Goal: Information Seeking & Learning: Check status

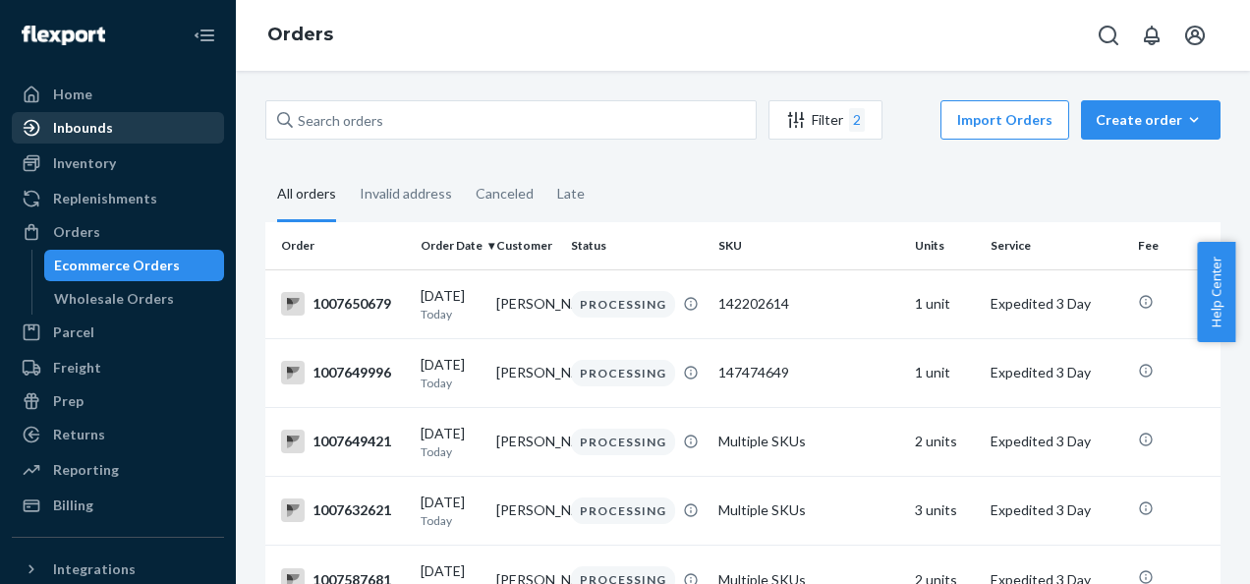
click at [85, 120] on div "Inbounds" at bounding box center [83, 128] width 60 height 20
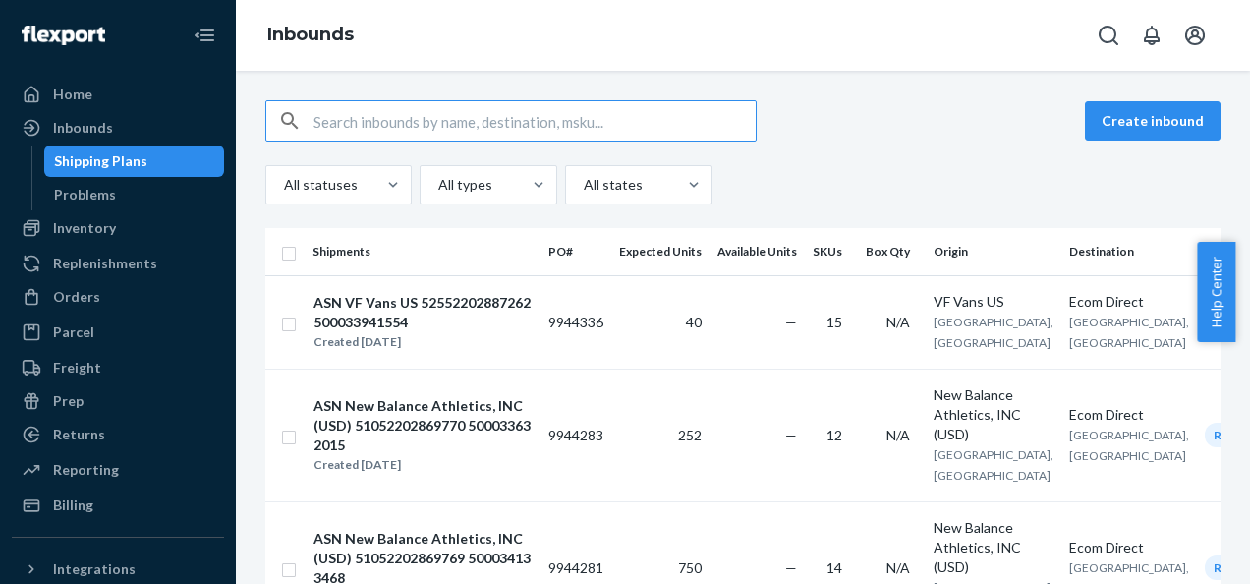
type input "V"
type input "51052202760942_500033127877"
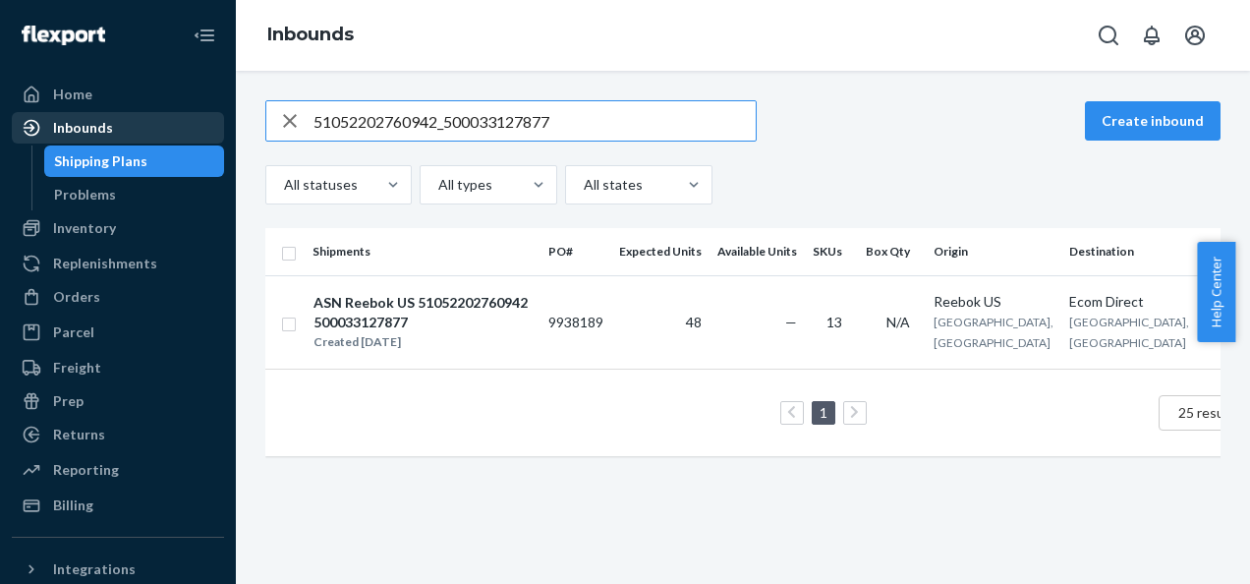
drag, startPoint x: 569, startPoint y: 123, endPoint x: 122, endPoint y: 114, distance: 447.3
click at [126, 117] on div "Home Inbounds Shipping Plans Problems Inventory Products Branded Packaging Repl…" at bounding box center [625, 292] width 1250 height 584
paste input "62452202628143_500033811020"
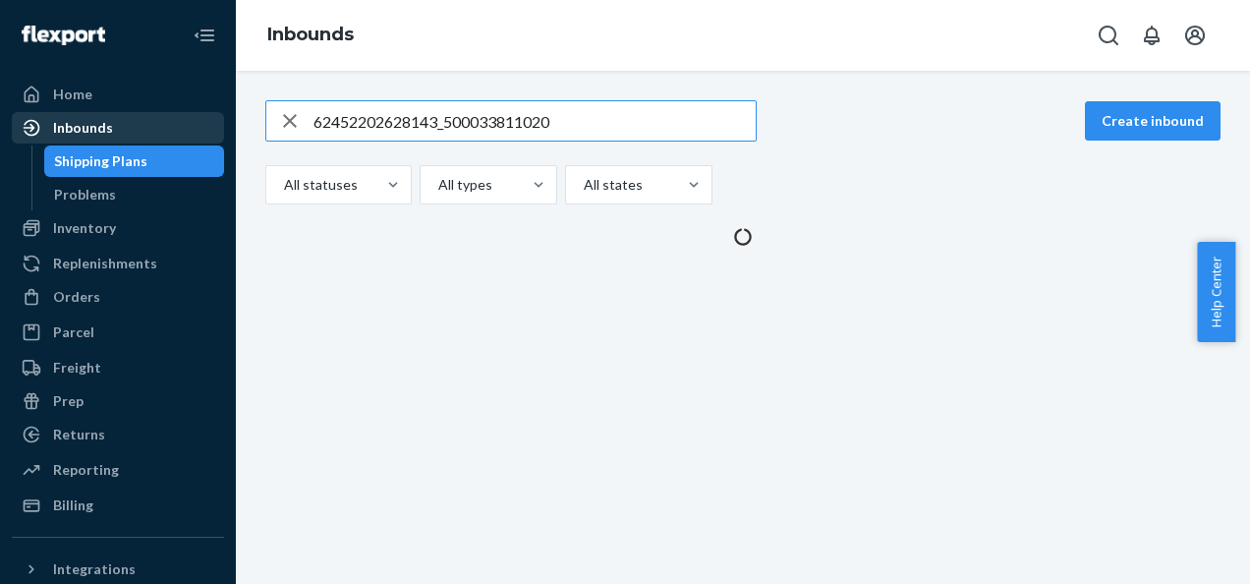
type input "62452202628143_500033811020"
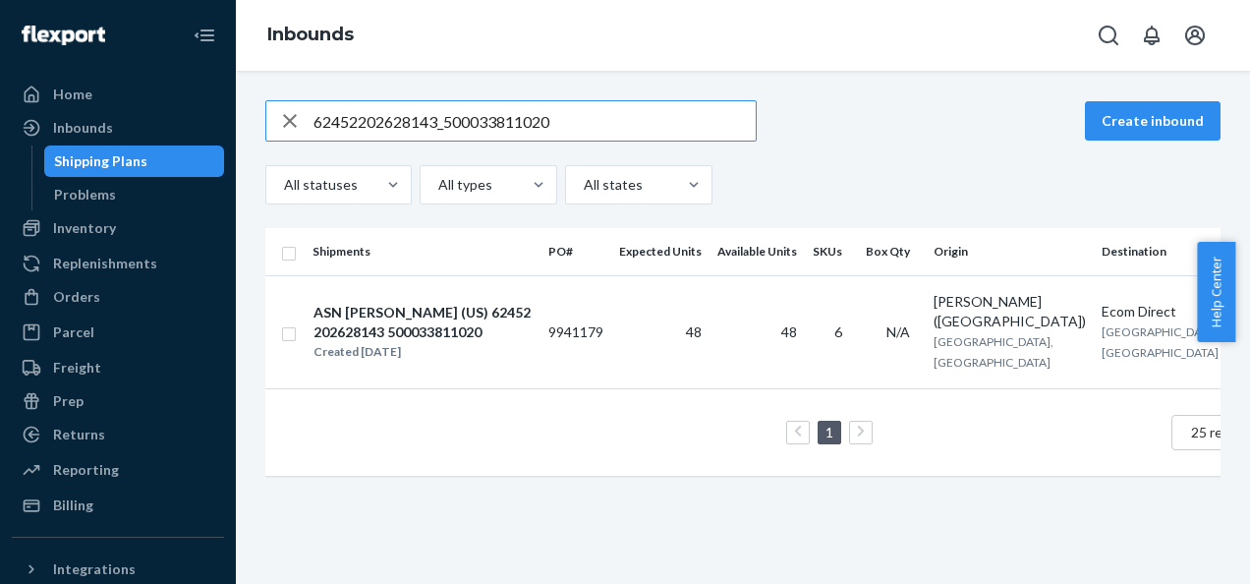
drag, startPoint x: 549, startPoint y: 119, endPoint x: 0, endPoint y: 105, distance: 549.6
click at [0, 105] on html "Home Inbounds Shipping Plans Problems Inventory Products Branded Packaging Repl…" at bounding box center [625, 292] width 1250 height 584
paste input "51052202835857_500033574719"
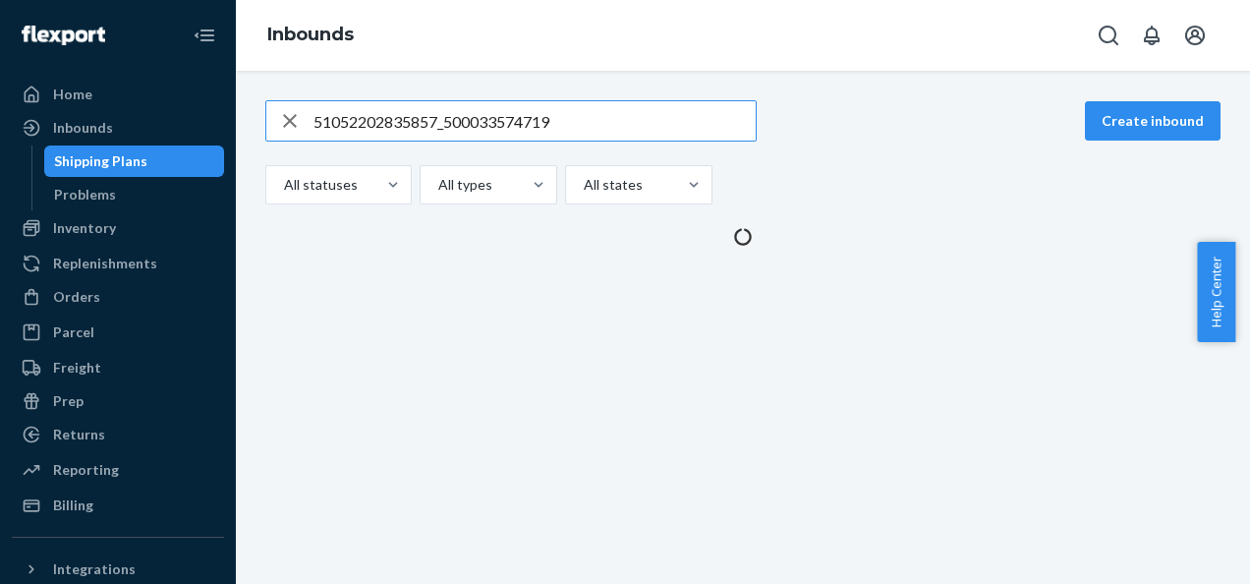
type input "51052202835857_500033574719"
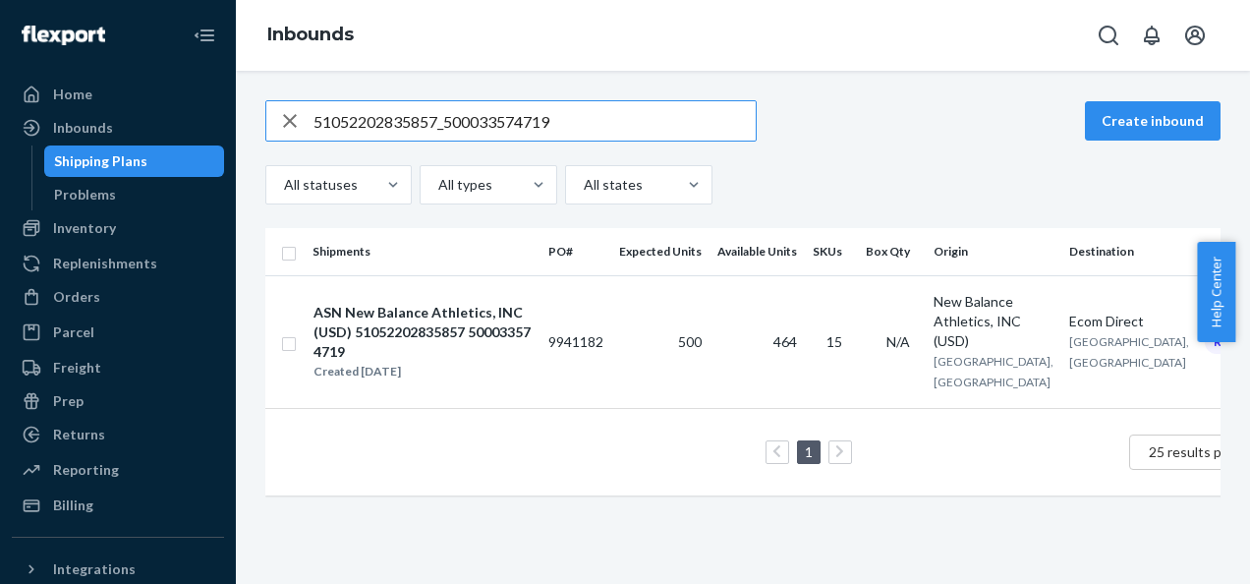
drag, startPoint x: 556, startPoint y: 124, endPoint x: 0, endPoint y: 112, distance: 556.4
click at [0, 114] on html "Home Inbounds Shipping Plans Problems Inventory Products Branded Packaging Repl…" at bounding box center [625, 292] width 1250 height 584
paste input "51052202746884_500033215950"
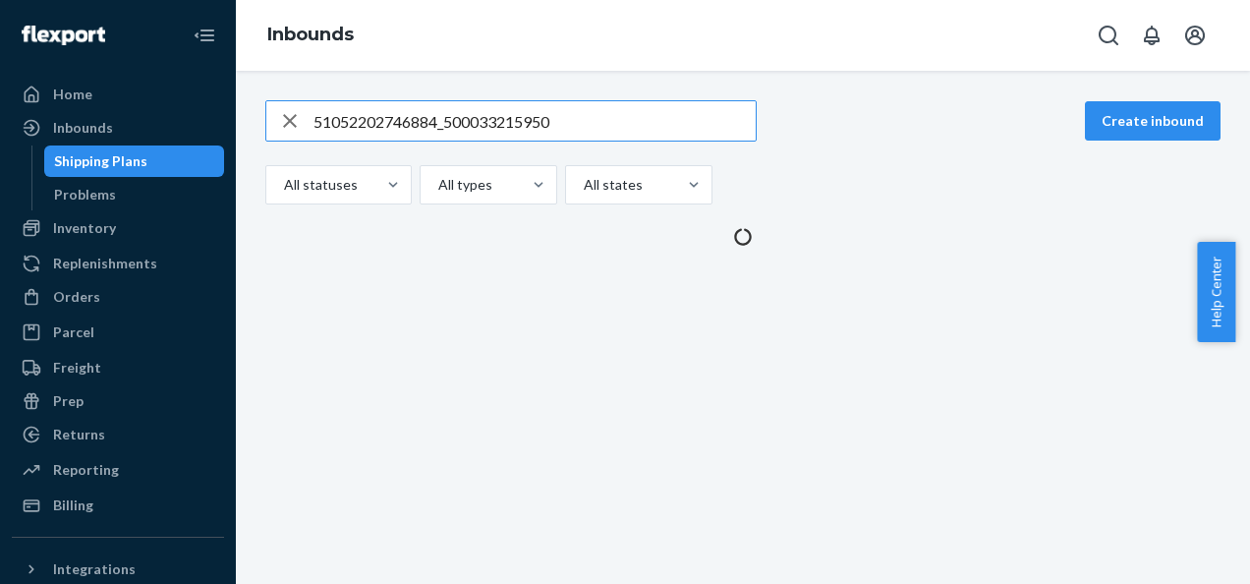
type input "51052202746884_500033215950"
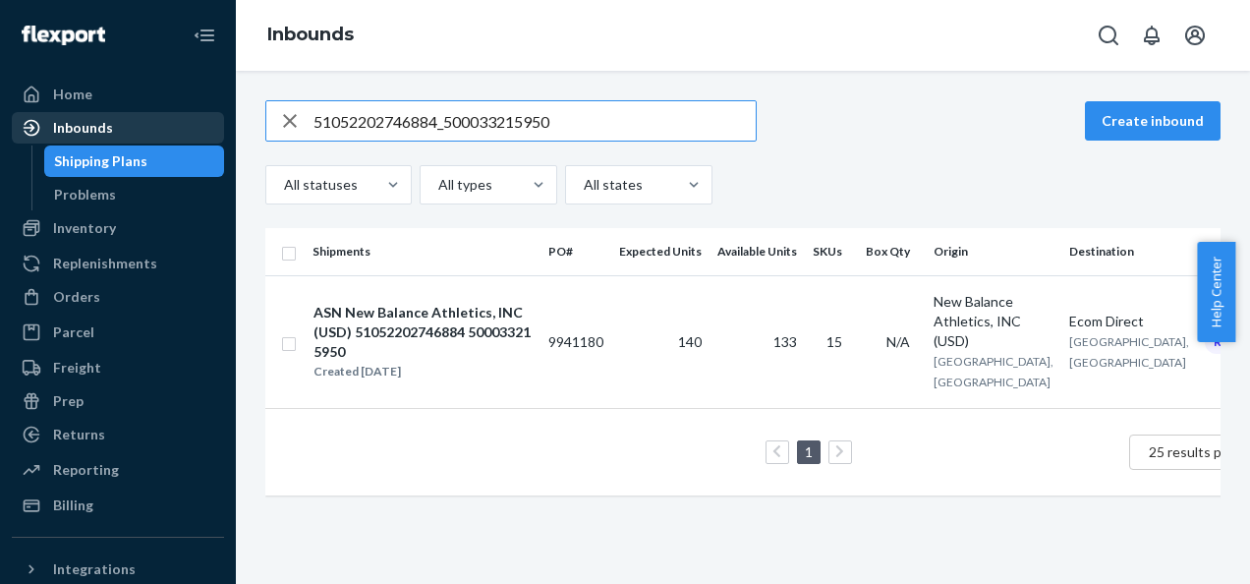
drag, startPoint x: 489, startPoint y: 118, endPoint x: 22, endPoint y: 126, distance: 467.9
click at [22, 126] on div "Home Inbounds Shipping Plans Problems Inventory Products Branded Packaging Repl…" at bounding box center [625, 292] width 1250 height 584
paste input "51052202791160_500033215946"
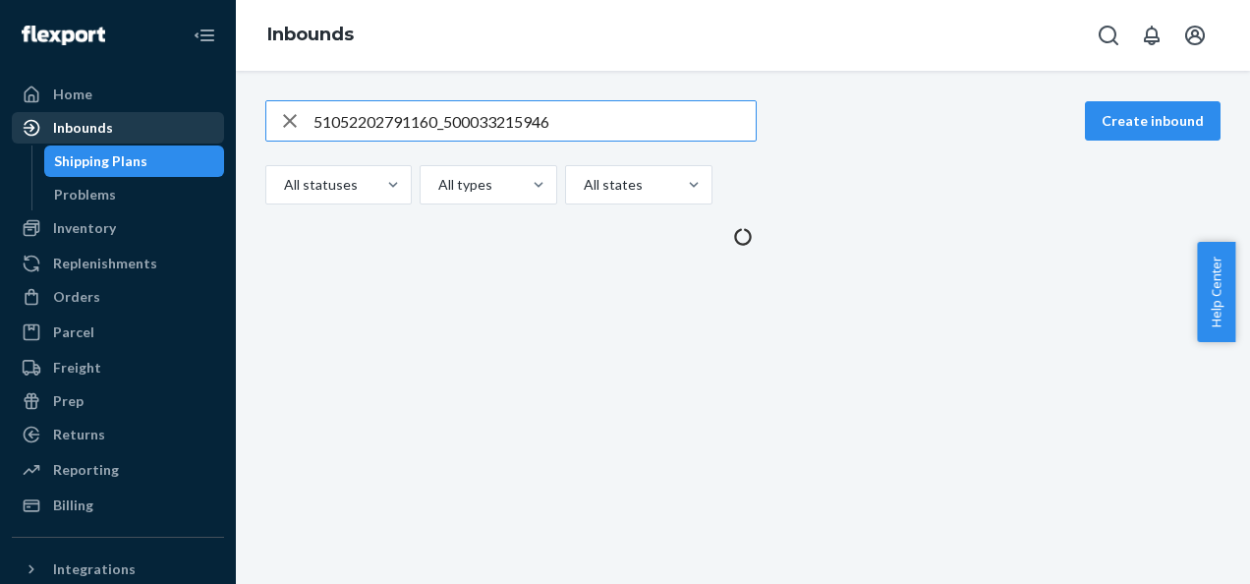
type input "51052202791160_500033215946"
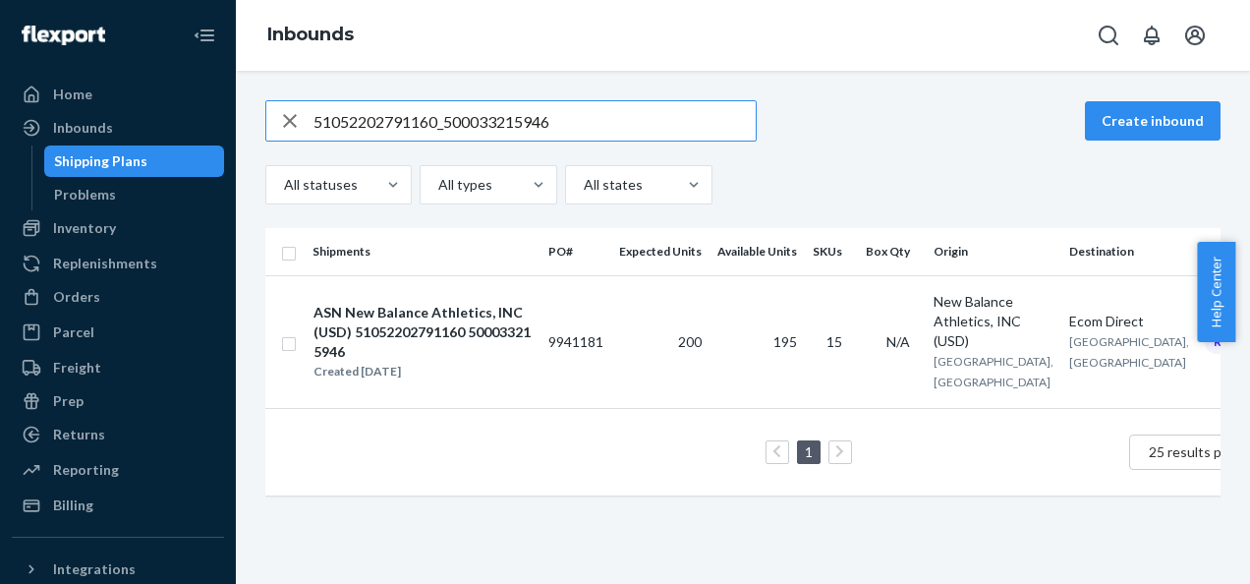
drag, startPoint x: 579, startPoint y: 110, endPoint x: 279, endPoint y: 116, distance: 299.8
click at [289, 122] on div "51052202791160_500033215946" at bounding box center [510, 120] width 489 height 39
paste input "51052202884235_500033215927"
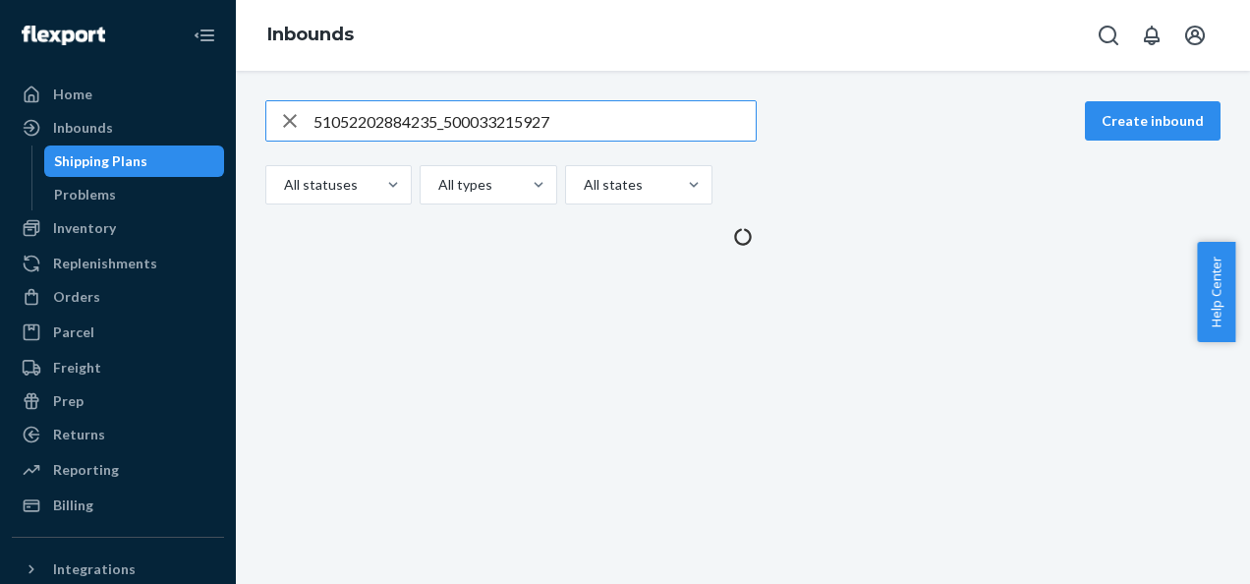
type input "51052202884235_500033215927"
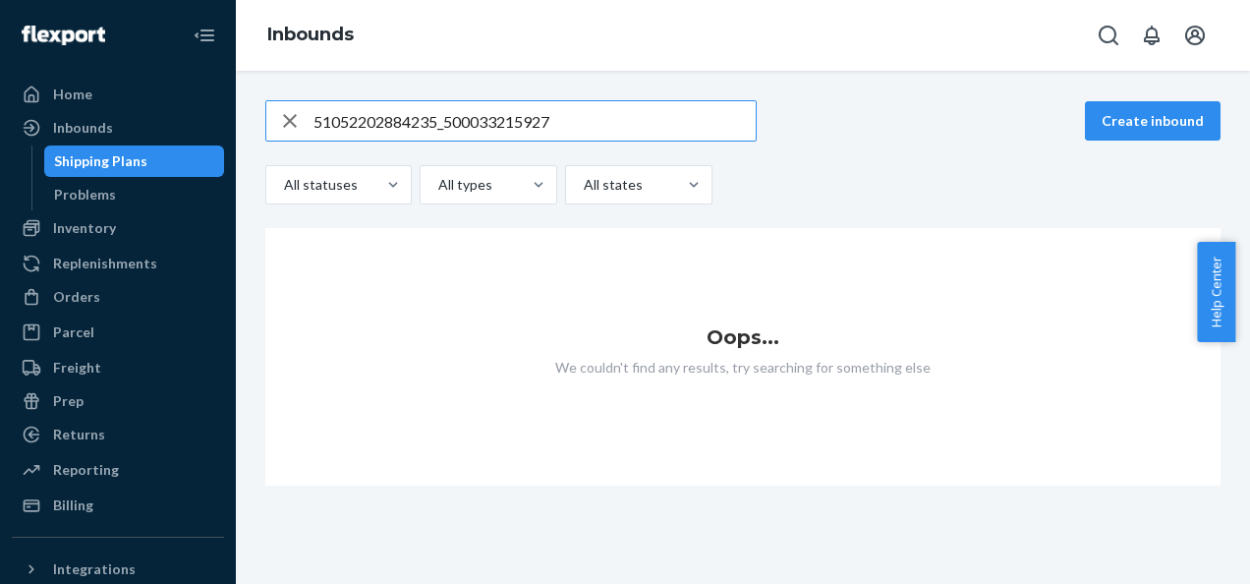
drag, startPoint x: 557, startPoint y: 116, endPoint x: 0, endPoint y: 120, distance: 557.3
click at [0, 120] on html "Home Inbounds Shipping Plans Problems Inventory Products Branded Packaging Repl…" at bounding box center [625, 292] width 1250 height 584
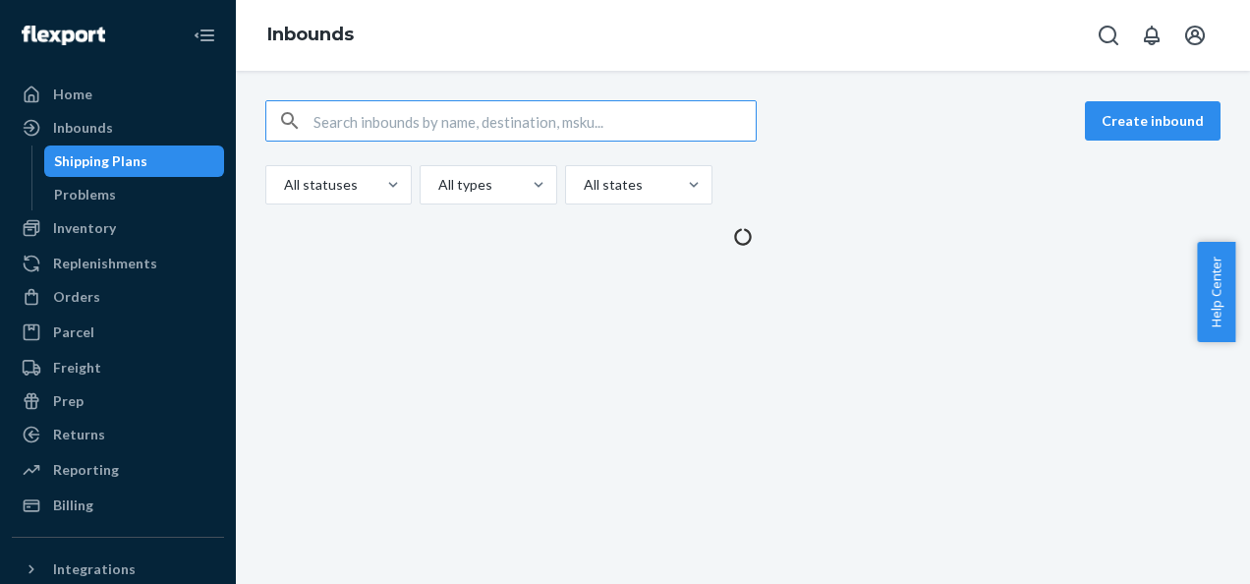
paste input "500035294186_51052202885794"
type input "500035294186_51052202885794"
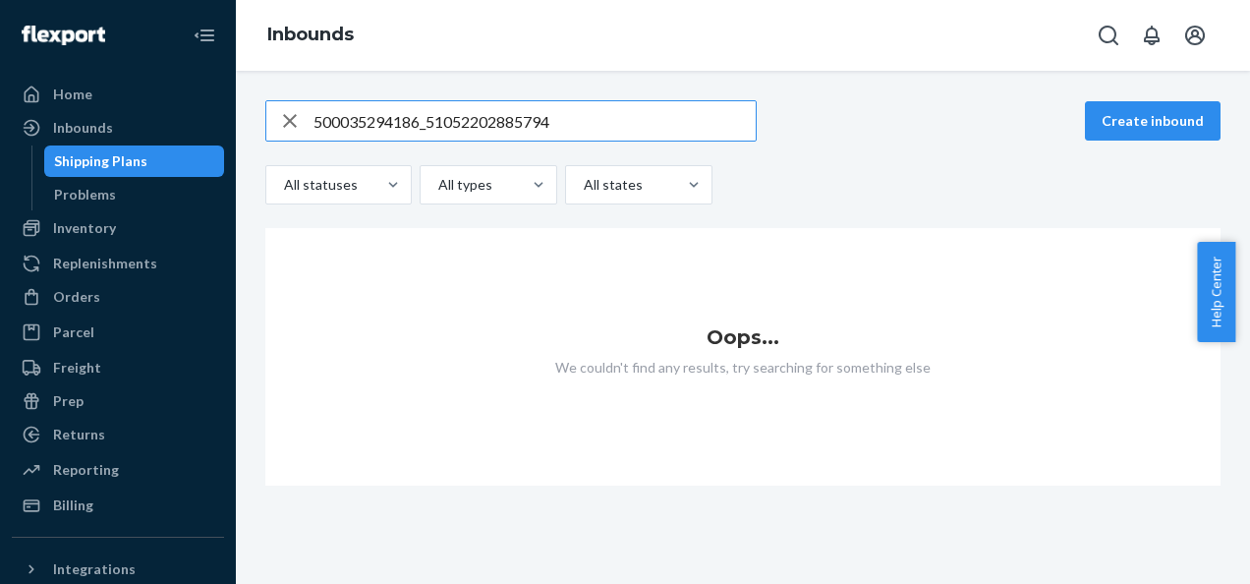
drag, startPoint x: 547, startPoint y: 117, endPoint x: 118, endPoint y: 111, distance: 429.5
click at [122, 112] on div "Home Inbounds Shipping Plans Problems Inventory Products Branded Packaging Repl…" at bounding box center [625, 292] width 1250 height 584
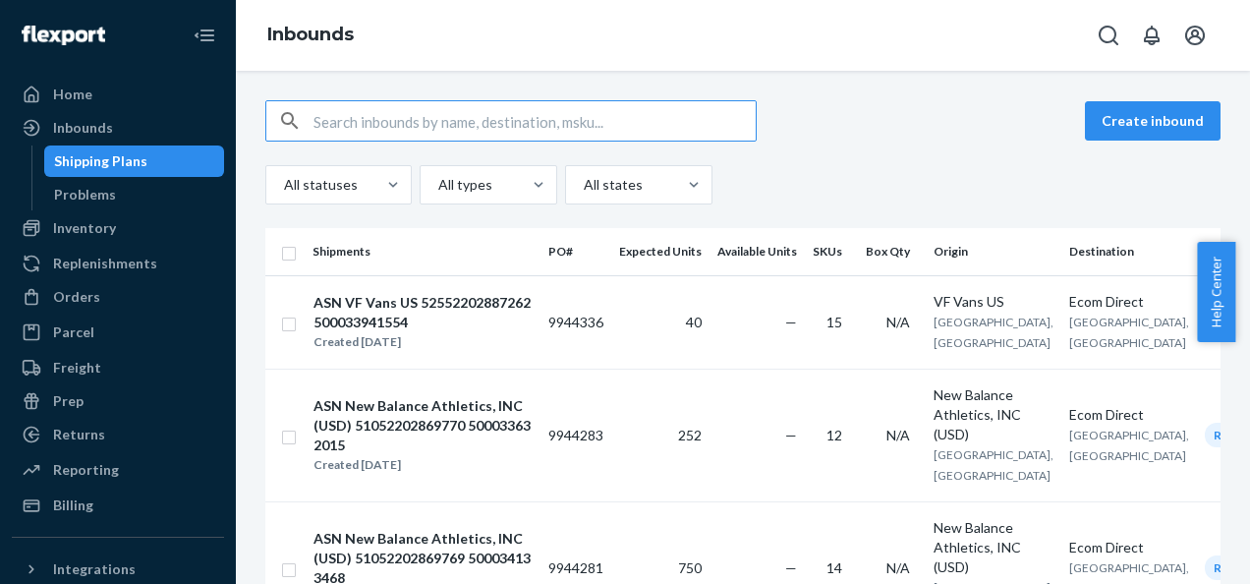
paste input "51052202885794"
type input "51052202885794"
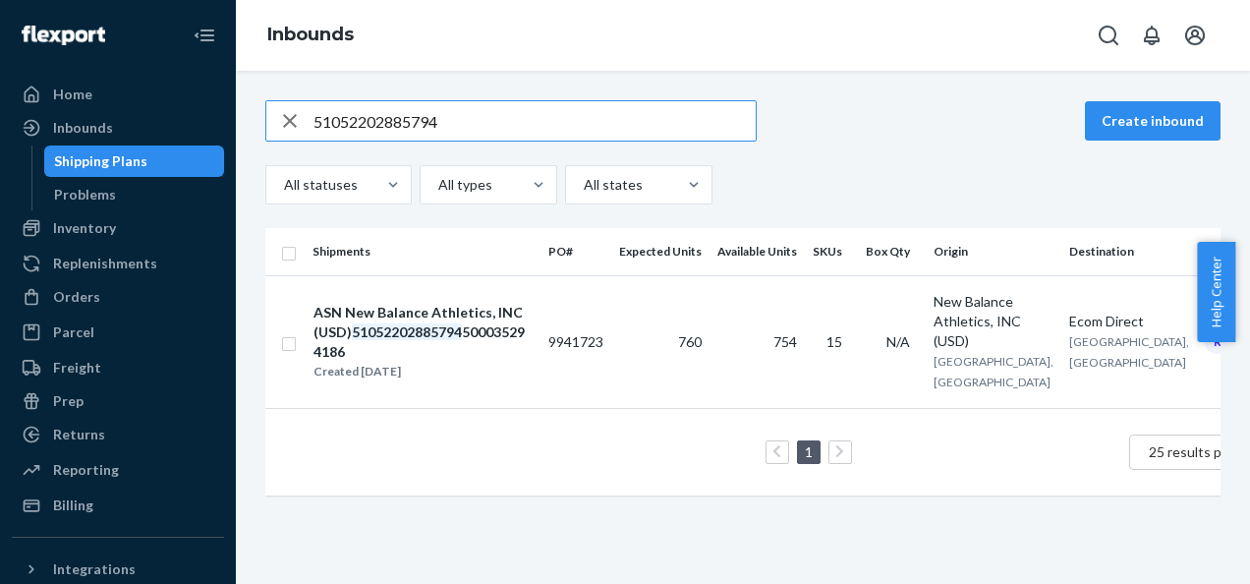
drag, startPoint x: 316, startPoint y: 120, endPoint x: 247, endPoint y: 112, distance: 70.2
click at [257, 118] on div "51052202885794 Create inbound All statuses All types All states Shipments PO# E…" at bounding box center [743, 307] width 985 height 415
paste input "49352202843032_500035038189"
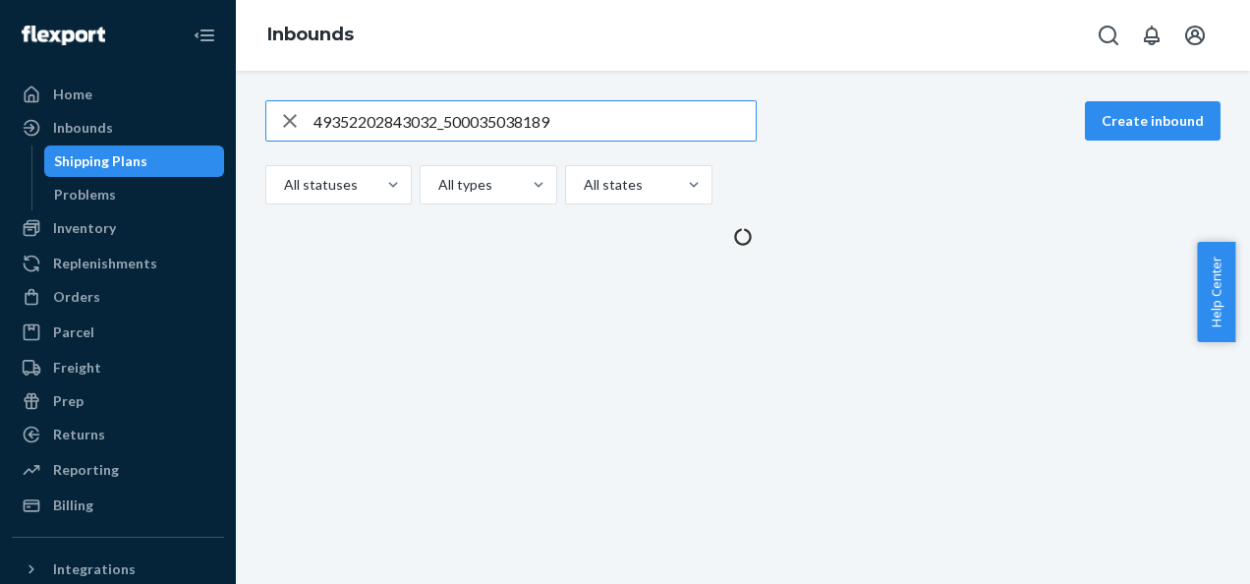
type input "49352202843032_500035038189"
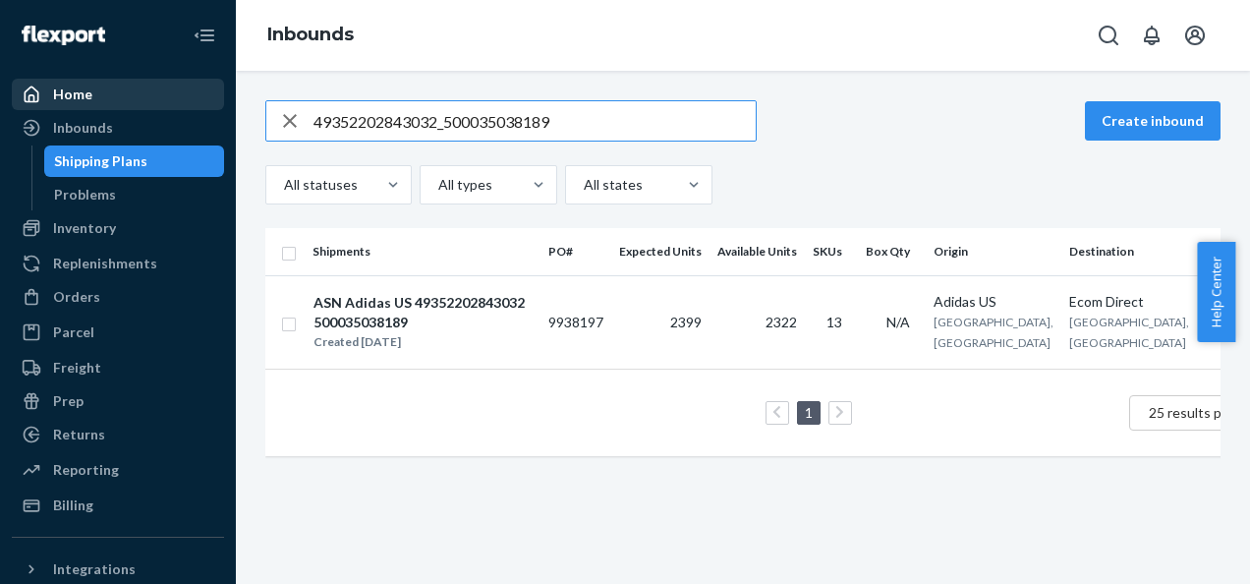
drag, startPoint x: 553, startPoint y: 122, endPoint x: 82, endPoint y: 100, distance: 472.3
click at [86, 104] on div "Home Inbounds Shipping Plans Problems Inventory Products Branded Packaging Repl…" at bounding box center [625, 292] width 1250 height 584
paste input "49352202664746_500033931675"
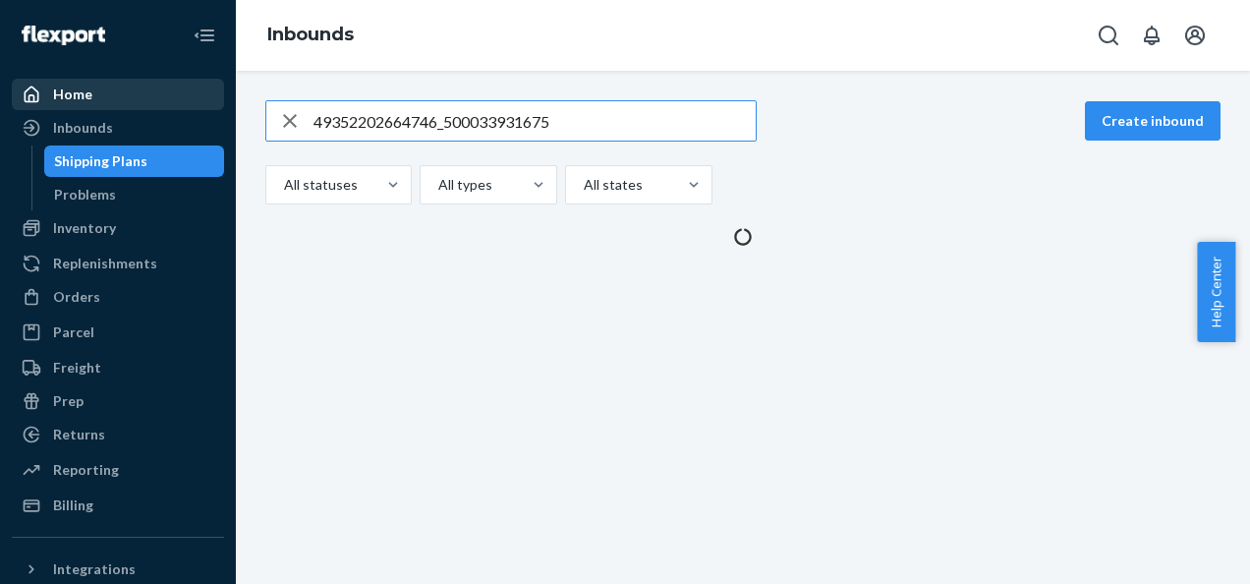
type input "49352202664746_500033931675"
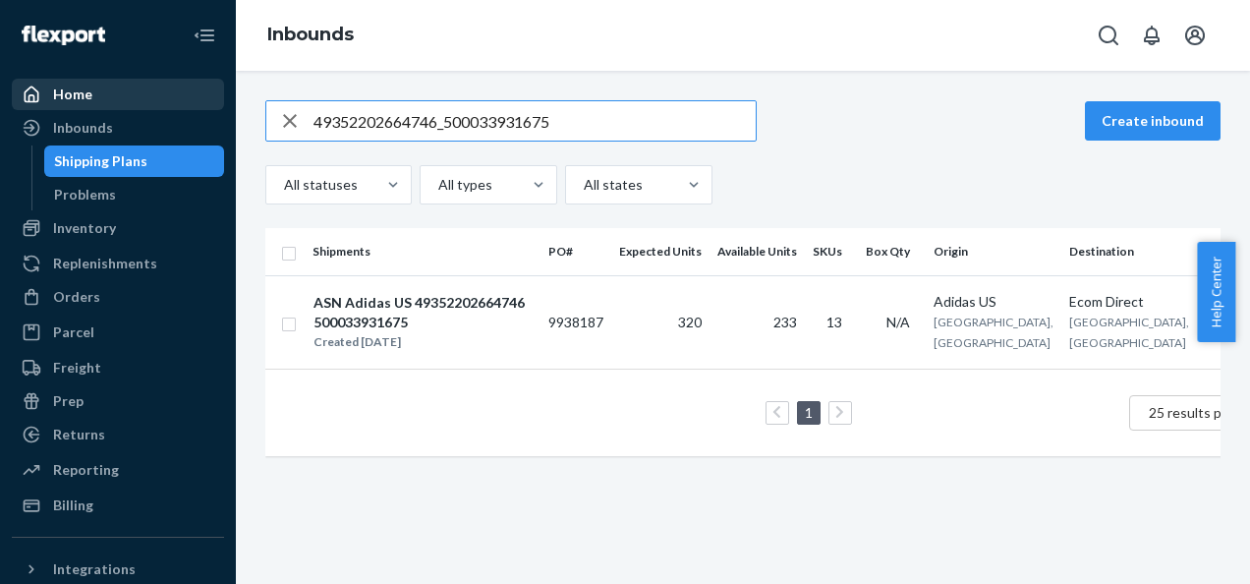
drag, startPoint x: 522, startPoint y: 122, endPoint x: 114, endPoint y: 107, distance: 408.1
click at [116, 109] on div "Home Inbounds Shipping Plans Problems Inventory Products Branded Packaging Repl…" at bounding box center [625, 292] width 1250 height 584
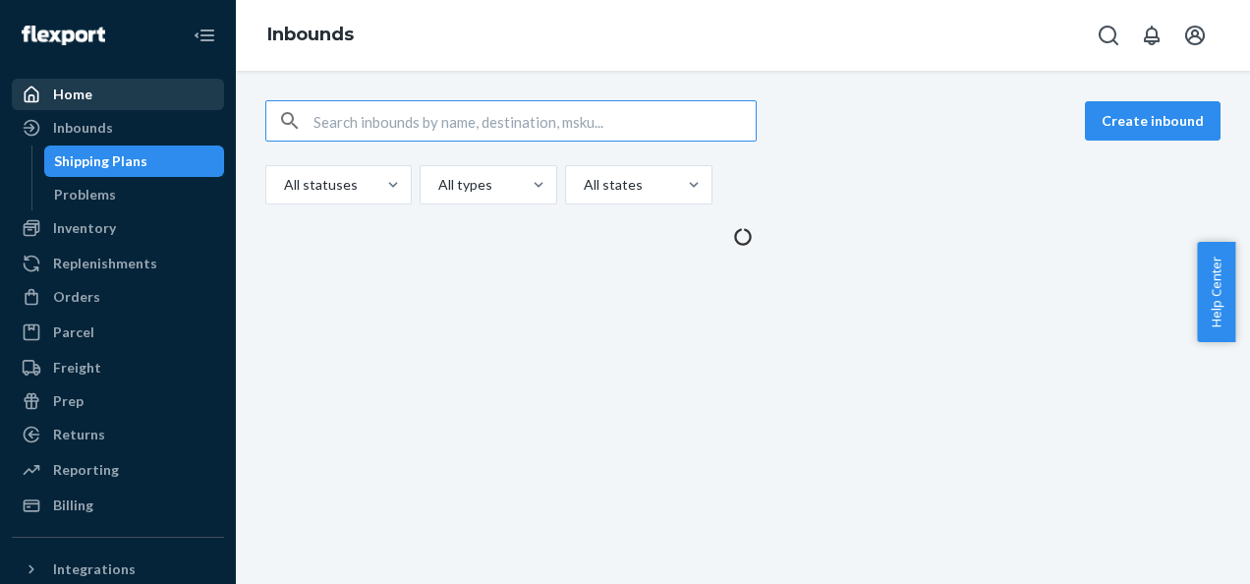
paste input "49352202577275_500033760396"
type input "49352202577275_500033760396"
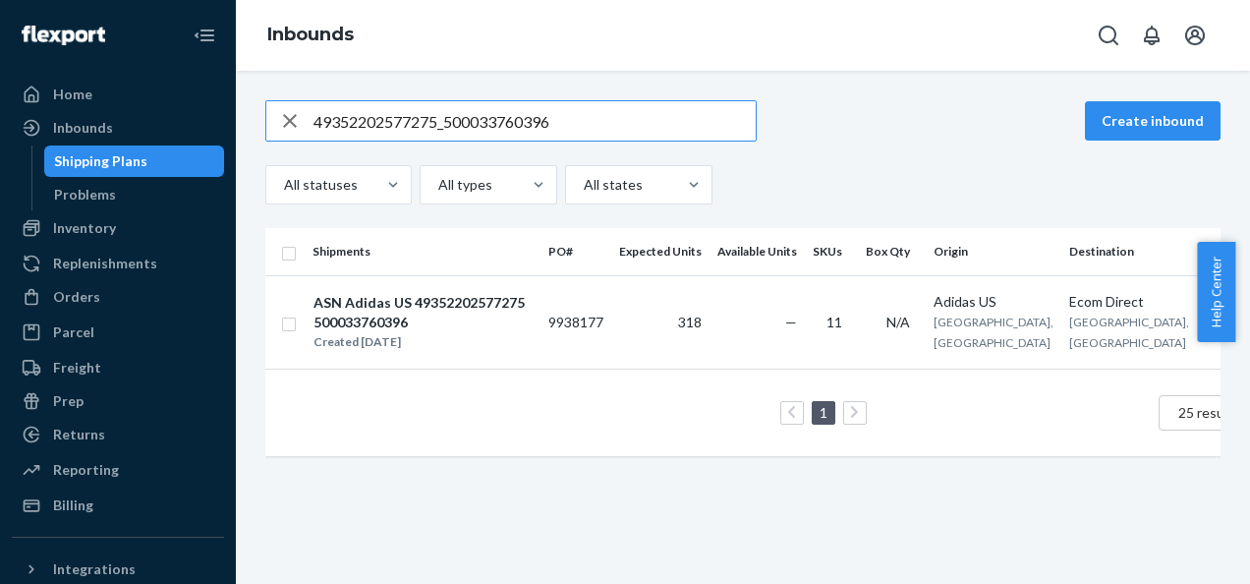
drag, startPoint x: 567, startPoint y: 117, endPoint x: -4, endPoint y: 129, distance: 571.2
click at [0, 129] on html "Home Inbounds Shipping Plans Problems Inventory Products Branded Packaging Repl…" at bounding box center [625, 292] width 1250 height 584
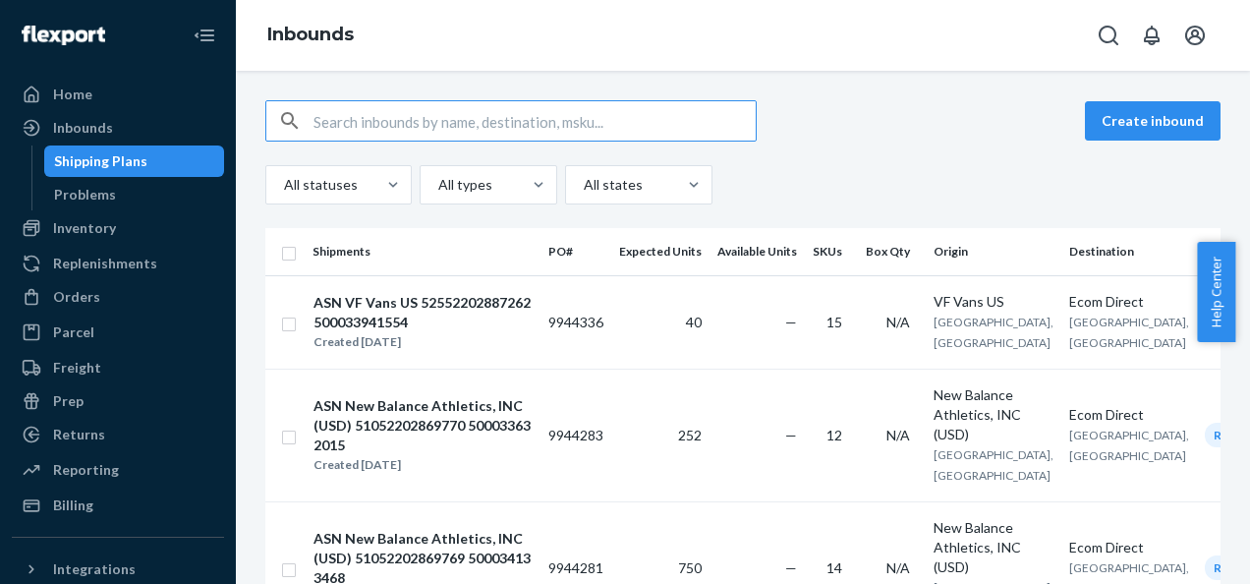
paste input "text"
paste input "42152202664658_500033938286"
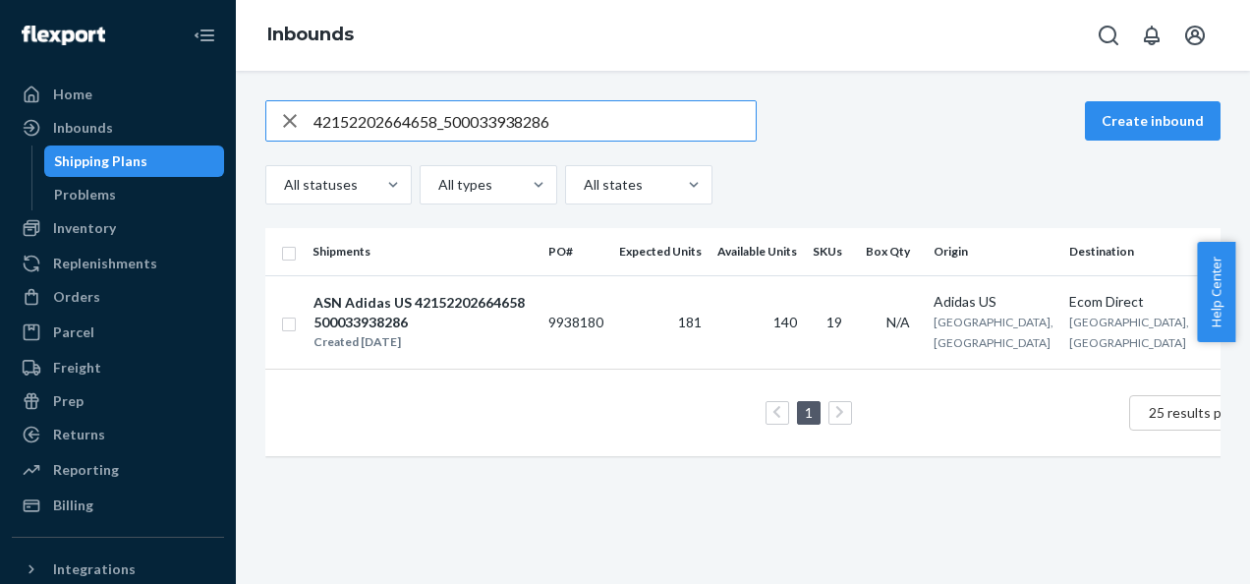
drag, startPoint x: 552, startPoint y: 122, endPoint x: 322, endPoint y: 113, distance: 230.2
click at [329, 114] on input "42152202664658_500033938286" at bounding box center [535, 120] width 442 height 39
type input "4"
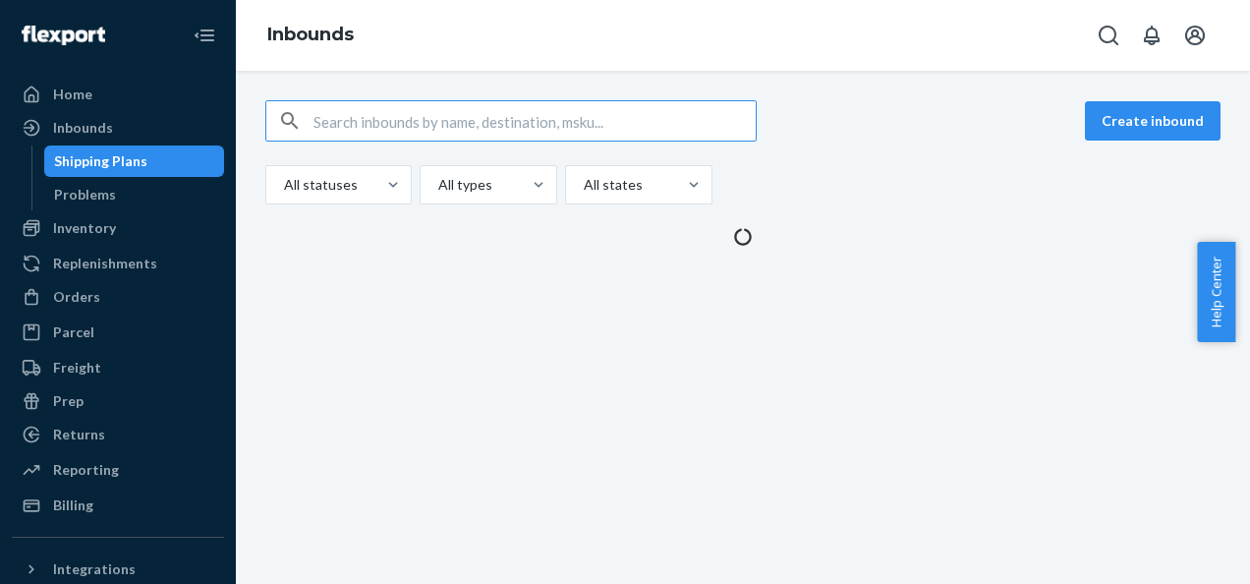
paste input "42152202664636_500033938299"
type input "42152202664636_500033938299"
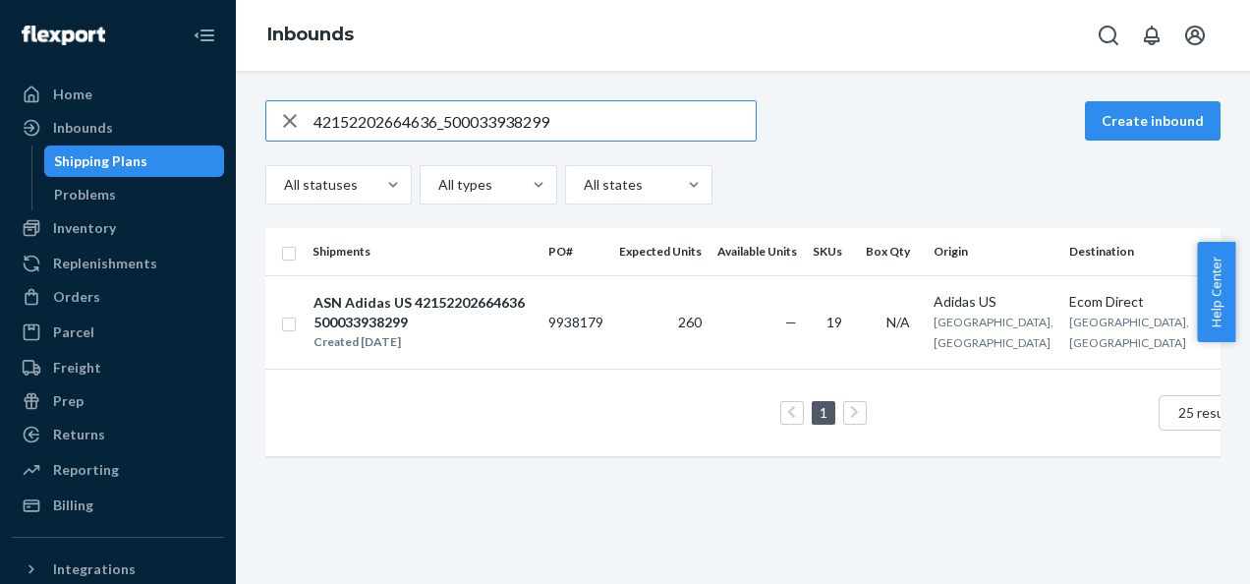
drag, startPoint x: 554, startPoint y: 118, endPoint x: 301, endPoint y: 108, distance: 253.8
click at [309, 108] on div "42152202664636_500033938299" at bounding box center [510, 120] width 489 height 39
paste input "49352202664780_500033931629"
type input "49352202664780_500033931629"
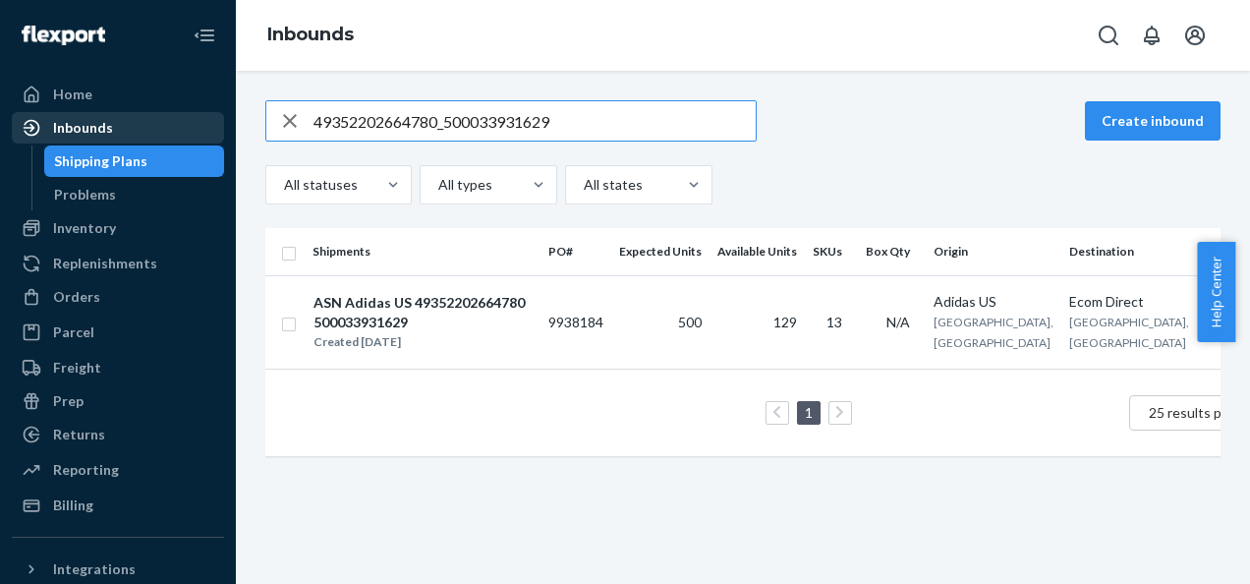
drag, startPoint x: 570, startPoint y: 122, endPoint x: 151, endPoint y: 103, distance: 419.1
click at [191, 124] on div "Home Inbounds Shipping Plans Problems Inventory Products Branded Packaging Repl…" at bounding box center [625, 292] width 1250 height 584
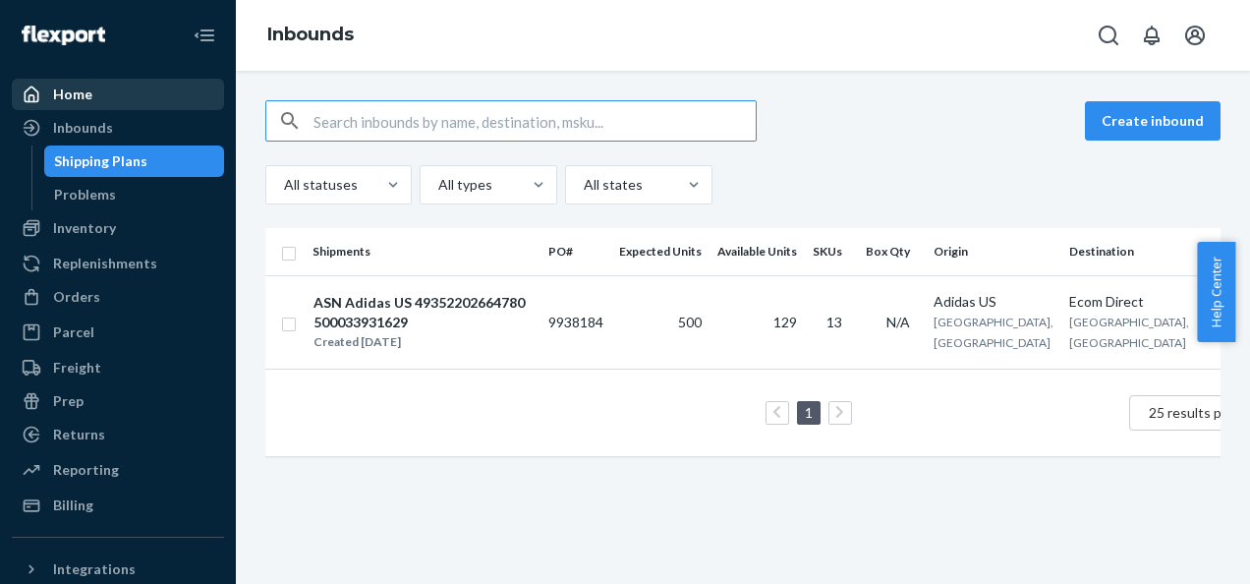
paste input "49352202664754_500033931627"
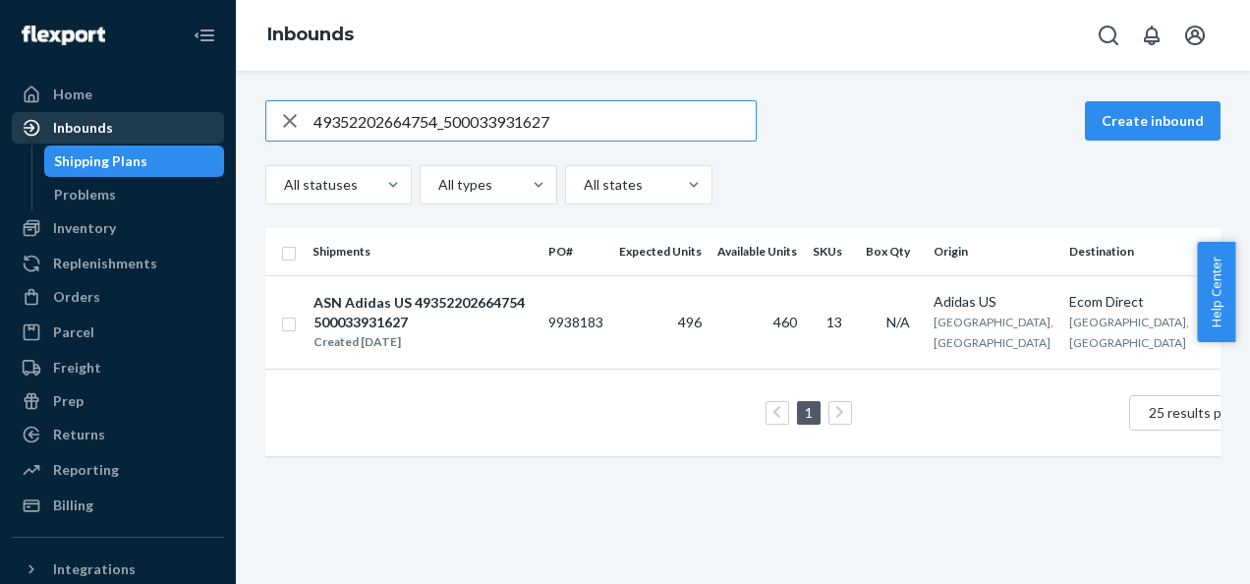
drag, startPoint x: 202, startPoint y: 136, endPoint x: 124, endPoint y: 136, distance: 78.6
click at [135, 136] on div "Home Inbounds Shipping Plans Problems Inventory Products Branded Packaging Repl…" at bounding box center [625, 292] width 1250 height 584
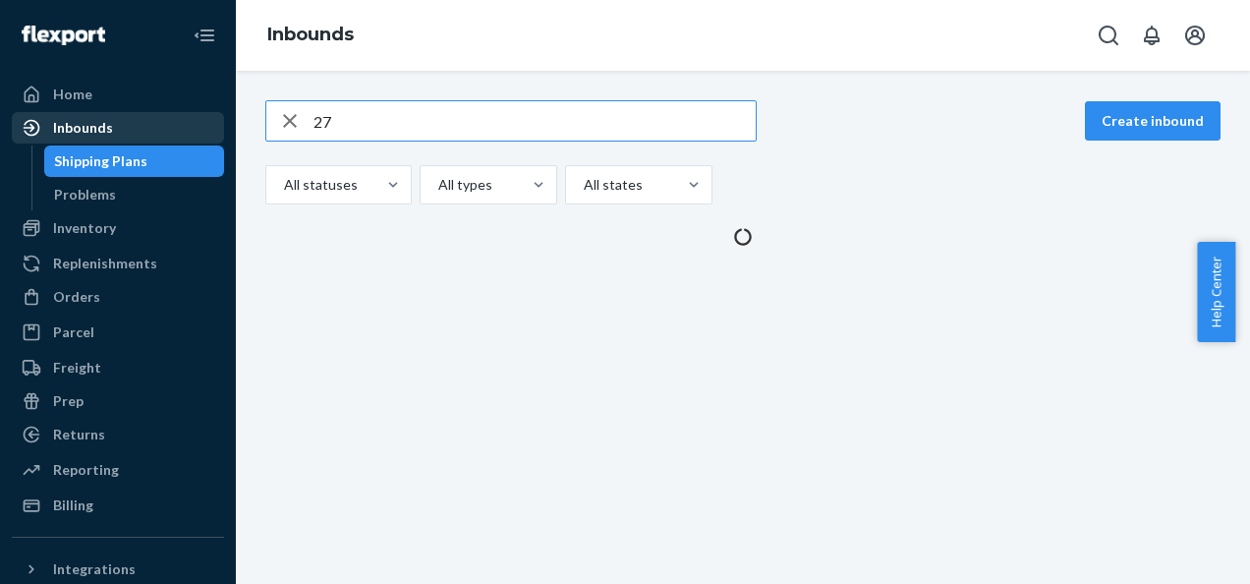
type input "7"
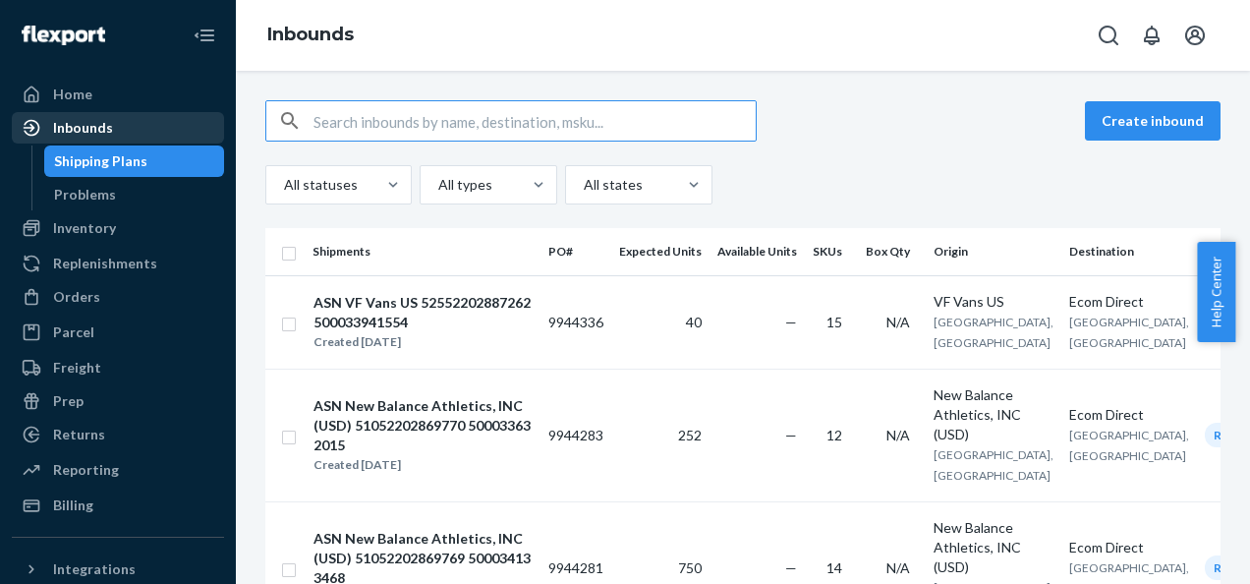
paste input "49352202664778_500033931600"
type input "49352202664778_500033931600"
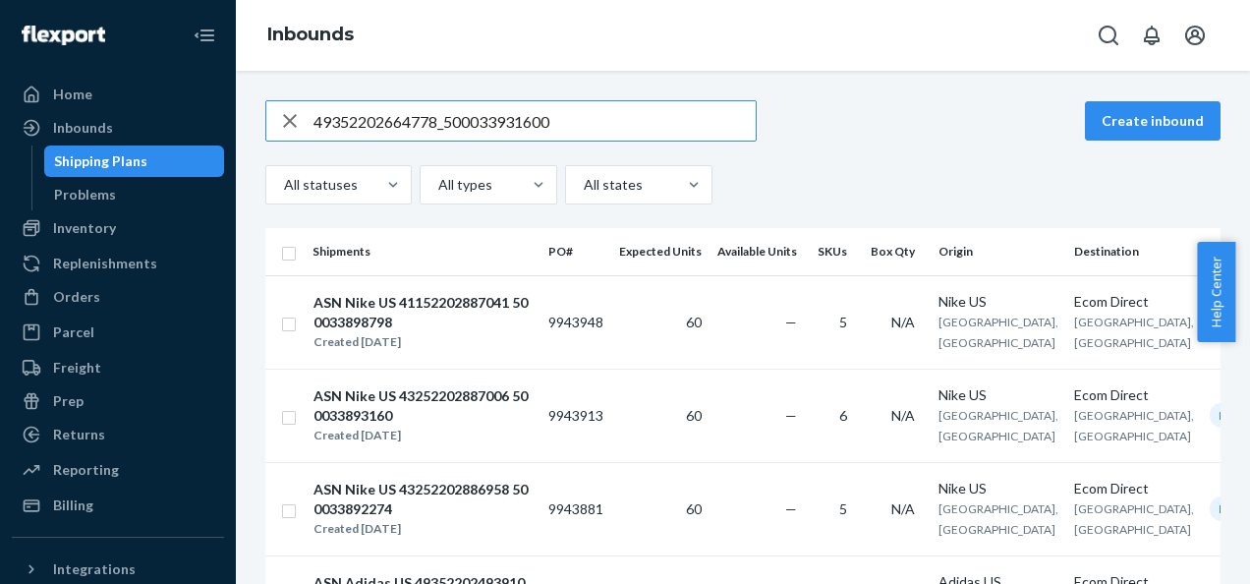
drag, startPoint x: 515, startPoint y: 112, endPoint x: 239, endPoint y: 116, distance: 276.2
click at [239, 116] on div "49352202664778_500033931600 Create inbound All statuses All types All states Sh…" at bounding box center [743, 327] width 1014 height 513
drag, startPoint x: 564, startPoint y: 125, endPoint x: 266, endPoint y: 120, distance: 297.8
click at [266, 120] on div "49352202664778_500033931600" at bounding box center [510, 120] width 489 height 39
paste input "49352202560689_500033718462"
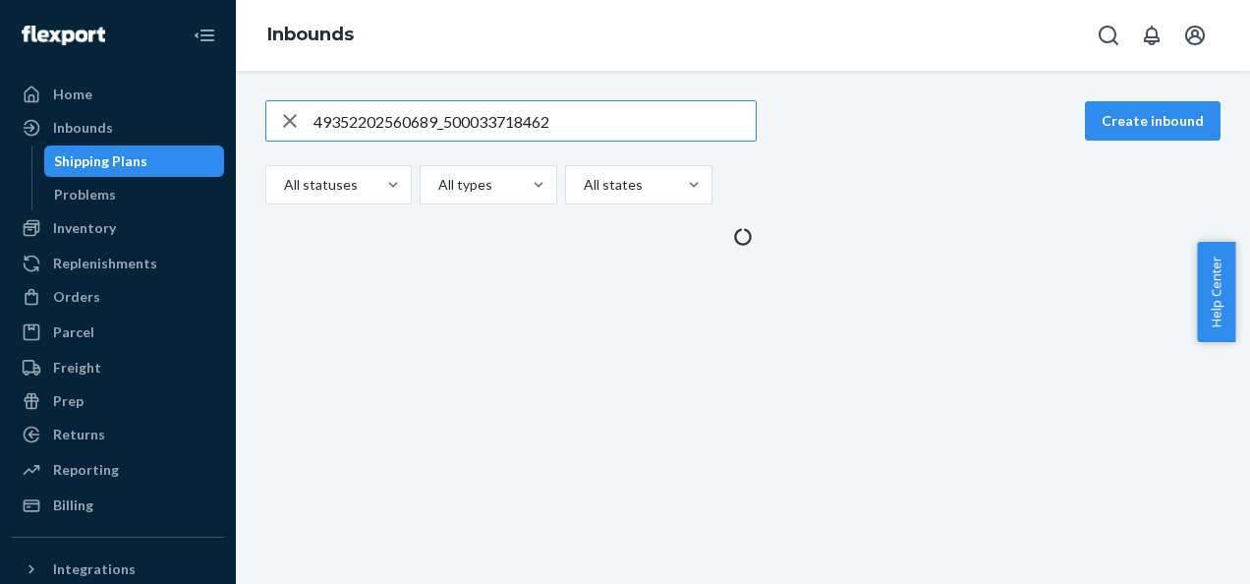
type input "49352202560689_500033718462"
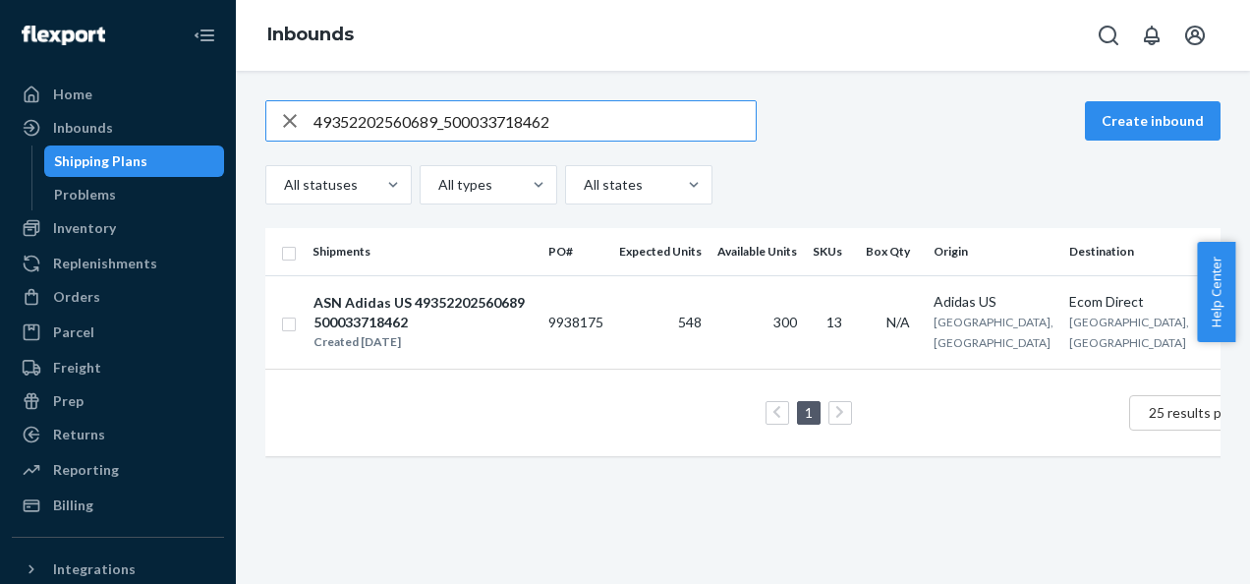
drag, startPoint x: 567, startPoint y: 118, endPoint x: 226, endPoint y: 106, distance: 341.2
click at [226, 106] on div "Home Inbounds Shipping Plans Problems Inventory Products Branded Packaging Repl…" at bounding box center [625, 292] width 1250 height 584
paste input "49352202664722_500033931623"
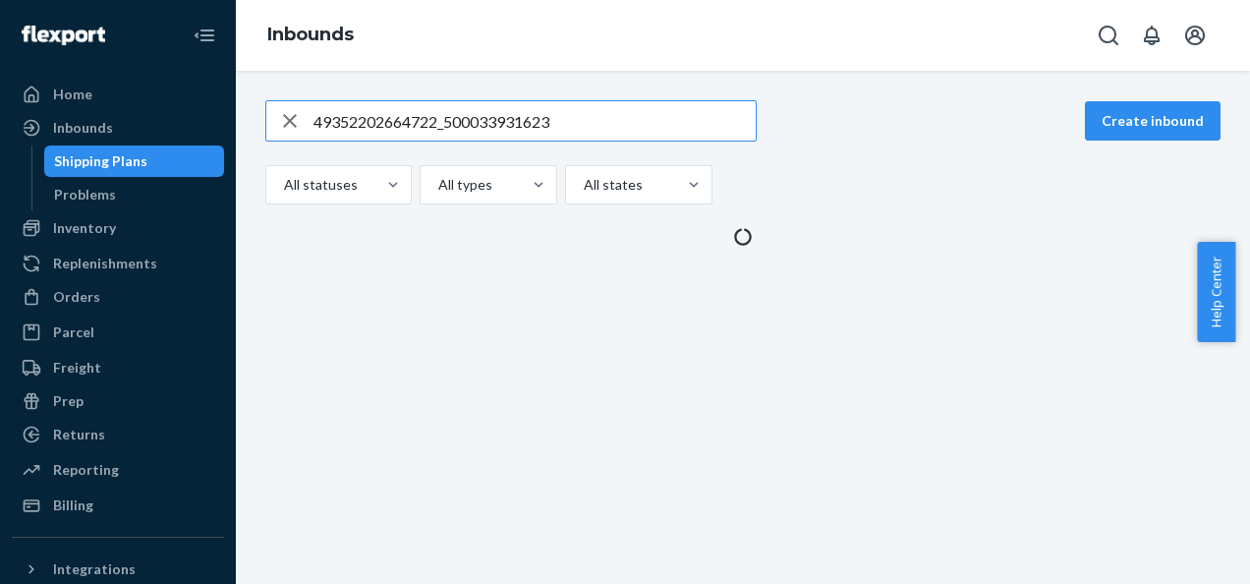
type input "49352202664722_500033931623"
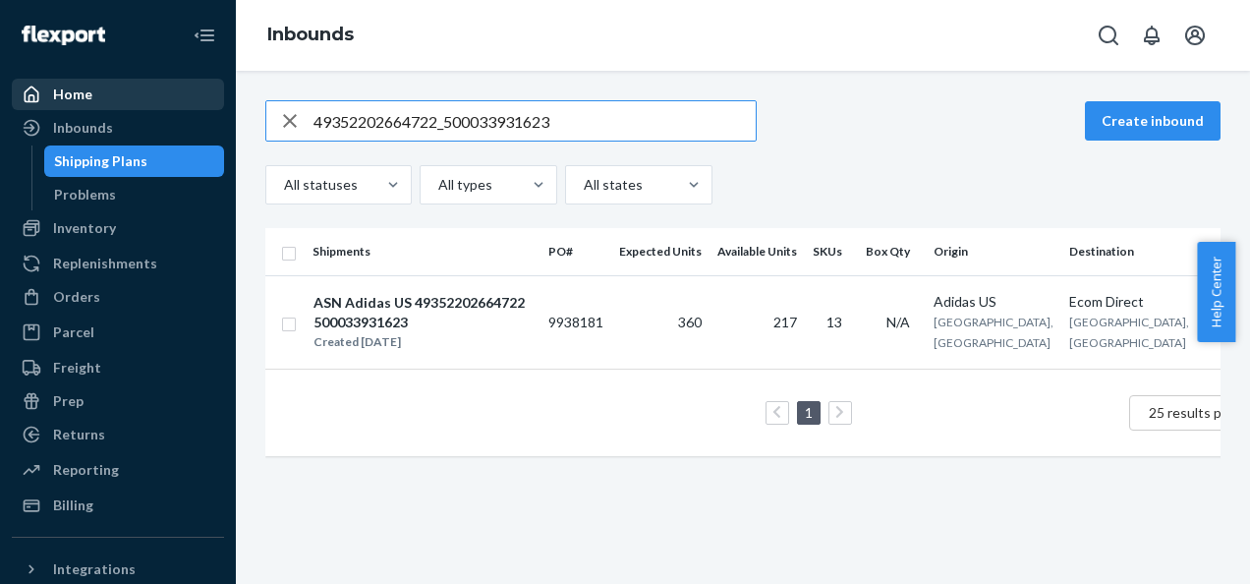
drag, startPoint x: 513, startPoint y: 107, endPoint x: 197, endPoint y: 84, distance: 317.4
click at [209, 96] on div "Home Inbounds Shipping Plans Problems Inventory Products Branded Packaging Repl…" at bounding box center [625, 292] width 1250 height 584
paste input "49352202664753_500033931583"
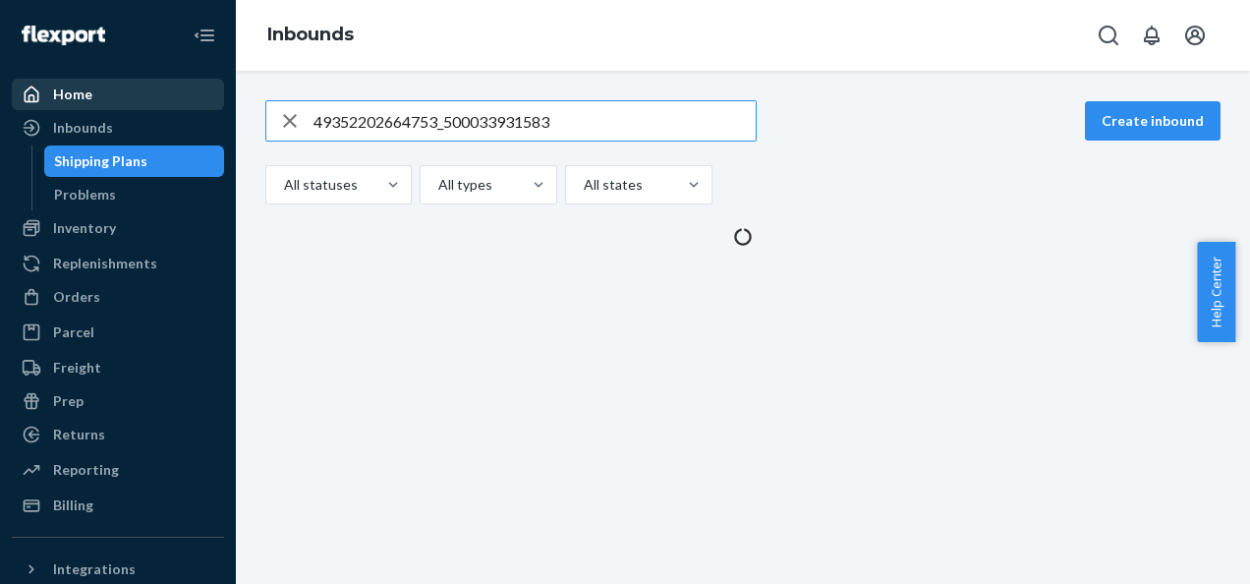
type input "49352202664753_500033931583"
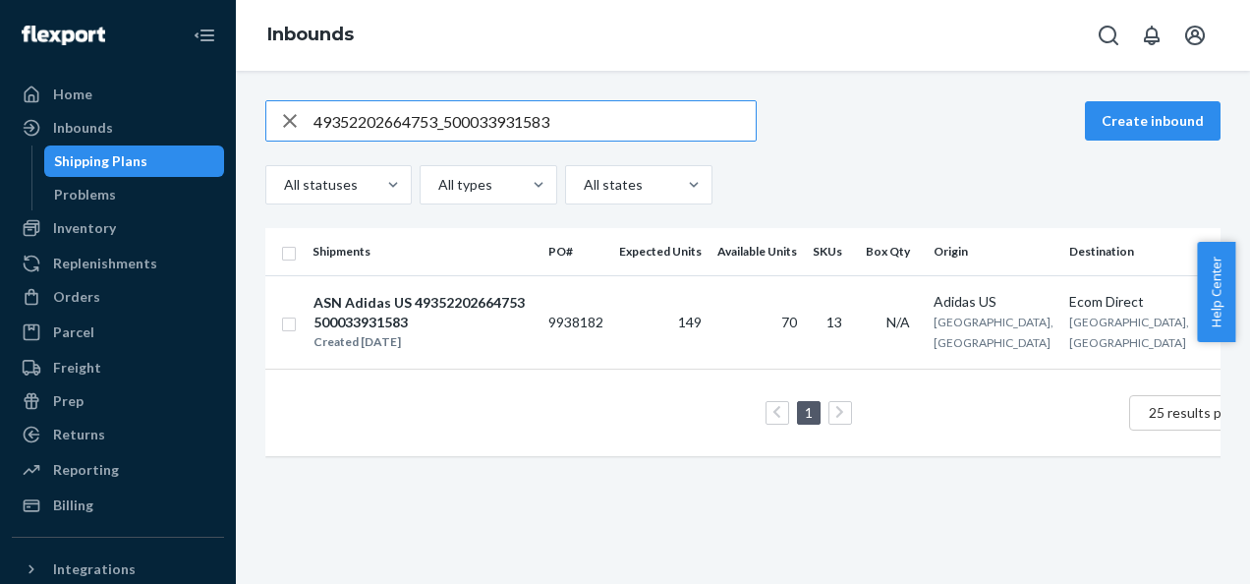
drag, startPoint x: 546, startPoint y: 112, endPoint x: 251, endPoint y: 100, distance: 296.1
click at [267, 106] on div "49352202664753_500033931583" at bounding box center [510, 120] width 489 height 39
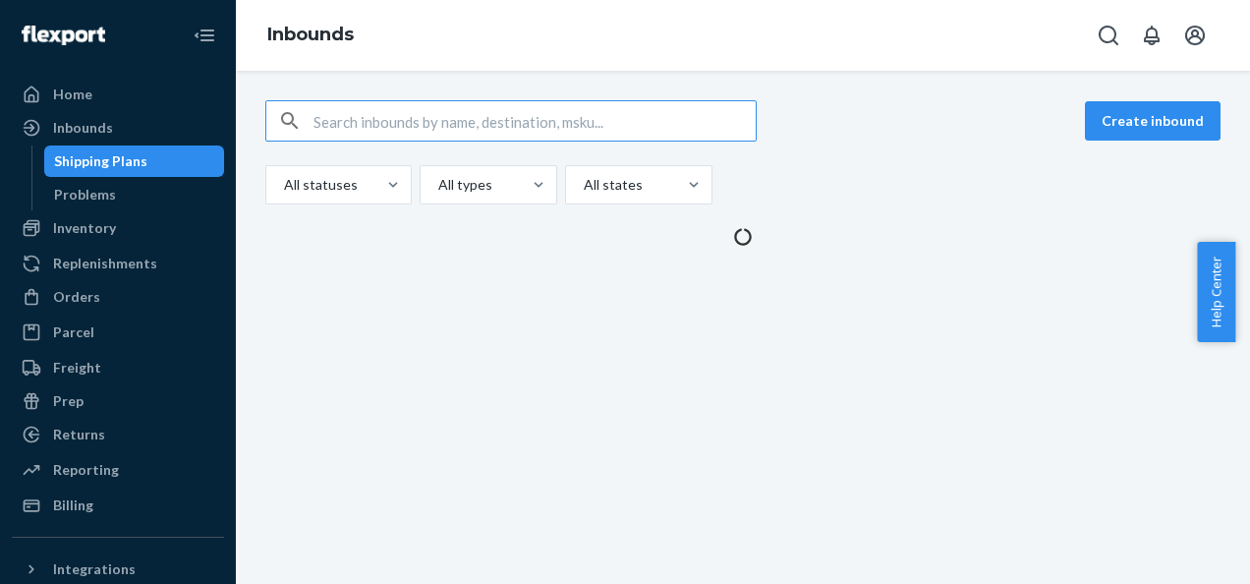
paste input "49352202879533_500033931625"
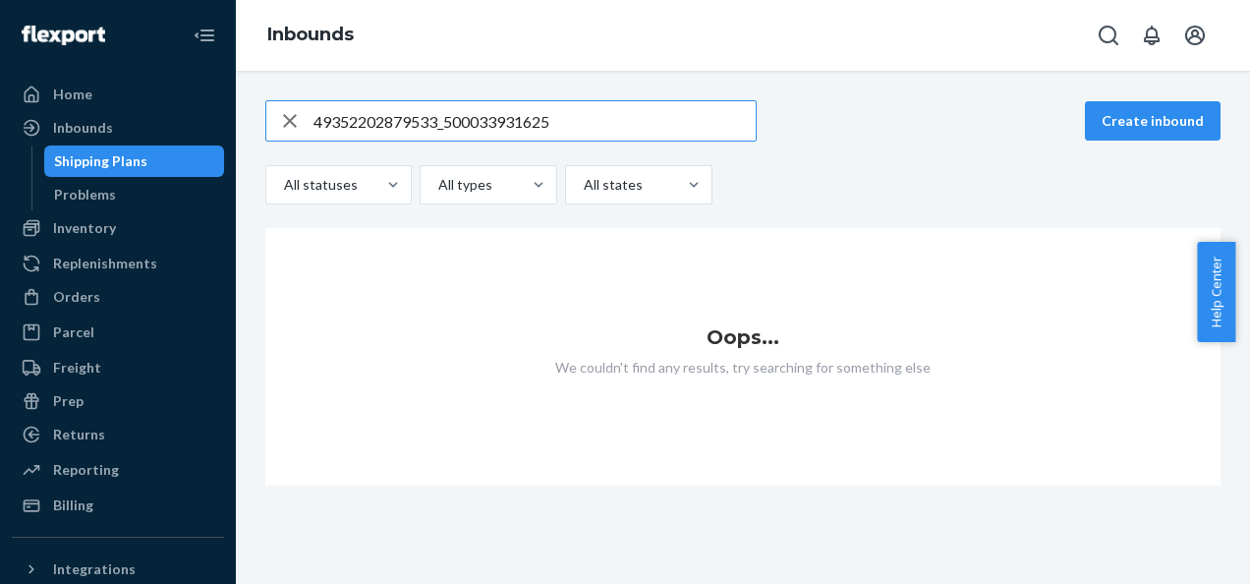
drag, startPoint x: 579, startPoint y: 126, endPoint x: 313, endPoint y: 117, distance: 266.5
click at [321, 117] on input "49352202879533_500033931625" at bounding box center [535, 120] width 442 height 39
type input "4"
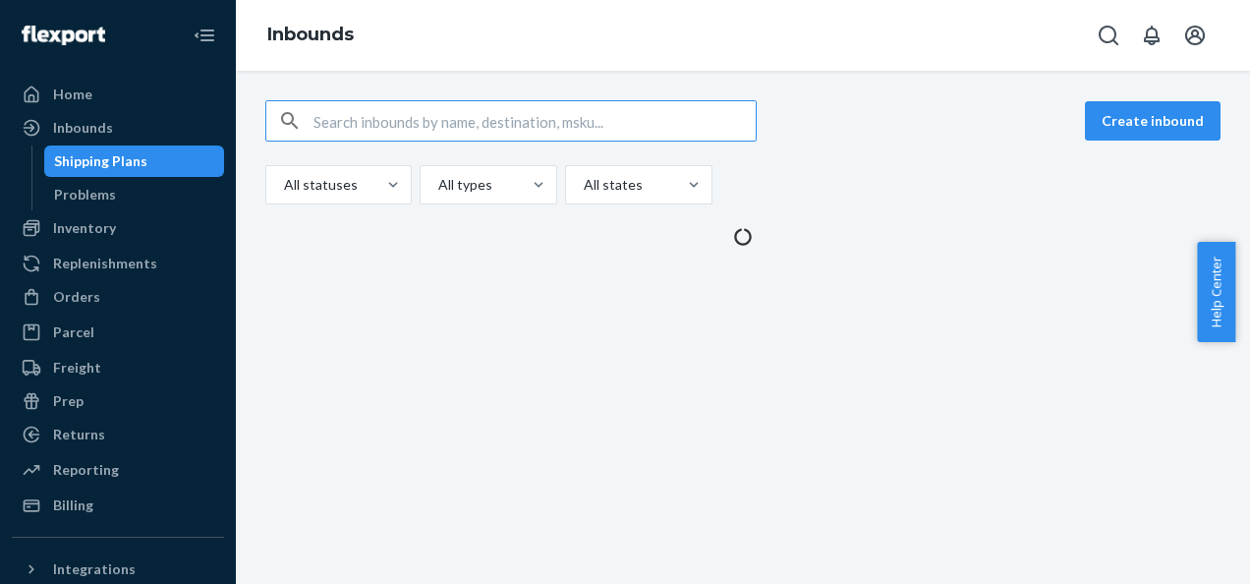
paste input "49352202730492_500034421558"
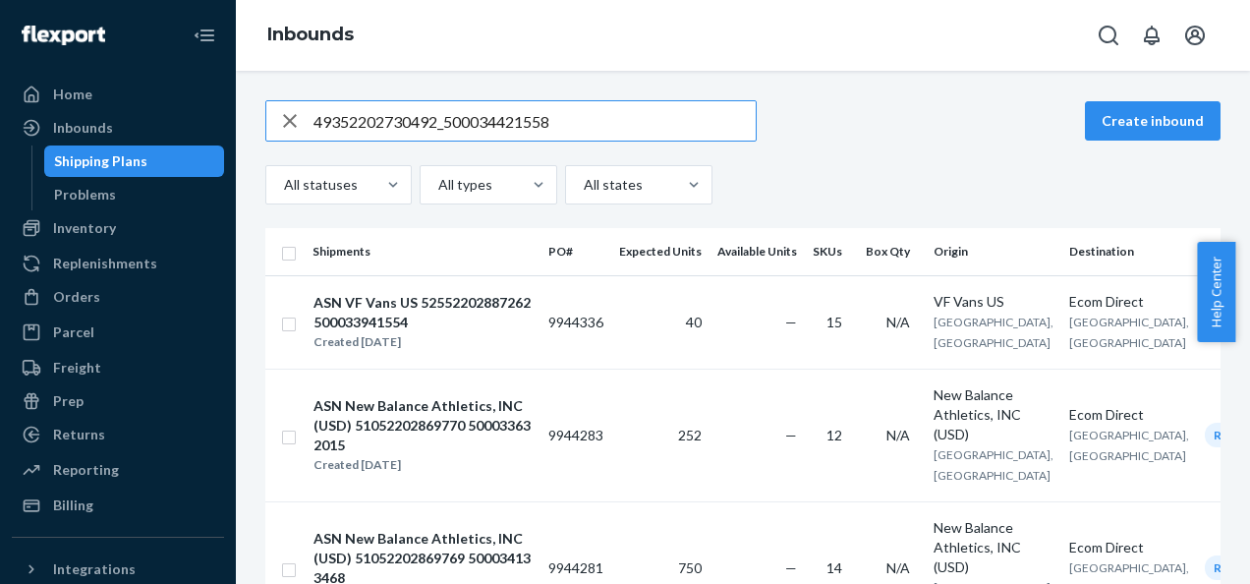
type input "49352202730492_500034421558"
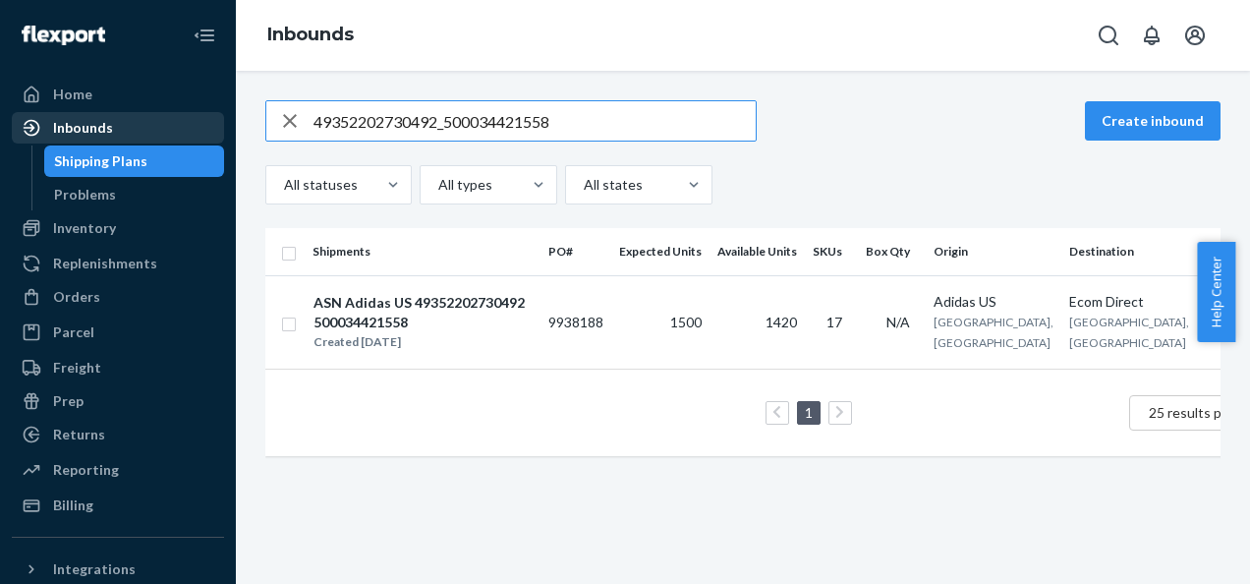
drag, startPoint x: 206, startPoint y: 121, endPoint x: 103, endPoint y: 112, distance: 103.6
click at [114, 118] on div "Home Inbounds Shipping Plans Problems Inventory Products Branded Packaging Repl…" at bounding box center [625, 292] width 1250 height 584
paste input "42152202510725_500033183788"
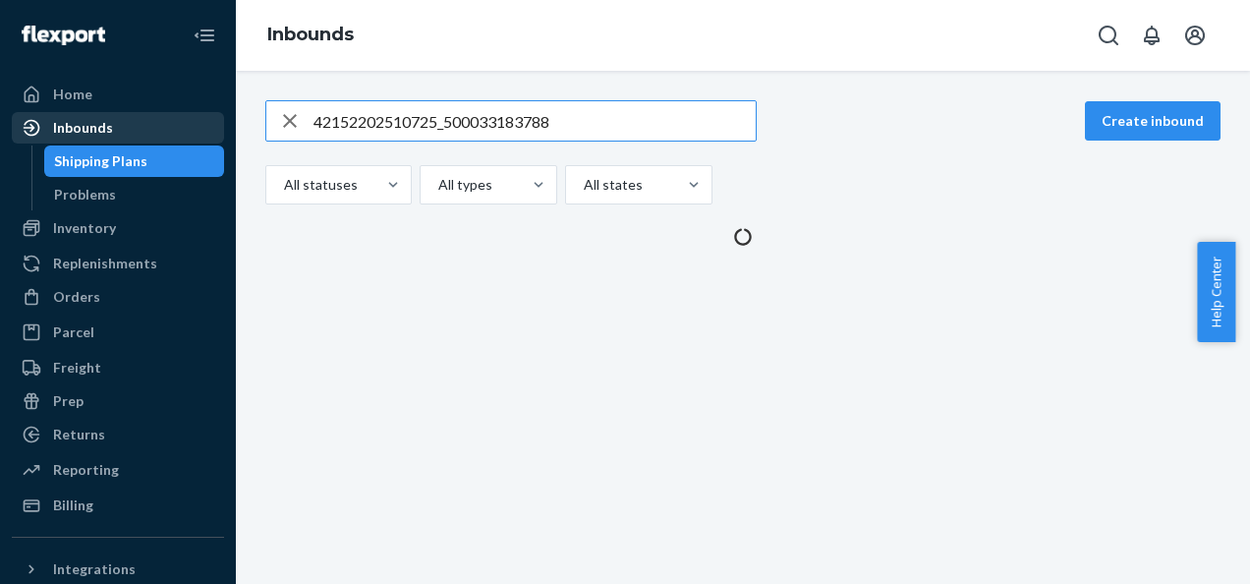
type input "42152202510725_500033183788"
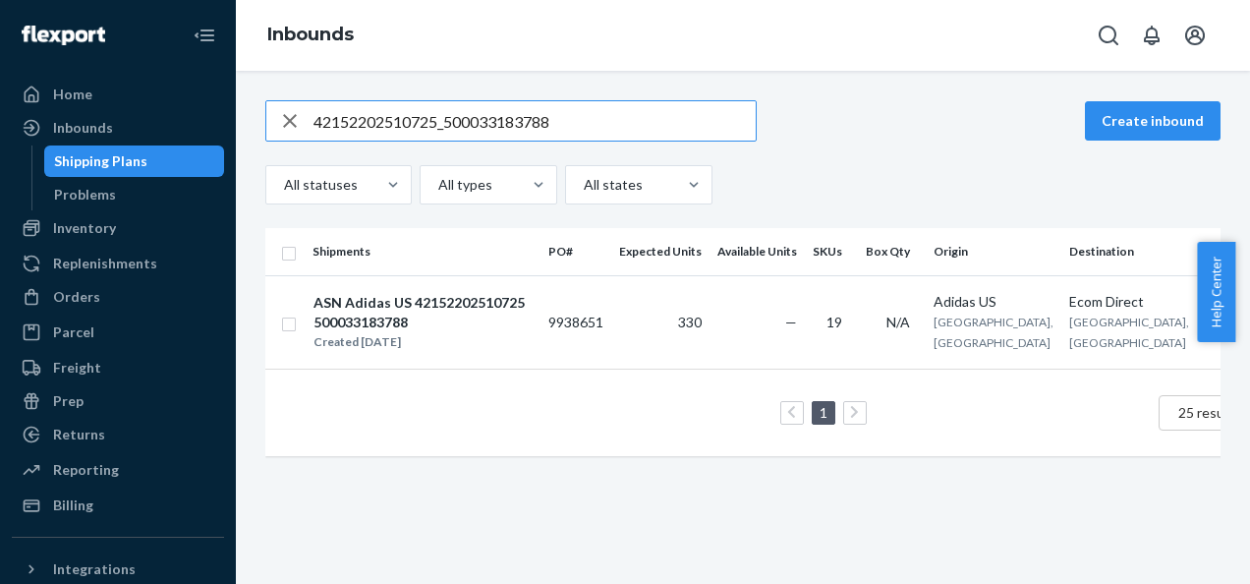
drag, startPoint x: 88, startPoint y: 119, endPoint x: 0, endPoint y: 118, distance: 88.5
click at [0, 118] on html "Home Inbounds Shipping Plans Problems Inventory Products Branded Packaging Repl…" at bounding box center [625, 292] width 1250 height 584
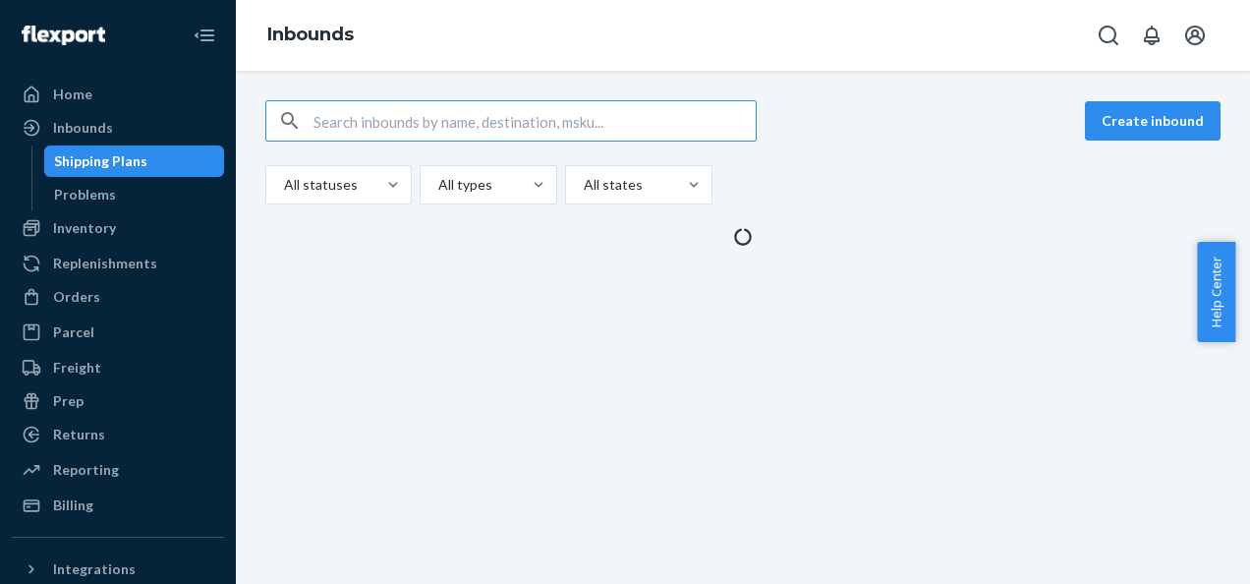
paste input "42152202664650_500033938316"
type input "42152202664650_500033938316"
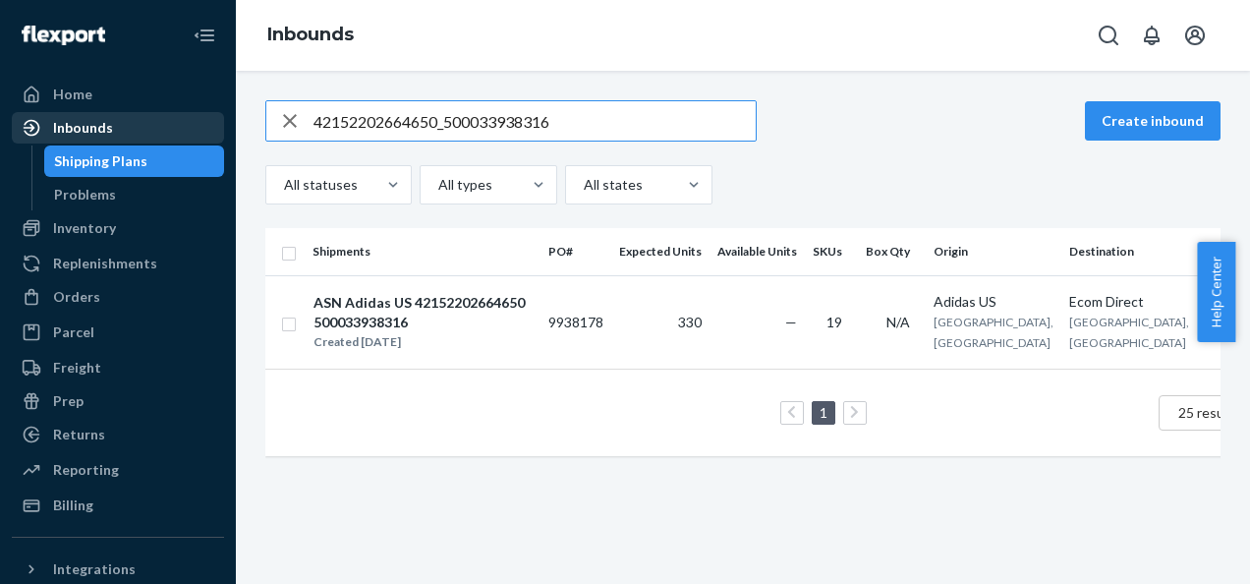
drag, startPoint x: 525, startPoint y: 114, endPoint x: 104, endPoint y: 128, distance: 420.9
click at [106, 130] on div "Home Inbounds Shipping Plans Problems Inventory Products Branded Packaging Repl…" at bounding box center [625, 292] width 1250 height 584
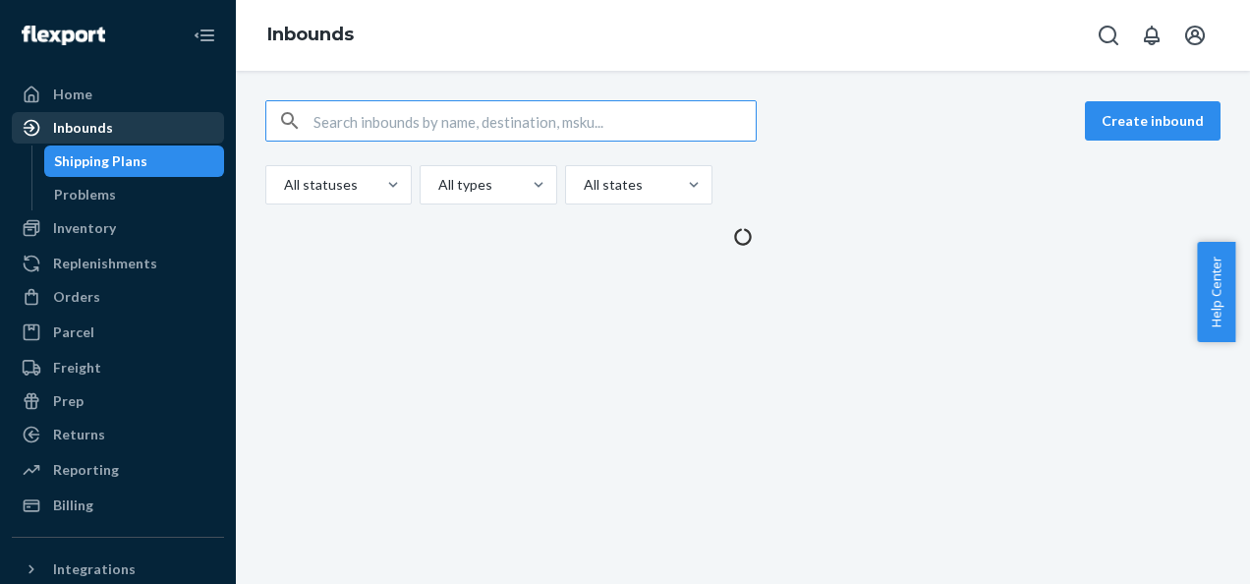
paste input "49352202843998_500034821960"
type input "49352202843998_500034821960"
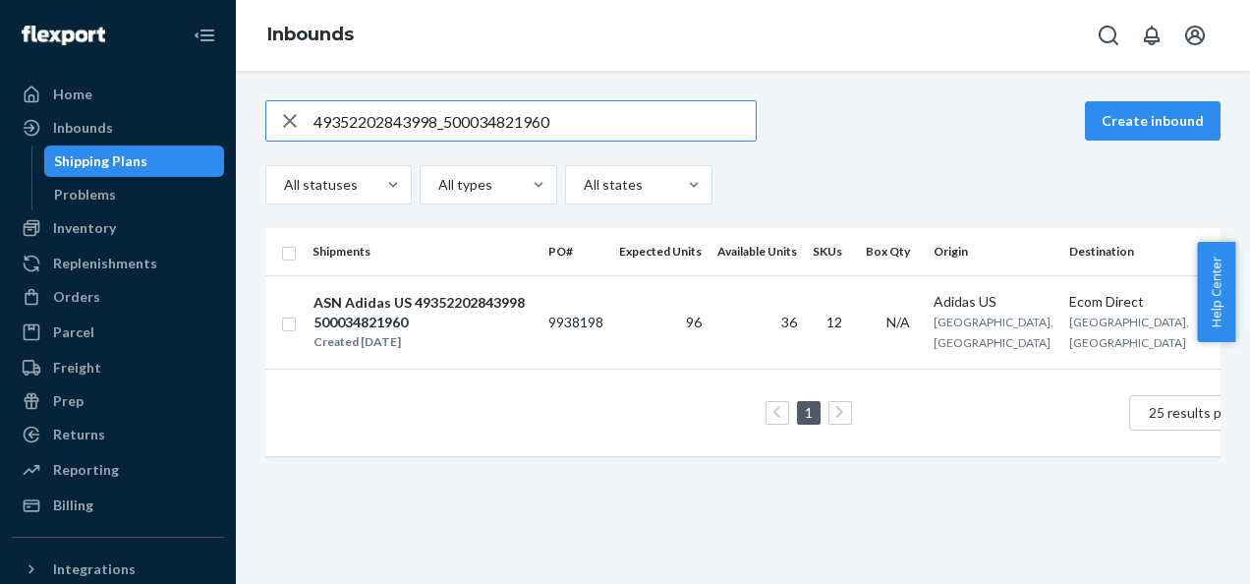
drag, startPoint x: 570, startPoint y: 127, endPoint x: 223, endPoint y: 121, distance: 347.0
click at [229, 122] on div "Home Inbounds Shipping Plans Problems Inventory Products Branded Packaging Repl…" at bounding box center [625, 292] width 1250 height 584
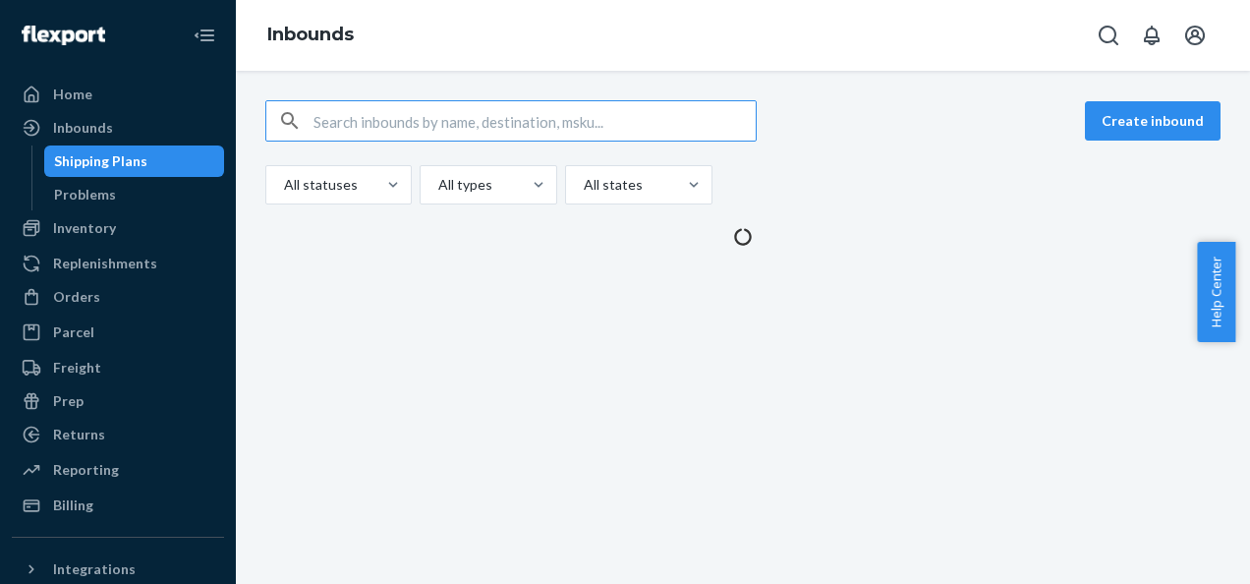
paste input "43252202776185_500033267235"
type input "43252202776185_500033267235"
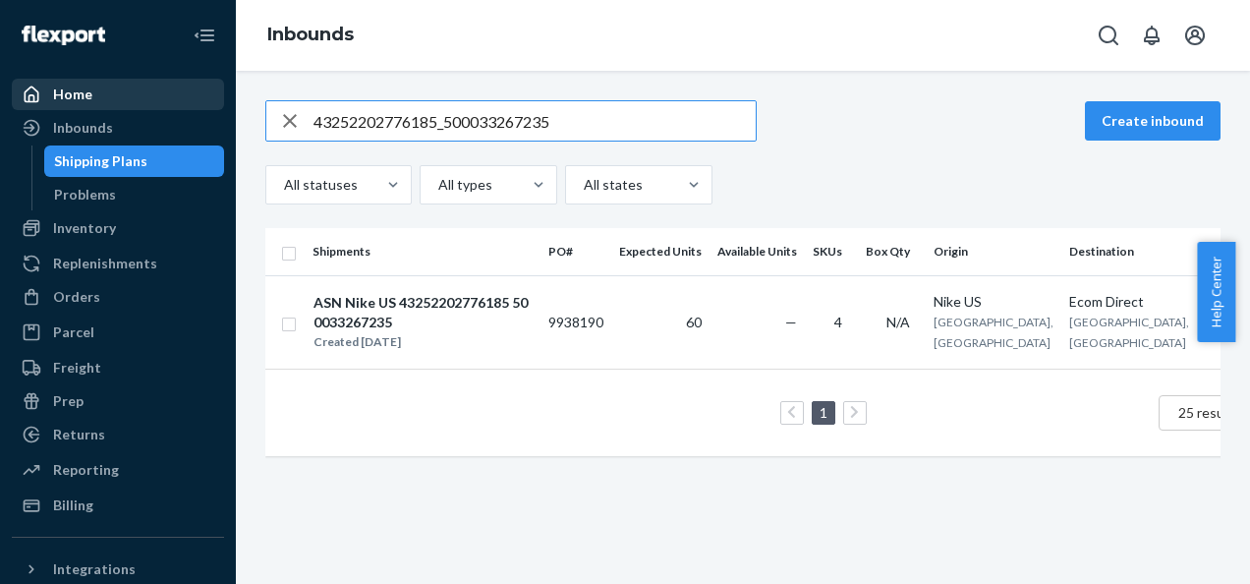
drag, startPoint x: 564, startPoint y: 121, endPoint x: 134, endPoint y: 107, distance: 430.7
click at [138, 109] on div "Home Inbounds Shipping Plans Problems Inventory Products Branded Packaging Repl…" at bounding box center [625, 292] width 1250 height 584
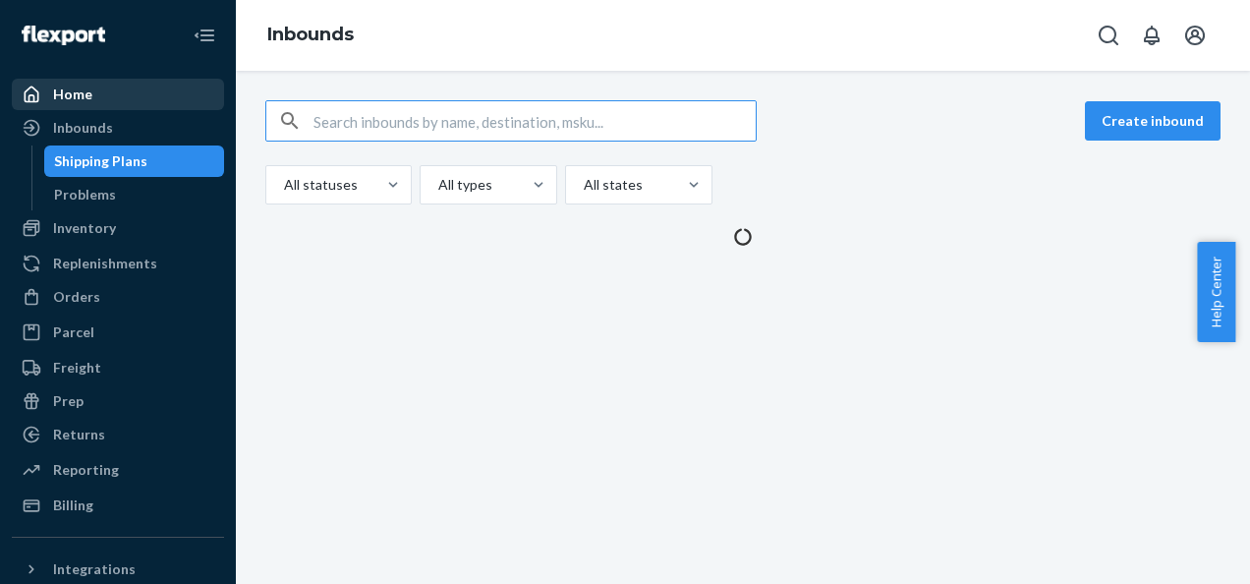
paste input "51052202852949_500033127867"
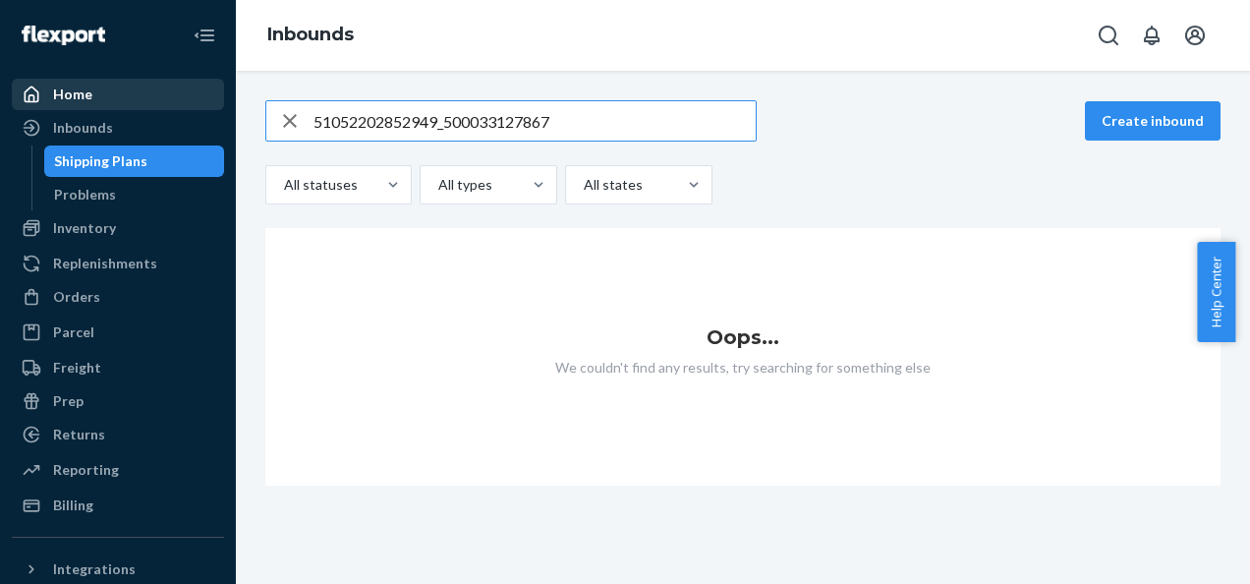
type input "51052202852949_500033127867"
drag, startPoint x: 507, startPoint y: 117, endPoint x: 90, endPoint y: 122, distance: 416.8
click at [99, 122] on div "Home Inbounds Shipping Plans Problems Inventory Products Branded Packaging Repl…" at bounding box center [625, 292] width 1250 height 584
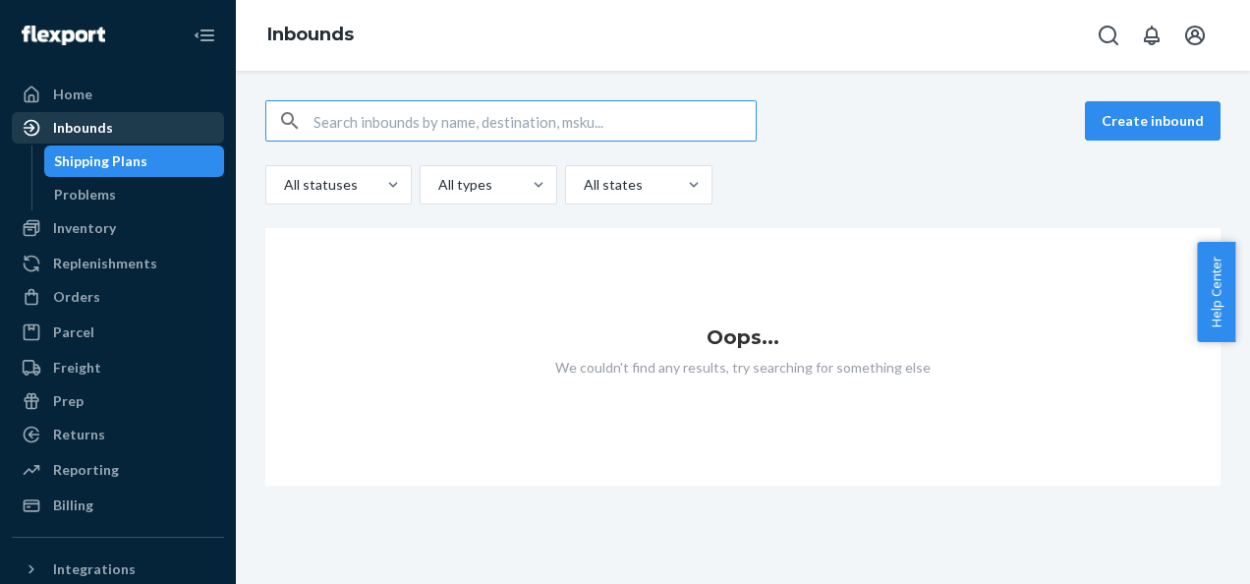
paste input "43252202821737_500033267229"
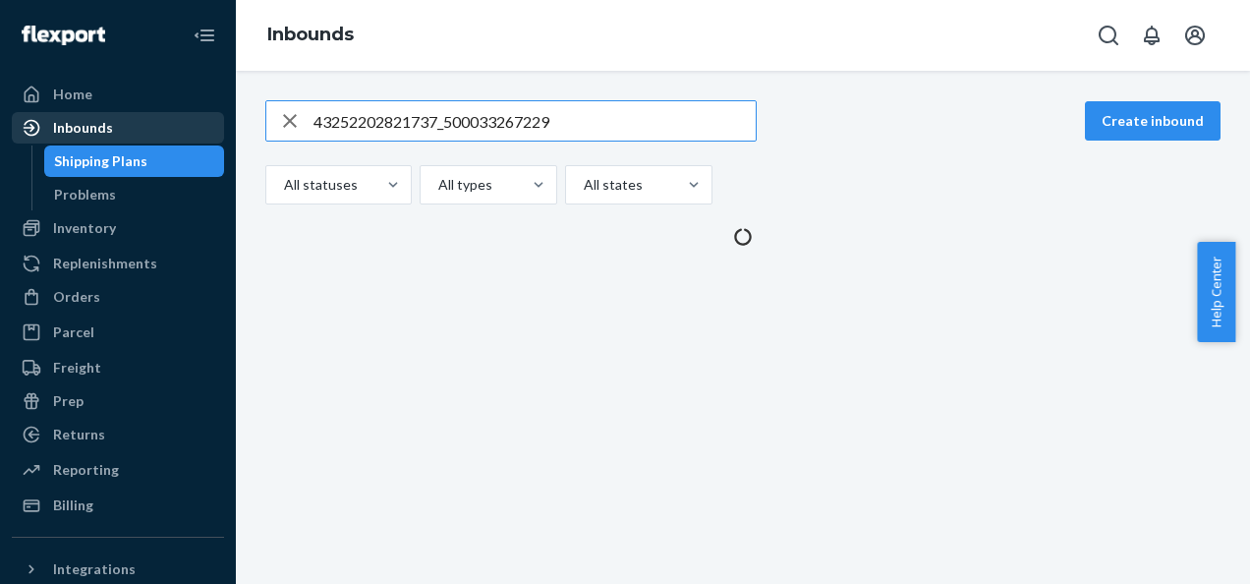
type input "43252202821737_500033267229"
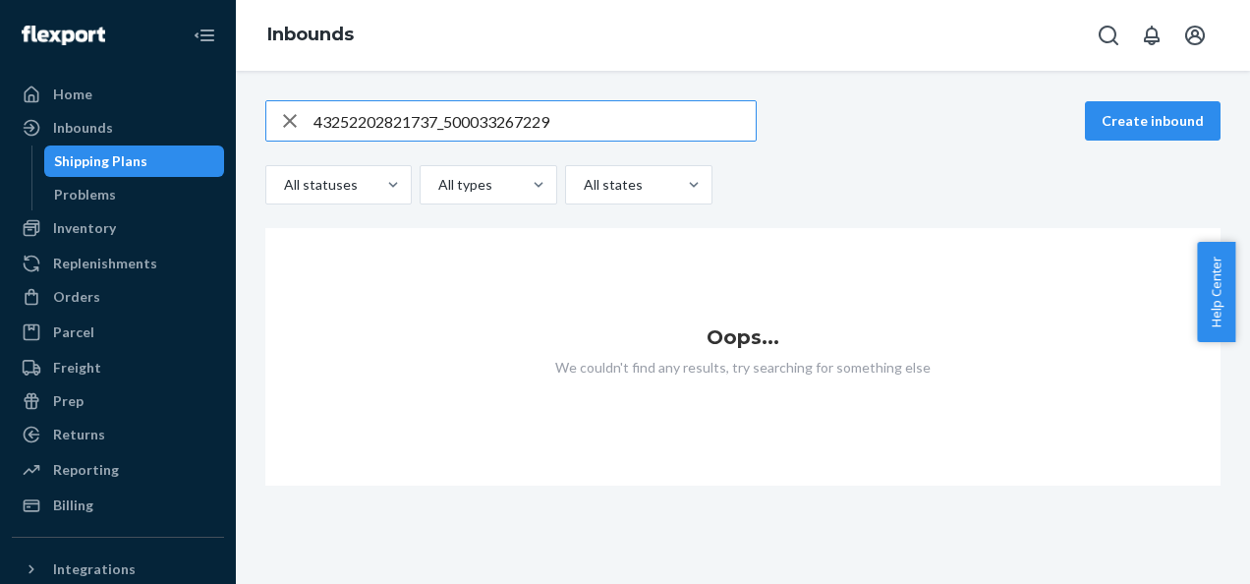
drag, startPoint x: 537, startPoint y: 128, endPoint x: 0, endPoint y: 134, distance: 536.7
click at [0, 134] on html "Home Inbounds Shipping Plans Problems Inventory Products Branded Packaging Repl…" at bounding box center [625, 292] width 1250 height 584
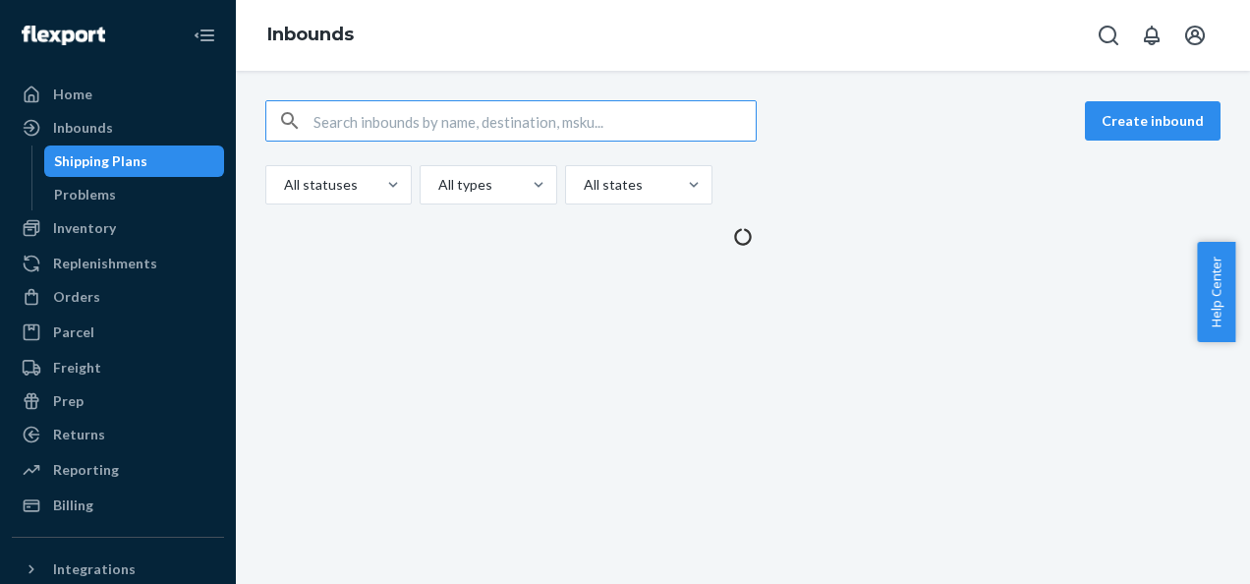
paste input "43252202821747_500033267246"
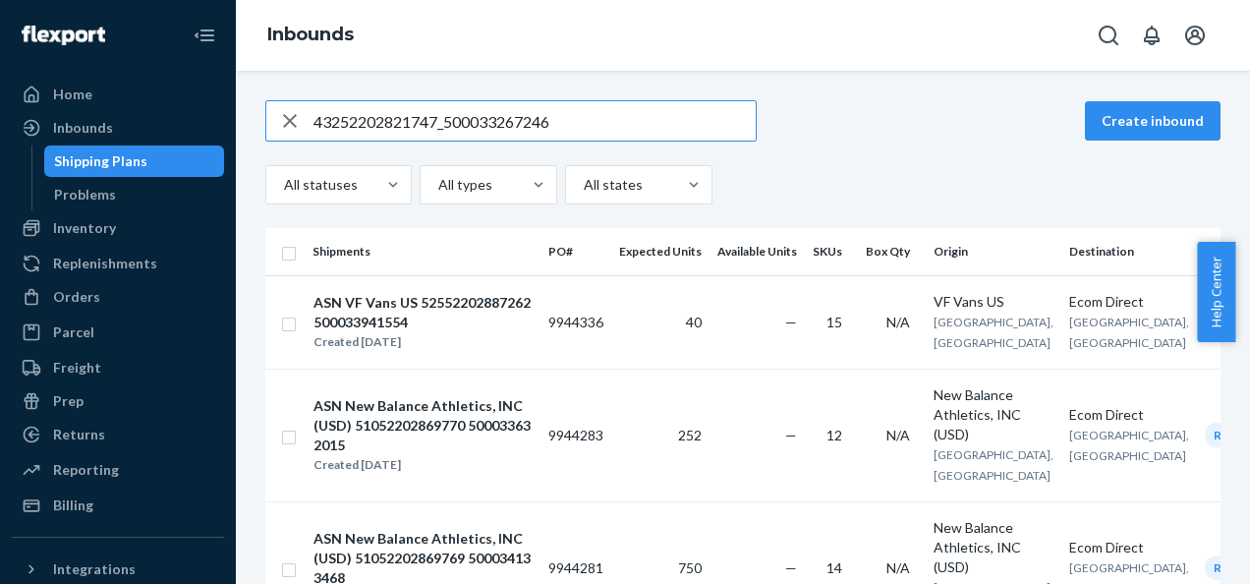
type input "43252202821747_500033267246"
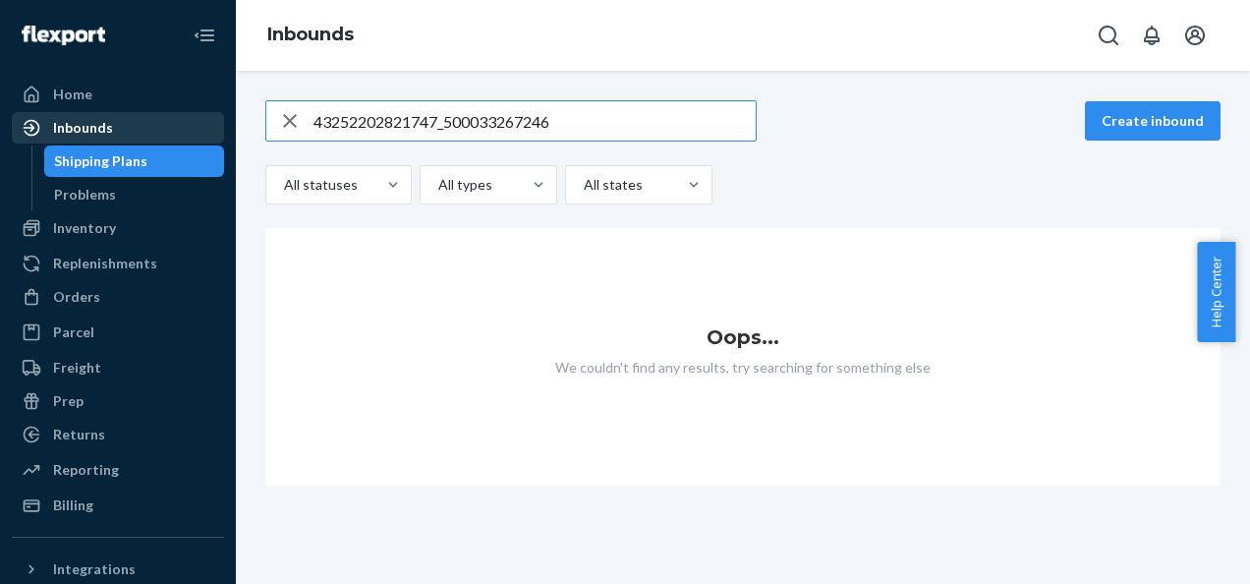
drag, startPoint x: 572, startPoint y: 115, endPoint x: 63, endPoint y: 122, distance: 509.2
click at [63, 123] on div "Home Inbounds Shipping Plans Problems Inventory Products Branded Packaging Repl…" at bounding box center [625, 292] width 1250 height 584
paste input "41152202886967_500033678141"
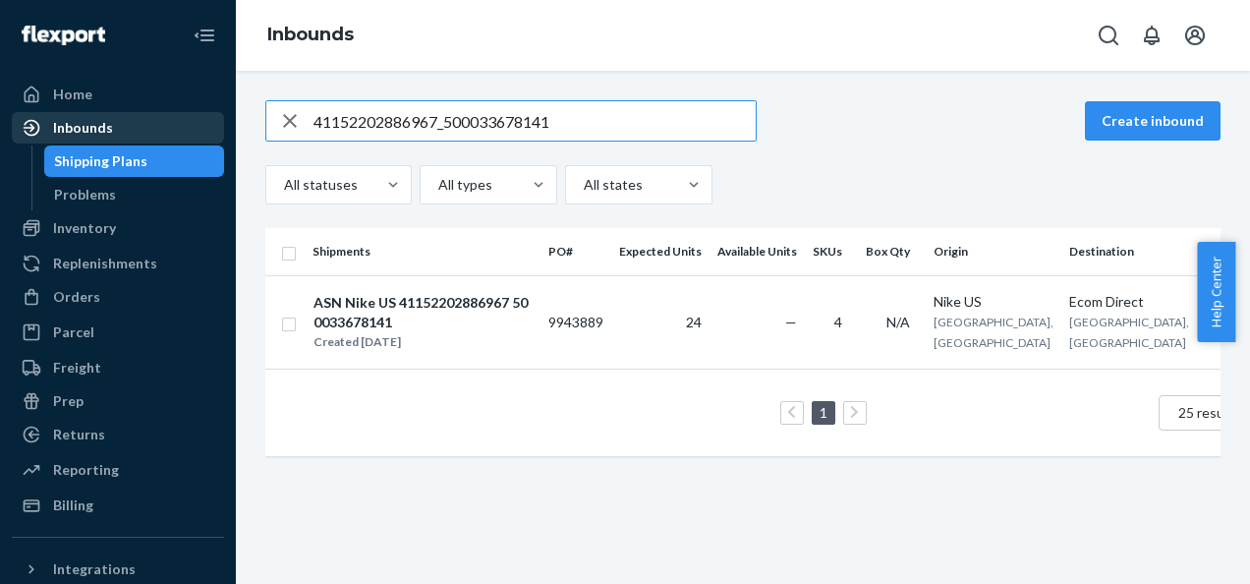
drag, startPoint x: 221, startPoint y: 122, endPoint x: 152, endPoint y: 125, distance: 68.9
click at [153, 125] on div "Home Inbounds Shipping Plans Problems Inventory Products Branded Packaging Repl…" at bounding box center [625, 292] width 1250 height 584
type input "1"
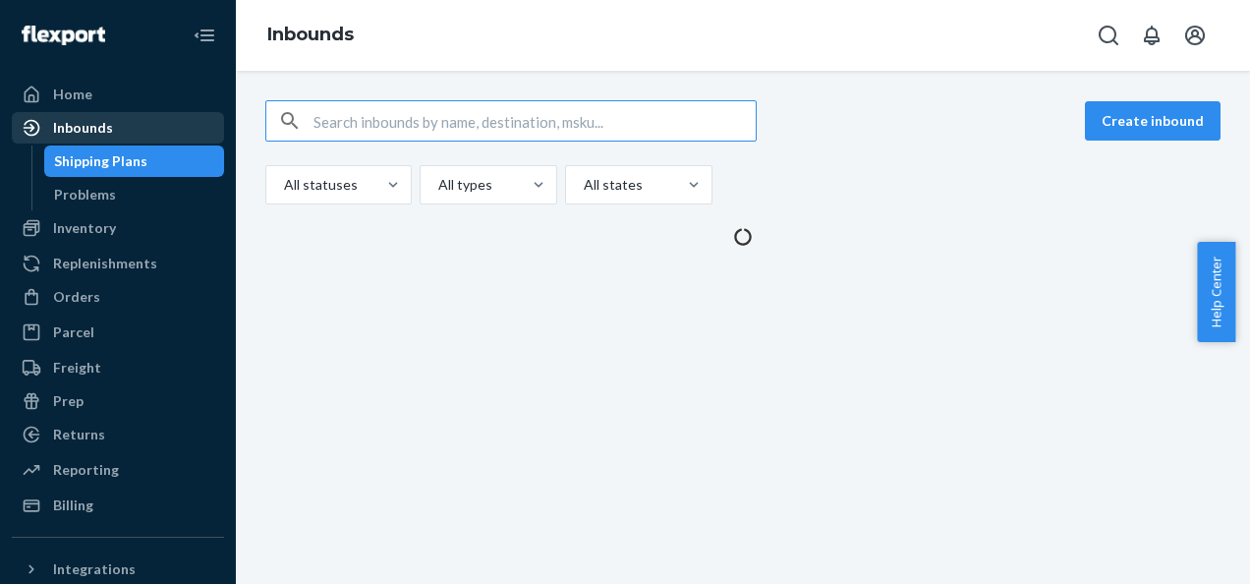
paste input "43252202886965_500033716882"
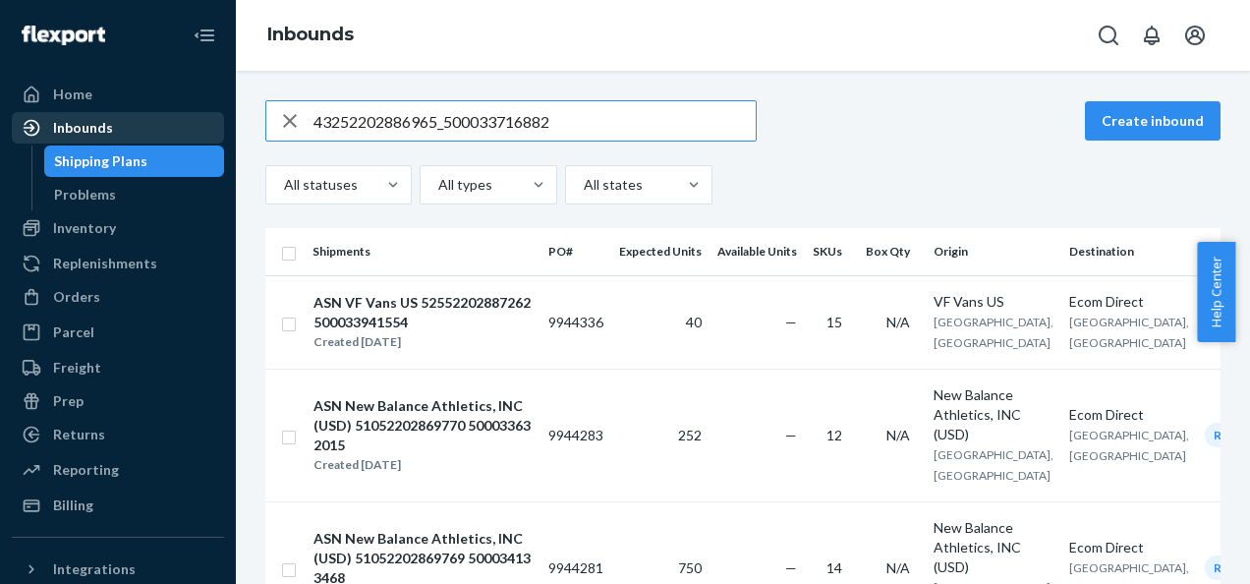
type input "43252202886965_500033716882"
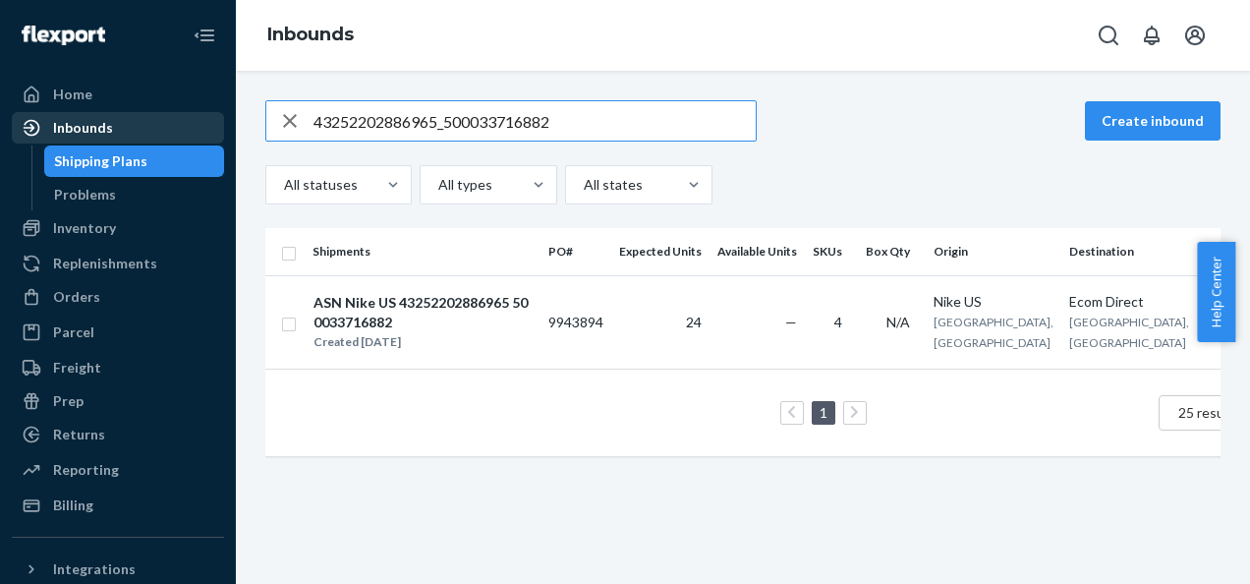
drag, startPoint x: 273, startPoint y: 126, endPoint x: 52, endPoint y: 127, distance: 221.1
click at [52, 128] on div "Home Inbounds Shipping Plans Problems Inventory Products Branded Packaging Repl…" at bounding box center [625, 292] width 1250 height 584
paste input "41152202886957_500033718492"
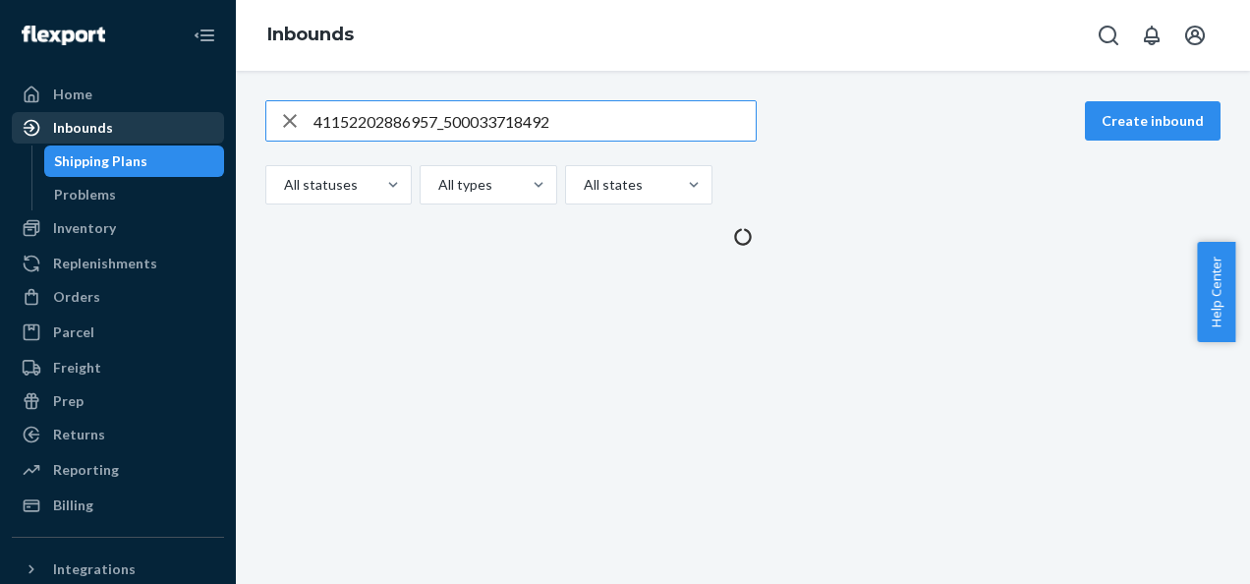
type input "41152202886957_500033718492"
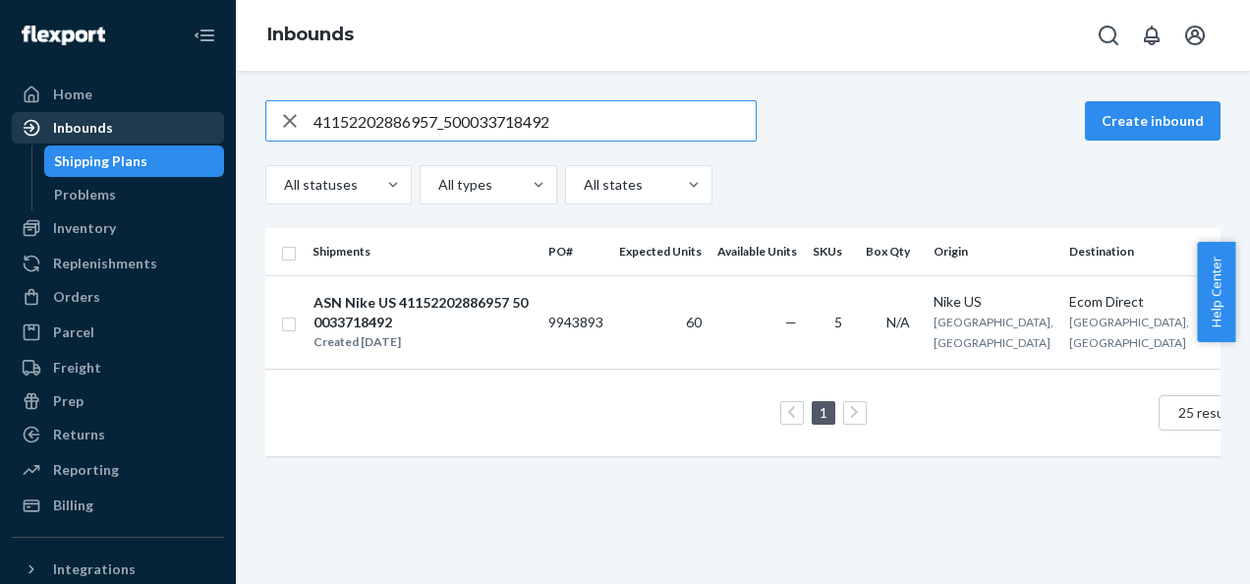
drag, startPoint x: 468, startPoint y: 119, endPoint x: 34, endPoint y: 120, distance: 433.4
click at [50, 120] on div "Home Inbounds Shipping Plans Problems Inventory Products Branded Packaging Repl…" at bounding box center [625, 292] width 1250 height 584
paste input "41152202886984_500033718495"
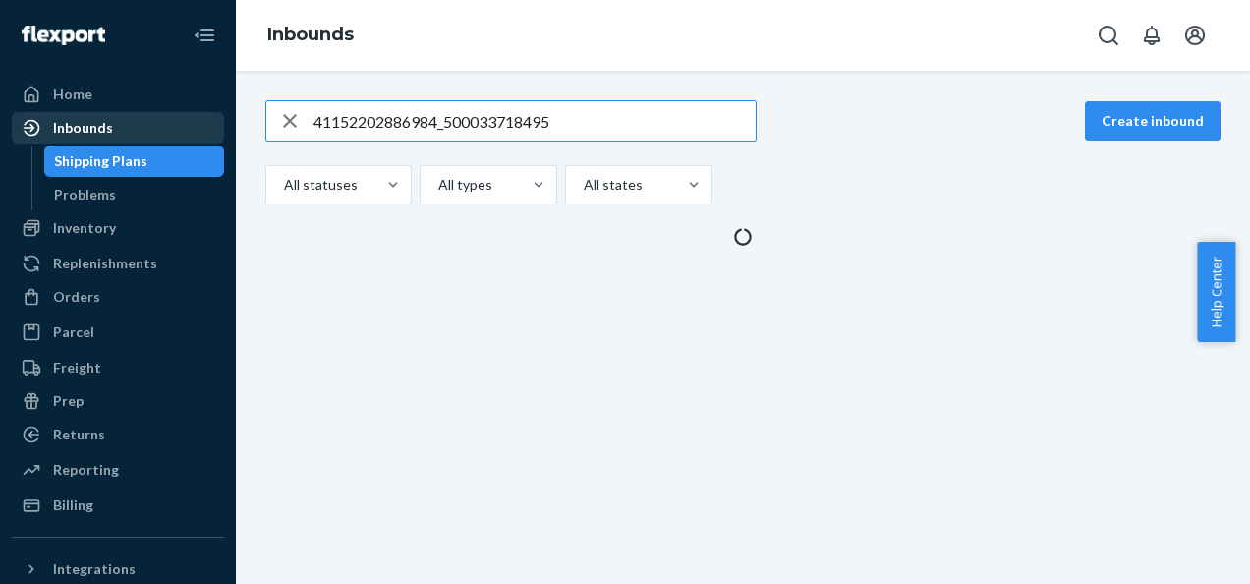
type input "41152202886984_500033718495"
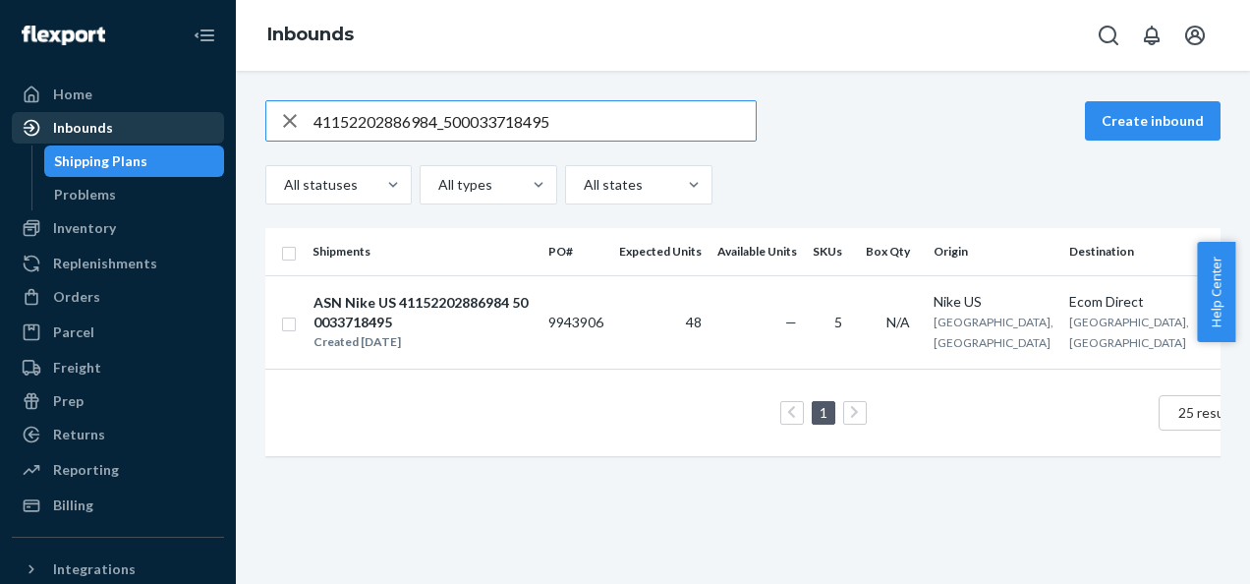
drag, startPoint x: 580, startPoint y: 116, endPoint x: 177, endPoint y: 130, distance: 403.2
click at [195, 136] on div "Home Inbounds Shipping Plans Problems Inventory Products Branded Packaging Repl…" at bounding box center [625, 292] width 1250 height 584
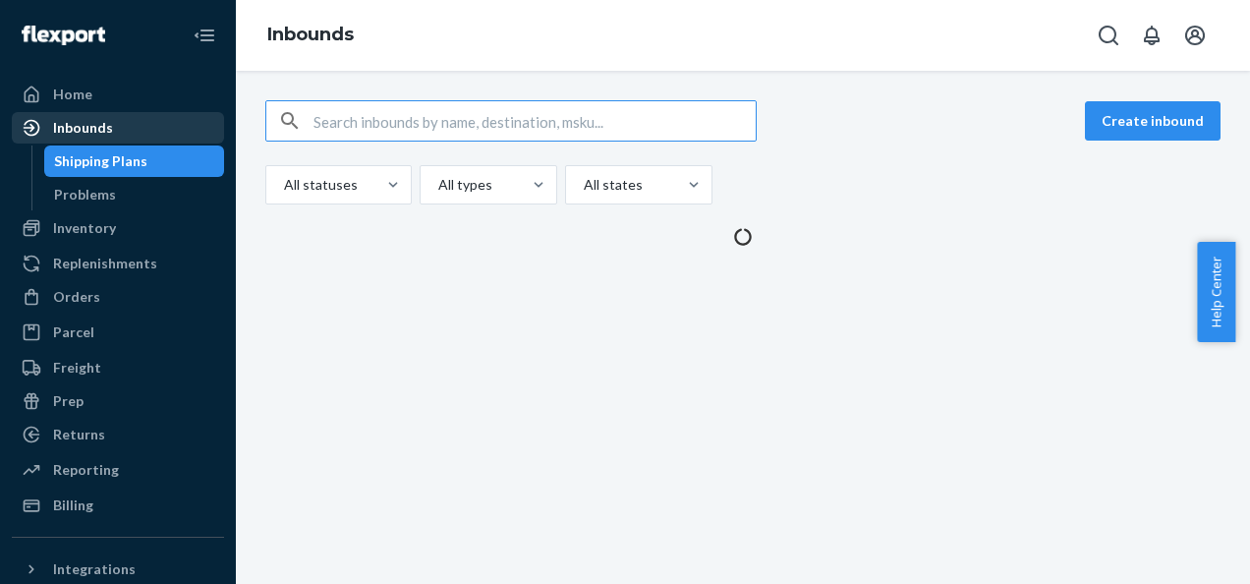
paste input "41152202886960_500033718497"
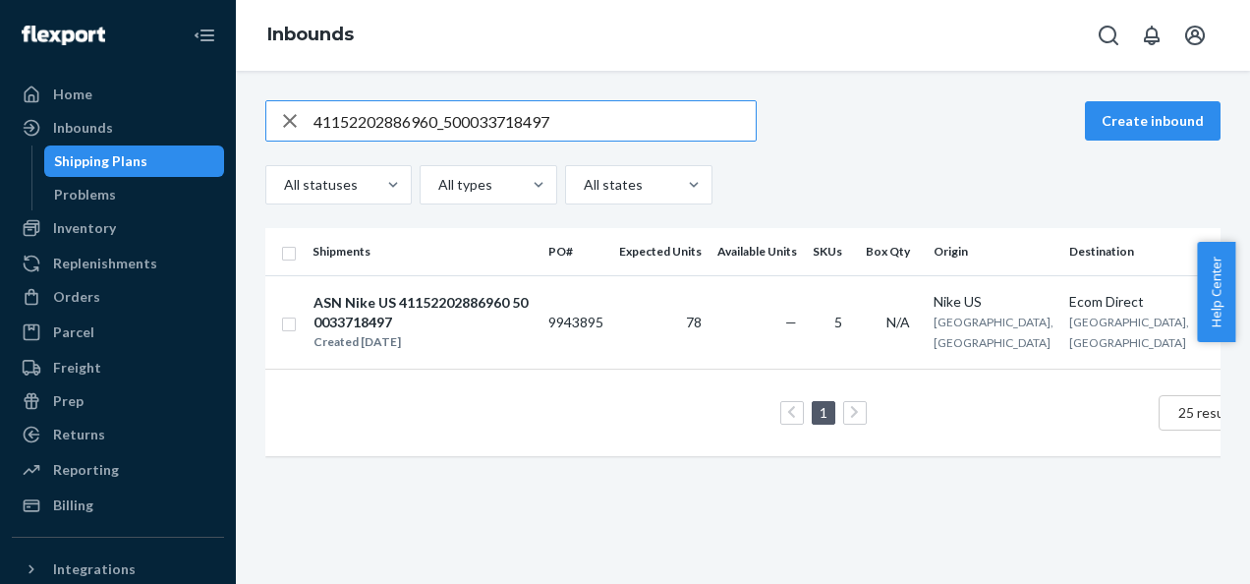
drag, startPoint x: 419, startPoint y: 118, endPoint x: 0, endPoint y: 132, distance: 418.9
click at [4, 136] on div "Home Inbounds Shipping Plans Problems Inventory Products Branded Packaging Repl…" at bounding box center [625, 292] width 1250 height 584
type input "7"
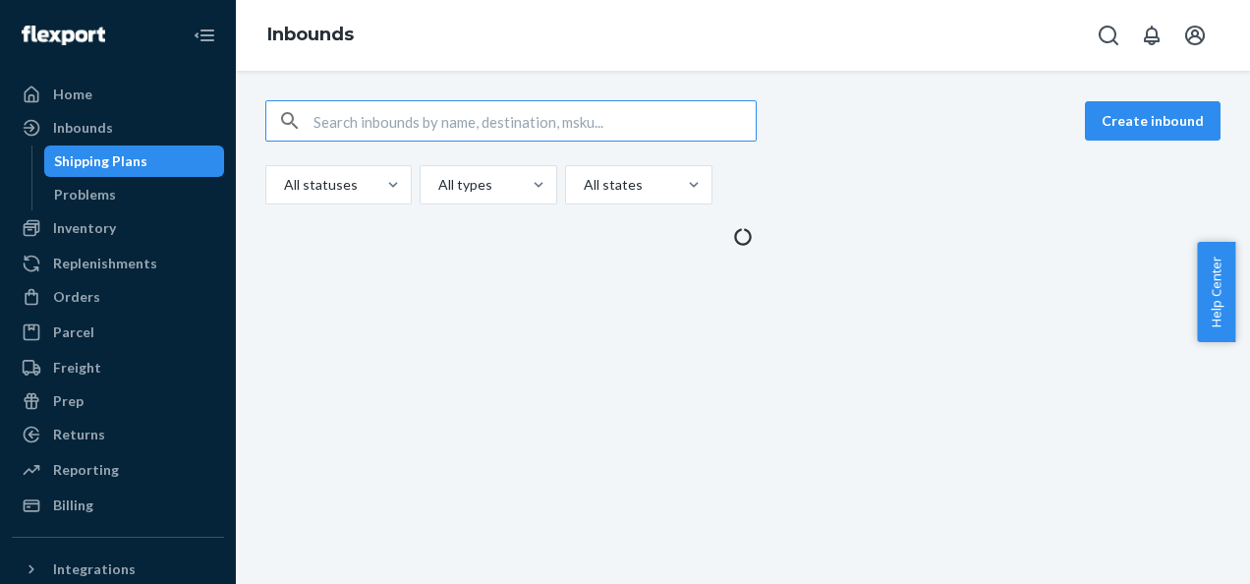
paste input "41152202886968_500033718498"
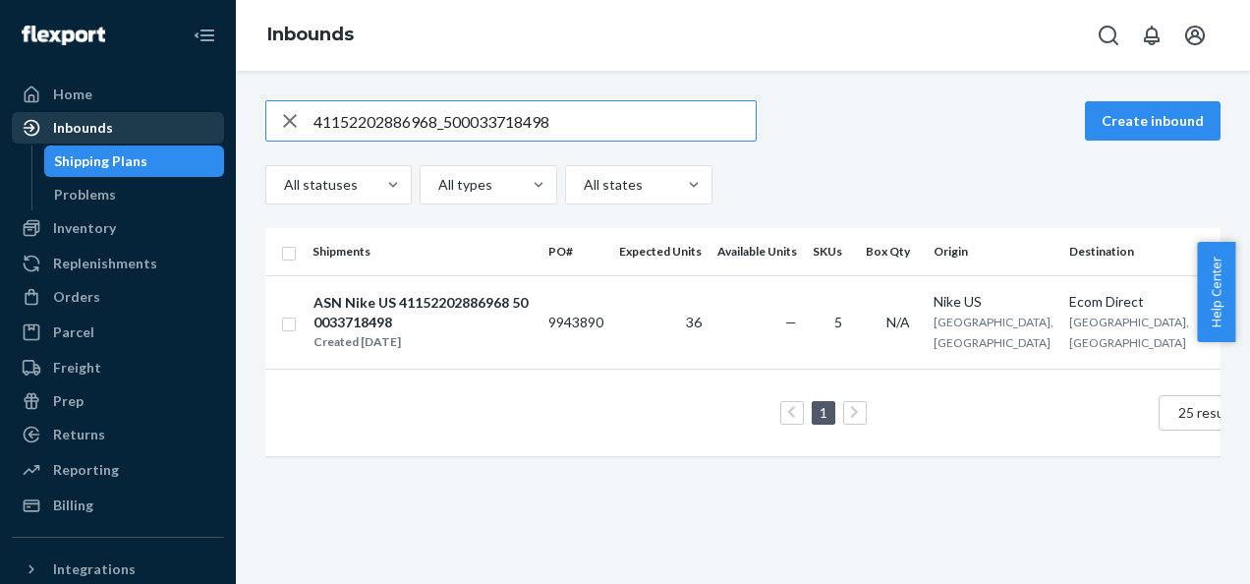
drag, startPoint x: 380, startPoint y: 132, endPoint x: 160, endPoint y: 121, distance: 220.4
click at [161, 121] on div "Home Inbounds Shipping Plans Problems Inventory Products Branded Packaging Repl…" at bounding box center [625, 292] width 1250 height 584
type input "8"
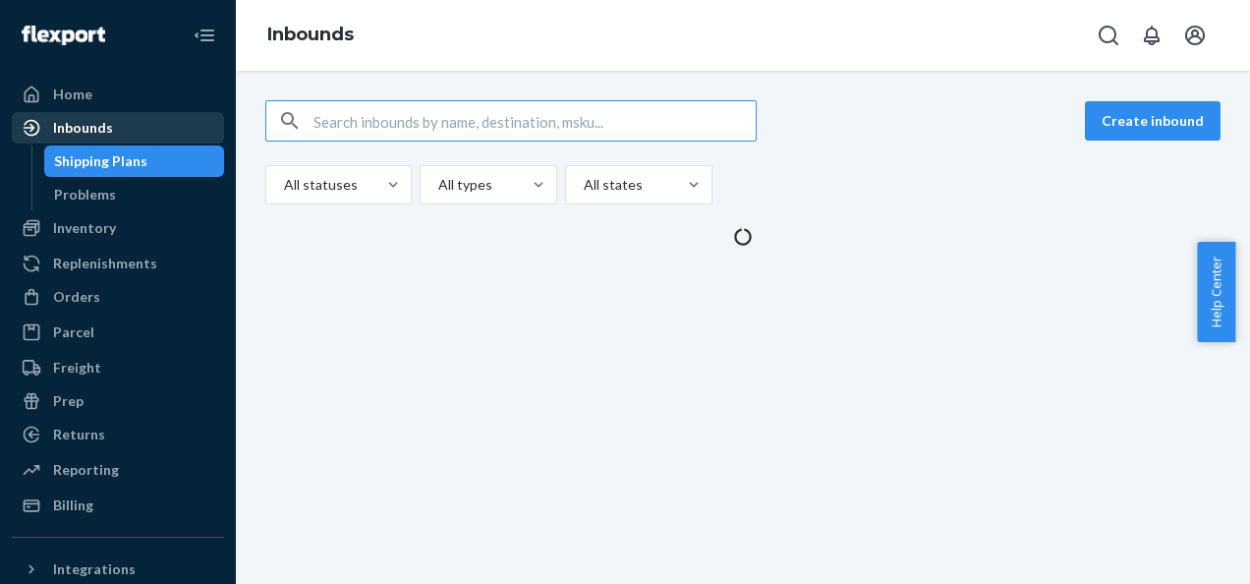
paste input "41152202886964_500033718500"
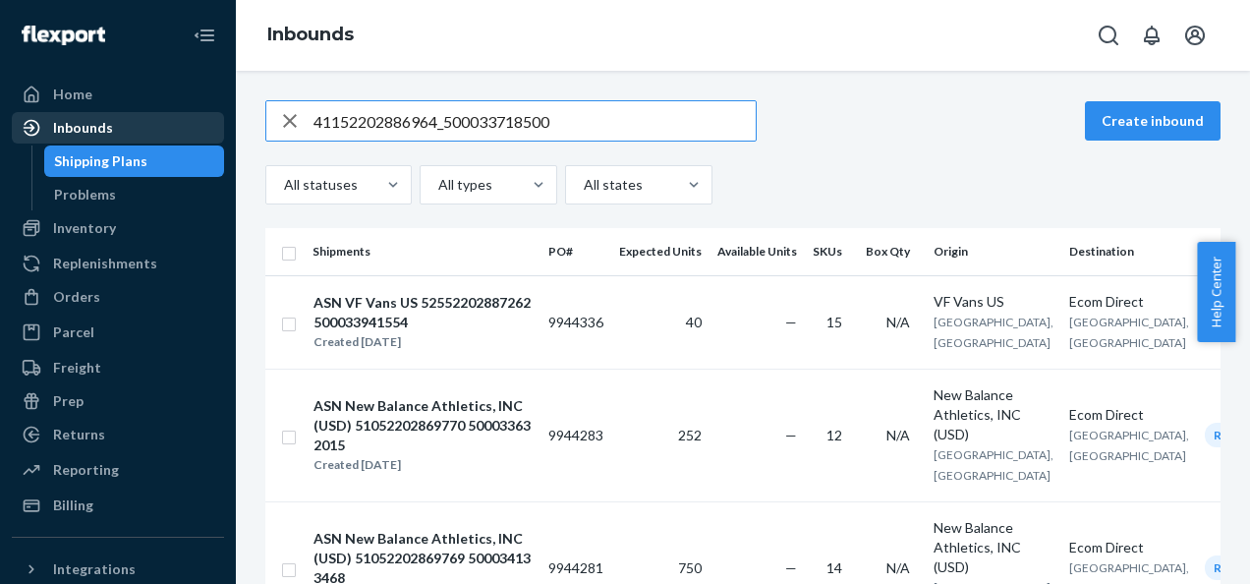
type input "41152202886964_500033718500"
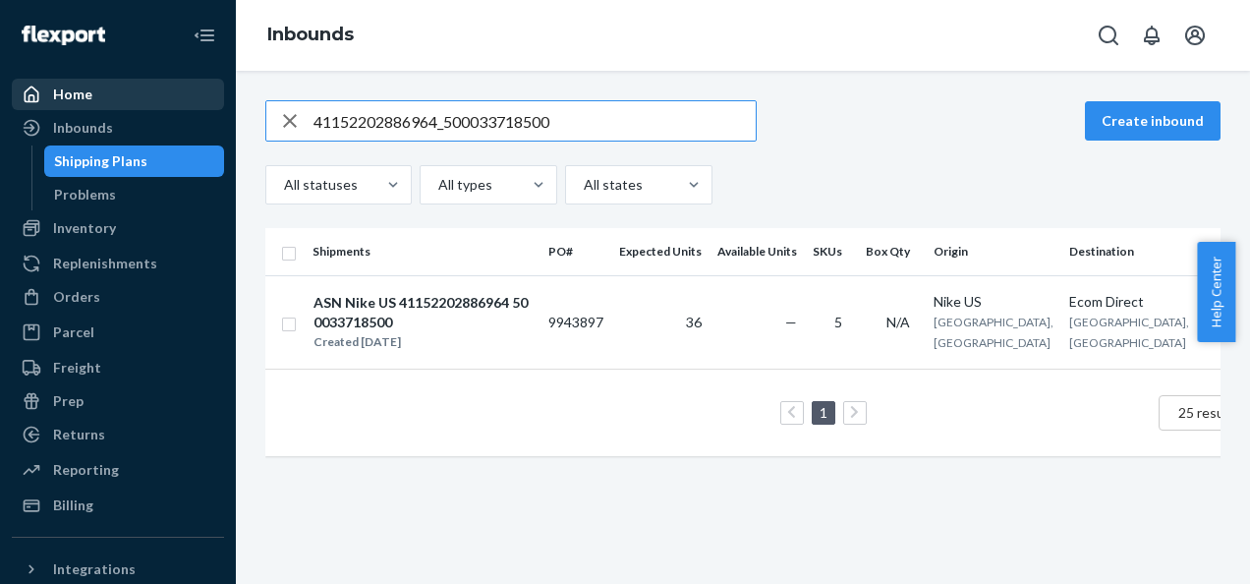
drag, startPoint x: 535, startPoint y: 108, endPoint x: 150, endPoint y: 101, distance: 384.4
click at [151, 101] on div "Home Inbounds Shipping Plans Problems Inventory Products Branded Packaging Repl…" at bounding box center [625, 292] width 1250 height 584
paste input "41152202886961_500033718501"
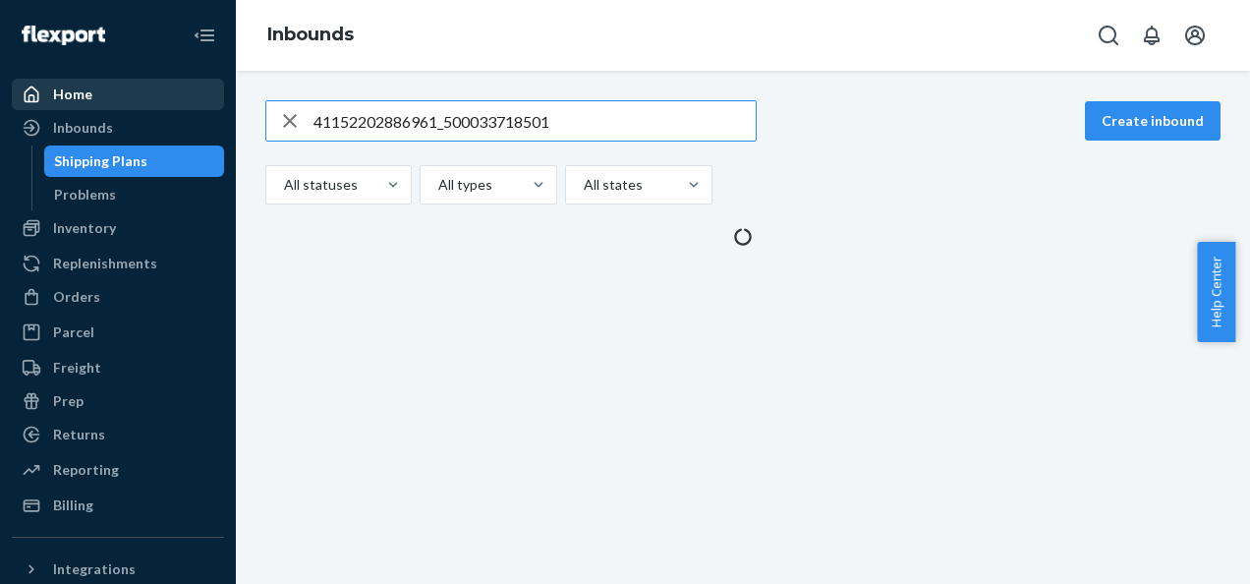
type input "41152202886961_500033718501"
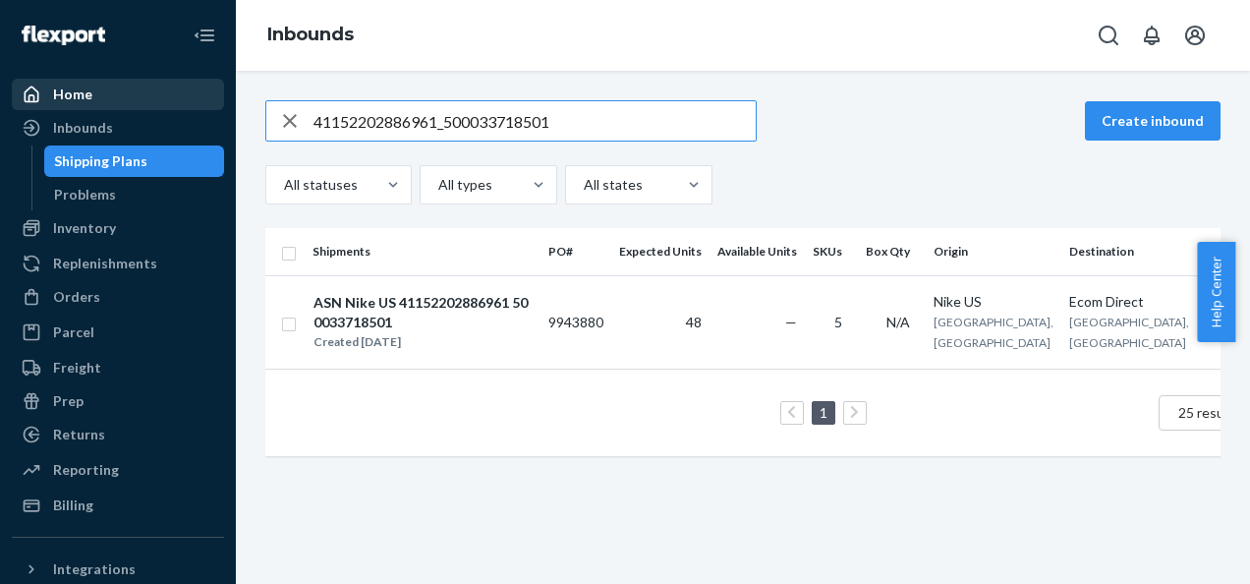
drag, startPoint x: 568, startPoint y: 129, endPoint x: 55, endPoint y: 108, distance: 513.5
click at [59, 111] on div "Home Inbounds Shipping Plans Problems Inventory Products Branded Packaging Repl…" at bounding box center [625, 292] width 1250 height 584
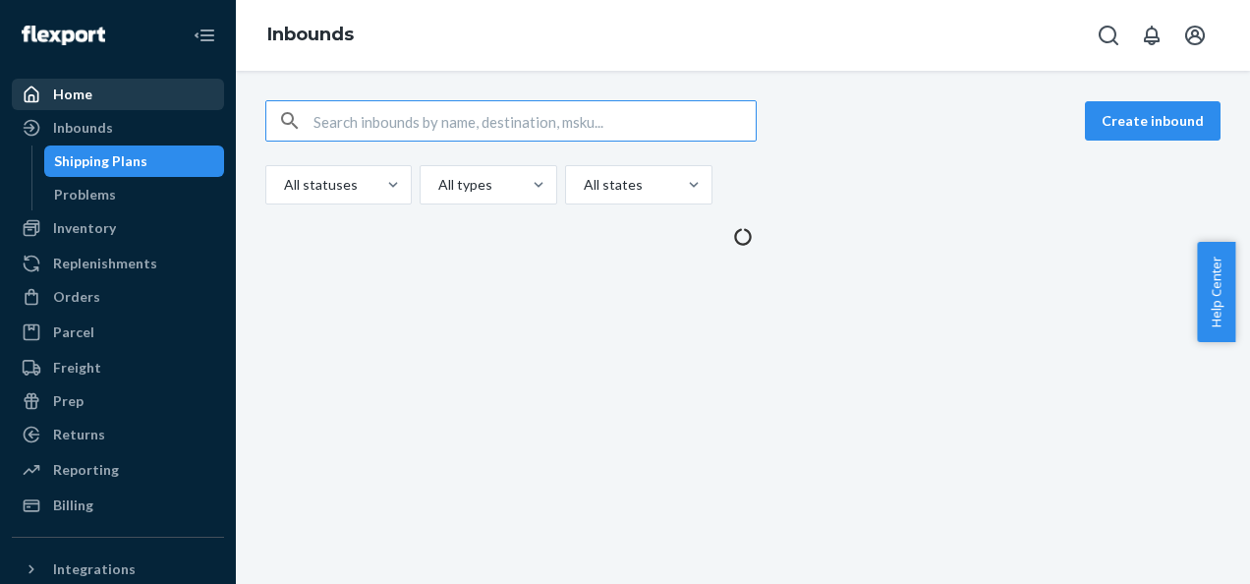
paste input "41152202886971_500033718507"
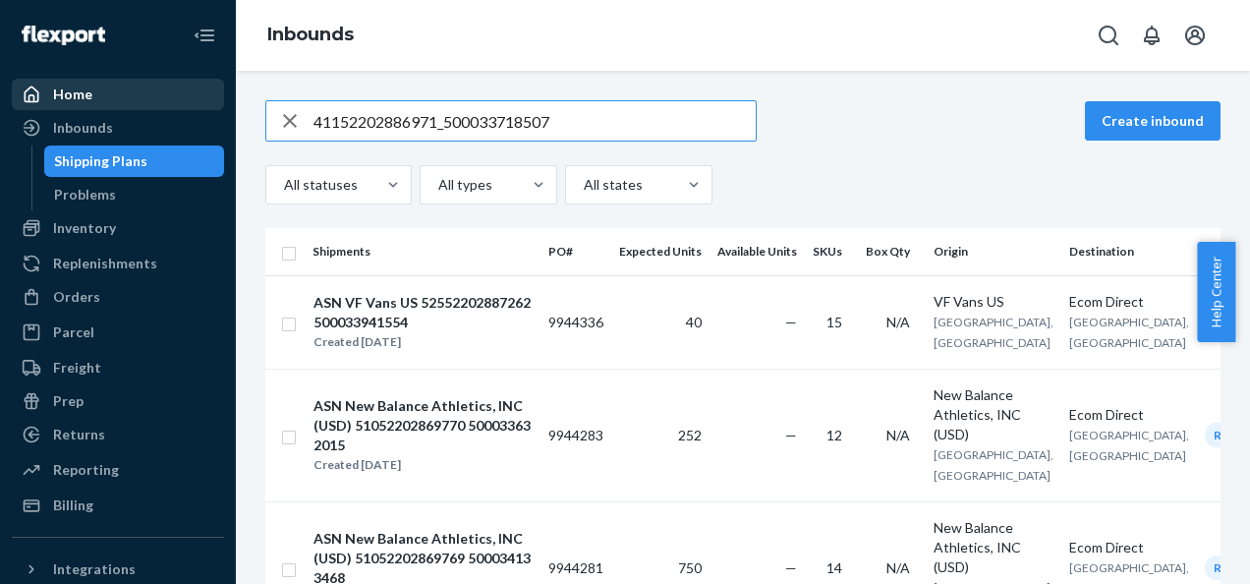
type input "41152202886971_500033718507"
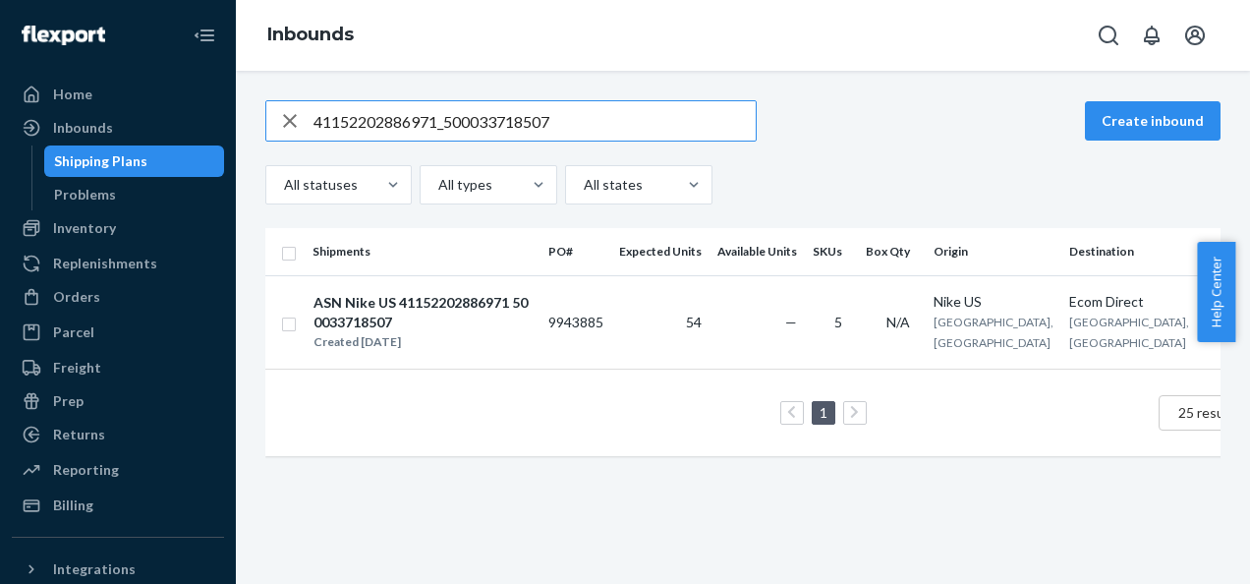
drag, startPoint x: 110, startPoint y: 118, endPoint x: 7, endPoint y: 121, distance: 103.2
click at [16, 122] on div "Home Inbounds Shipping Plans Problems Inventory Products Branded Packaging Repl…" at bounding box center [625, 292] width 1250 height 584
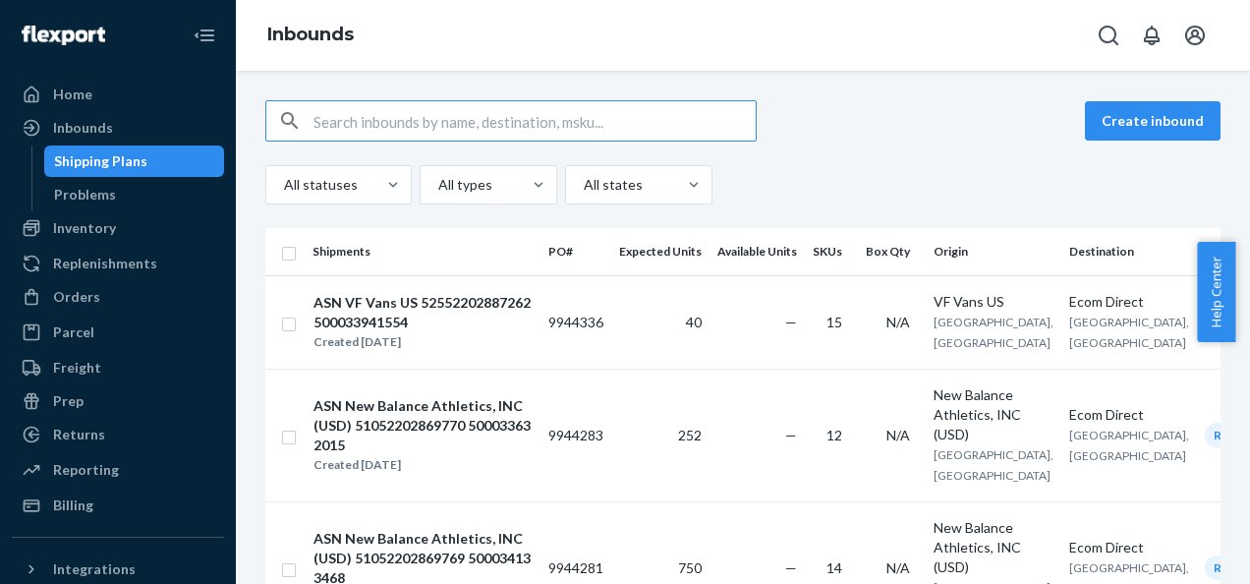
paste input "41152202886954_500033718508"
type input "41152202886954_500033718508"
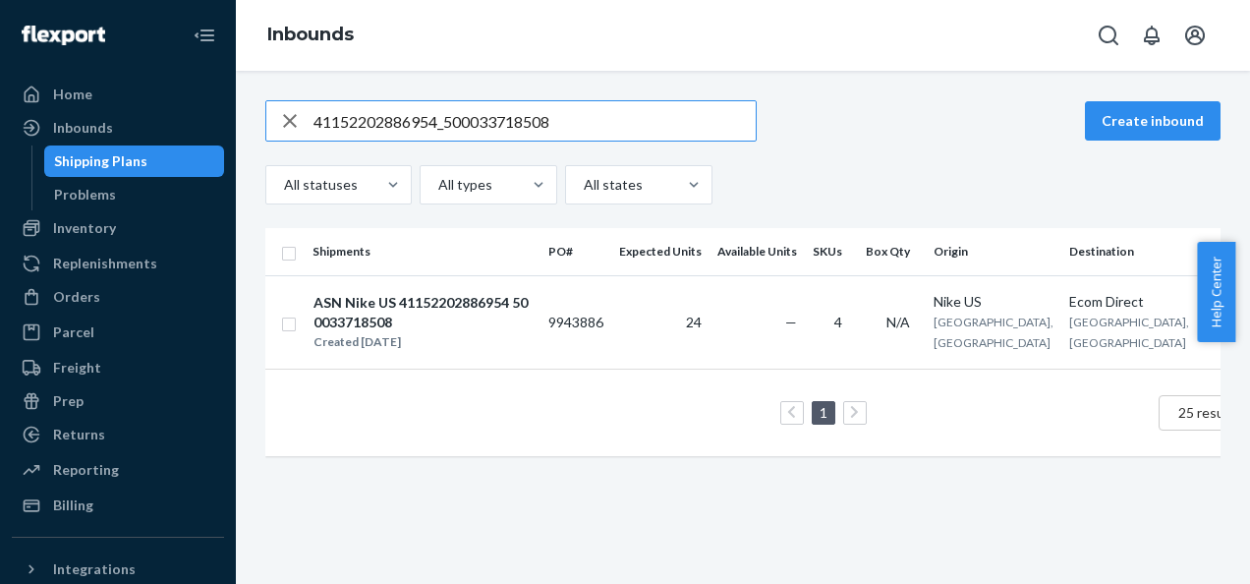
drag, startPoint x: 577, startPoint y: 118, endPoint x: 65, endPoint y: 110, distance: 512.1
click at [75, 116] on div "Home Inbounds Shipping Plans Problems Inventory Products Branded Packaging Repl…" at bounding box center [625, 292] width 1250 height 584
drag, startPoint x: 621, startPoint y: 130, endPoint x: 0, endPoint y: 128, distance: 621.2
click at [0, 128] on html "Home Inbounds Shipping Plans Problems Inventory Products Branded Packaging Repl…" at bounding box center [625, 292] width 1250 height 584
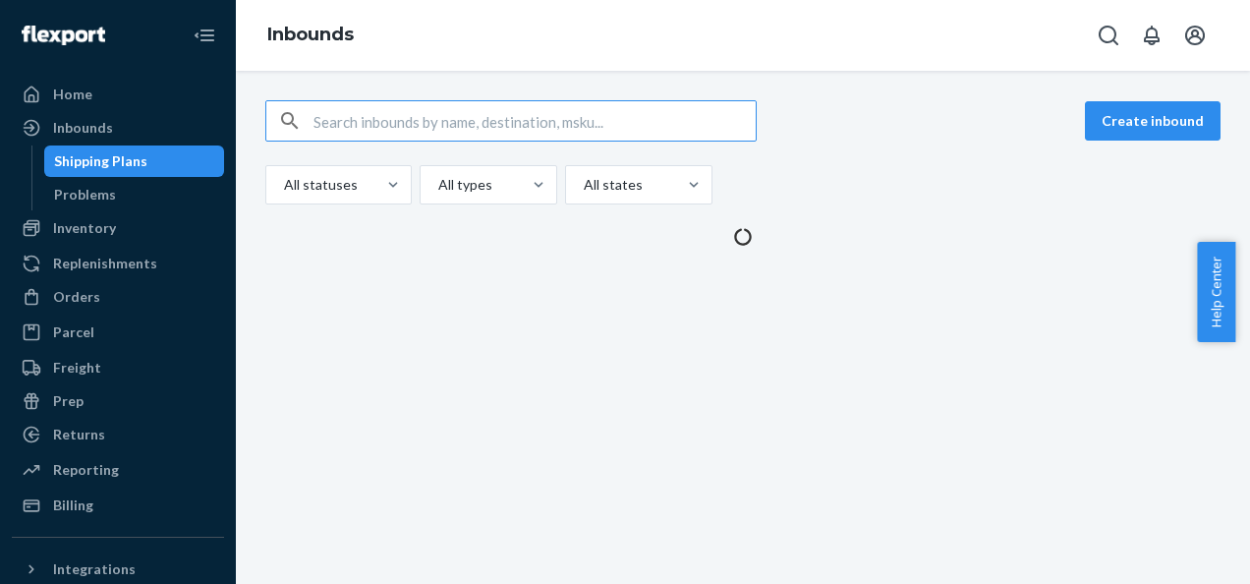
paste input "43252202886962_500033892150"
type input "43252202886962_500033892150"
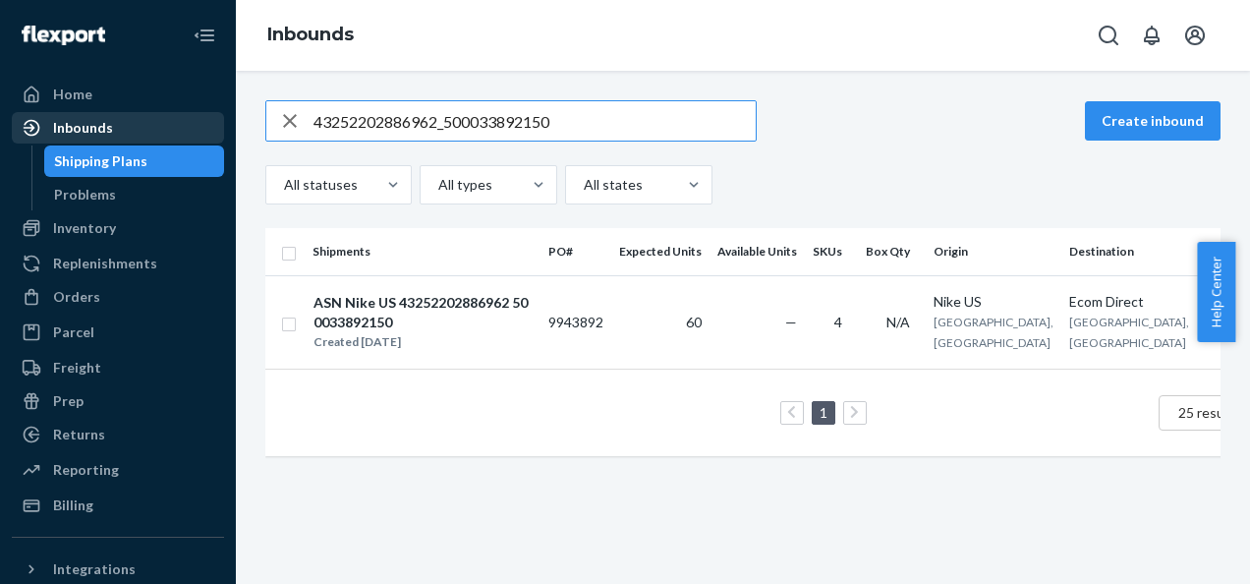
drag, startPoint x: 532, startPoint y: 122, endPoint x: 74, endPoint y: 120, distance: 458.0
click at [74, 120] on div "Home Inbounds Shipping Plans Problems Inventory Products Branded Packaging Repl…" at bounding box center [625, 292] width 1250 height 584
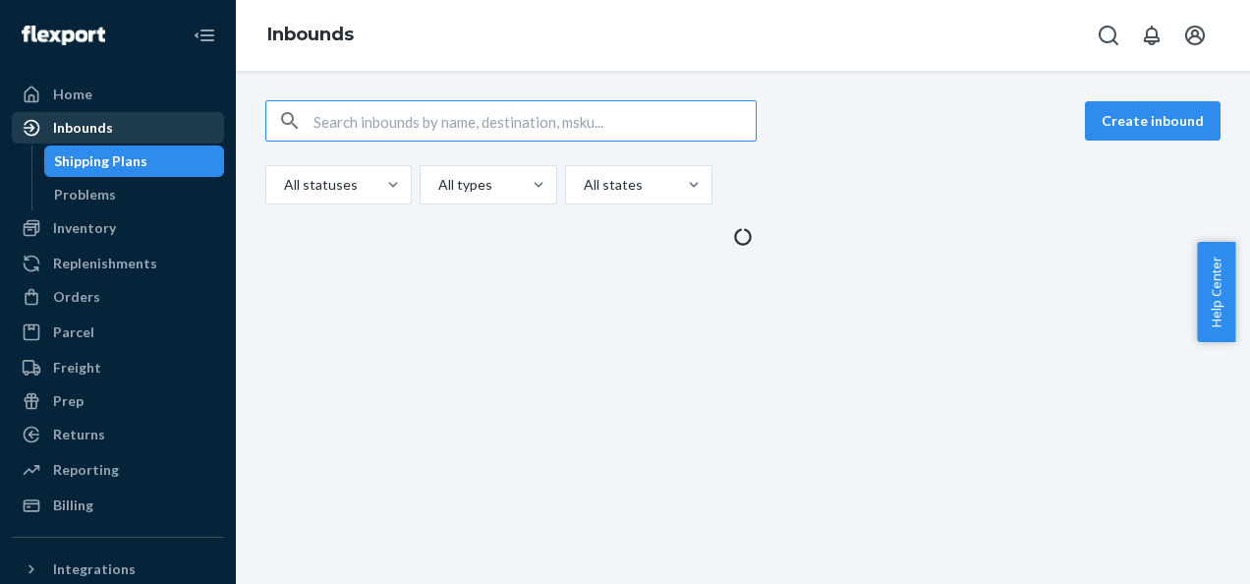
paste input "43252202886966_500033892154"
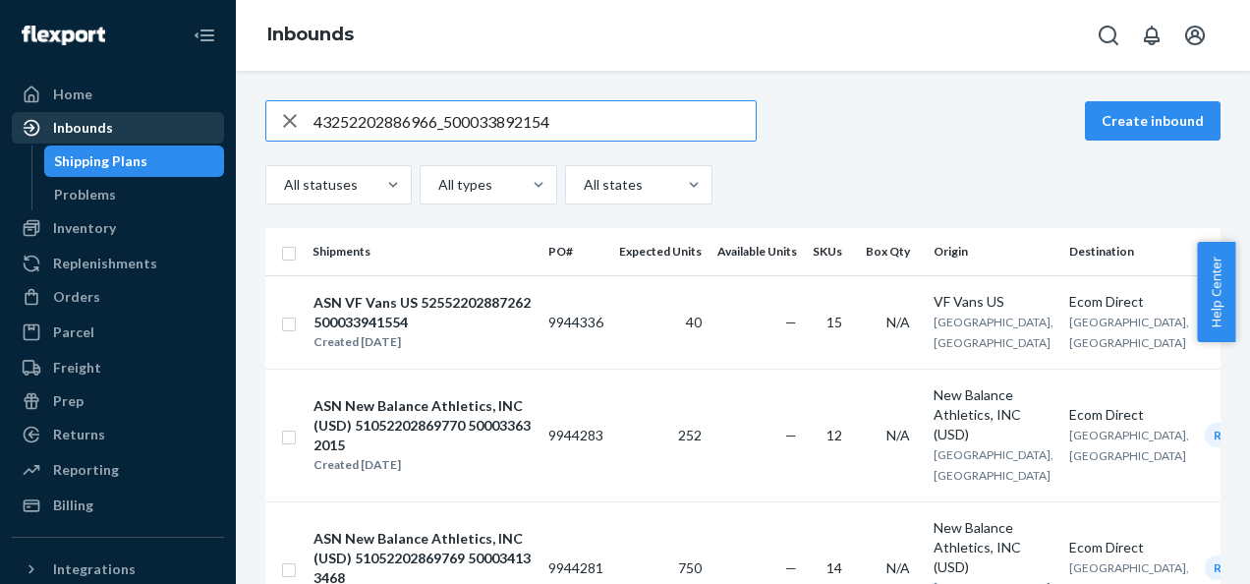
type input "43252202886966_500033892154"
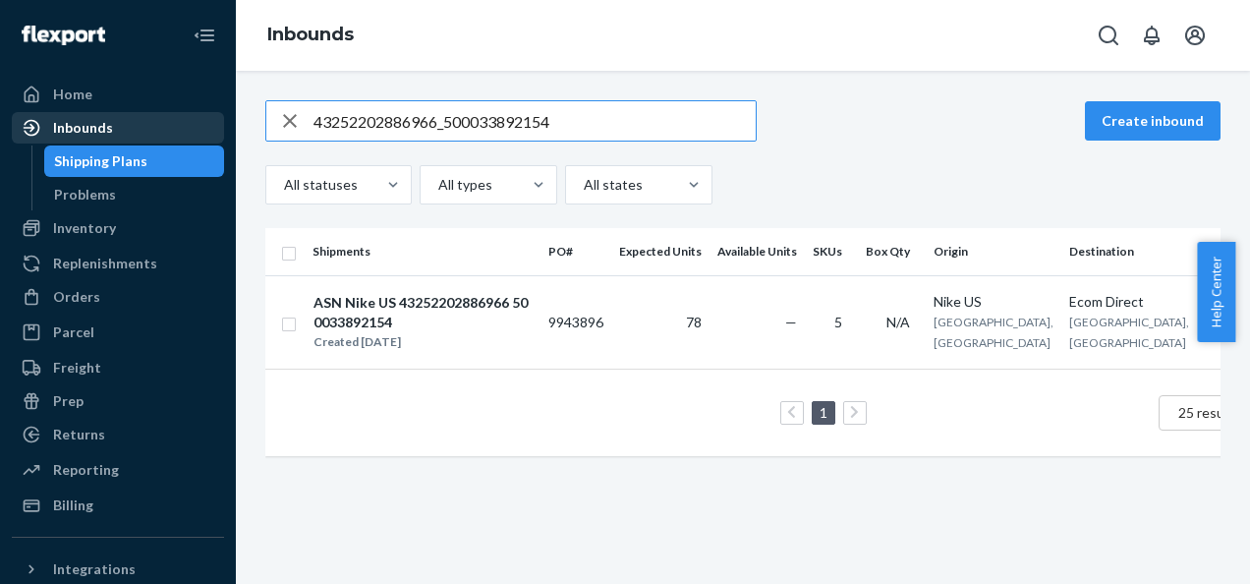
drag, startPoint x: 559, startPoint y: 116, endPoint x: 151, endPoint y: 122, distance: 407.9
click at [154, 122] on div "Home Inbounds Shipping Plans Problems Inventory Products Branded Packaging Repl…" at bounding box center [625, 292] width 1250 height 584
paste input "43252202886977_500033892174"
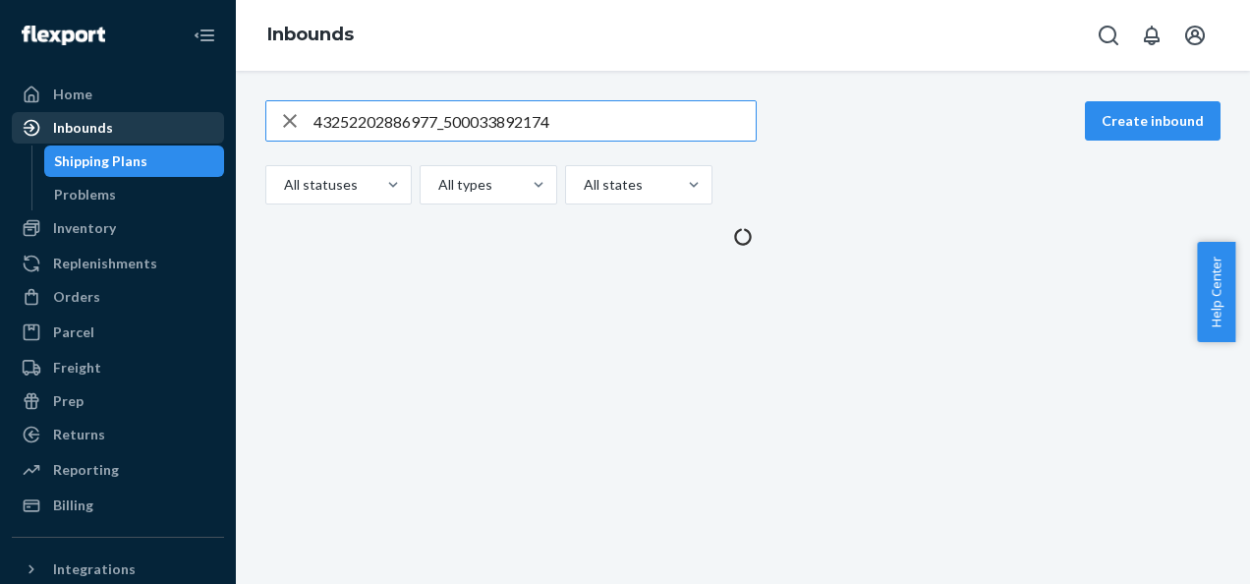
type input "43252202886977_500033892174"
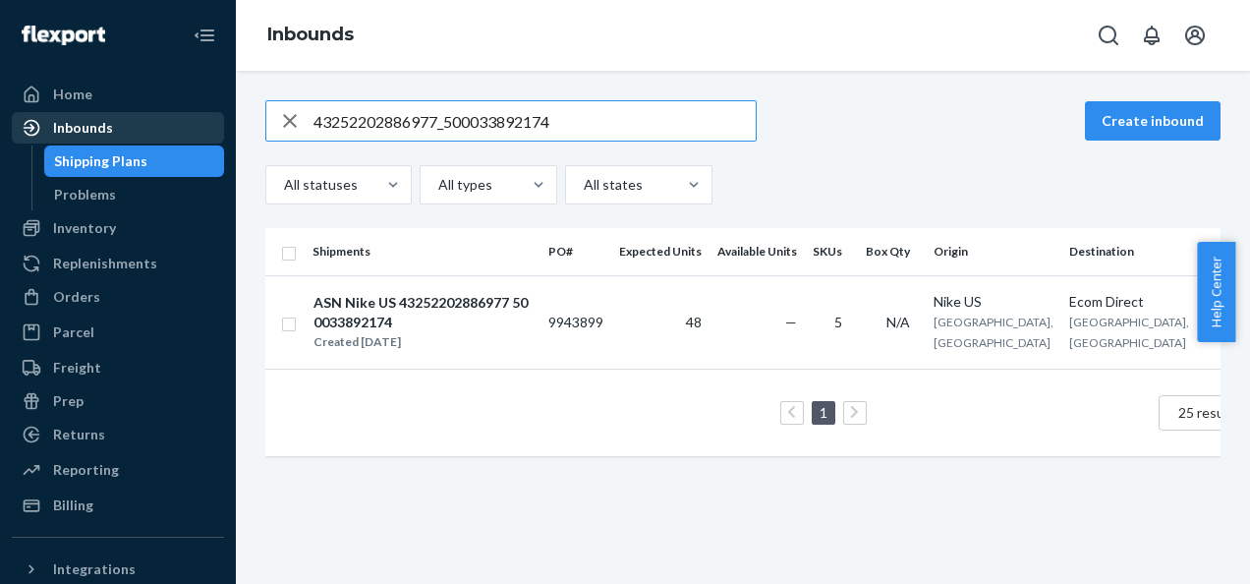
drag, startPoint x: 556, startPoint y: 118, endPoint x: 67, endPoint y: 129, distance: 489.6
click at [67, 129] on div "Home Inbounds Shipping Plans Problems Inventory Products Branded Packaging Repl…" at bounding box center [625, 292] width 1250 height 584
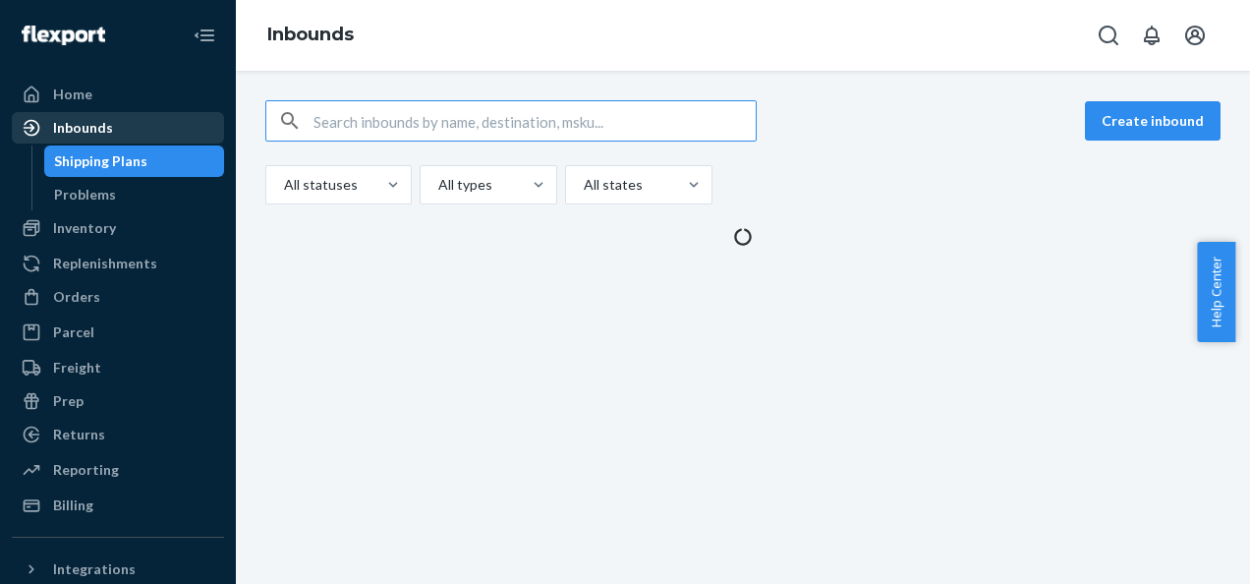
paste input "43252202886969_500033892182"
type input "43252202886969_500033892182"
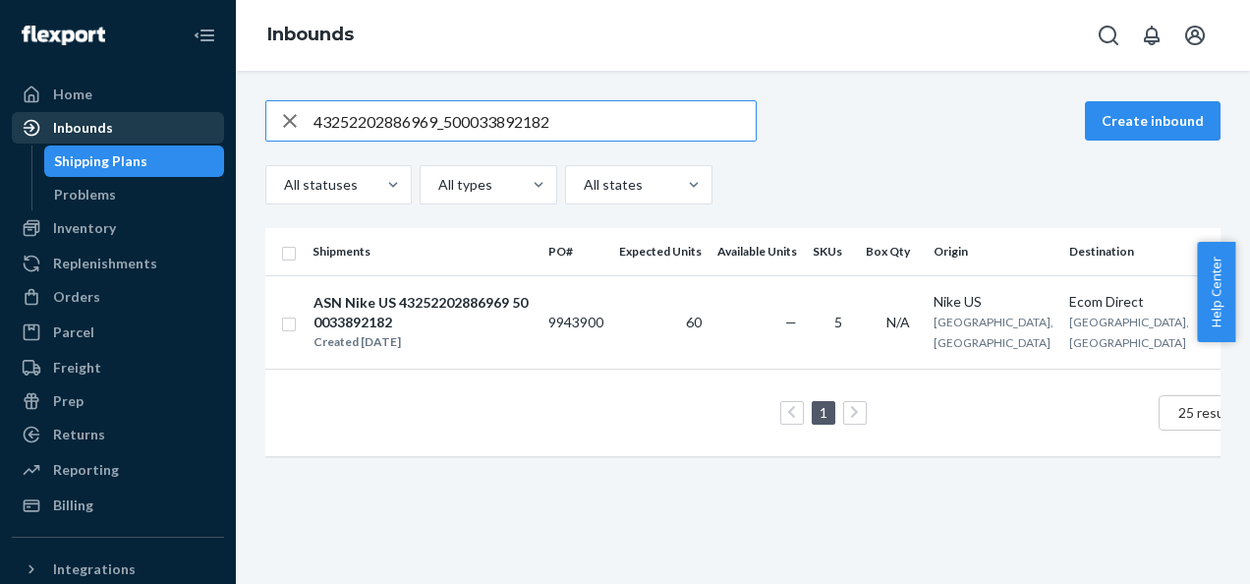
drag, startPoint x: 439, startPoint y: 123, endPoint x: 177, endPoint y: 115, distance: 262.5
click at [179, 115] on div "Home Inbounds Shipping Plans Problems Inventory Products Branded Packaging Repl…" at bounding box center [625, 292] width 1250 height 584
paste input "43252202886955_500033892184"
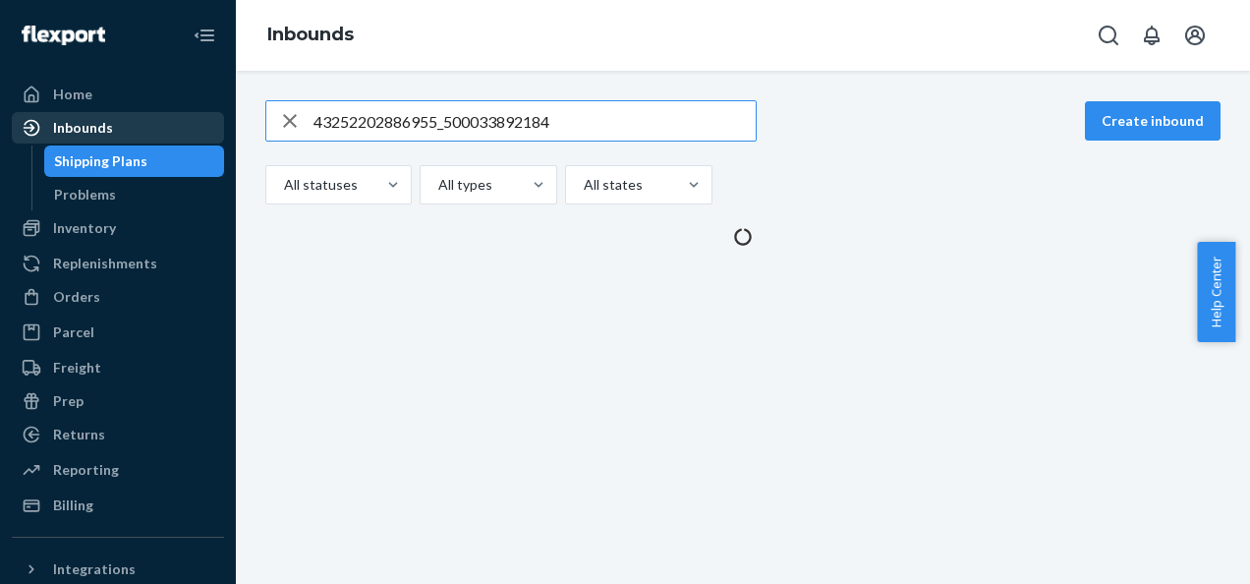
type input "43252202886955_500033892184"
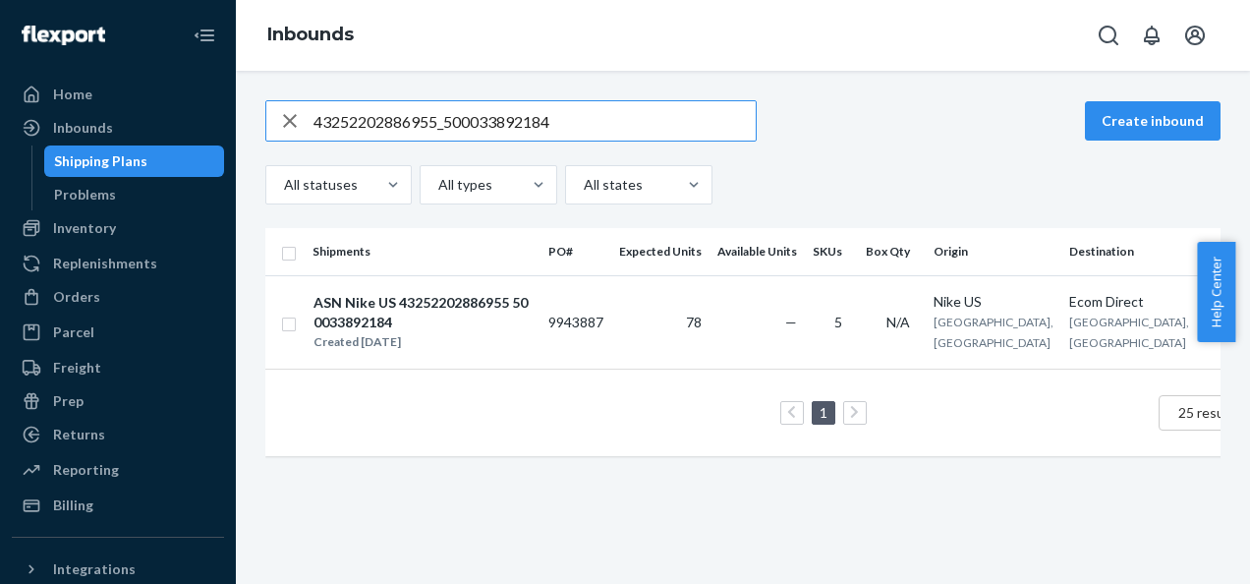
drag, startPoint x: 430, startPoint y: 124, endPoint x: 214, endPoint y: 125, distance: 216.2
click at [223, 125] on div "Home Inbounds Shipping Plans Problems Inventory Products Branded Packaging Repl…" at bounding box center [625, 292] width 1250 height 584
paste input "43252202886980_500033892187"
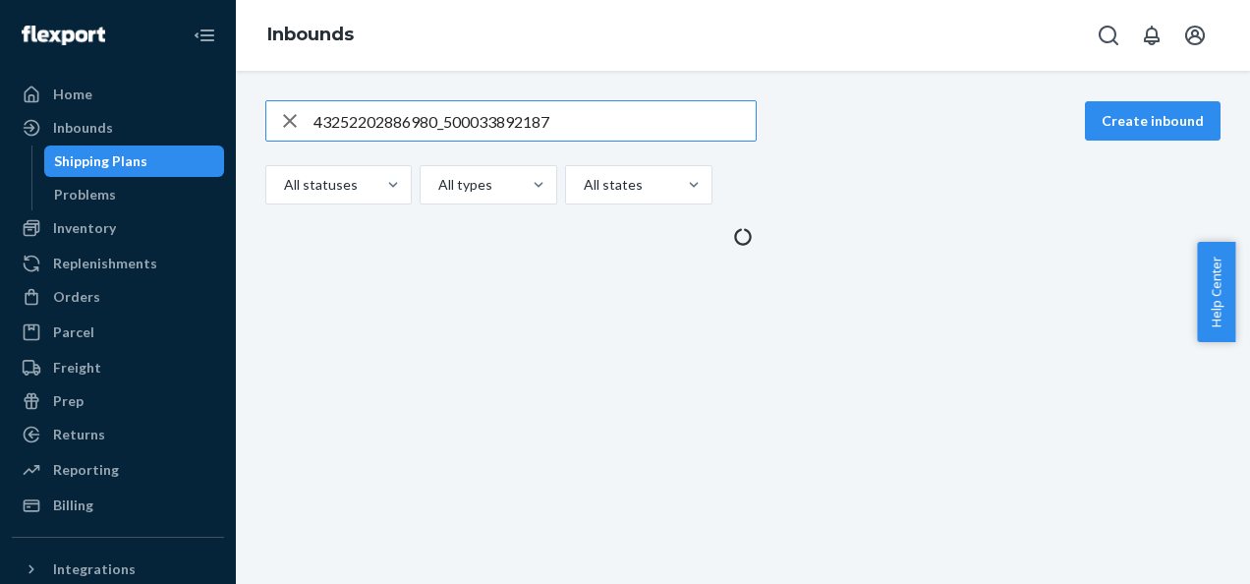
type input "43252202886980_500033892187"
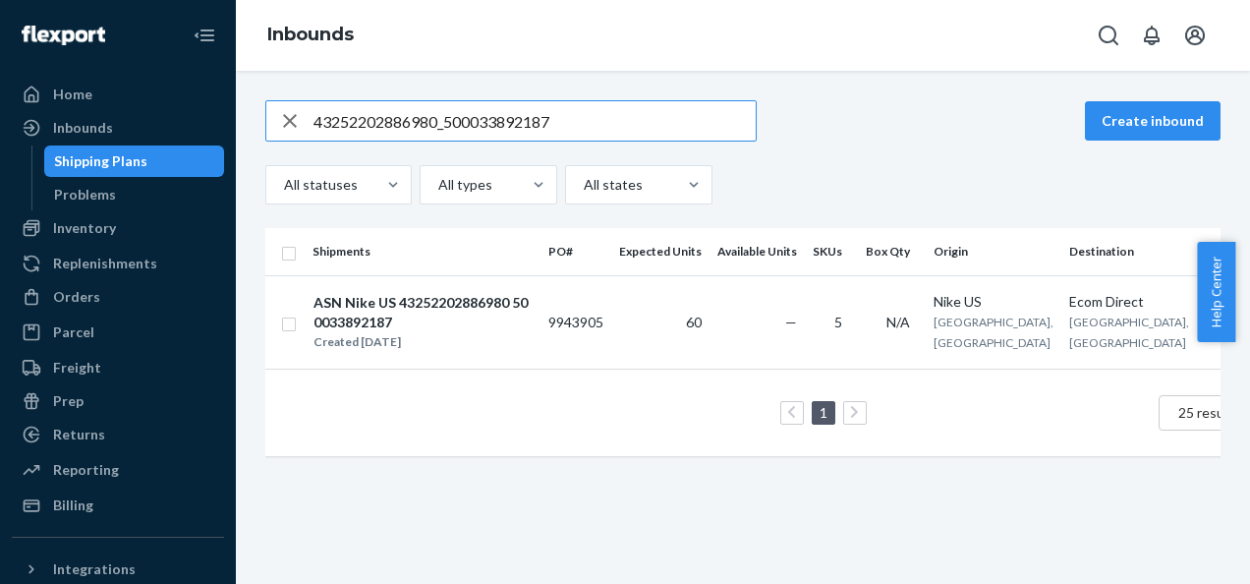
drag, startPoint x: 586, startPoint y: 113, endPoint x: 74, endPoint y: 110, distance: 512.1
click at [79, 111] on div "Home Inbounds Shipping Plans Problems Inventory Products Branded Packaging Repl…" at bounding box center [625, 292] width 1250 height 584
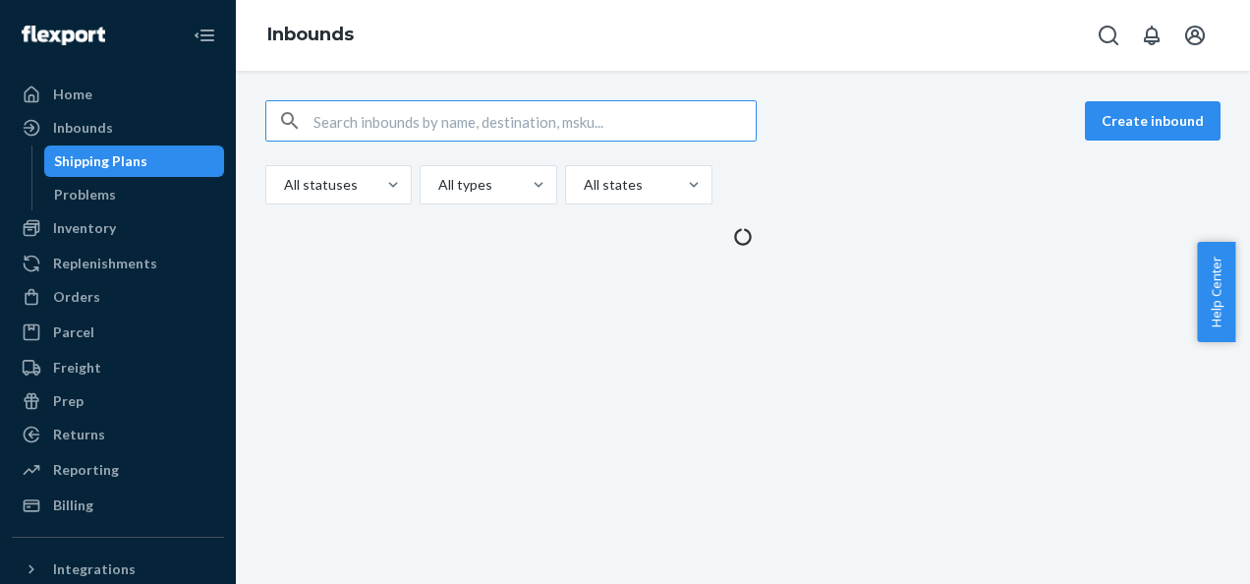
paste input "43252202886972_500033892230"
type input "43252202886972_500033892230"
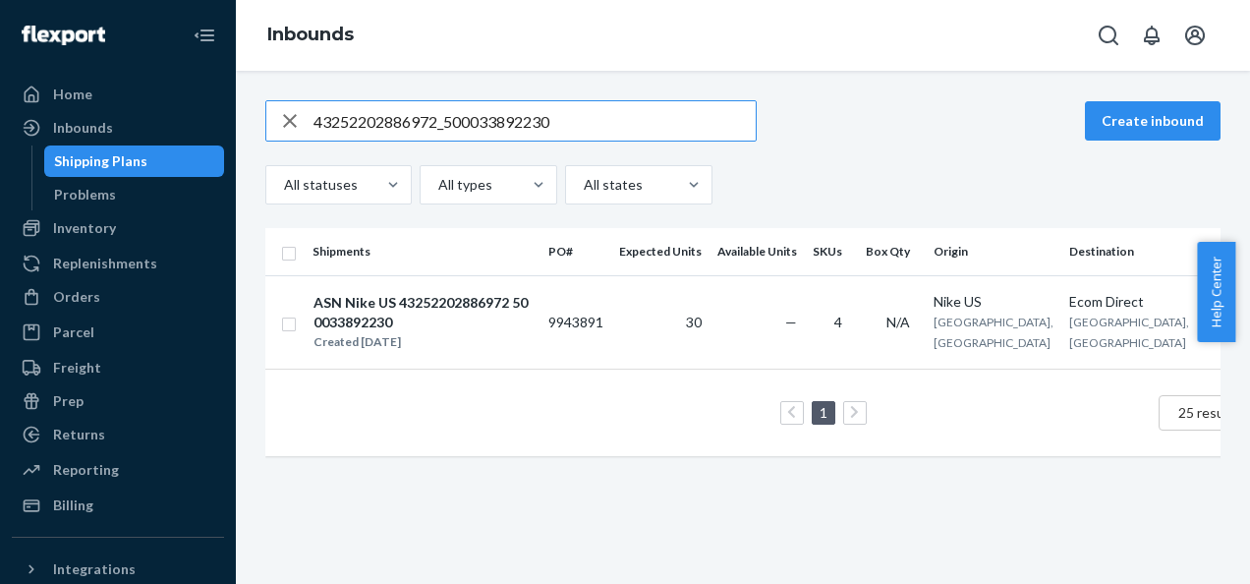
drag, startPoint x: 509, startPoint y: 121, endPoint x: 230, endPoint y: 102, distance: 279.7
click at [259, 110] on div "43252202886972_500033892230 Create inbound All statuses All types All states Sh…" at bounding box center [743, 287] width 985 height 375
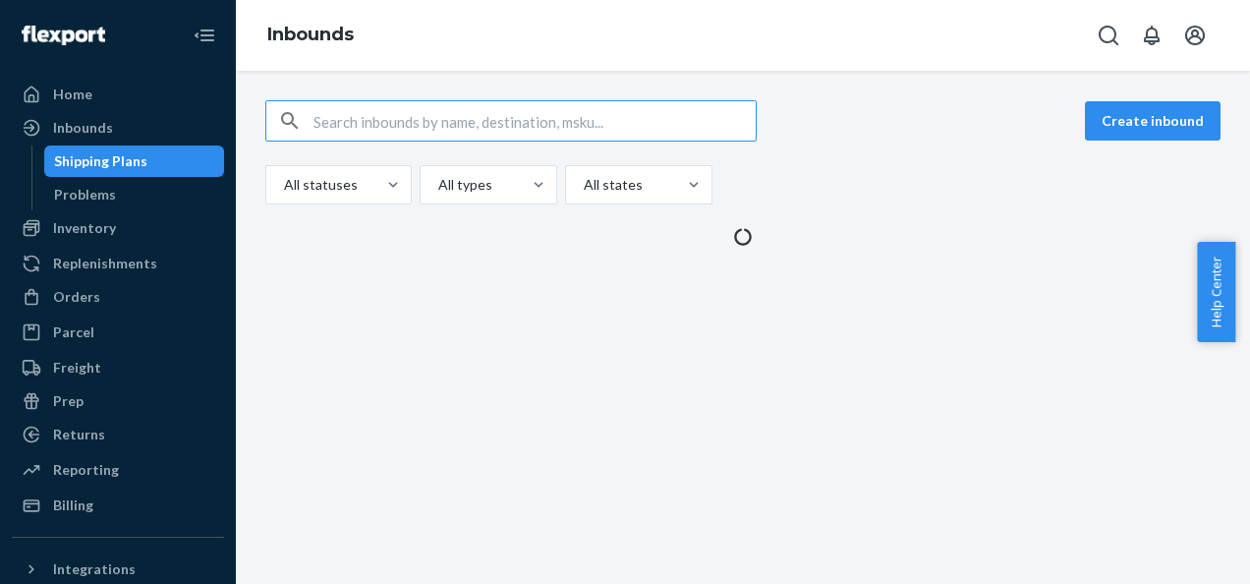
paste input "43252202886982_500033892263"
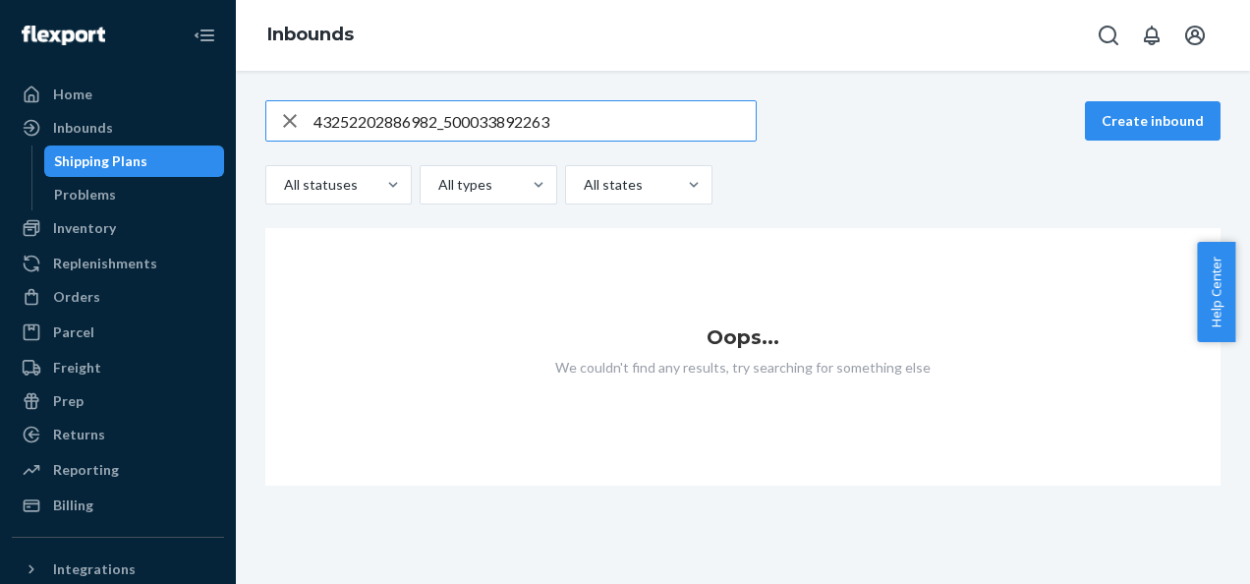
type input "43252202886982_500033892263"
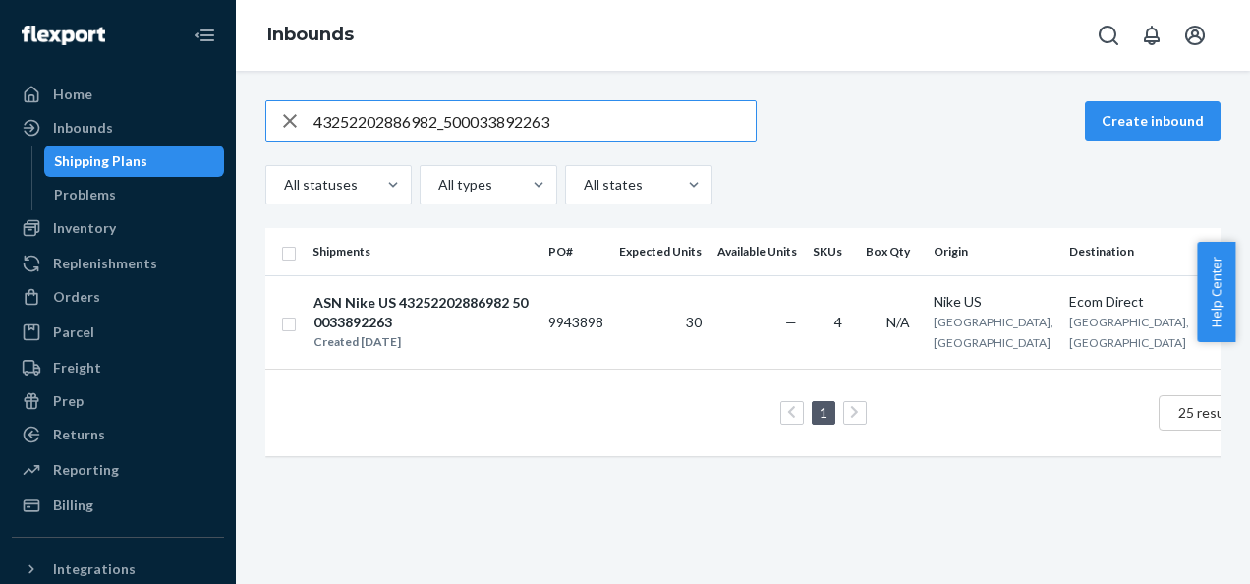
drag, startPoint x: 543, startPoint y: 116, endPoint x: 0, endPoint y: 108, distance: 542.6
click at [0, 110] on html "Home Inbounds Shipping Plans Problems Inventory Products Branded Packaging Repl…" at bounding box center [625, 292] width 1250 height 584
paste input "43252202886956_500033892271"
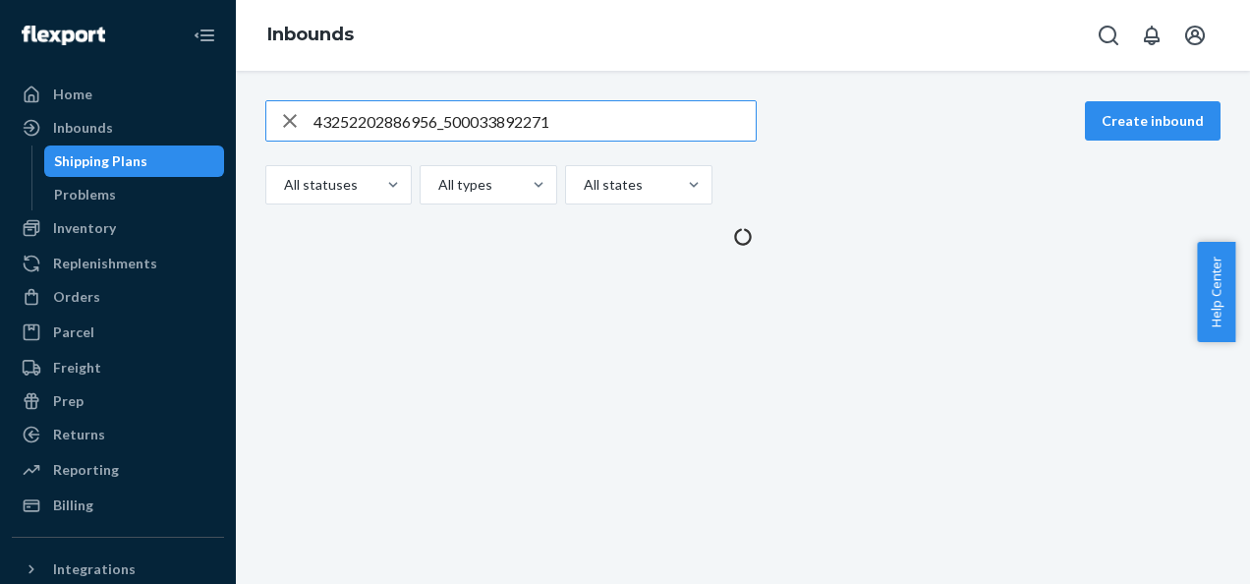
type input "43252202886956_500033892271"
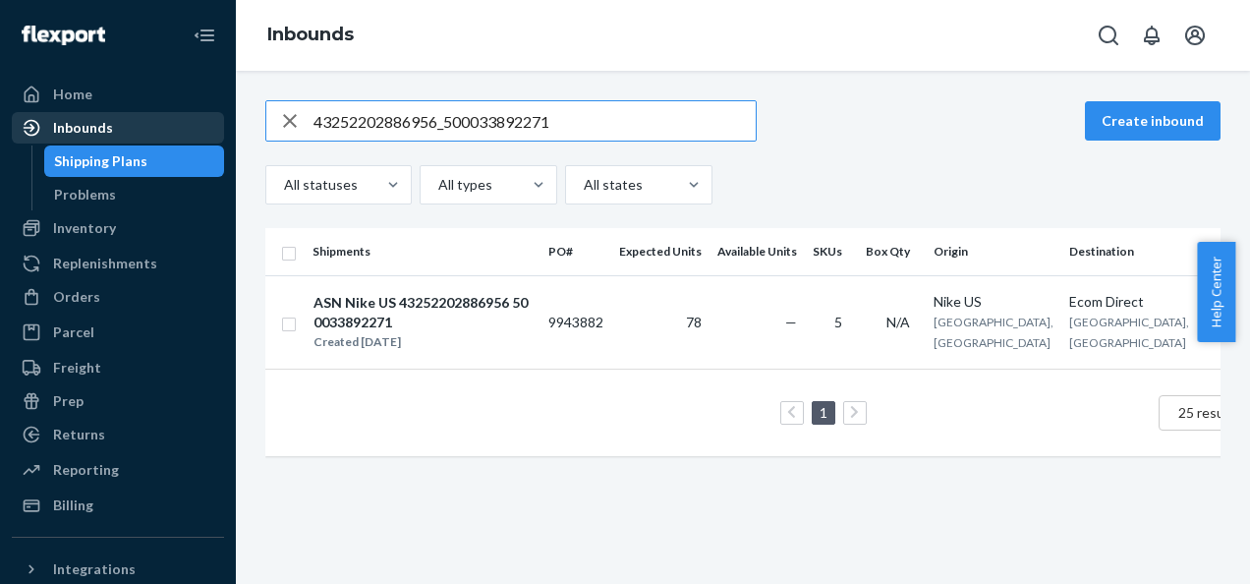
drag, startPoint x: 383, startPoint y: 125, endPoint x: 47, endPoint y: 142, distance: 336.5
click at [51, 143] on div "Home Inbounds Shipping Plans Problems Inventory Products Branded Packaging Repl…" at bounding box center [625, 292] width 1250 height 584
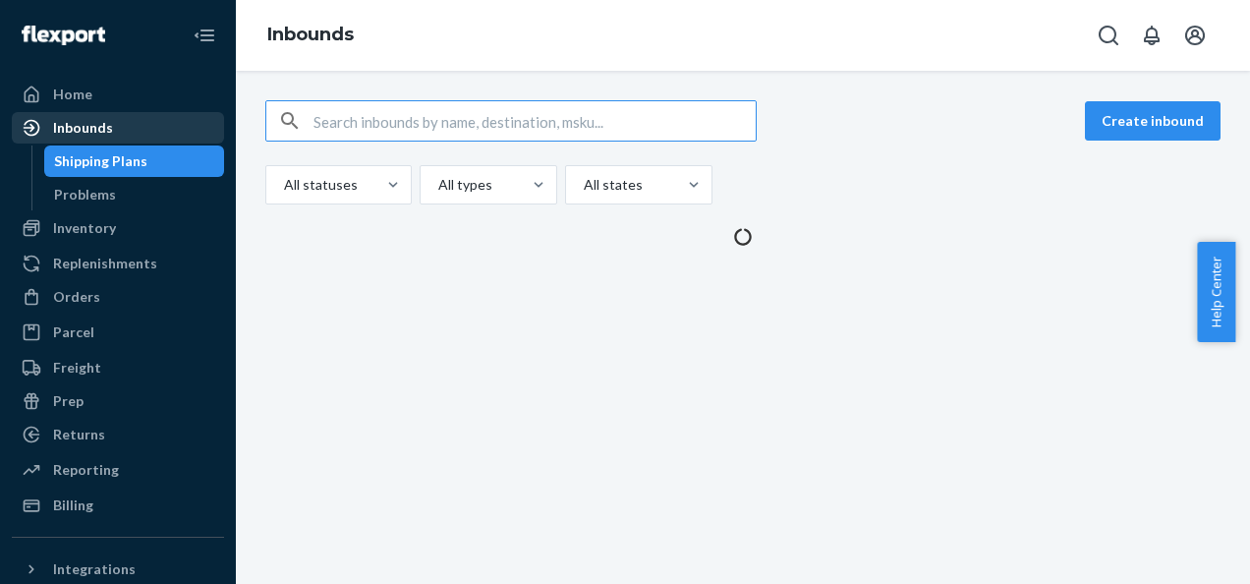
paste input "43252202886958_500033892274"
type input "43252202886958_500033892274"
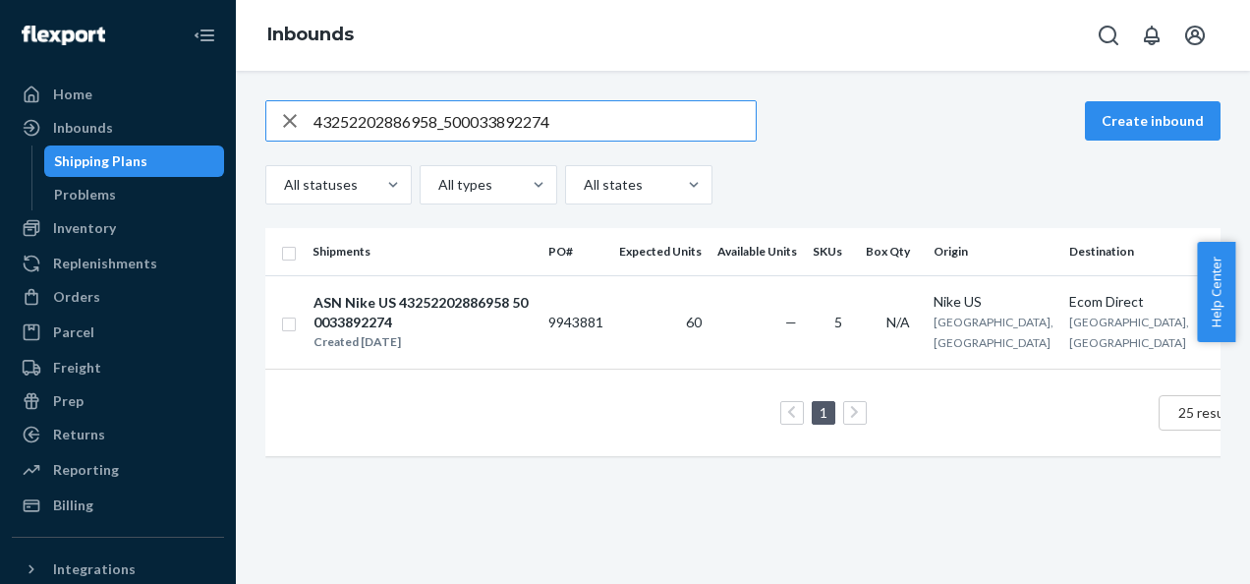
click at [0, 96] on html "Home Inbounds Shipping Plans Problems Inventory Products Branded Packaging Repl…" at bounding box center [625, 292] width 1250 height 584
paste input "43252202886970_500033892286"
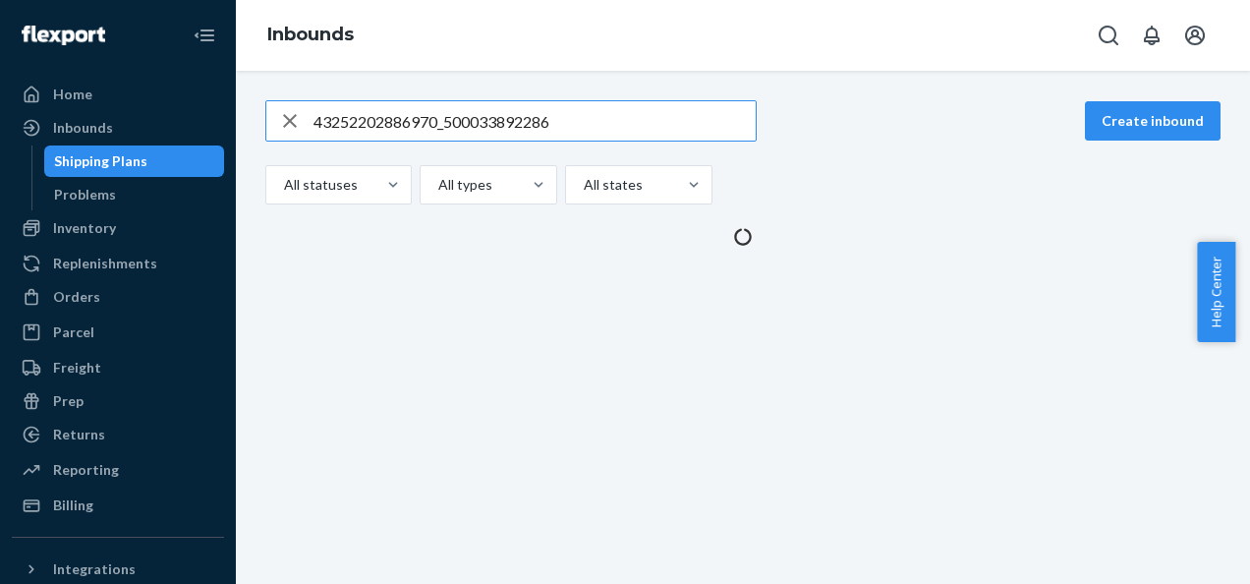
type input "43252202886970_500033892286"
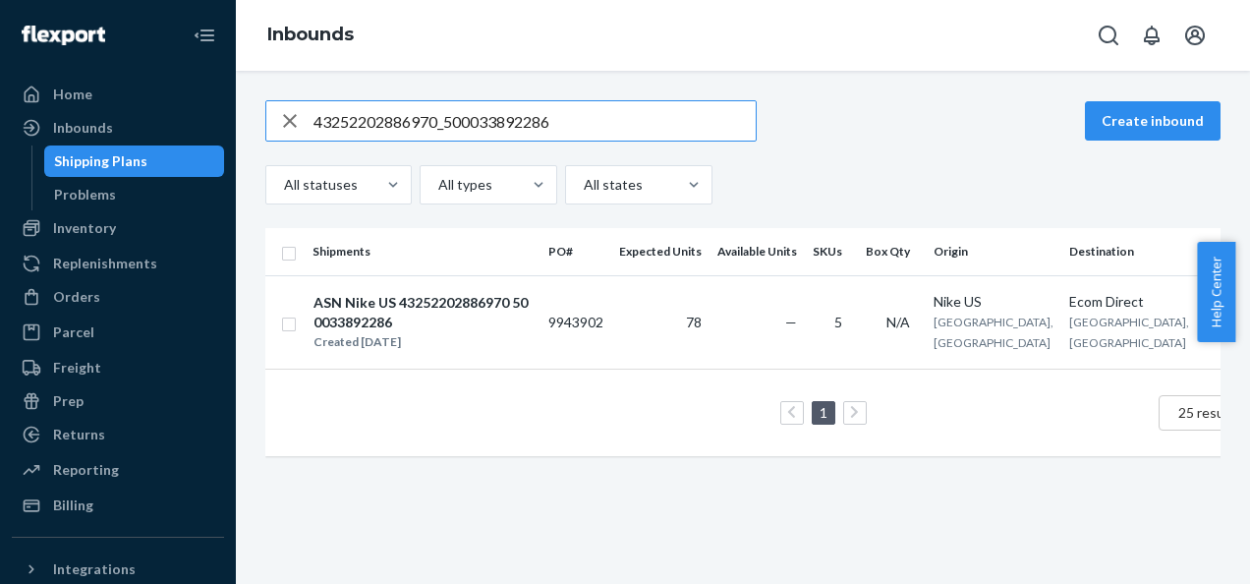
drag, startPoint x: 555, startPoint y: 121, endPoint x: 200, endPoint y: 110, distance: 356.0
click at [200, 110] on div "Home Inbounds Shipping Plans Problems Inventory Products Branded Packaging Repl…" at bounding box center [625, 292] width 1250 height 584
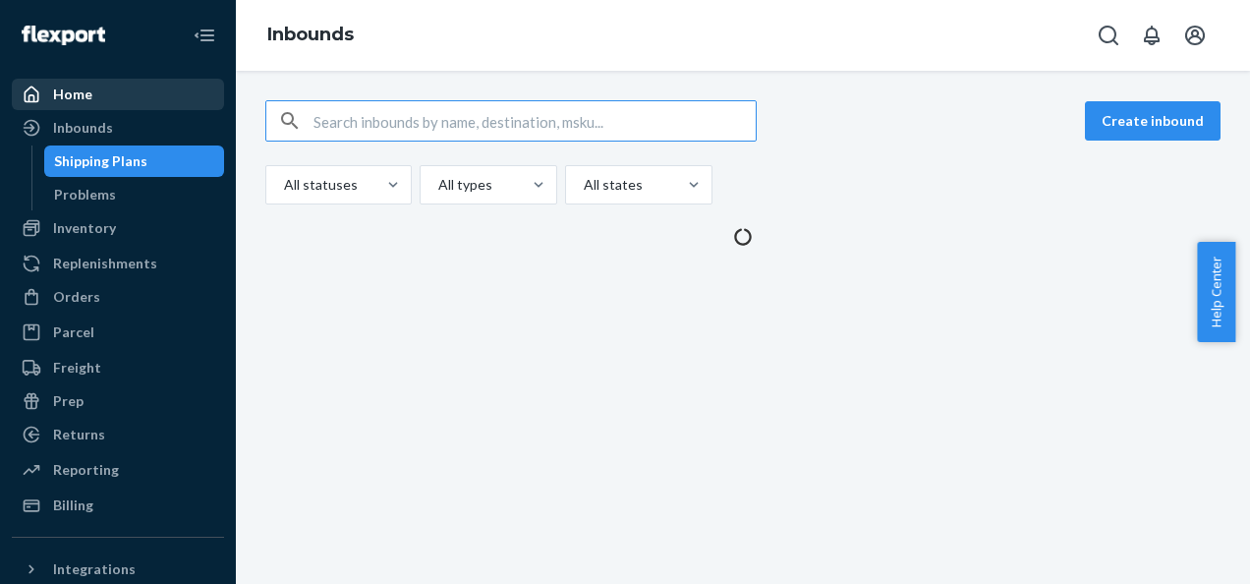
paste input "43252202886963_500033893102"
type input "43252202886963_500033893102"
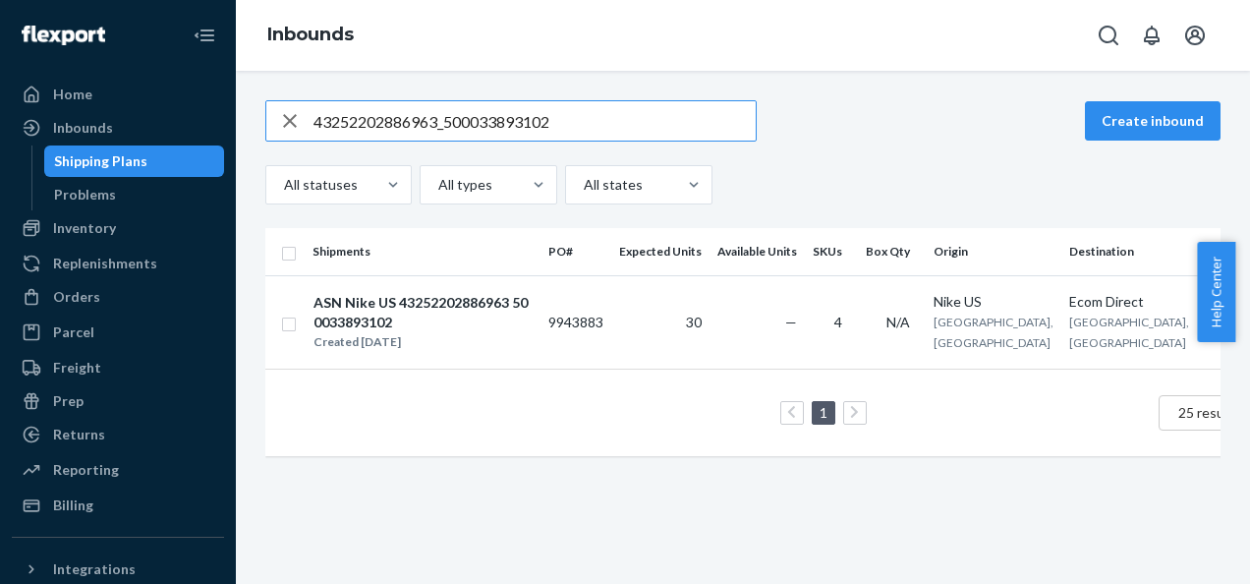
drag, startPoint x: 558, startPoint y: 120, endPoint x: 0, endPoint y: 90, distance: 559.0
click at [0, 90] on html "Home Inbounds Shipping Plans Problems Inventory Products Branded Packaging Repl…" at bounding box center [625, 292] width 1250 height 584
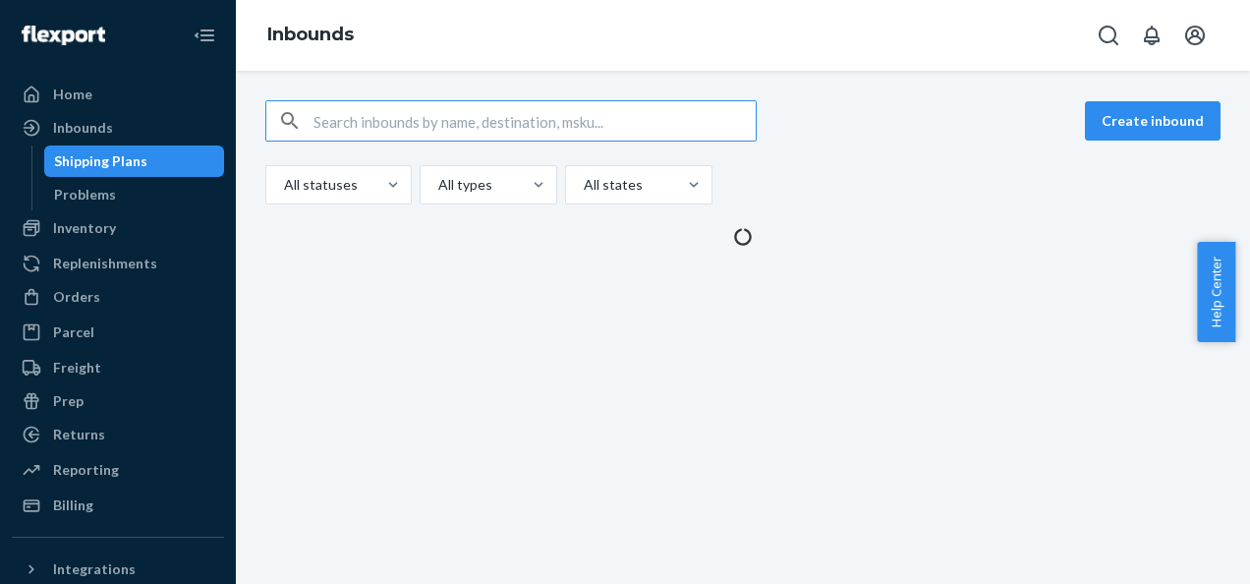
paste input "43252202886983_500033893104"
type input "43252202886983_500033893104"
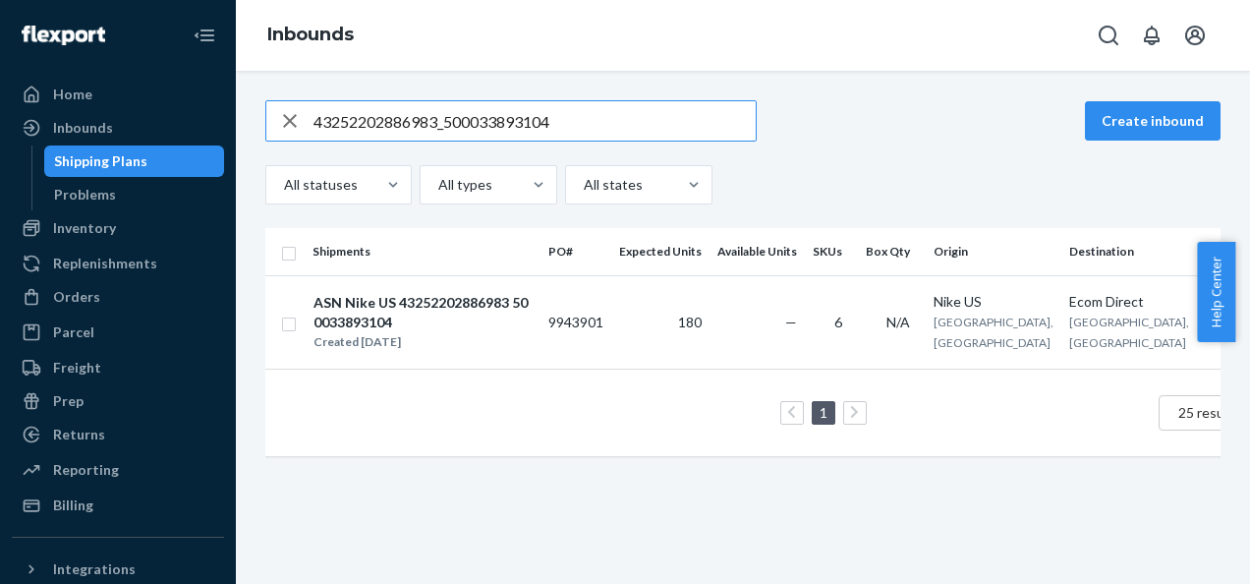
drag, startPoint x: 454, startPoint y: 123, endPoint x: 165, endPoint y: 111, distance: 289.2
click at [165, 111] on div "Home Inbounds Shipping Plans Problems Inventory Products Branded Packaging Repl…" at bounding box center [625, 292] width 1250 height 584
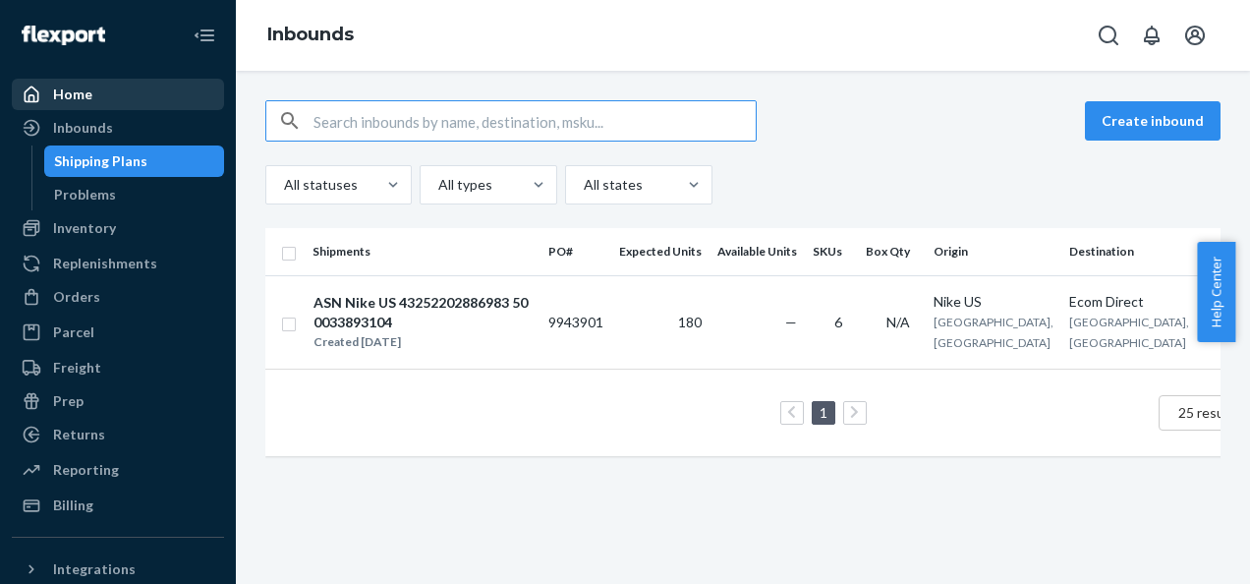
paste input "43252202886959_500033893107"
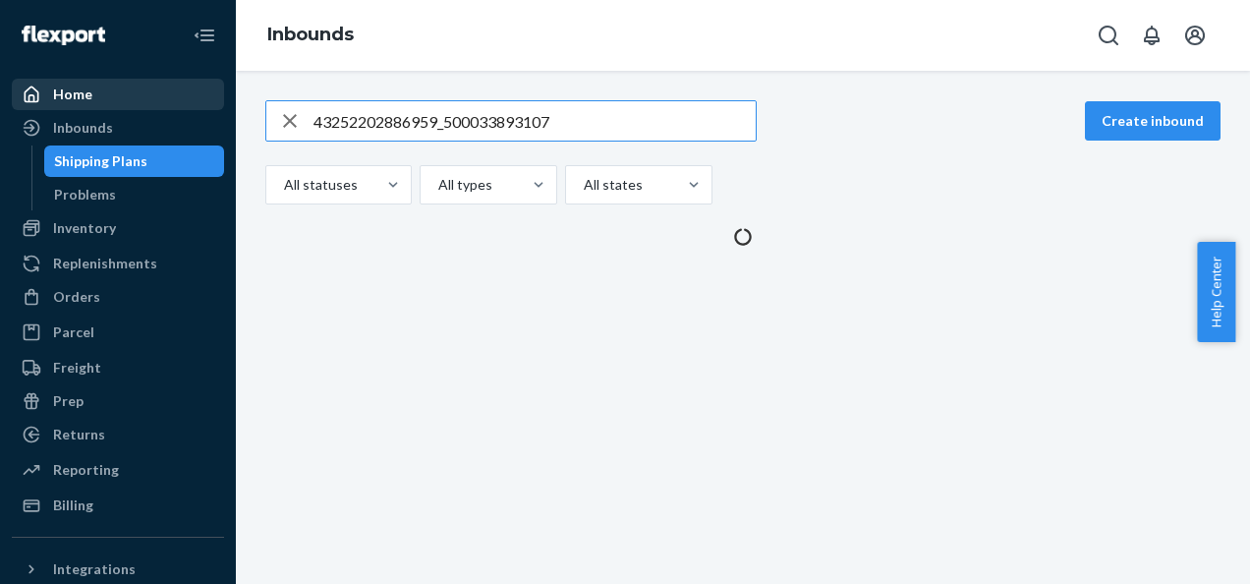
type input "43252202886959_500033893107"
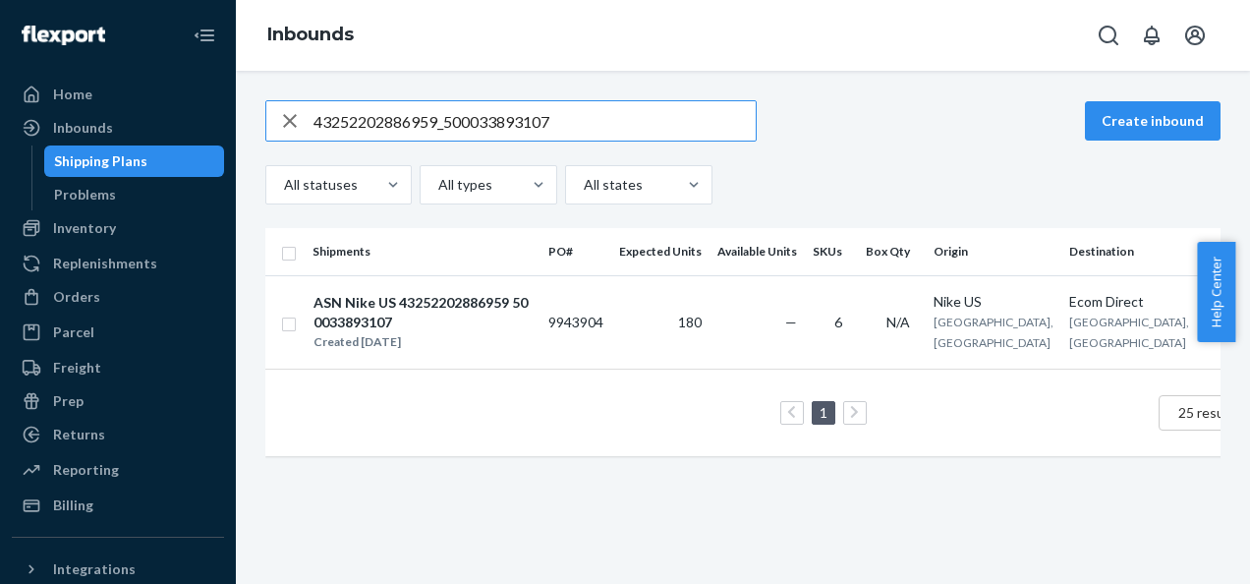
drag, startPoint x: 497, startPoint y: 120, endPoint x: -4, endPoint y: 106, distance: 501.4
click at [0, 106] on html "Home Inbounds Shipping Plans Problems Inventory Products Branded Packaging Repl…" at bounding box center [625, 292] width 1250 height 584
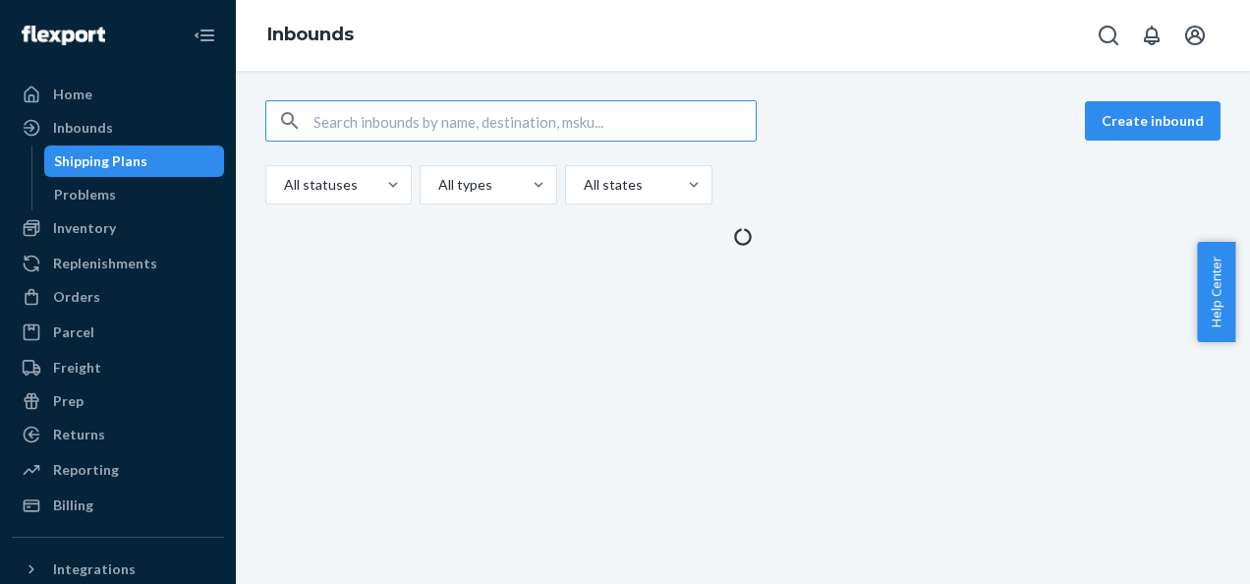
paste input "43252202887012_500033893109"
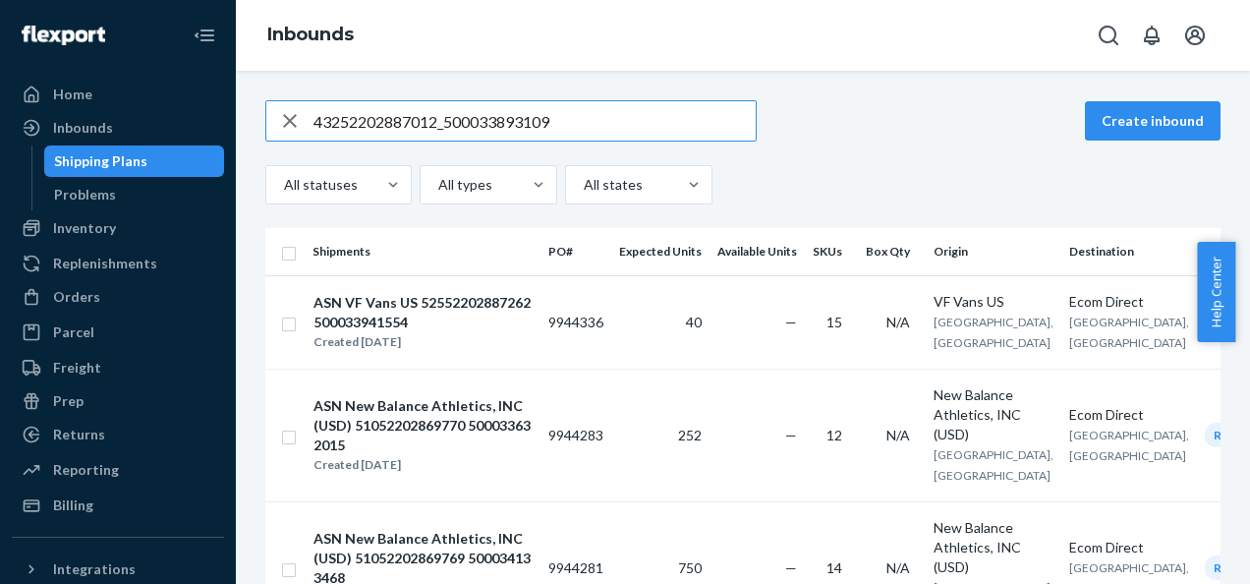
type input "43252202887012_500033893109"
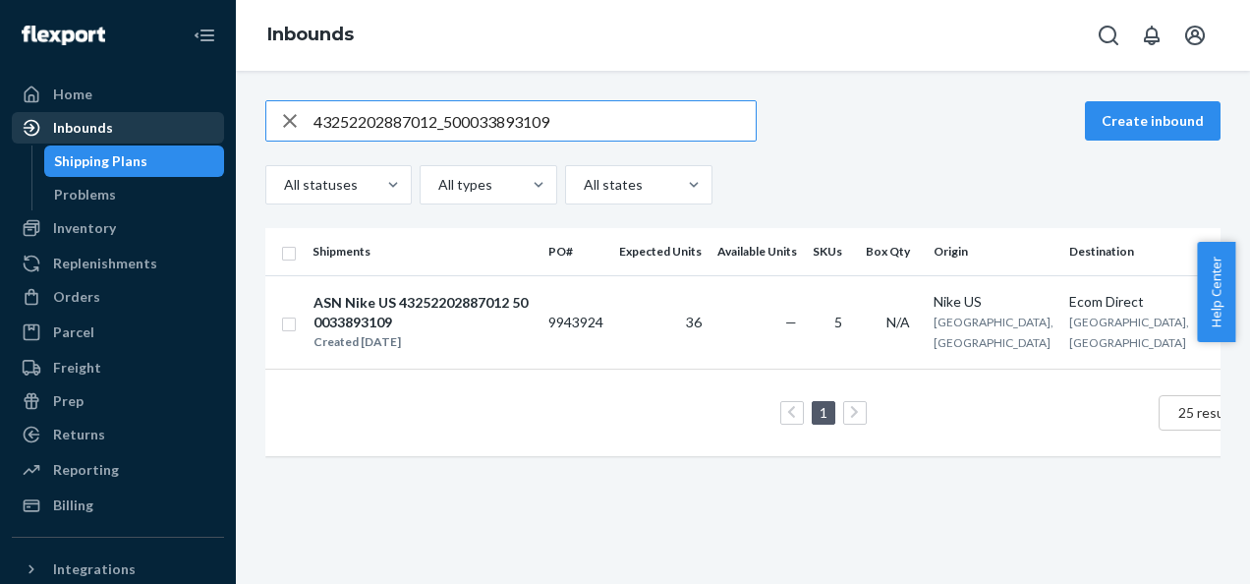
drag, startPoint x: 222, startPoint y: 112, endPoint x: 145, endPoint y: 116, distance: 76.8
click at [157, 116] on div "Home Inbounds Shipping Plans Problems Inventory Products Branded Packaging Repl…" at bounding box center [625, 292] width 1250 height 584
paste input "43252202887018_500033893120"
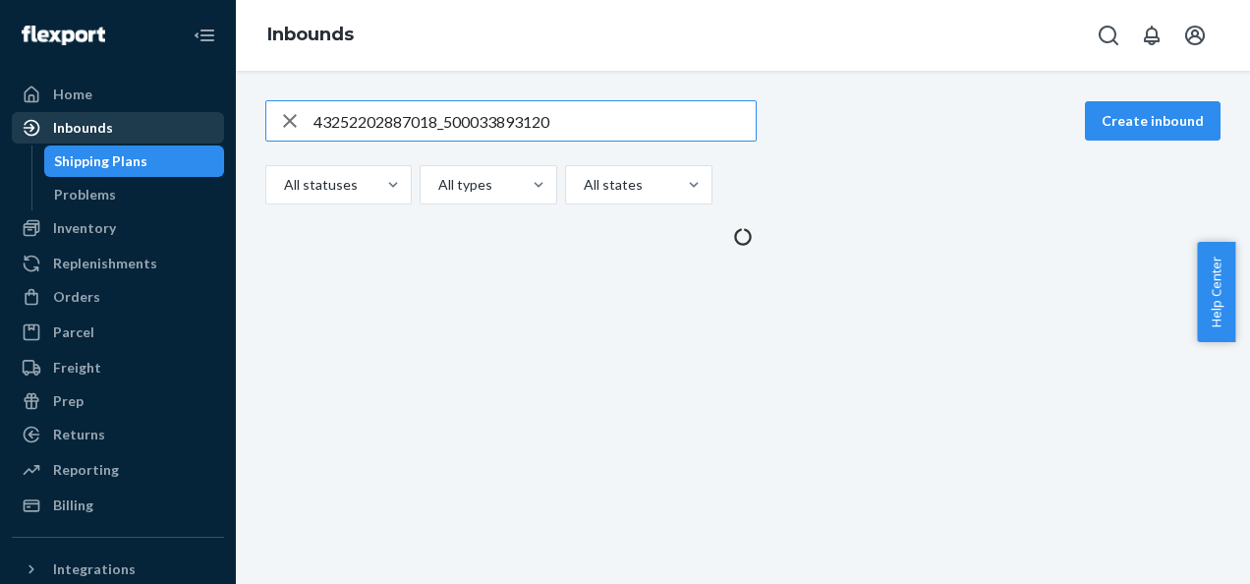
type input "43252202887018_500033893120"
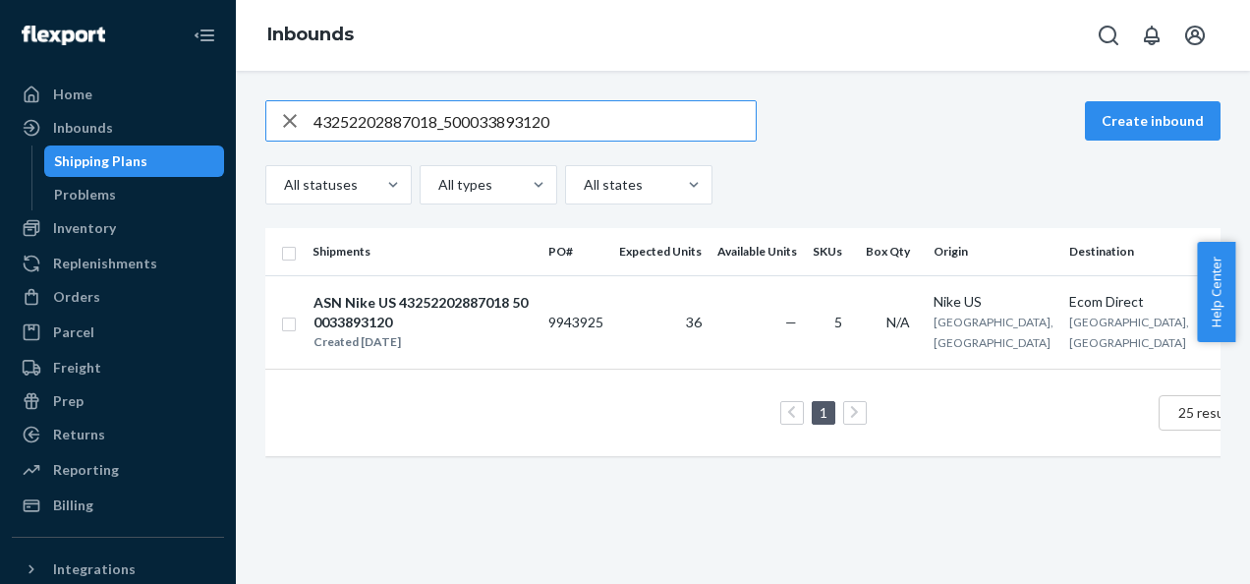
drag, startPoint x: 349, startPoint y: 105, endPoint x: 0, endPoint y: 85, distance: 349.5
click at [0, 85] on html "Home Inbounds Shipping Plans Problems Inventory Products Branded Packaging Repl…" at bounding box center [625, 292] width 1250 height 584
paste input "43252202886994_500033893122"
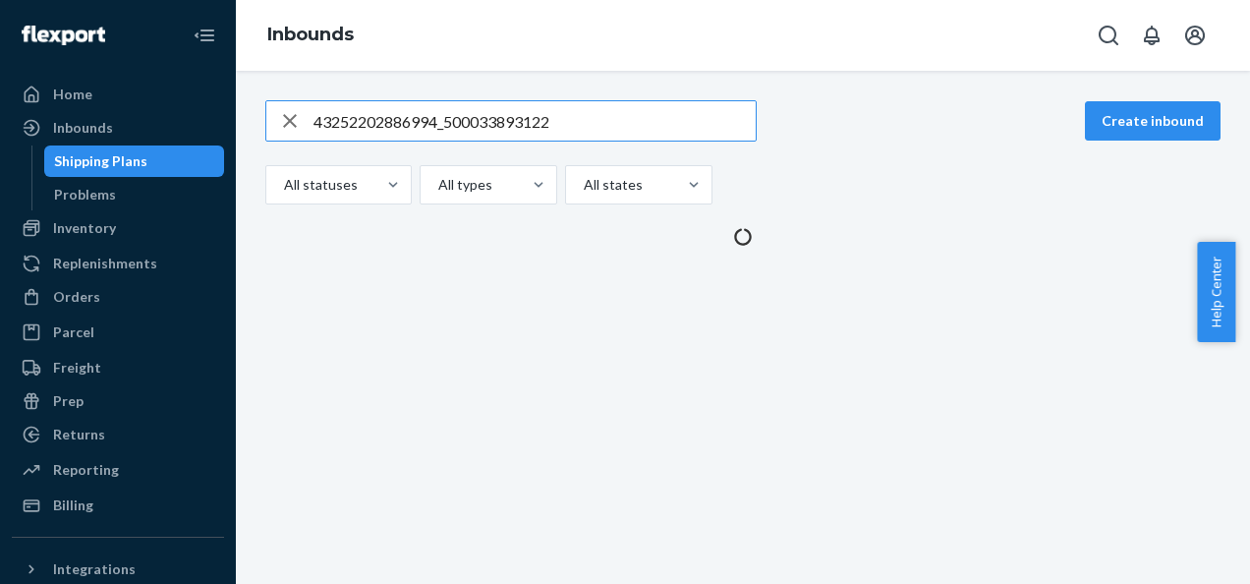
type input "43252202886994_500033893122"
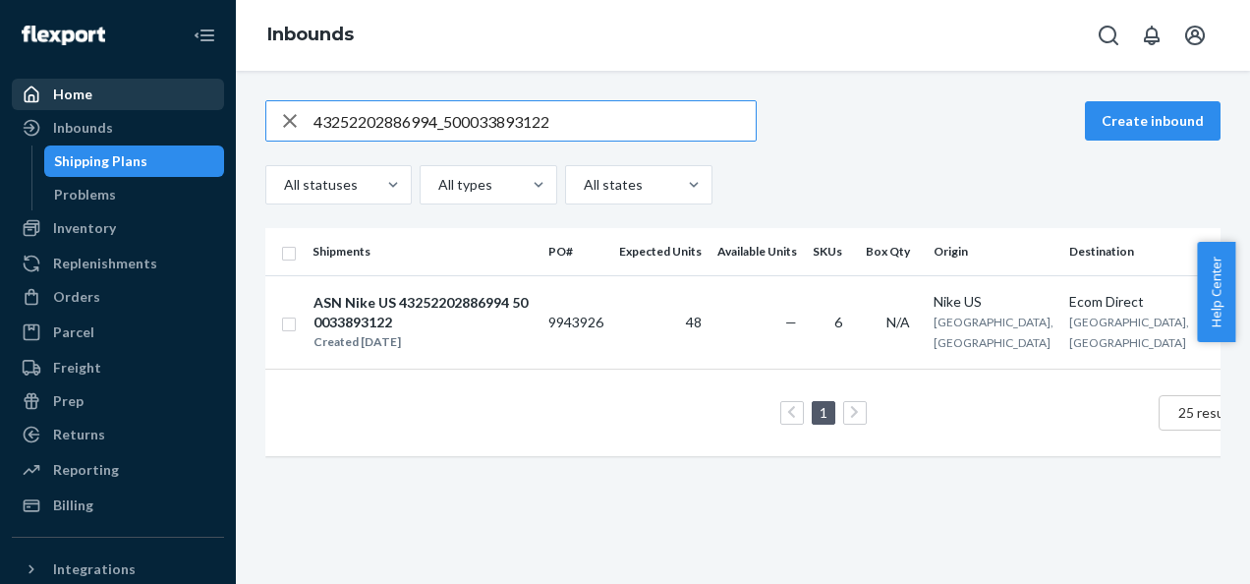
drag, startPoint x: 245, startPoint y: 119, endPoint x: 71, endPoint y: 105, distance: 174.5
click at [80, 107] on div "Home Inbounds Shipping Plans Problems Inventory Products Branded Packaging Repl…" at bounding box center [625, 292] width 1250 height 584
paste input "43252202886990_500033893124"
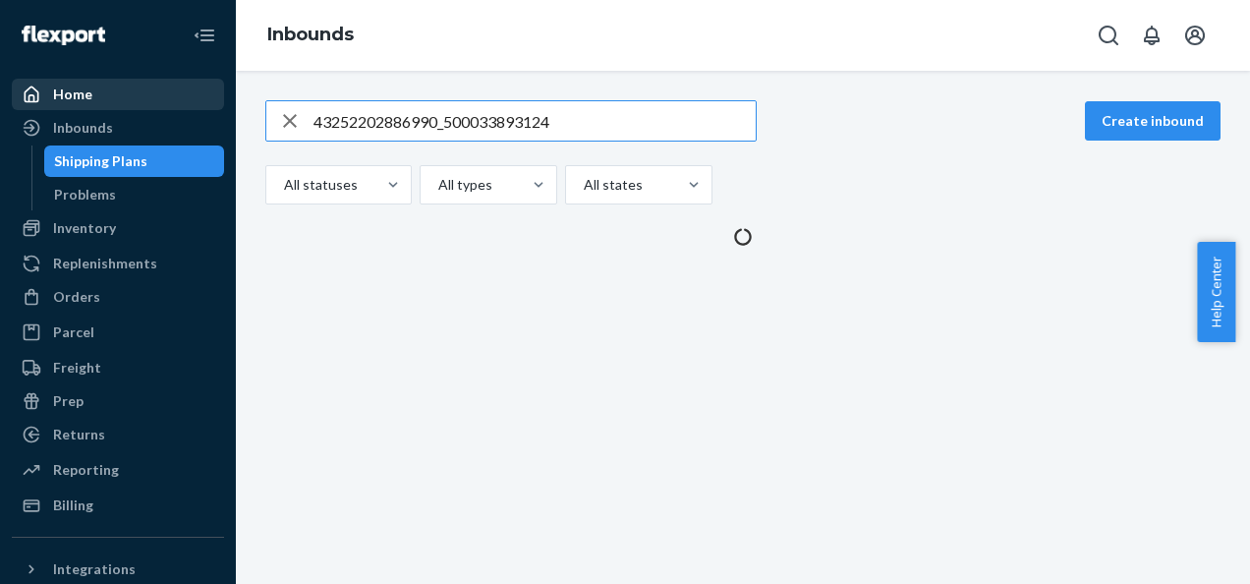
type input "43252202886990_500033893124"
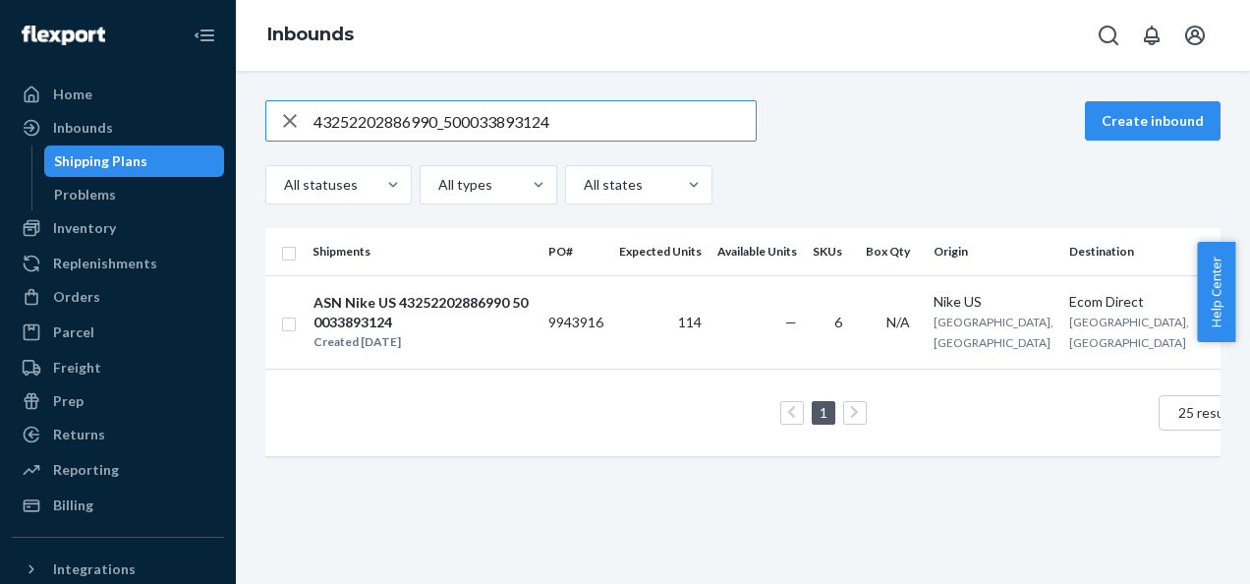
drag, startPoint x: 546, startPoint y: 124, endPoint x: -4, endPoint y: 143, distance: 550.7
click at [0, 143] on html "Home Inbounds Shipping Plans Problems Inventory Products Branded Packaging Repl…" at bounding box center [625, 292] width 1250 height 584
paste input "43252202886999_500033893128"
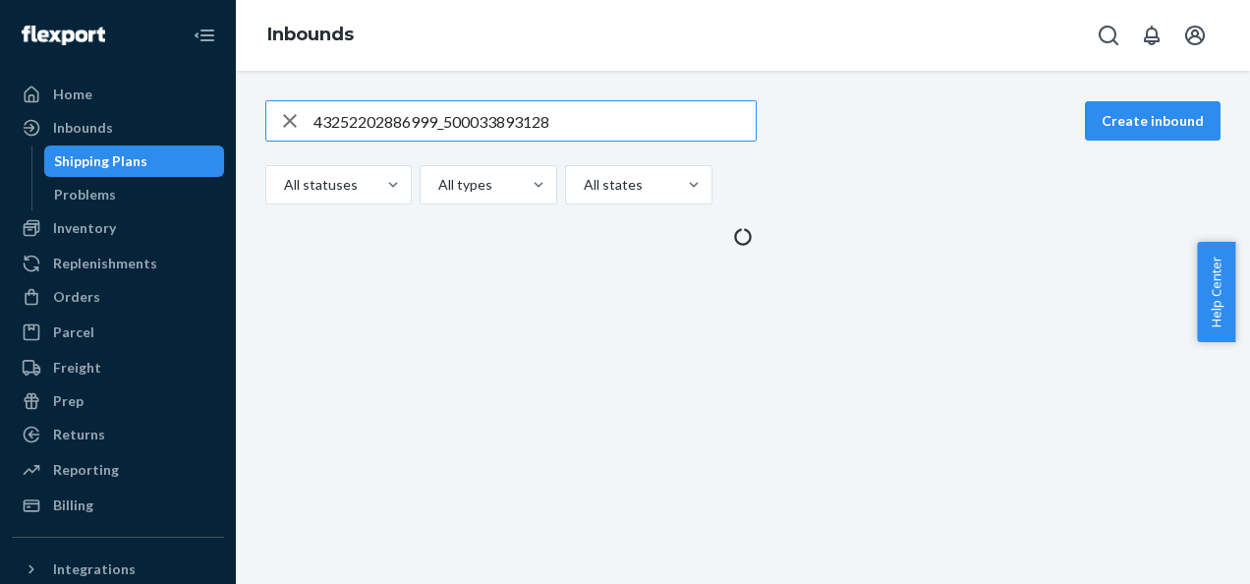
type input "43252202886999_500033893128"
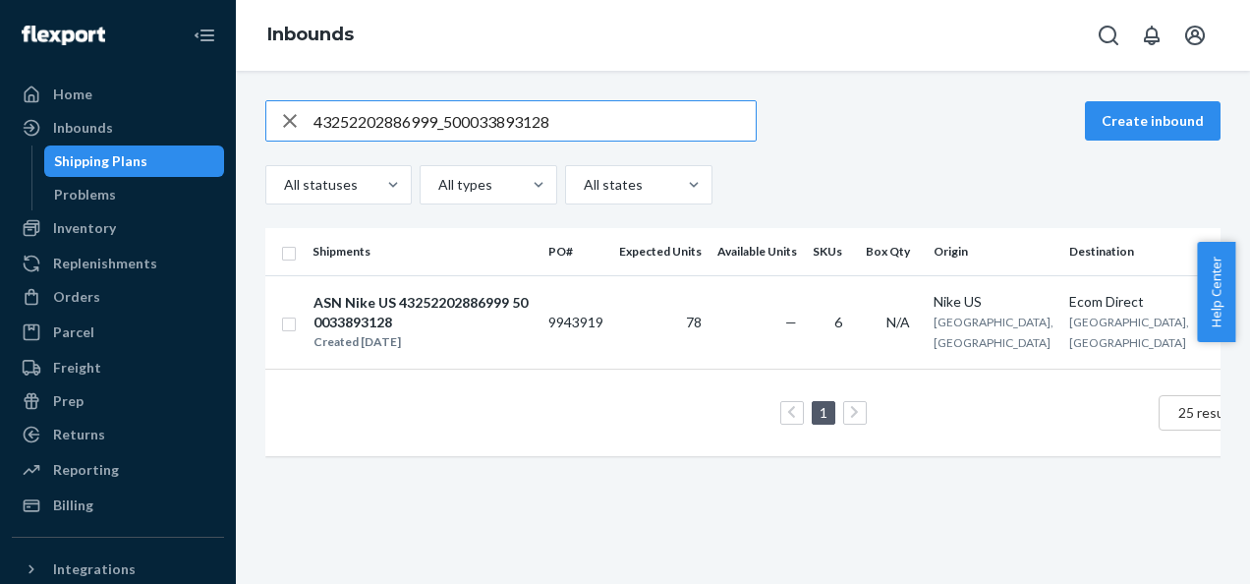
drag, startPoint x: 552, startPoint y: 120, endPoint x: 45, endPoint y: 122, distance: 507.1
click at [46, 122] on div "Home Inbounds Shipping Plans Problems Inventory Products Branded Packaging Repl…" at bounding box center [625, 292] width 1250 height 584
paste input "43252202886995_500033893133"
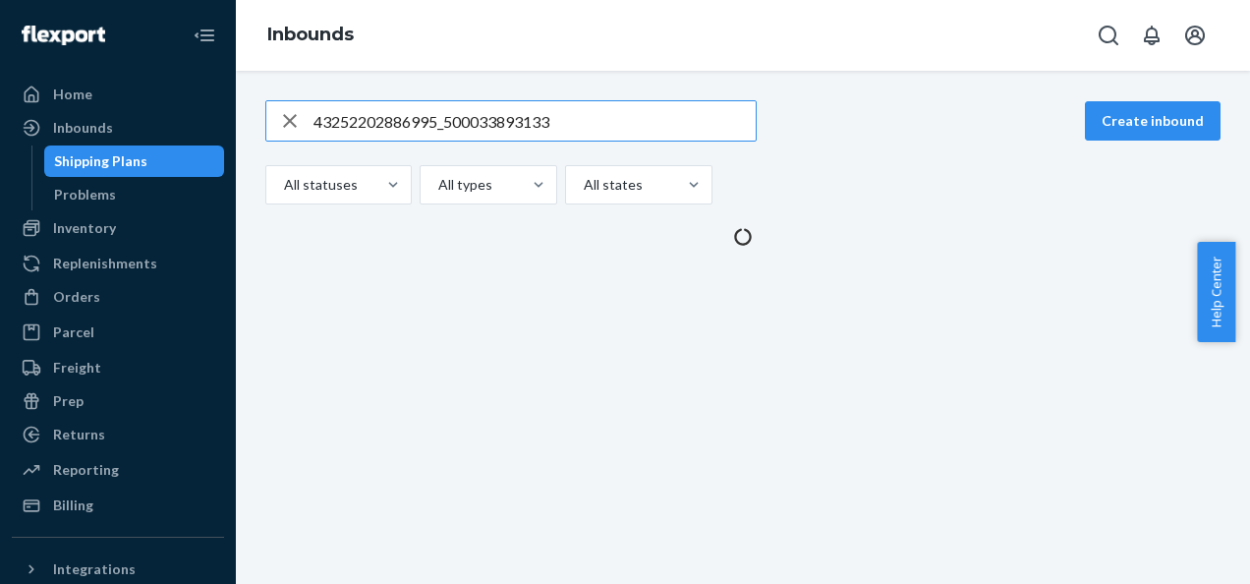
type input "43252202886995_500033893133"
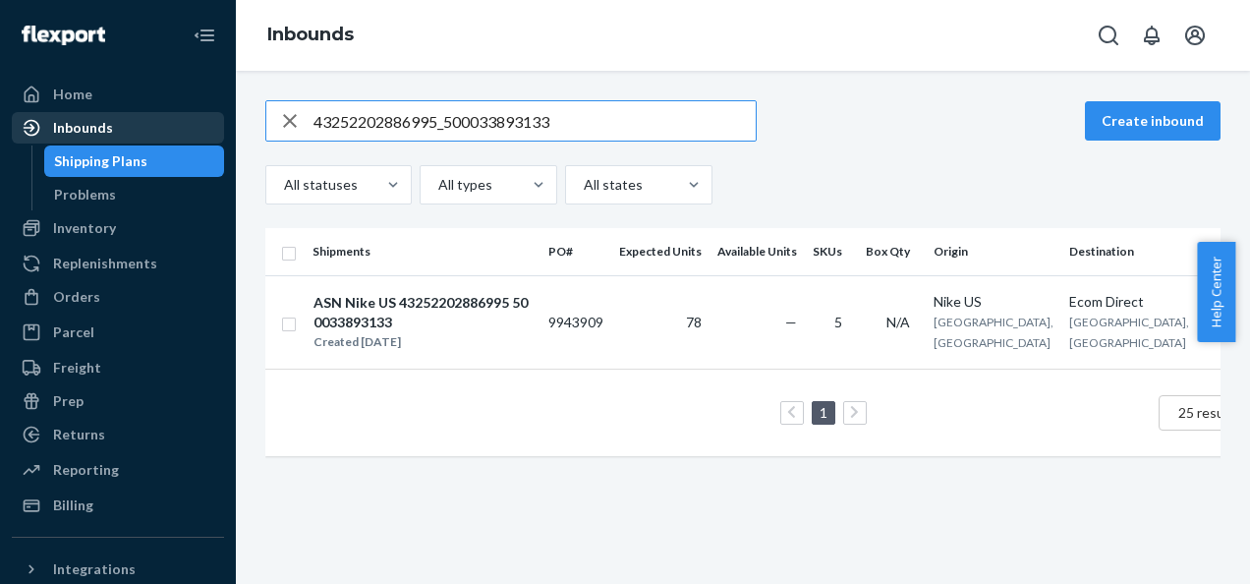
drag, startPoint x: 419, startPoint y: 118, endPoint x: 34, endPoint y: 124, distance: 384.3
click at [35, 124] on div "Home Inbounds Shipping Plans Problems Inventory Products Branded Packaging Repl…" at bounding box center [625, 292] width 1250 height 584
paste input "43252202887001_500033893135"
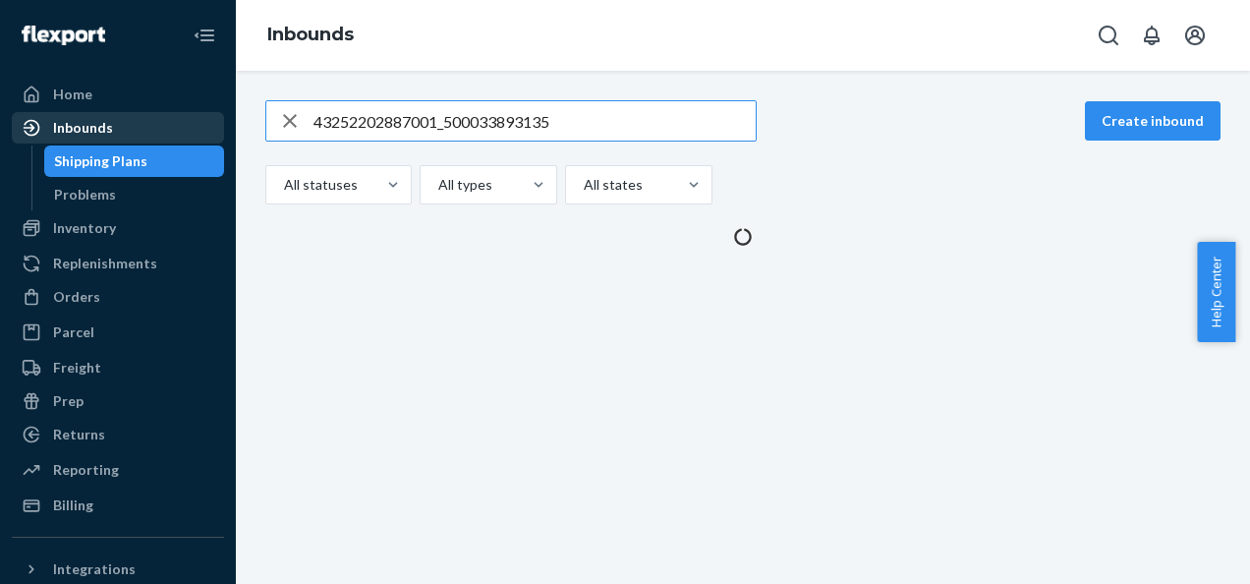
type input "43252202887001_500033893135"
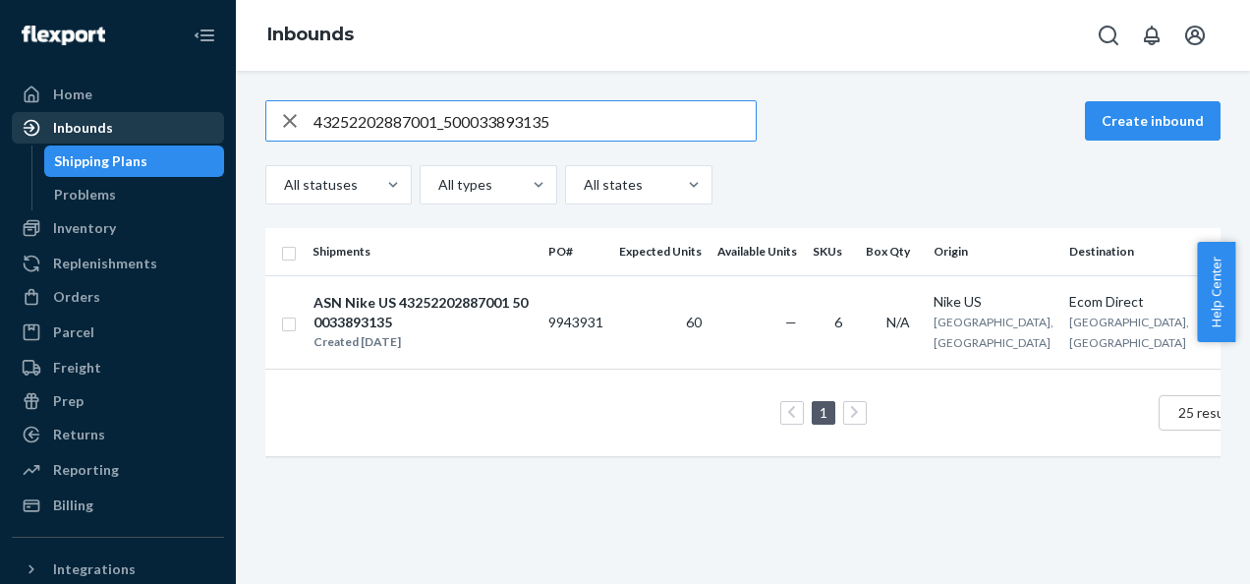
drag, startPoint x: 486, startPoint y: 116, endPoint x: -4, endPoint y: 90, distance: 490.1
click at [0, 90] on html "Home Inbounds Shipping Plans Problems Inventory Products Branded Packaging Repl…" at bounding box center [625, 292] width 1250 height 584
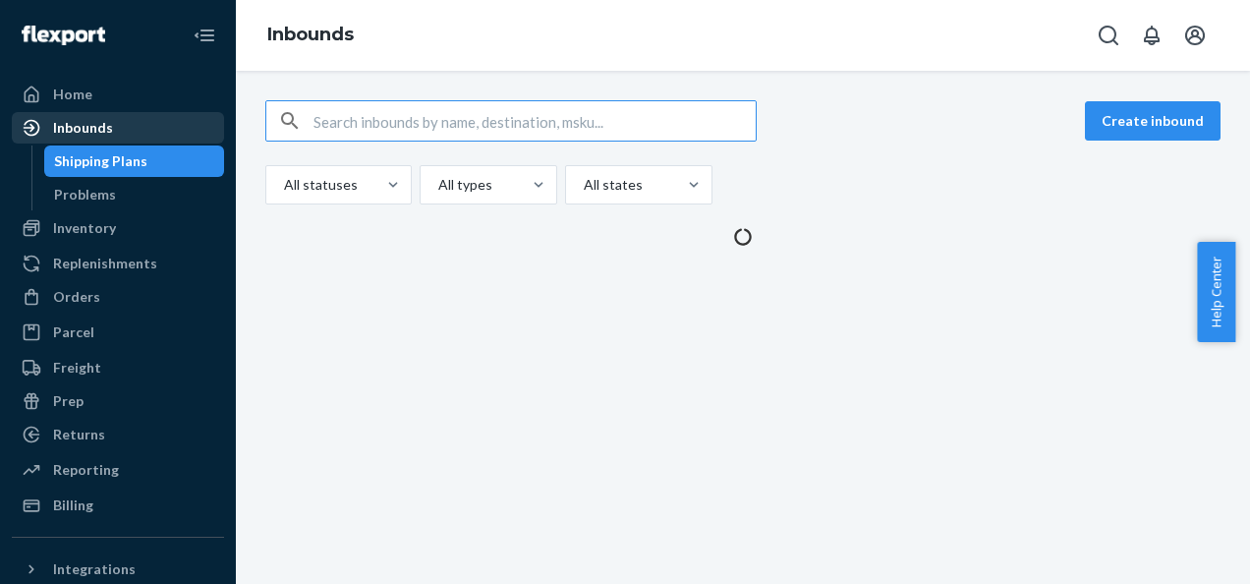
paste input "43252202886991_500033893148"
type input "43252202886991_500033893148"
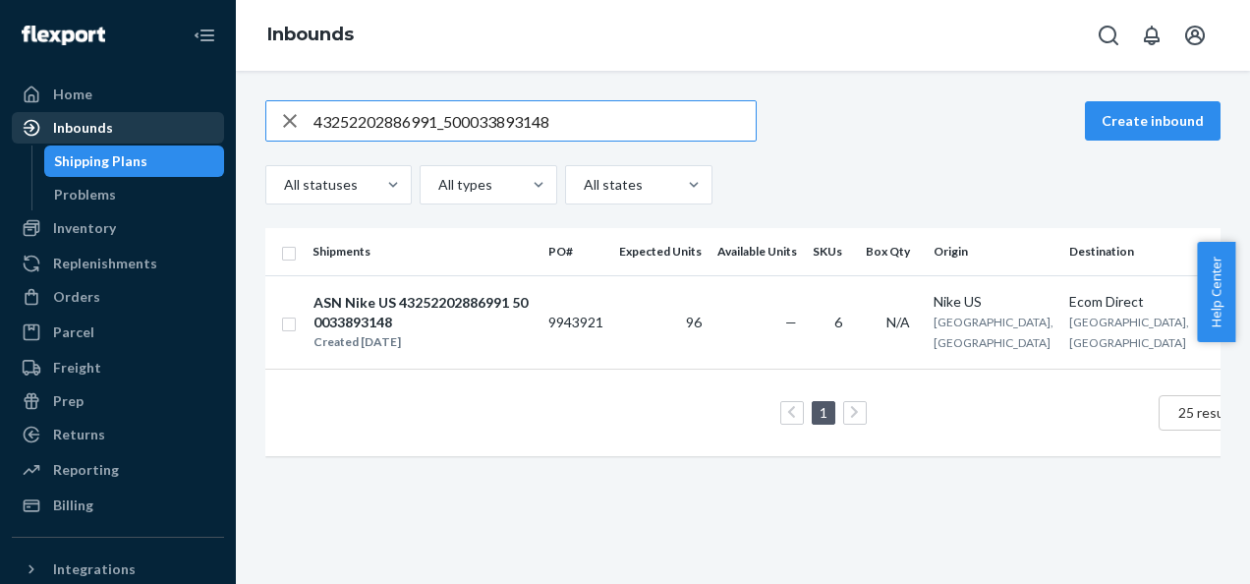
drag, startPoint x: 517, startPoint y: 132, endPoint x: 14, endPoint y: 128, distance: 503.2
click at [16, 128] on div "Home Inbounds Shipping Plans Problems Inventory Products Branded Packaging Repl…" at bounding box center [625, 292] width 1250 height 584
paste input "43252202886996_500033893154"
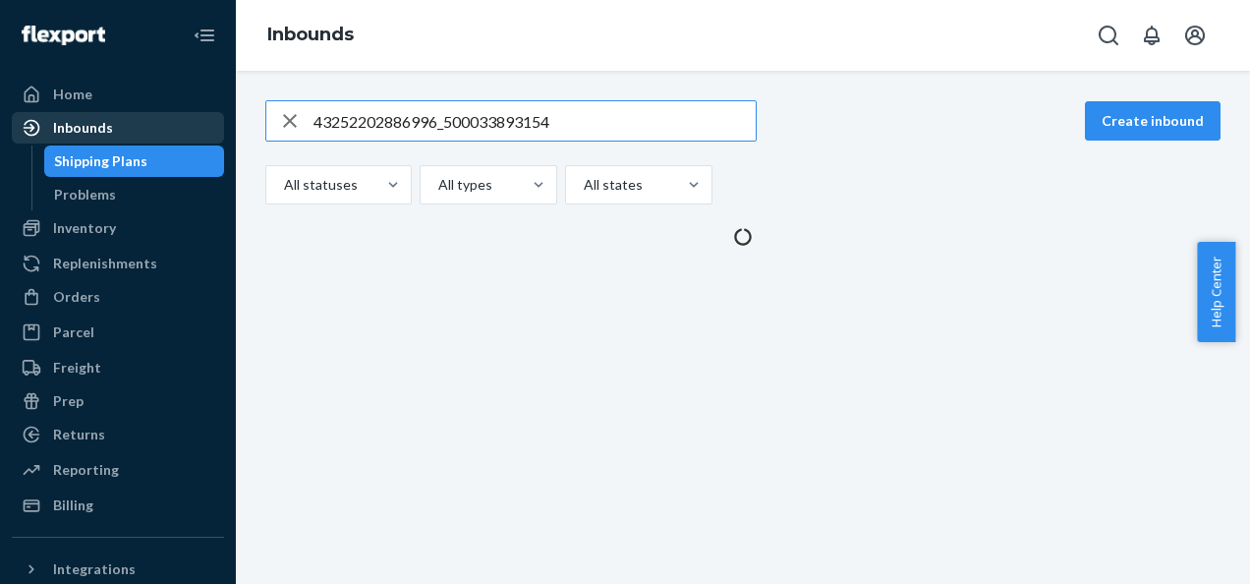
type input "43252202886996_500033893154"
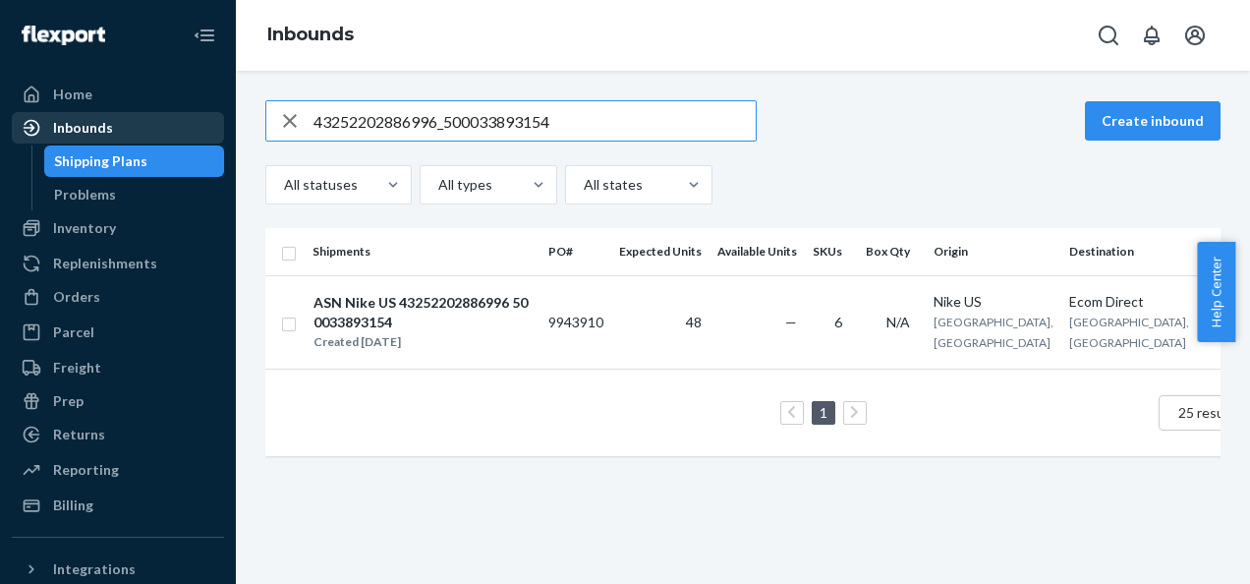
drag, startPoint x: 471, startPoint y: 112, endPoint x: 142, endPoint y: 123, distance: 329.4
click at [143, 123] on div "Home Inbounds Shipping Plans Problems Inventory Products Branded Packaging Repl…" at bounding box center [625, 292] width 1250 height 584
paste input "43252202887006_500033893160"
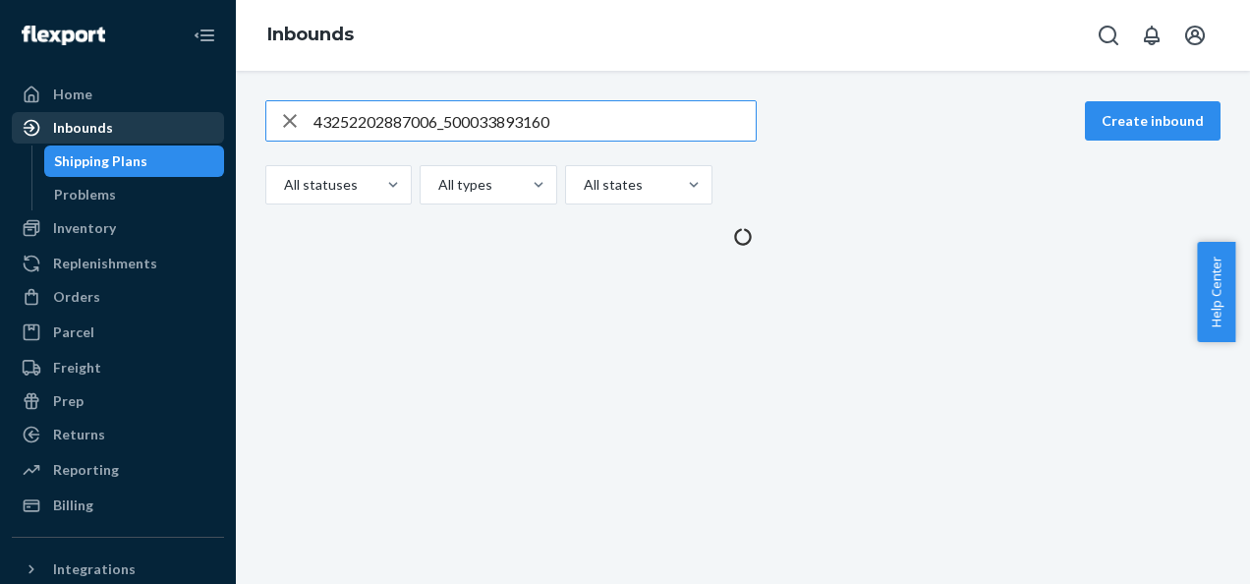
type input "43252202887006_500033893160"
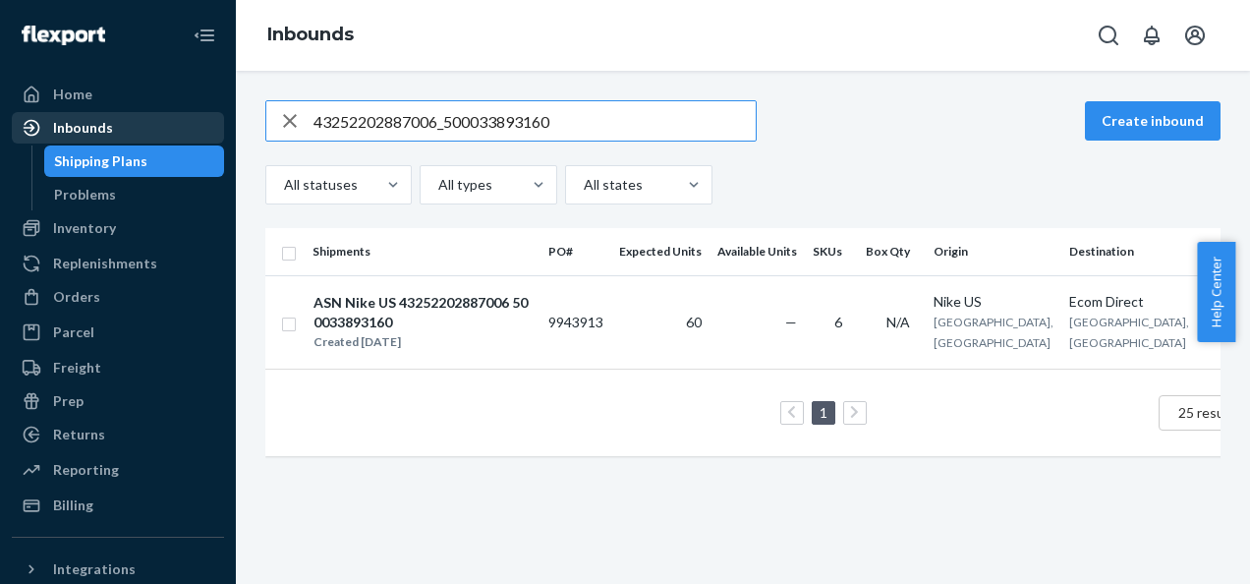
drag, startPoint x: 198, startPoint y: 132, endPoint x: 53, endPoint y: 132, distance: 144.5
click at [54, 132] on div "Home Inbounds Shipping Plans Problems Inventory Products Branded Packaging Repl…" at bounding box center [625, 292] width 1250 height 584
paste input "43252202887003_500033893167"
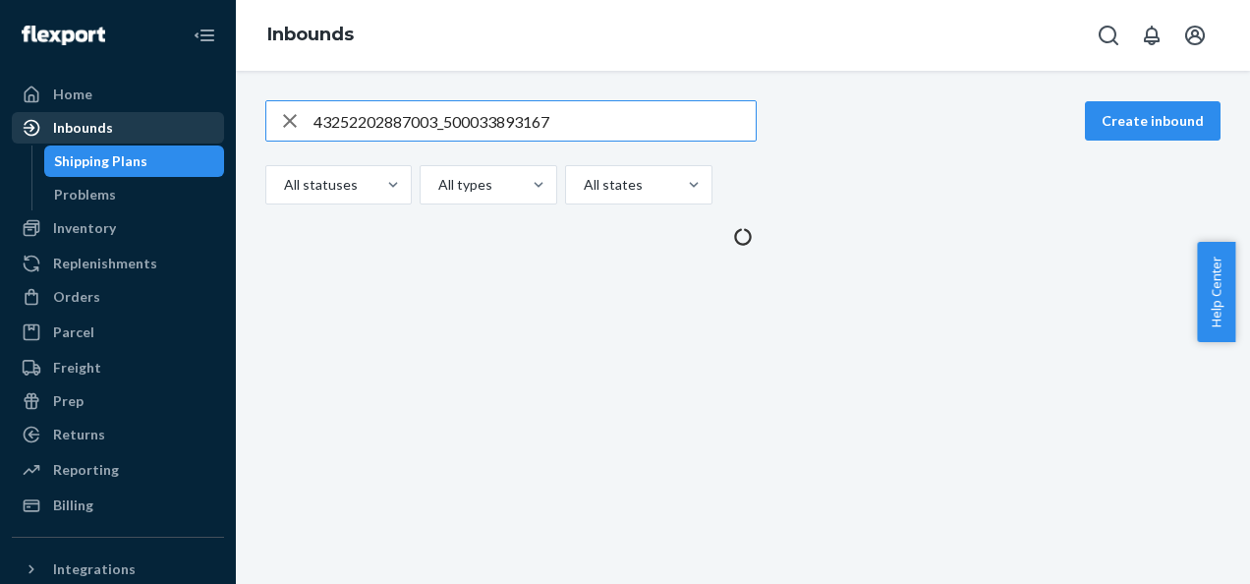
type input "43252202887003_500033893167"
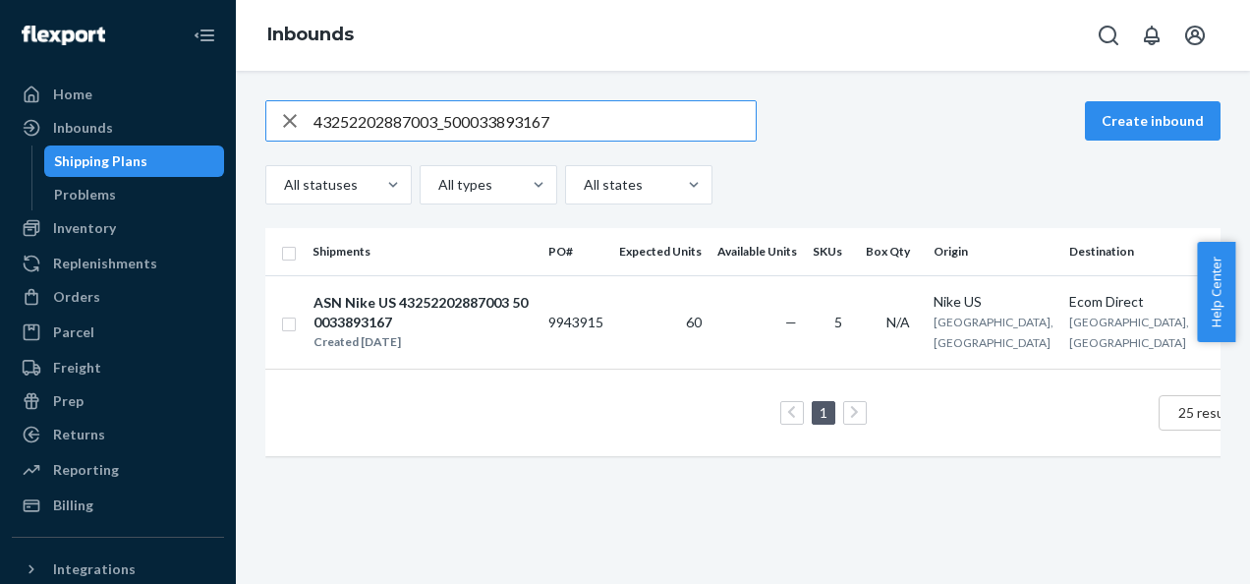
drag, startPoint x: 571, startPoint y: 124, endPoint x: 242, endPoint y: 124, distance: 329.3
click at [242, 124] on div "43252202887003_500033893167 Create inbound All statuses All types All states Sh…" at bounding box center [743, 327] width 1014 height 513
paste input "43252202887008_500033893168"
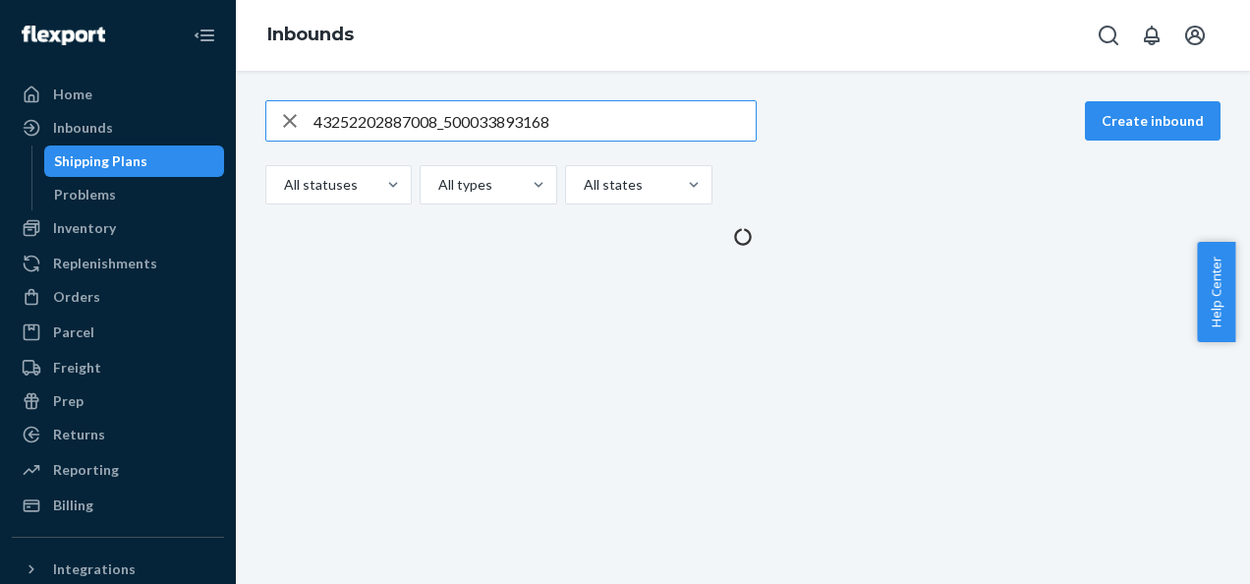
type input "43252202887008_500033893168"
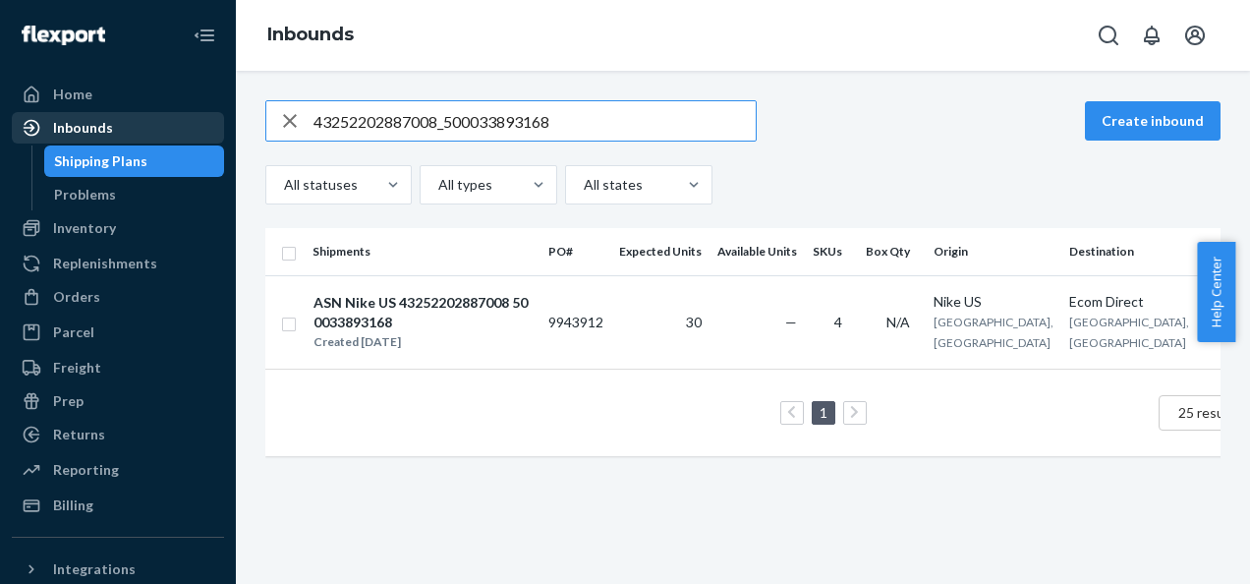
drag, startPoint x: 531, startPoint y: 119, endPoint x: 91, endPoint y: 139, distance: 439.8
click at [103, 139] on div "Home Inbounds Shipping Plans Problems Inventory Products Branded Packaging Repl…" at bounding box center [625, 292] width 1250 height 584
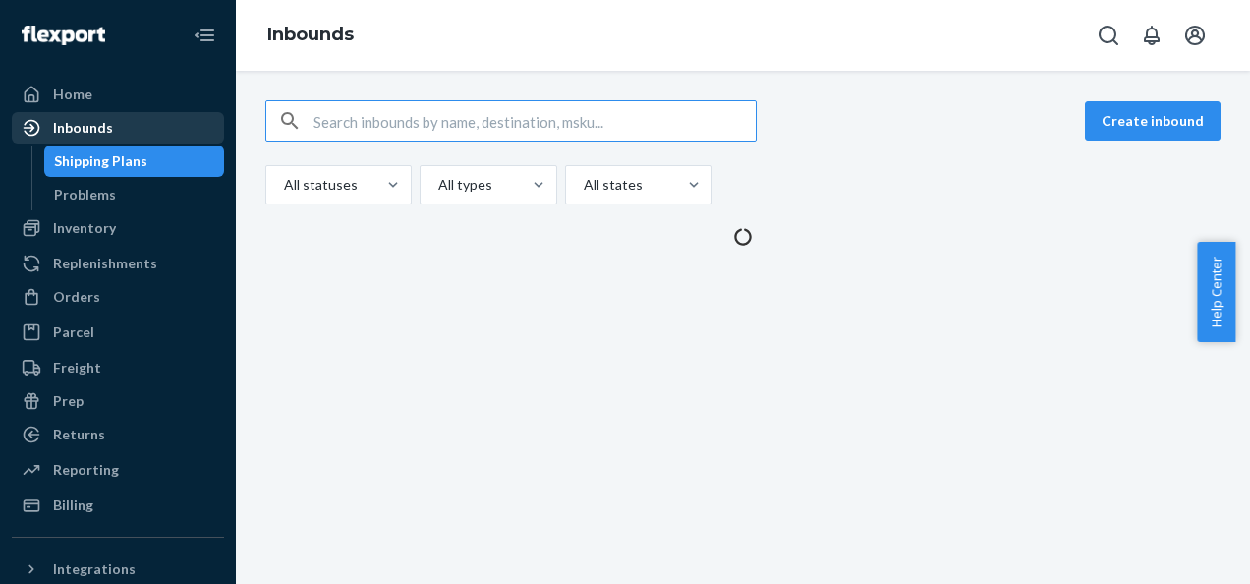
paste input "43252202887014_500033893169"
type input "43252202887014_500033893169"
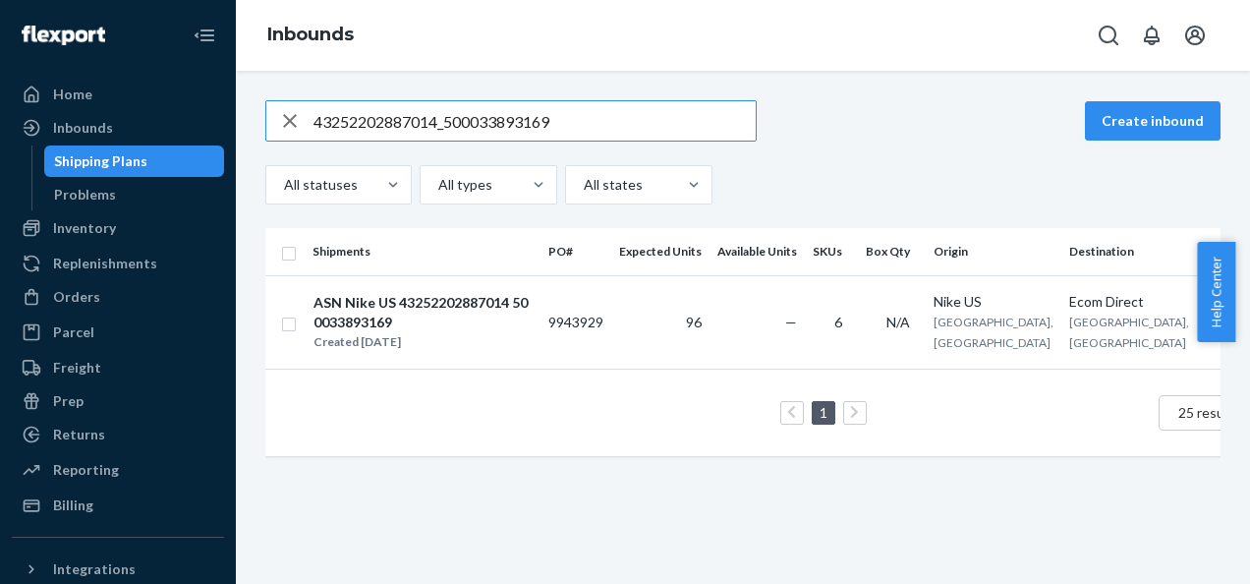
drag, startPoint x: 210, startPoint y: 106, endPoint x: 177, endPoint y: 98, distance: 34.3
click at [195, 102] on div "Home Inbounds Shipping Plans Problems Inventory Products Branded Packaging Repl…" at bounding box center [625, 292] width 1250 height 584
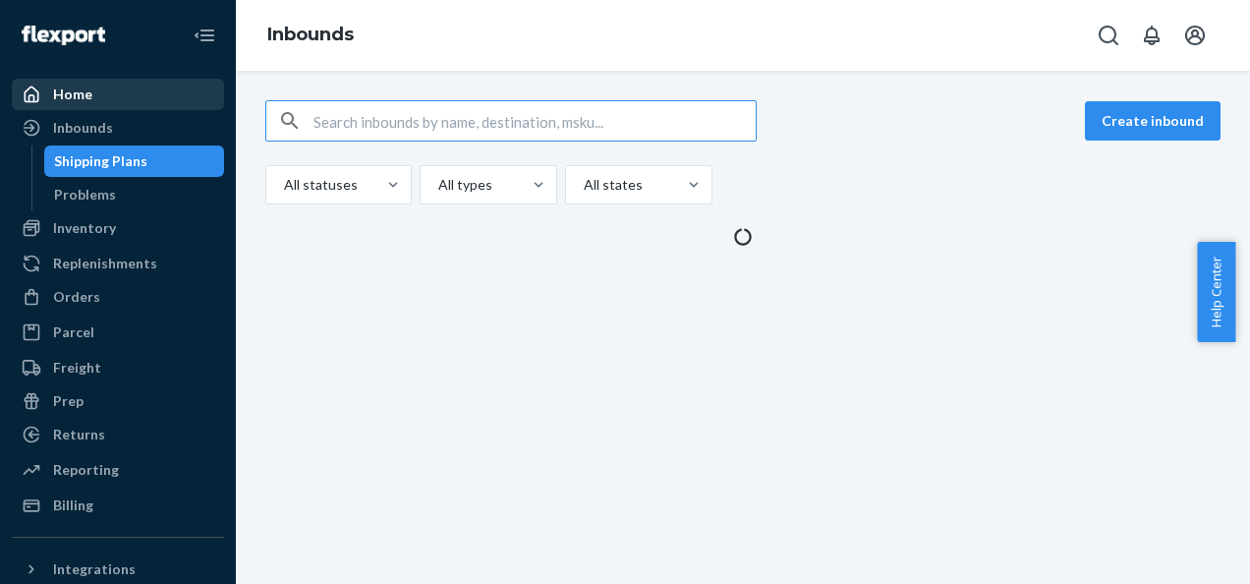
paste input "43252202887004_500033893171"
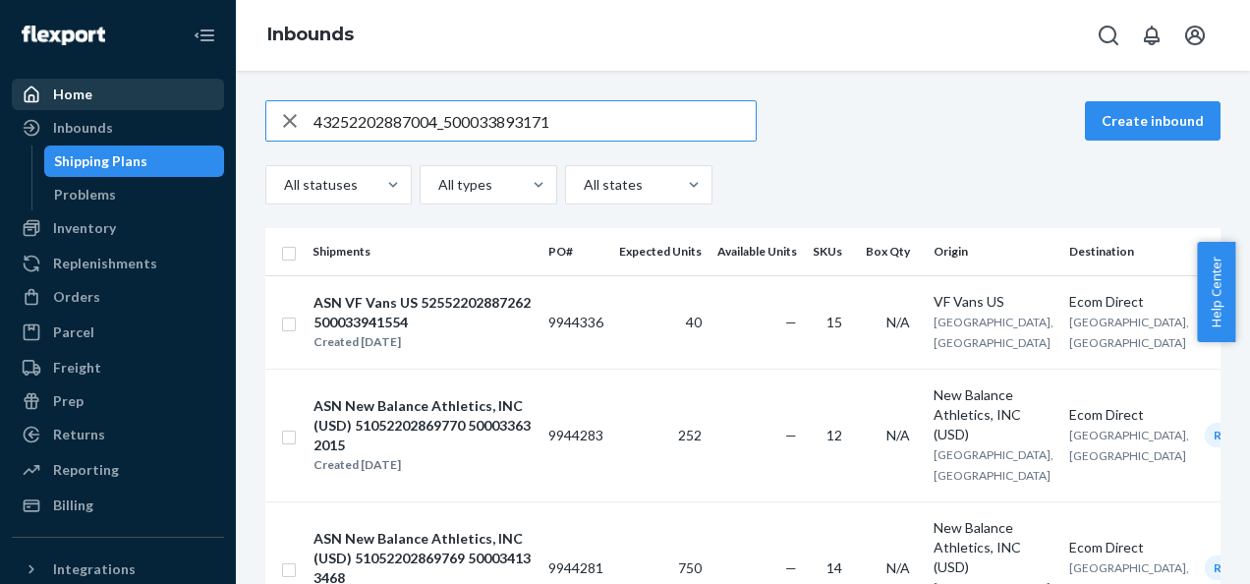
type input "43252202887004_500033893171"
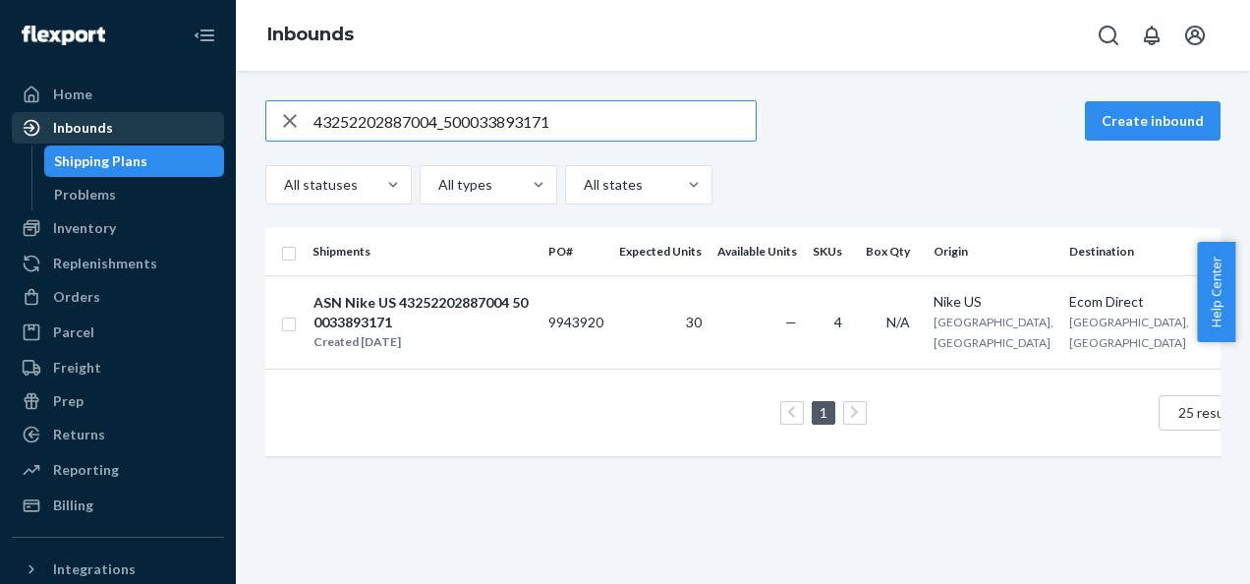
drag, startPoint x: 561, startPoint y: 129, endPoint x: 163, endPoint y: 120, distance: 398.1
click at [165, 120] on div "Home Inbounds Shipping Plans Problems Inventory Products Branded Packaging Repl…" at bounding box center [625, 292] width 1250 height 584
paste input "43252202887015_500033893175"
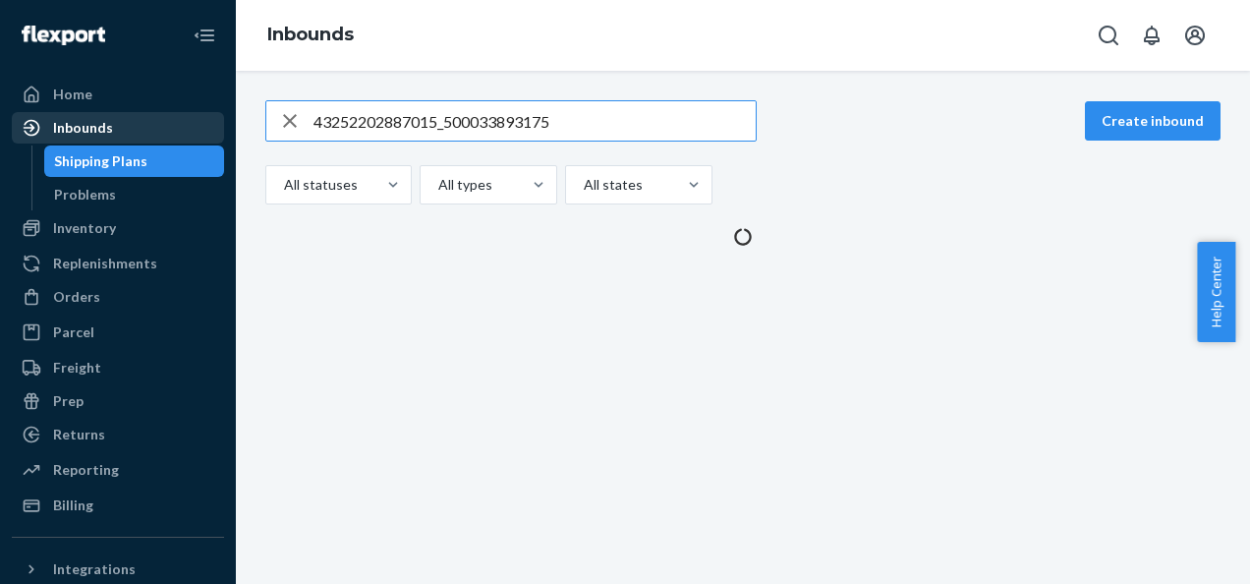
type input "43252202887015_500033893175"
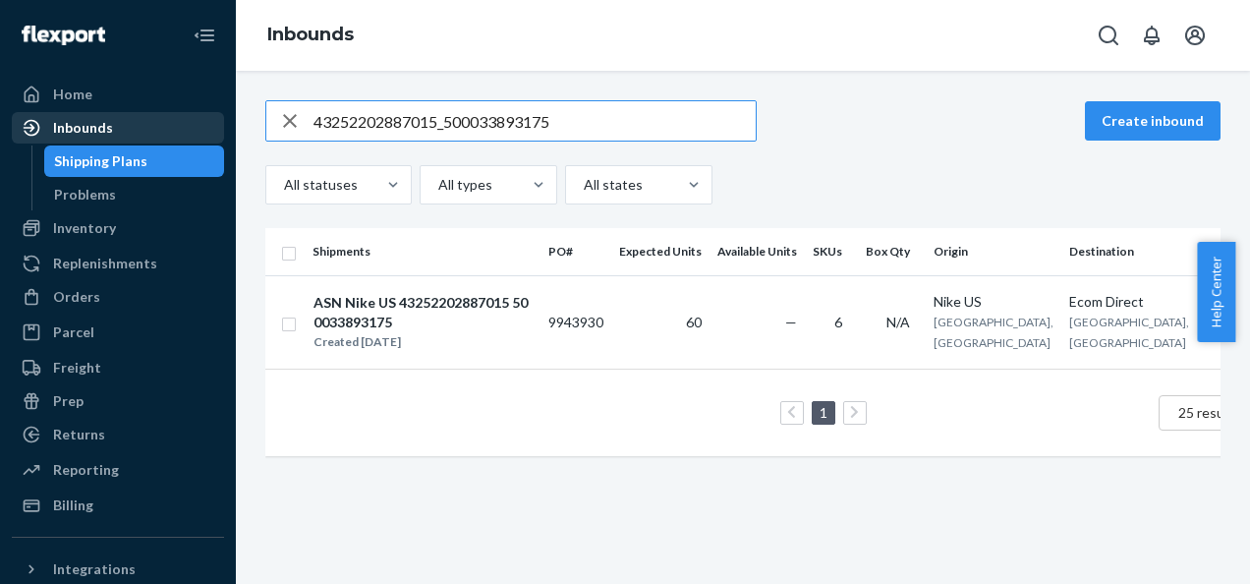
drag, startPoint x: 554, startPoint y: 120, endPoint x: 84, endPoint y: 120, distance: 470.8
click at [84, 121] on div "Home Inbounds Shipping Plans Problems Inventory Products Branded Packaging Repl…" at bounding box center [625, 292] width 1250 height 584
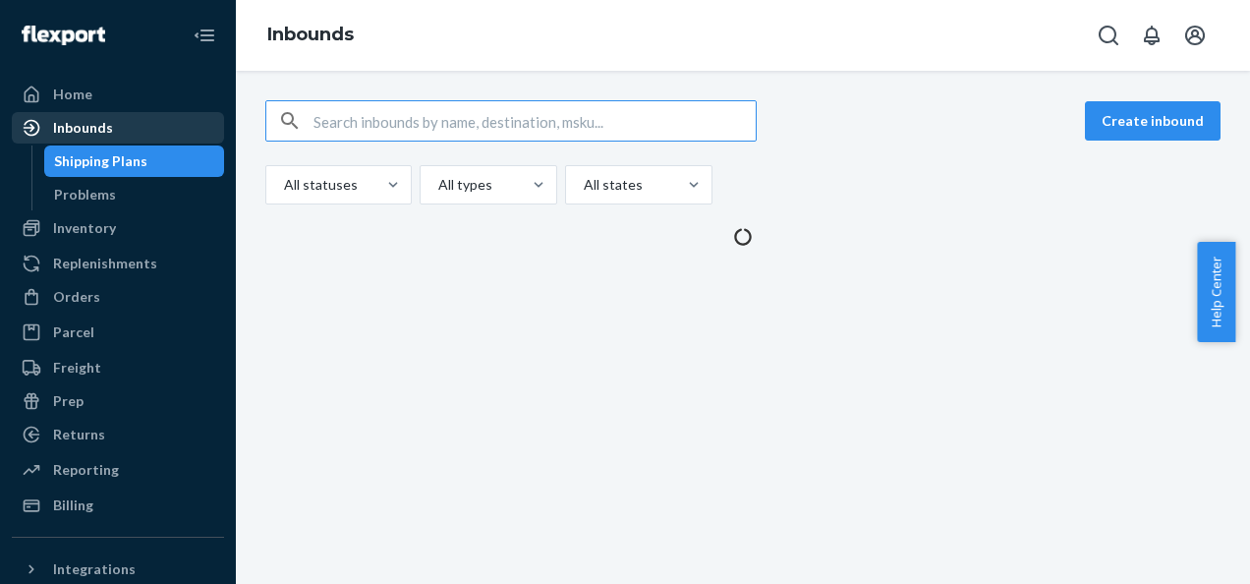
paste input "43252202886992_500033893188"
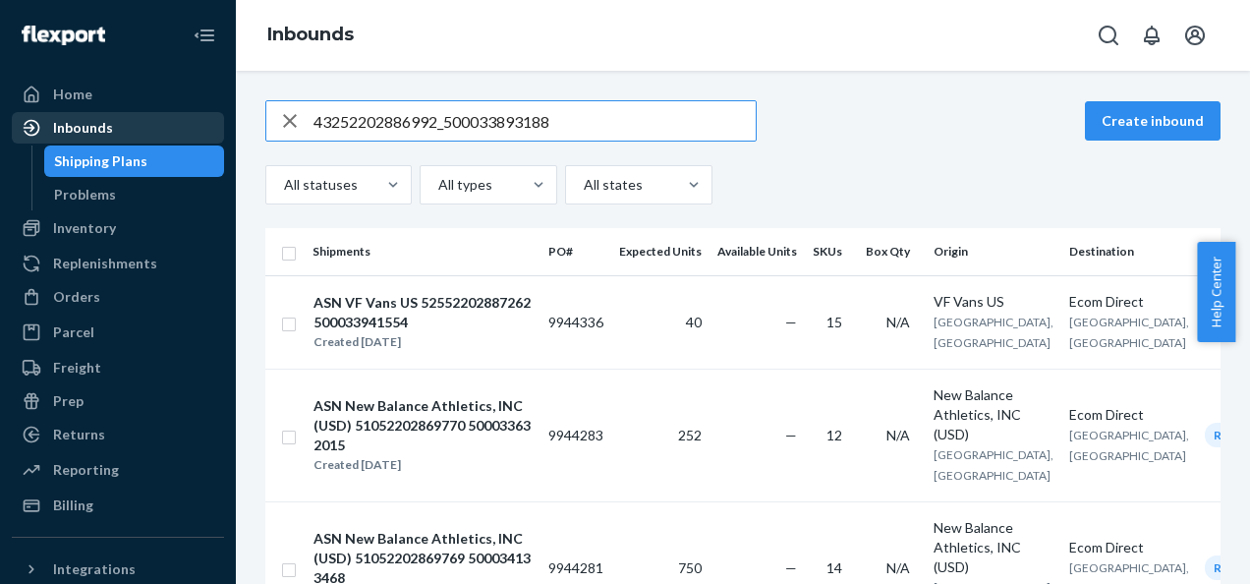
type input "43252202886992_500033893188"
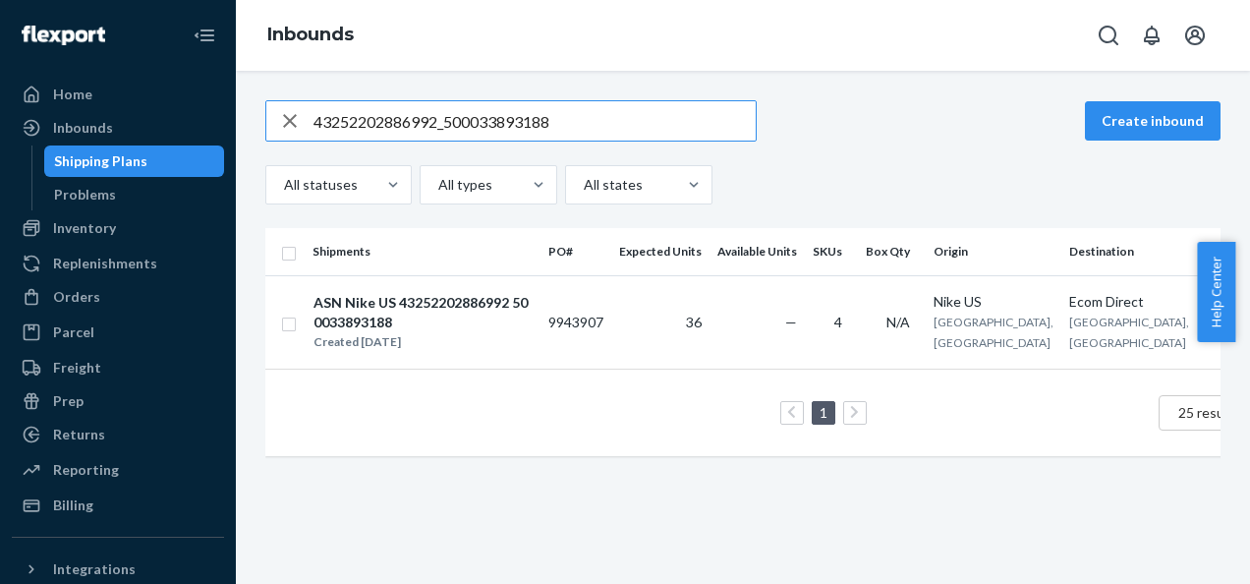
drag, startPoint x: 574, startPoint y: 130, endPoint x: -4, endPoint y: 117, distance: 578.0
click at [0, 117] on html "Home Inbounds Shipping Plans Problems Inventory Products Branded Packaging Repl…" at bounding box center [625, 292] width 1250 height 584
paste input "43252202887010_500033893192"
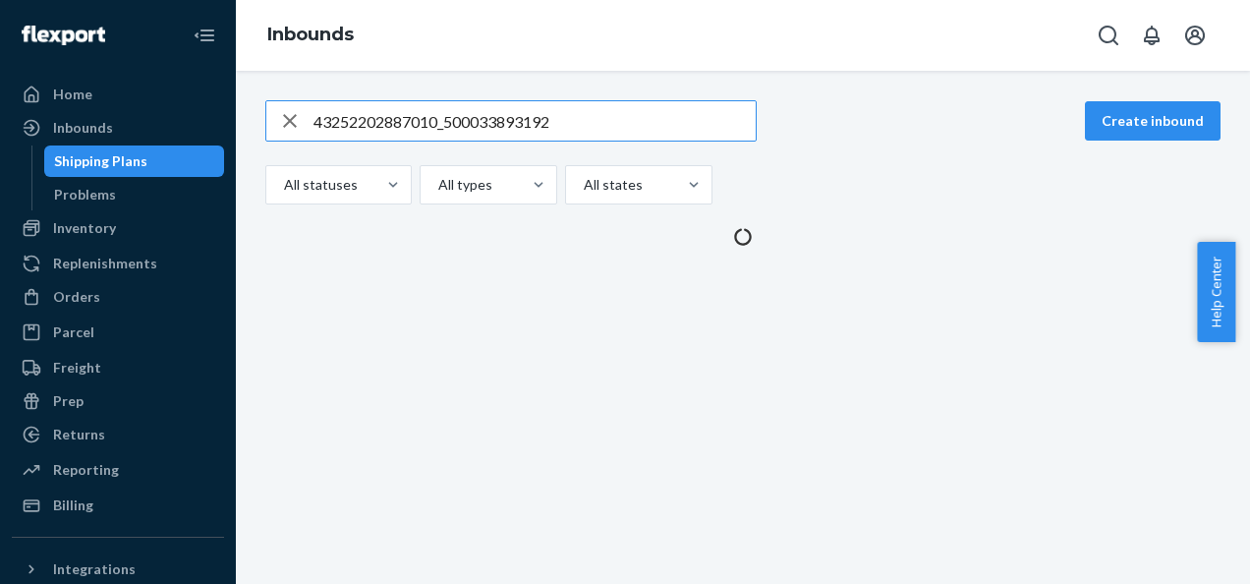
type input "43252202887010_500033893192"
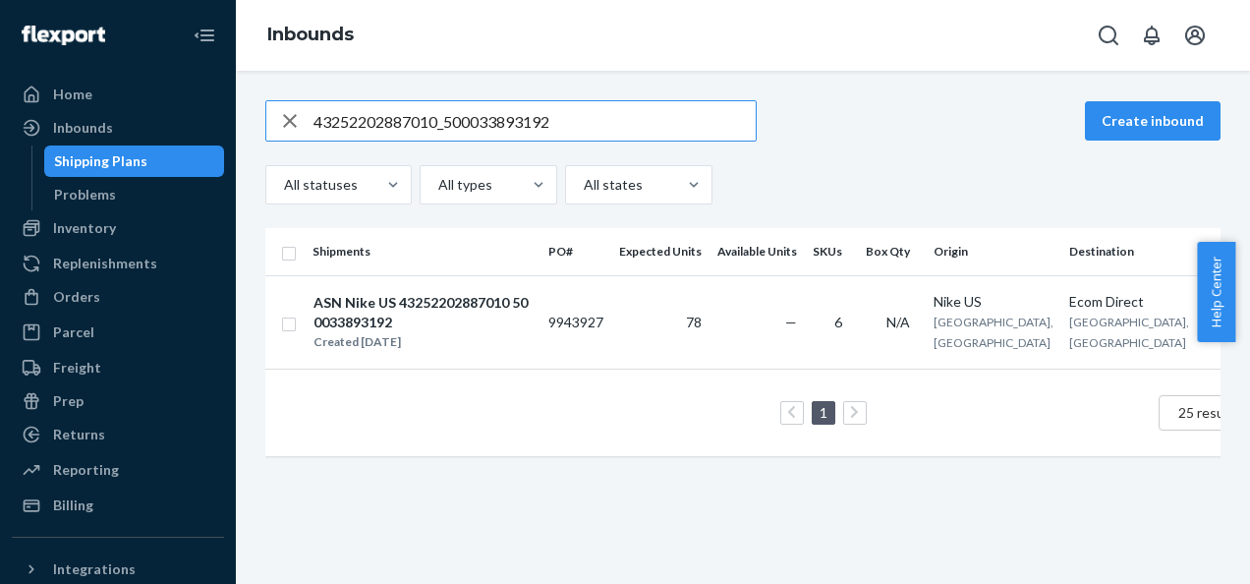
drag, startPoint x: 558, startPoint y: 127, endPoint x: -4, endPoint y: 128, distance: 562.2
click at [0, 128] on html "Home Inbounds Shipping Plans Problems Inventory Products Branded Packaging Repl…" at bounding box center [625, 292] width 1250 height 584
paste input "43252202886989_500033893196"
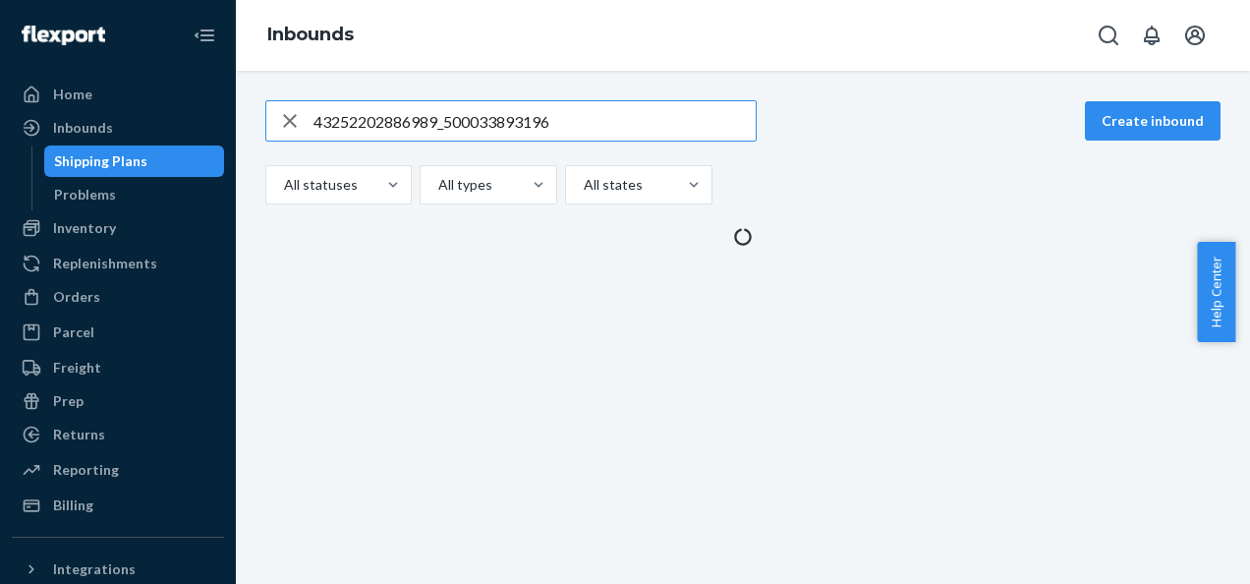
type input "43252202886989_500033893196"
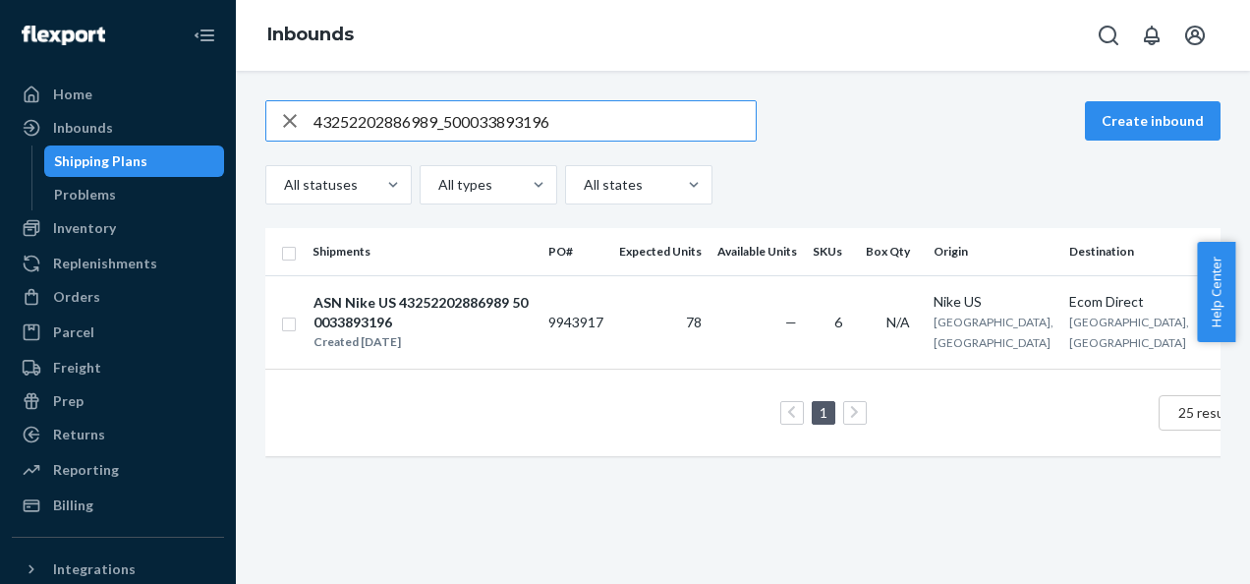
drag, startPoint x: 562, startPoint y: 120, endPoint x: 0, endPoint y: 97, distance: 562.6
click at [0, 103] on html "Home Inbounds Shipping Plans Problems Inventory Products Branded Packaging Repl…" at bounding box center [625, 292] width 1250 height 584
paste input "41152202887016_500033894534"
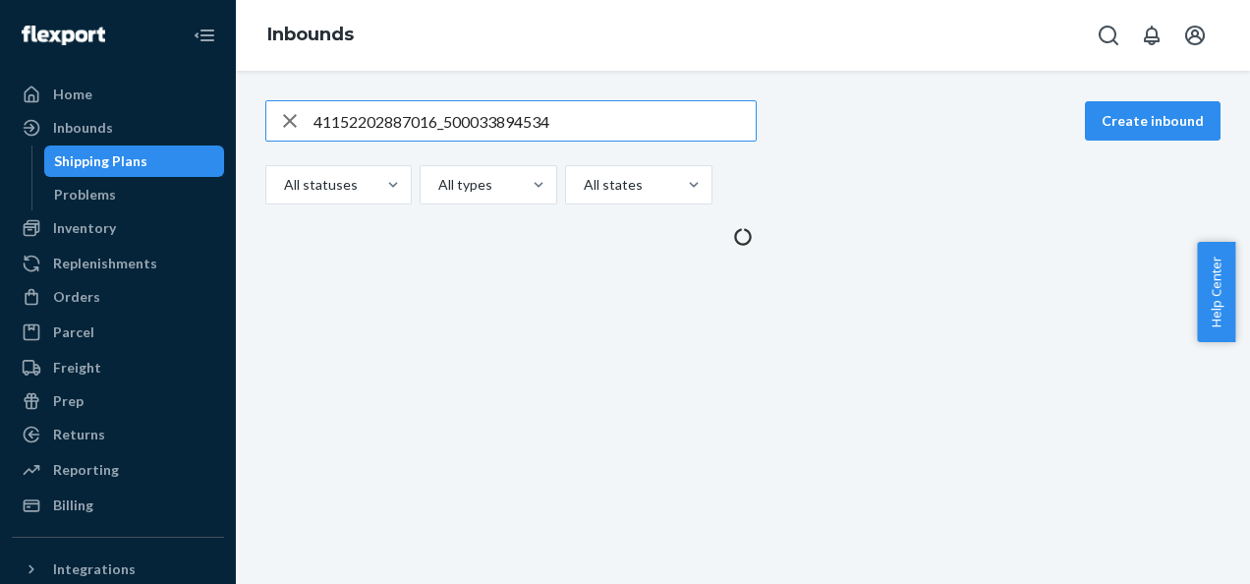
type input "41152202887016_500033894534"
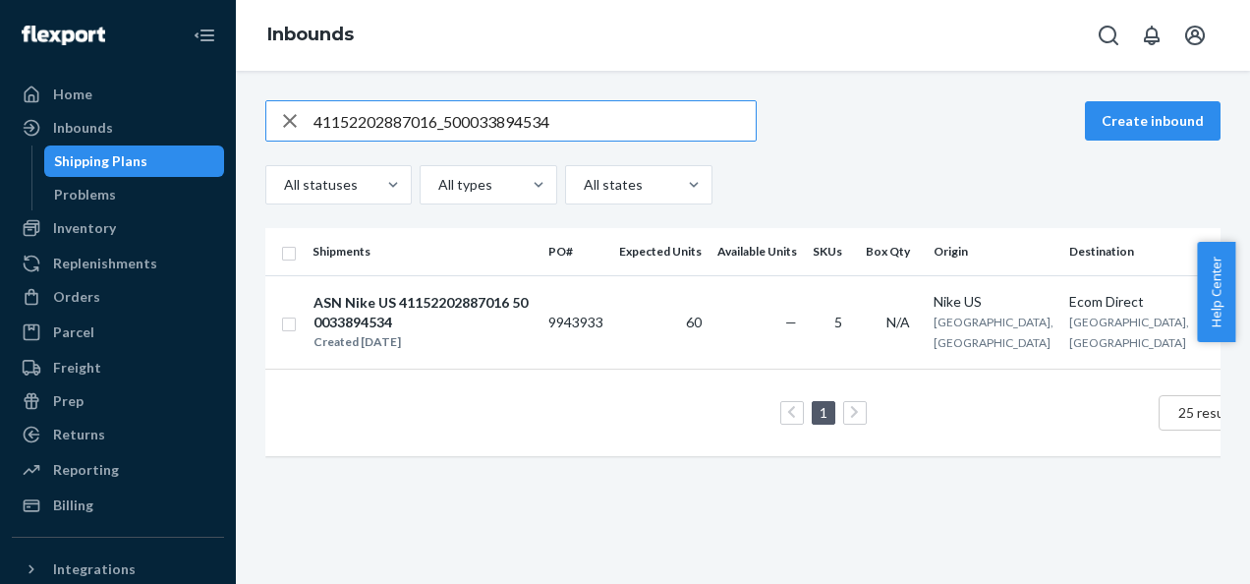
drag, startPoint x: 553, startPoint y: 120, endPoint x: -4, endPoint y: 132, distance: 557.4
click at [0, 132] on html "Home Inbounds Shipping Plans Problems Inventory Products Branded Packaging Repl…" at bounding box center [625, 292] width 1250 height 584
paste input "41152202887017_500033894537"
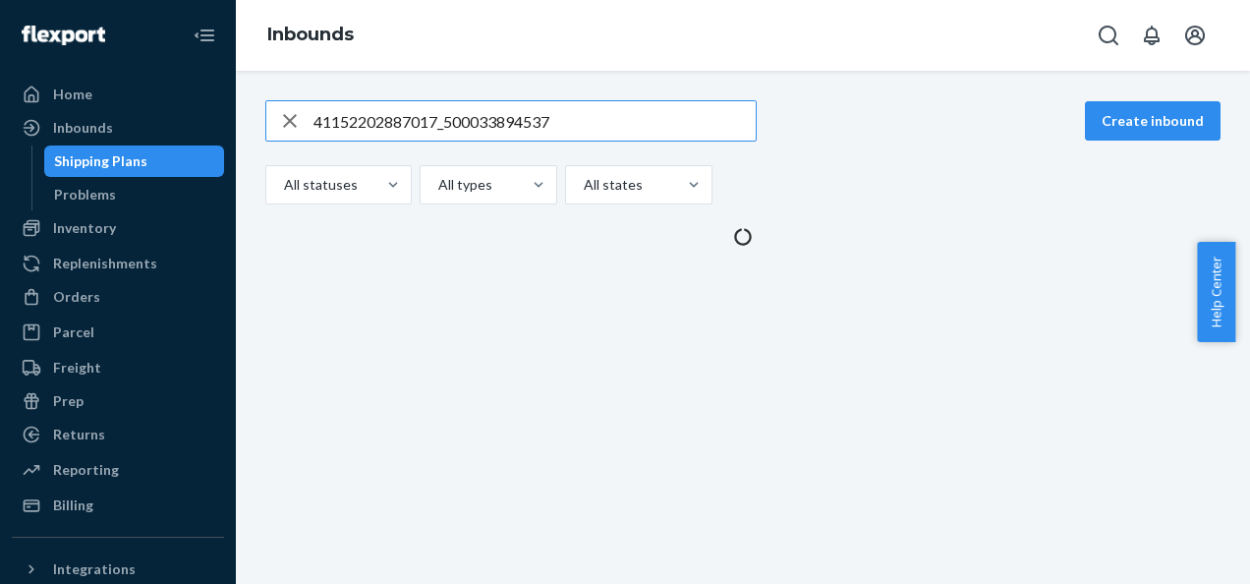
type input "41152202887017_500033894537"
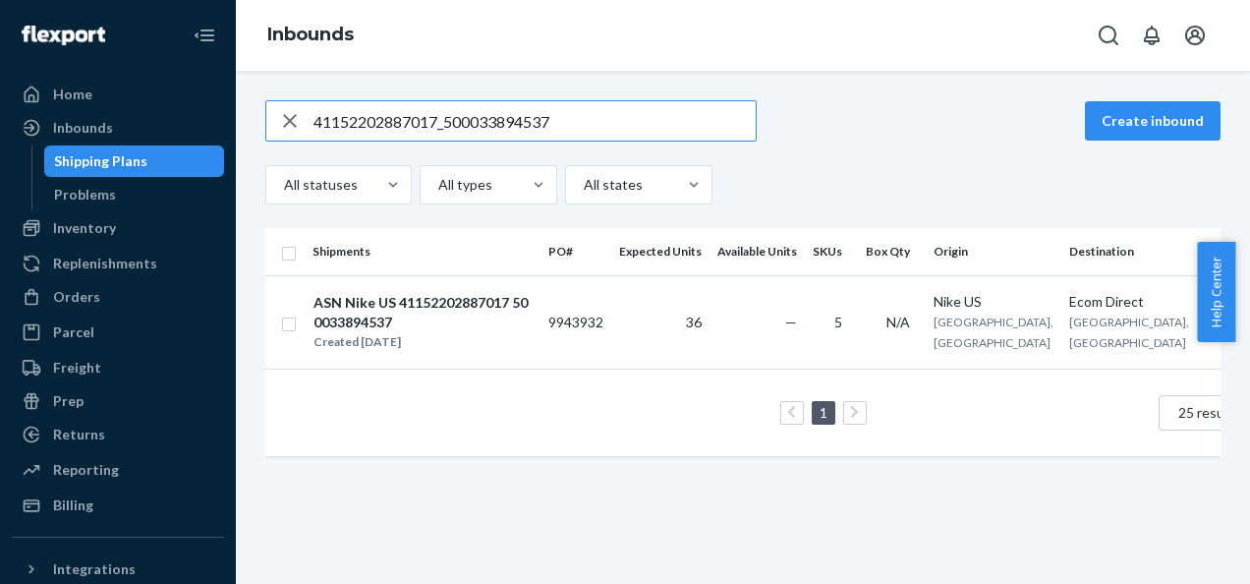
drag, startPoint x: 374, startPoint y: 119, endPoint x: 0, endPoint y: 112, distance: 374.5
click at [0, 112] on html "Home Inbounds Shipping Plans Problems Inventory Products Branded Packaging Repl…" at bounding box center [625, 292] width 1250 height 584
paste input "41152202886997_500033894561"
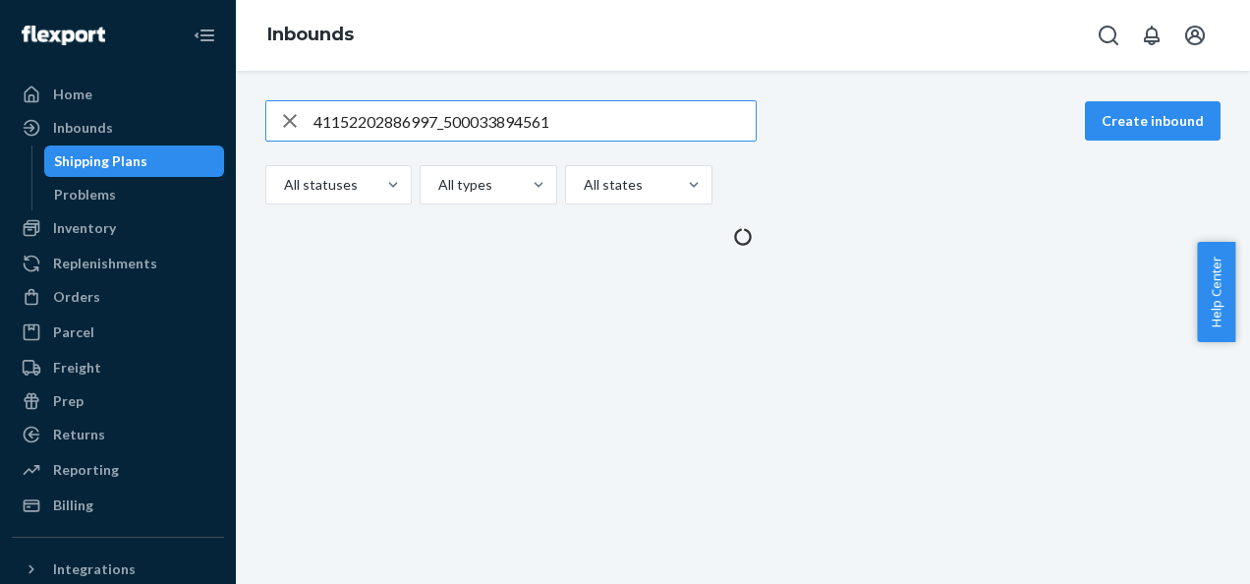
type input "41152202886997_500033894561"
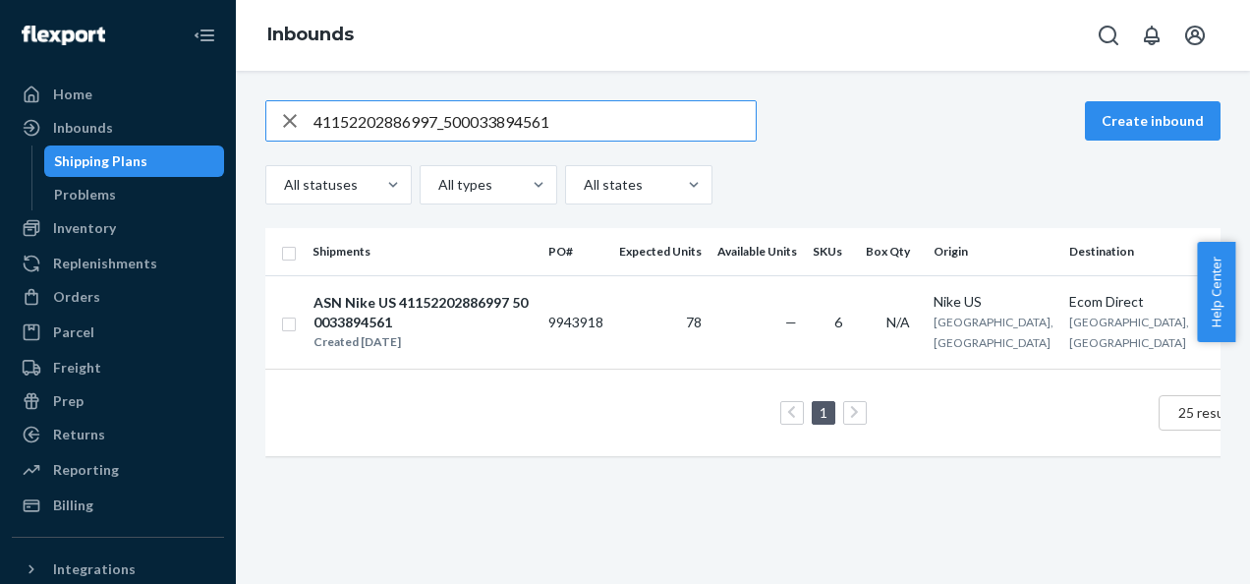
drag, startPoint x: 96, startPoint y: 133, endPoint x: 11, endPoint y: 138, distance: 85.6
click at [12, 138] on div "Home Inbounds Shipping Plans Problems Inventory Products Branded Packaging Repl…" at bounding box center [625, 292] width 1250 height 584
paste input "41152202886998_500033898743"
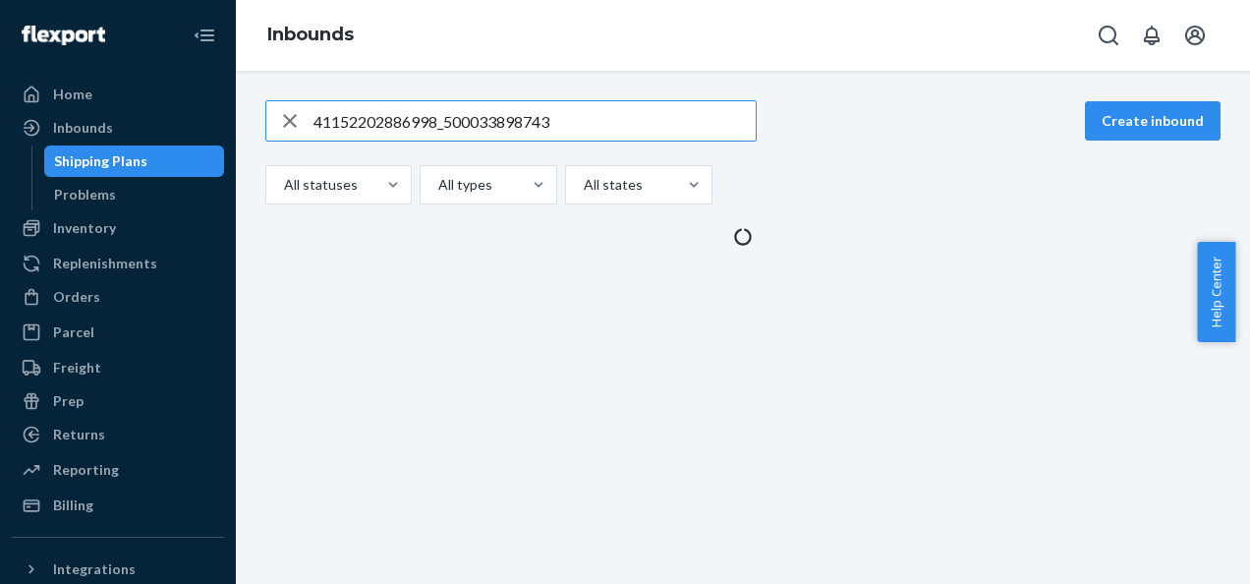
type input "41152202886998_500033898743"
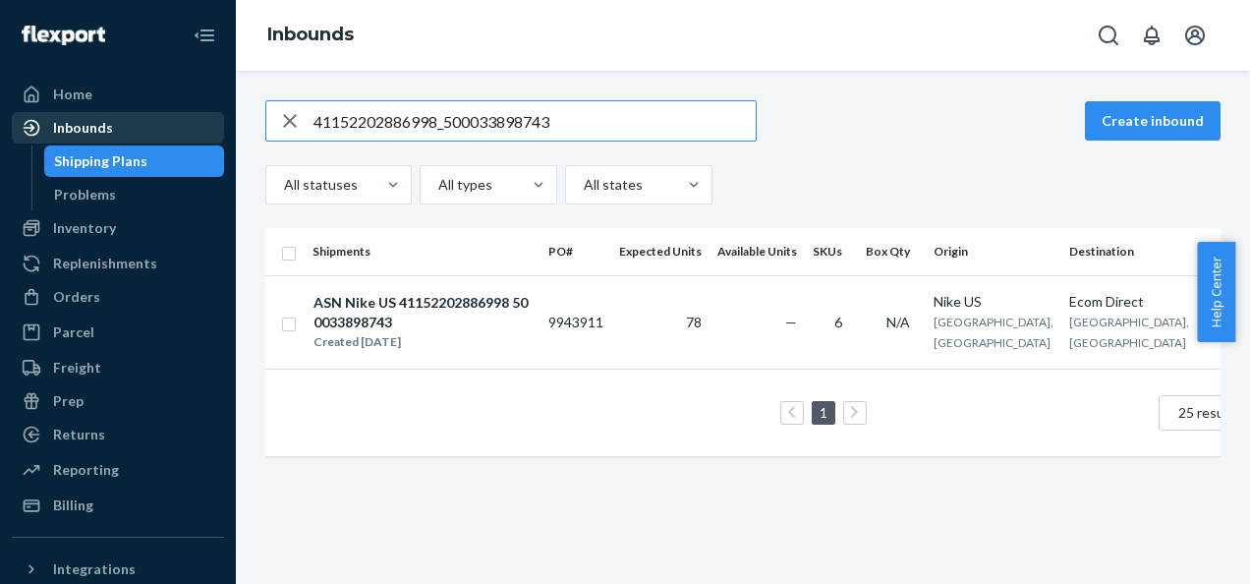
drag, startPoint x: 477, startPoint y: 125, endPoint x: 124, endPoint y: 125, distance: 352.8
click at [126, 124] on div "Home Inbounds Shipping Plans Problems Inventory Products Branded Packaging Repl…" at bounding box center [625, 292] width 1250 height 584
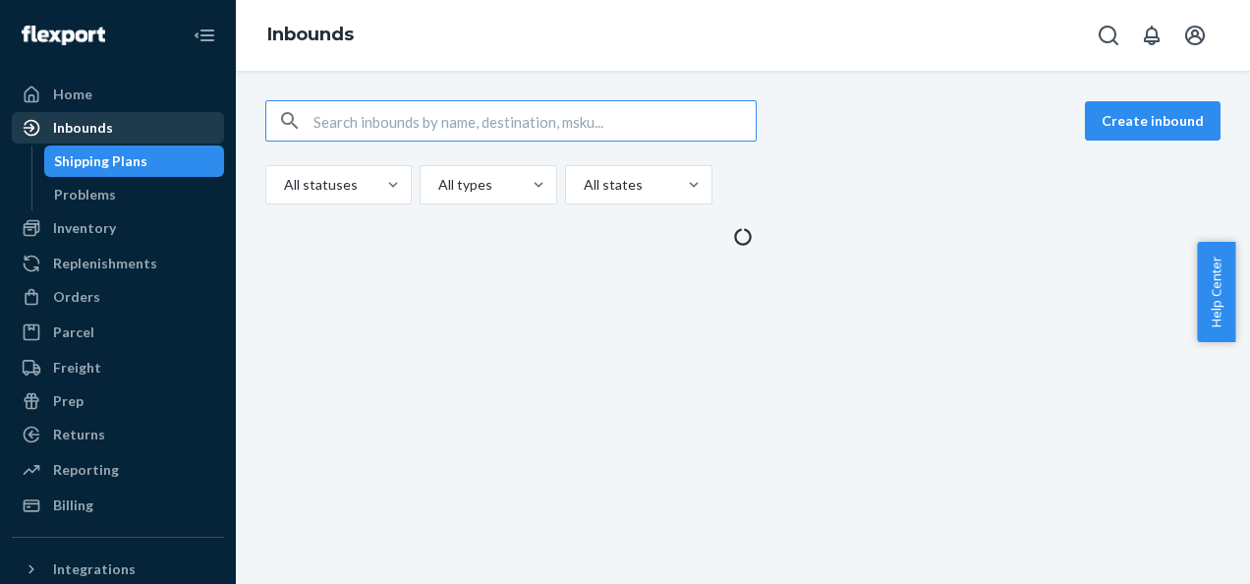
paste input "41152202886993_500033898748"
type input "41152202886993_500033898748"
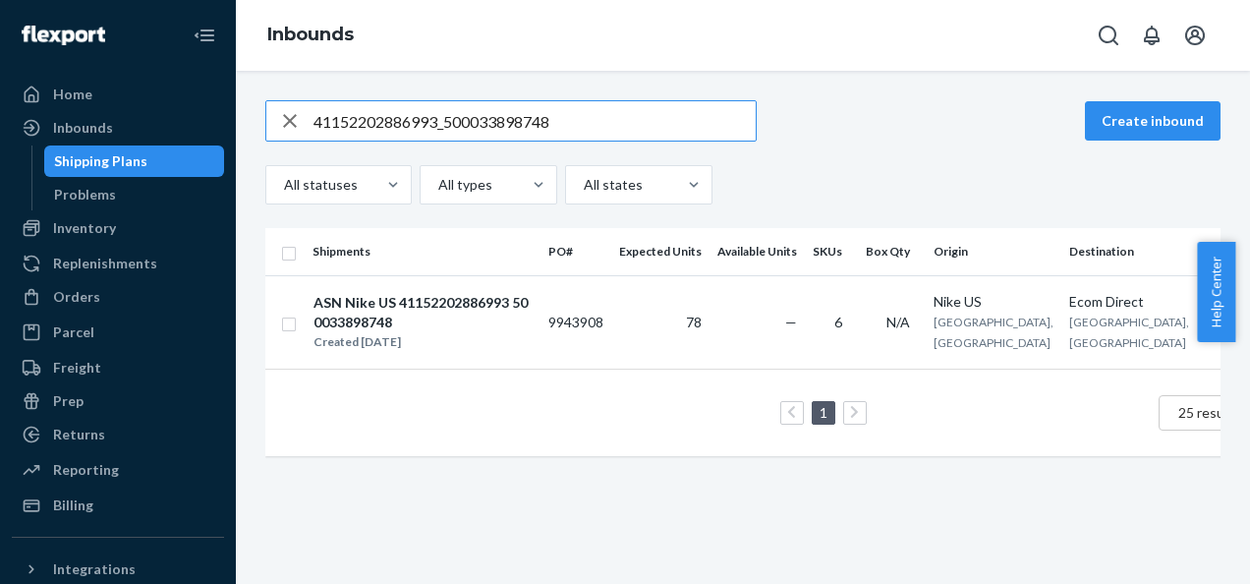
drag, startPoint x: 53, startPoint y: 105, endPoint x: 0, endPoint y: 105, distance: 53.1
click at [0, 105] on html "Home Inbounds Shipping Plans Problems Inventory Products Branded Packaging Repl…" at bounding box center [625, 292] width 1250 height 584
paste input "41152202887005_500033898763"
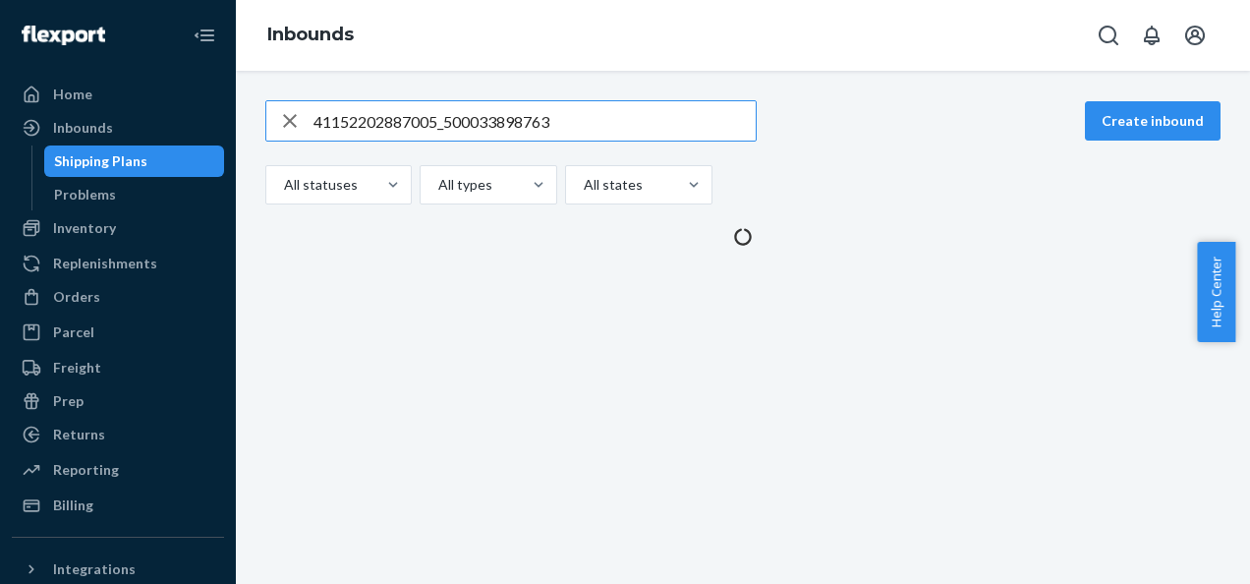
type input "41152202887005_500033898763"
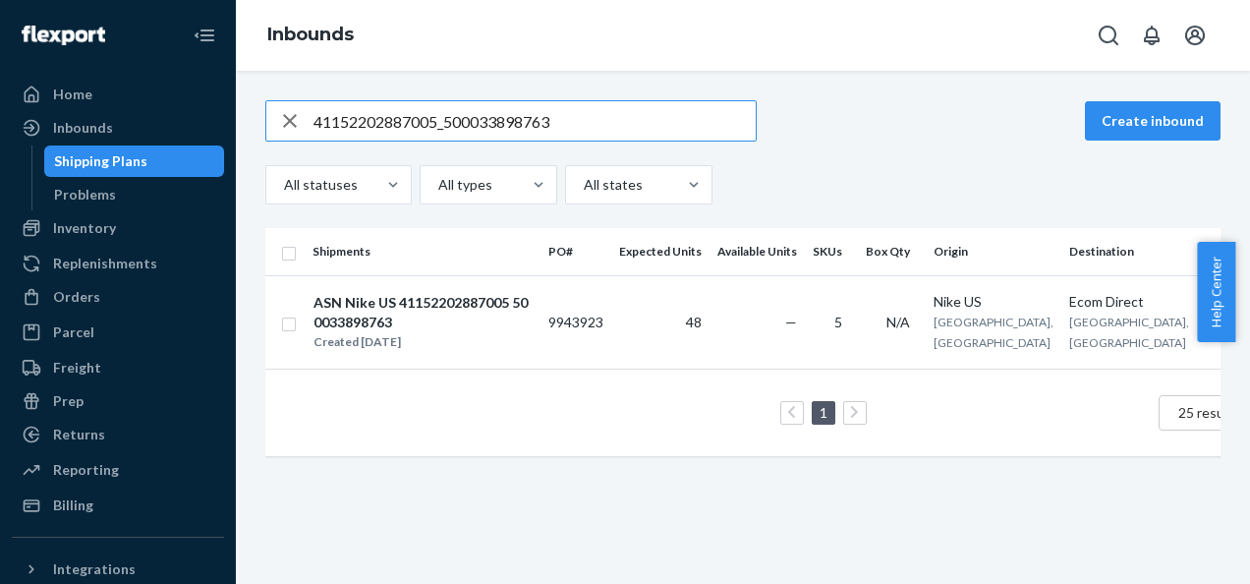
drag, startPoint x: 491, startPoint y: 126, endPoint x: 223, endPoint y: 145, distance: 269.0
click at [259, 147] on div "41152202887005_500033898763 Create inbound All statuses All types All states Sh…" at bounding box center [743, 287] width 985 height 375
drag, startPoint x: 578, startPoint y: 128, endPoint x: 0, endPoint y: 87, distance: 579.3
click at [7, 113] on div "Home Inbounds Shipping Plans Problems Inventory Products Branded Packaging Repl…" at bounding box center [625, 292] width 1250 height 584
paste input "41152202887000_500033898769"
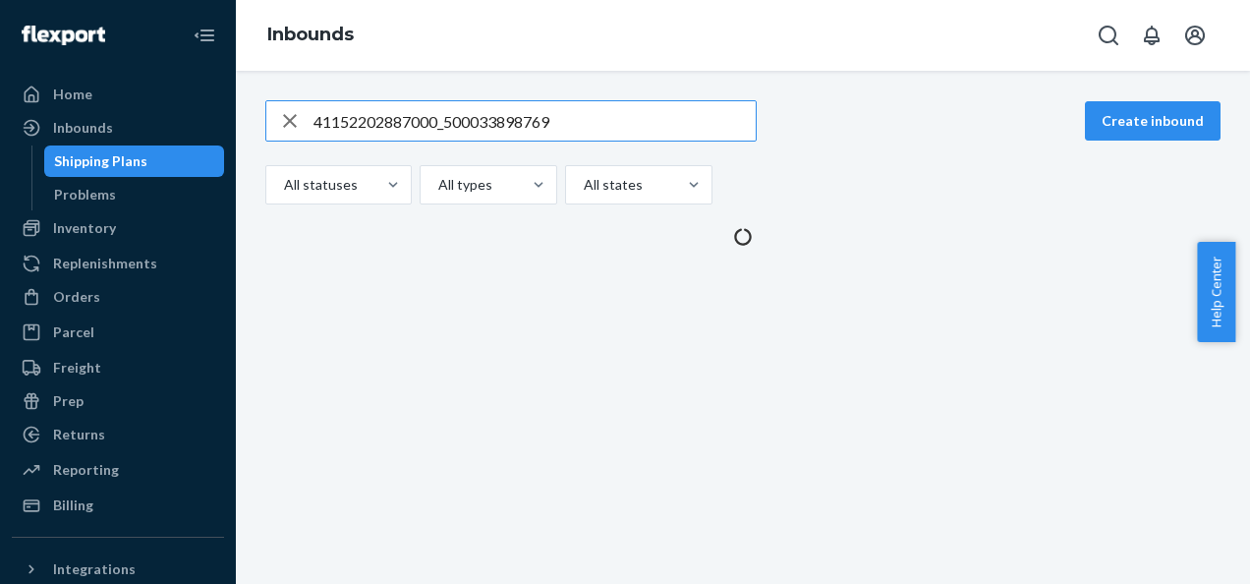
type input "41152202887000_500033898769"
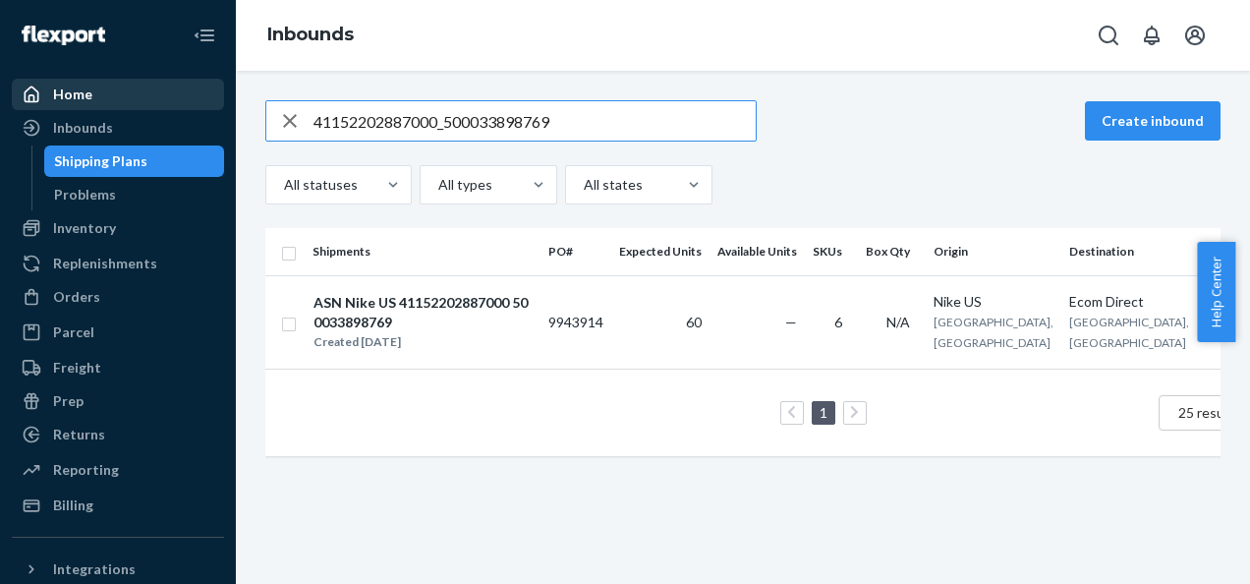
click at [78, 102] on div "Home Inbounds Shipping Plans Problems Inventory Products Branded Packaging Repl…" at bounding box center [625, 292] width 1250 height 584
drag, startPoint x: 560, startPoint y: 114, endPoint x: 91, endPoint y: 118, distance: 468.8
click at [91, 118] on div "Home Inbounds Shipping Plans Problems Inventory Products Branded Packaging Repl…" at bounding box center [625, 292] width 1250 height 584
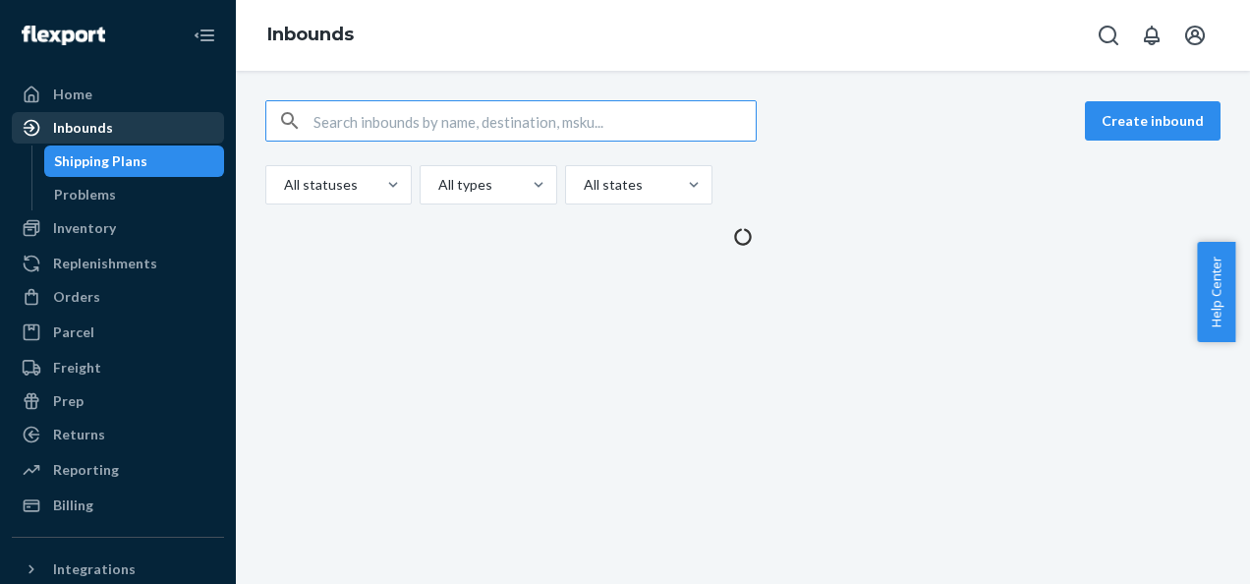
paste input "41152202887039_500033898770"
type input "41152202887039_500033898770"
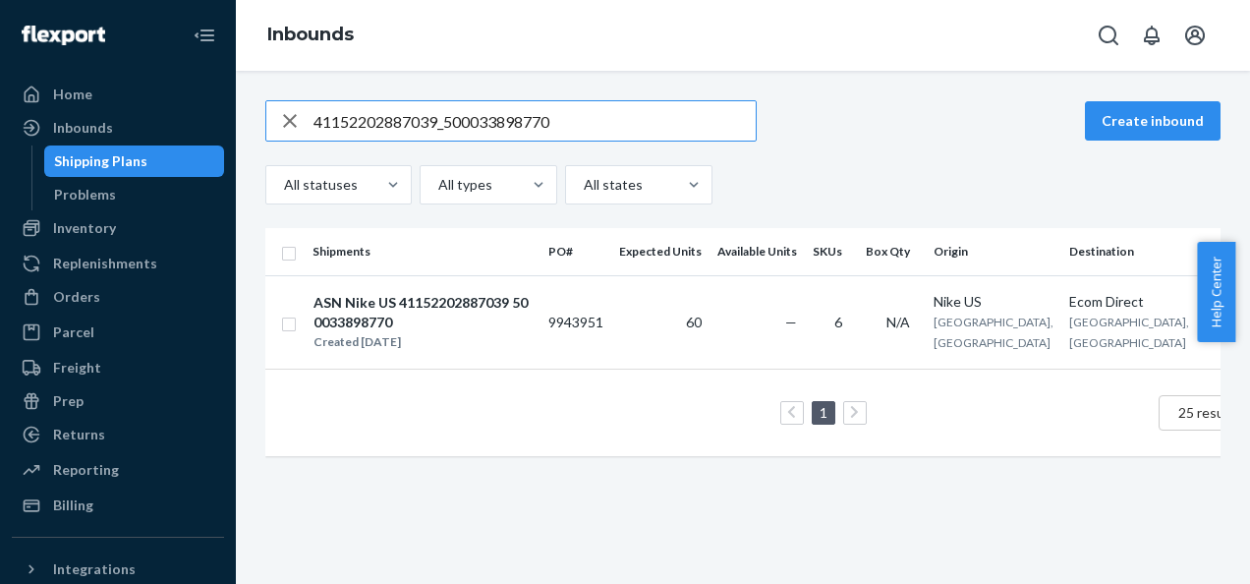
drag, startPoint x: 408, startPoint y: 113, endPoint x: 0, endPoint y: 105, distance: 408.0
click at [0, 105] on html "Home Inbounds Shipping Plans Problems Inventory Products Branded Packaging Repl…" at bounding box center [625, 292] width 1250 height 584
paste input "41152202887033_500033898791"
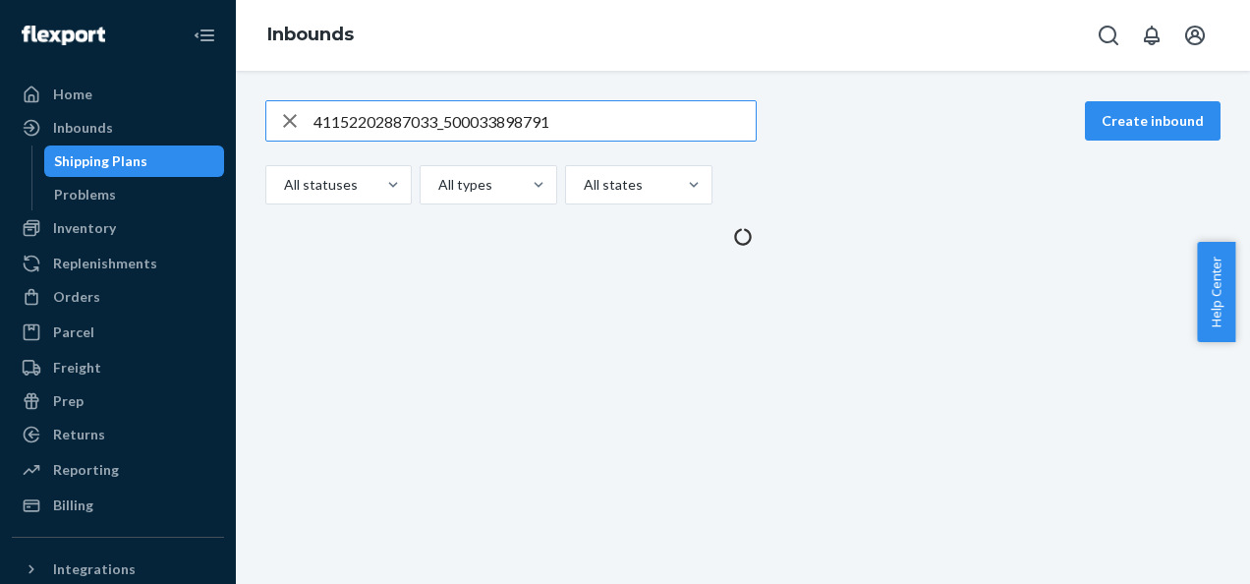
type input "41152202887033_500033898791"
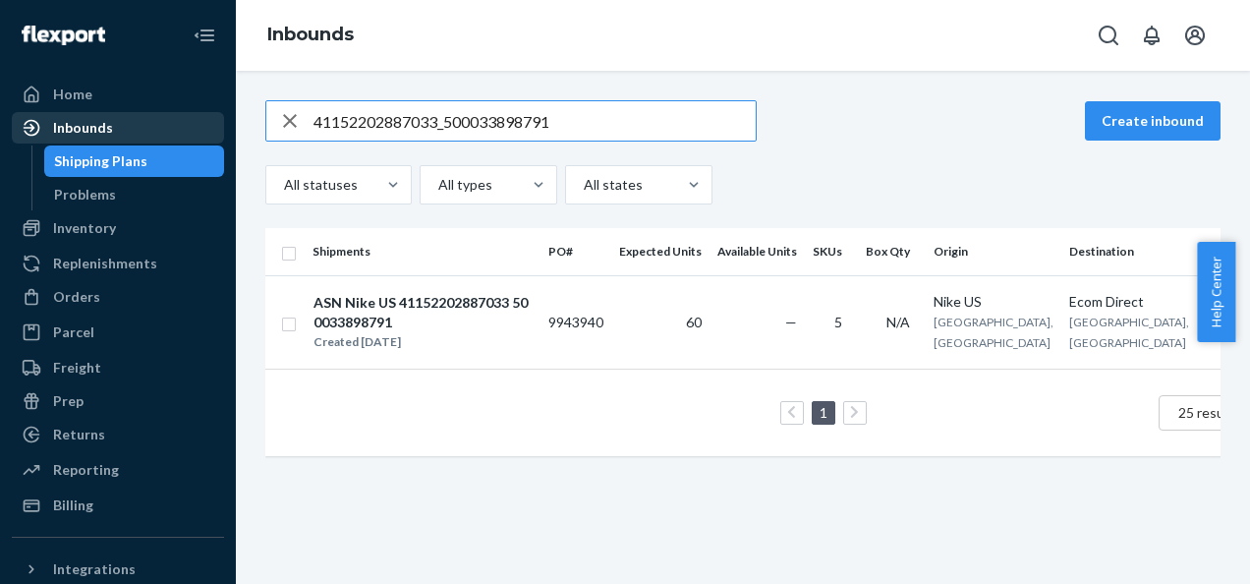
drag, startPoint x: 578, startPoint y: 118, endPoint x: 198, endPoint y: 135, distance: 380.7
click at [198, 135] on div "Home Inbounds Shipping Plans Problems Inventory Products Branded Packaging Repl…" at bounding box center [625, 292] width 1250 height 584
paste input "41152202887035_500033898796"
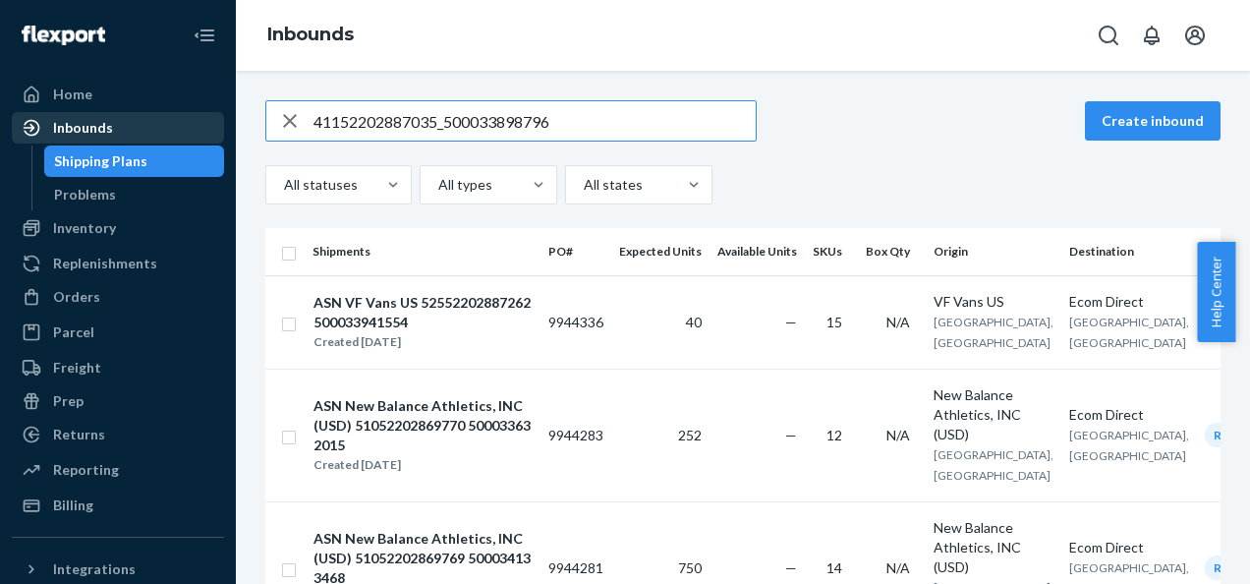
type input "41152202887035_500033898796"
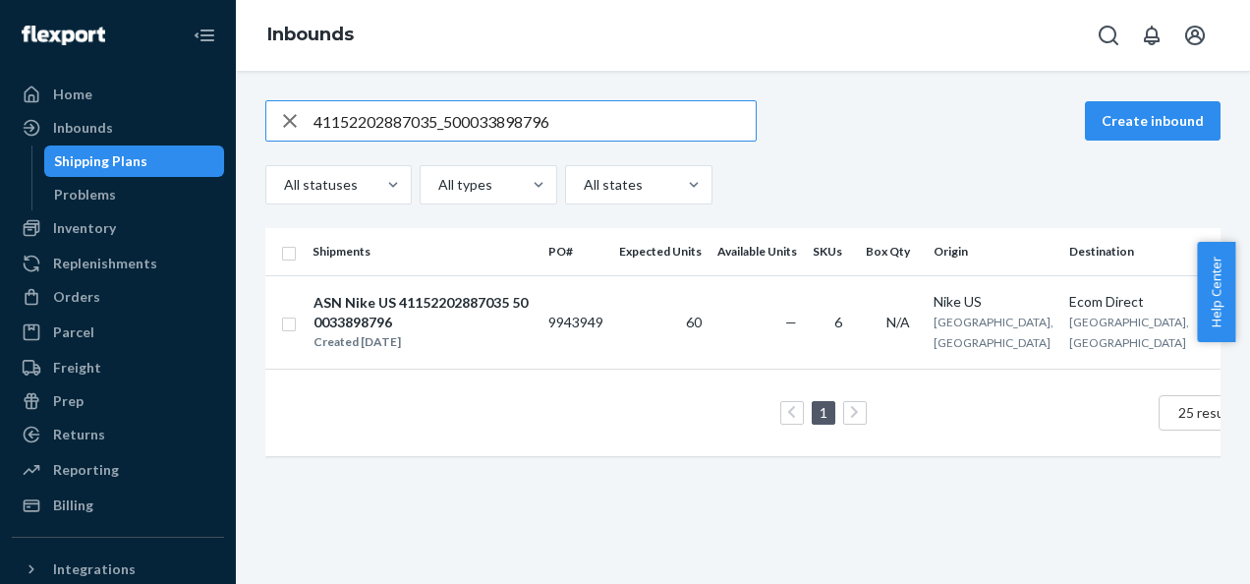
drag, startPoint x: 566, startPoint y: 121, endPoint x: 143, endPoint y: 110, distance: 423.7
click at [143, 110] on div "Home Inbounds Shipping Plans Problems Inventory Products Branded Packaging Repl…" at bounding box center [625, 292] width 1250 height 584
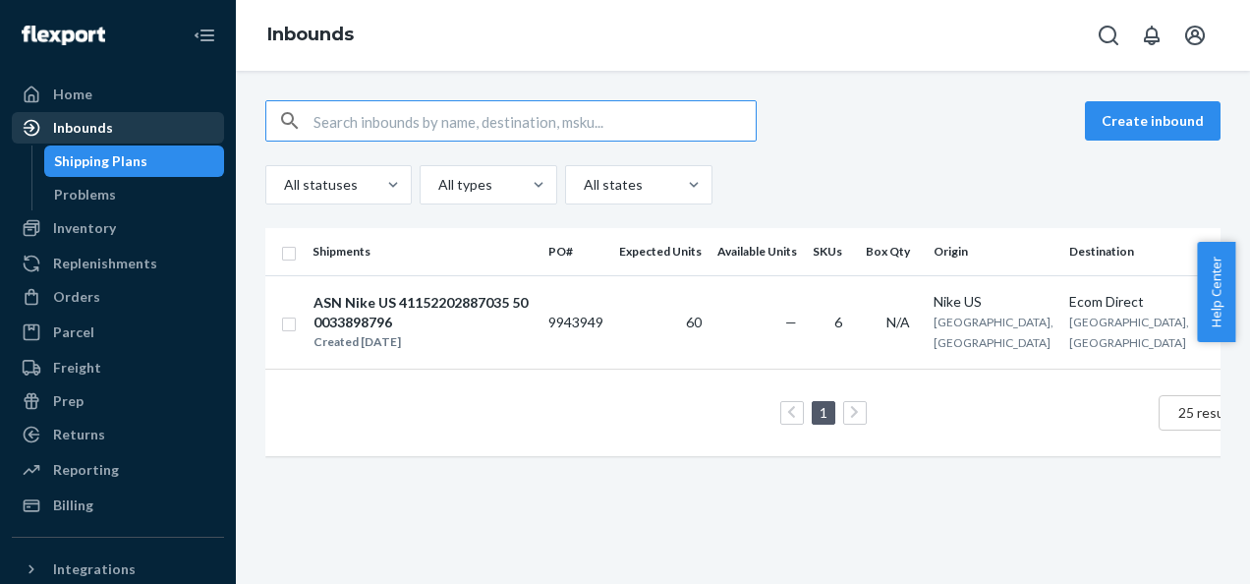
paste input "41152202887041_500033898798"
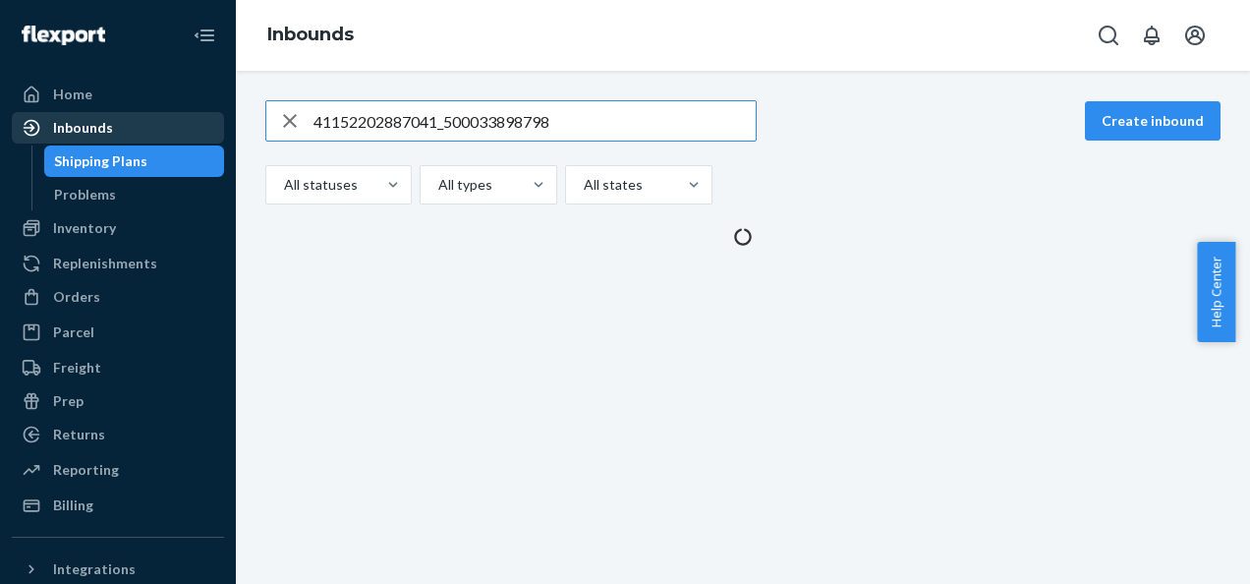
type input "41152202887041_500033898798"
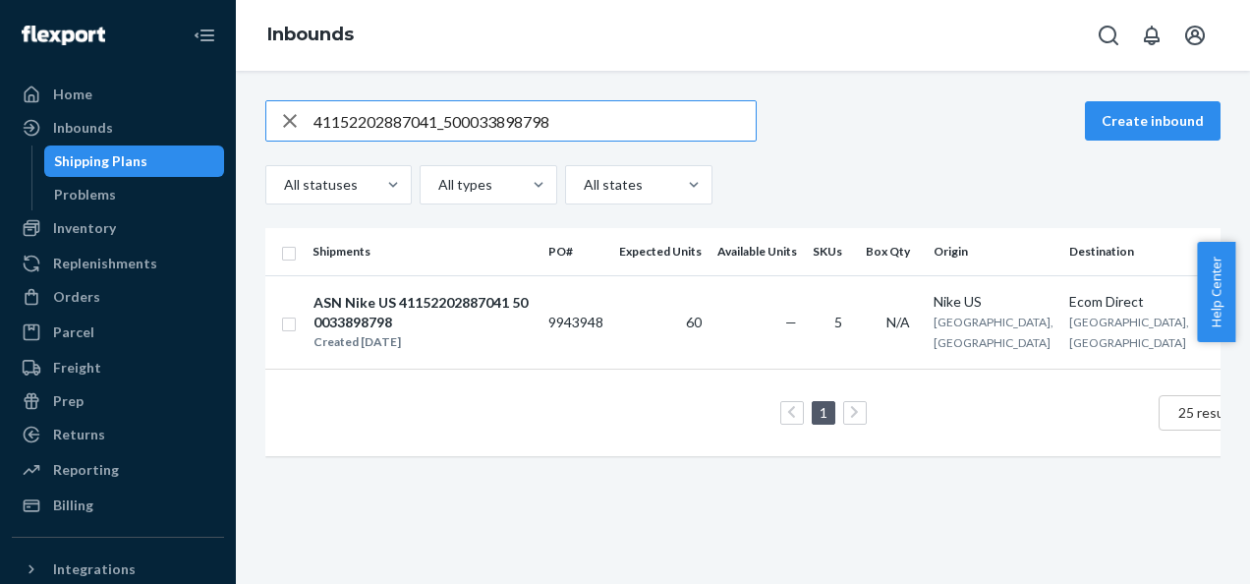
drag, startPoint x: 549, startPoint y: 116, endPoint x: 0, endPoint y: 154, distance: 550.7
click at [0, 155] on html "Home Inbounds Shipping Plans Problems Inventory Products Branded Packaging Repl…" at bounding box center [625, 292] width 1250 height 584
paste input "41152202887036_500033898799"
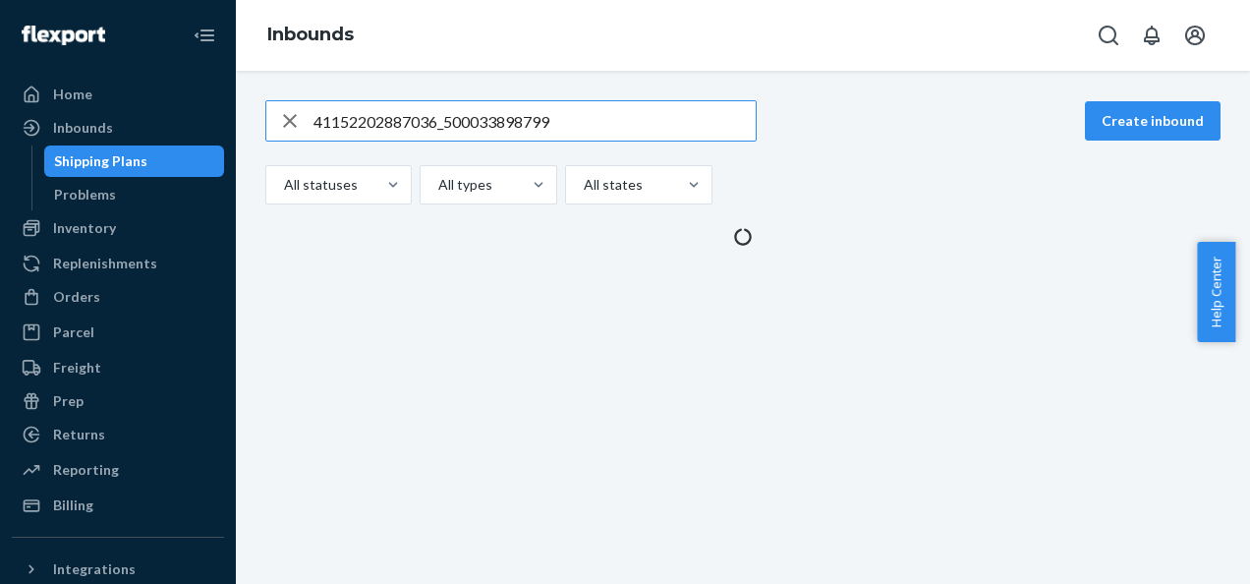
type input "41152202887036_500033898799"
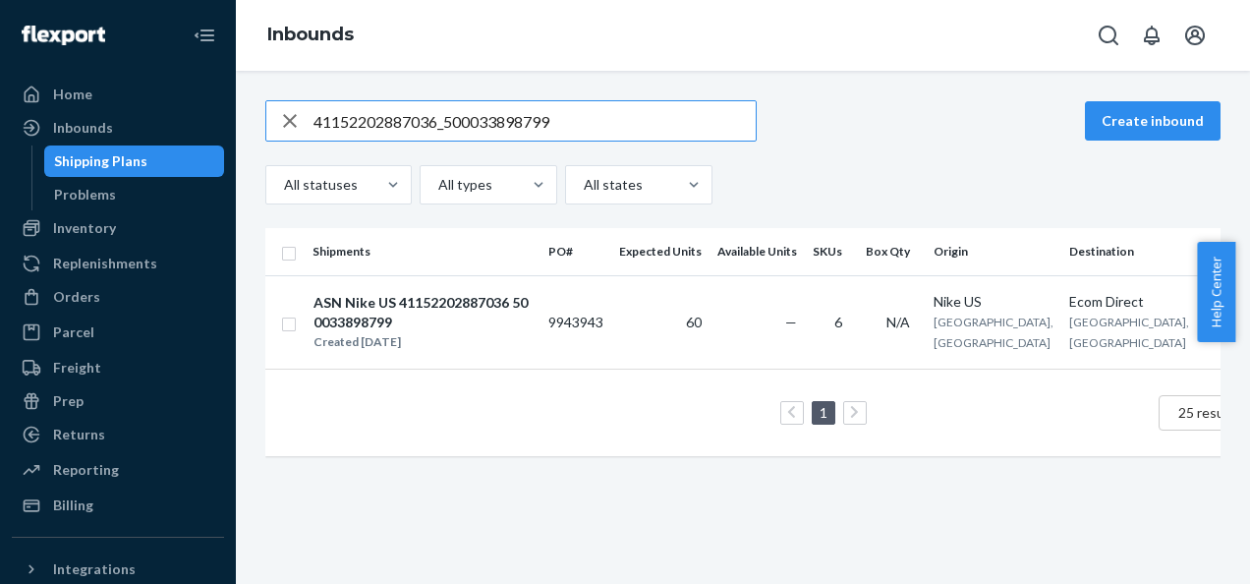
drag, startPoint x: 577, startPoint y: 122, endPoint x: 0, endPoint y: 122, distance: 576.9
click at [0, 122] on html "Home Inbounds Shipping Plans Problems Inventory Products Branded Packaging Repl…" at bounding box center [625, 292] width 1250 height 584
paste input "41152202887037_500033898810"
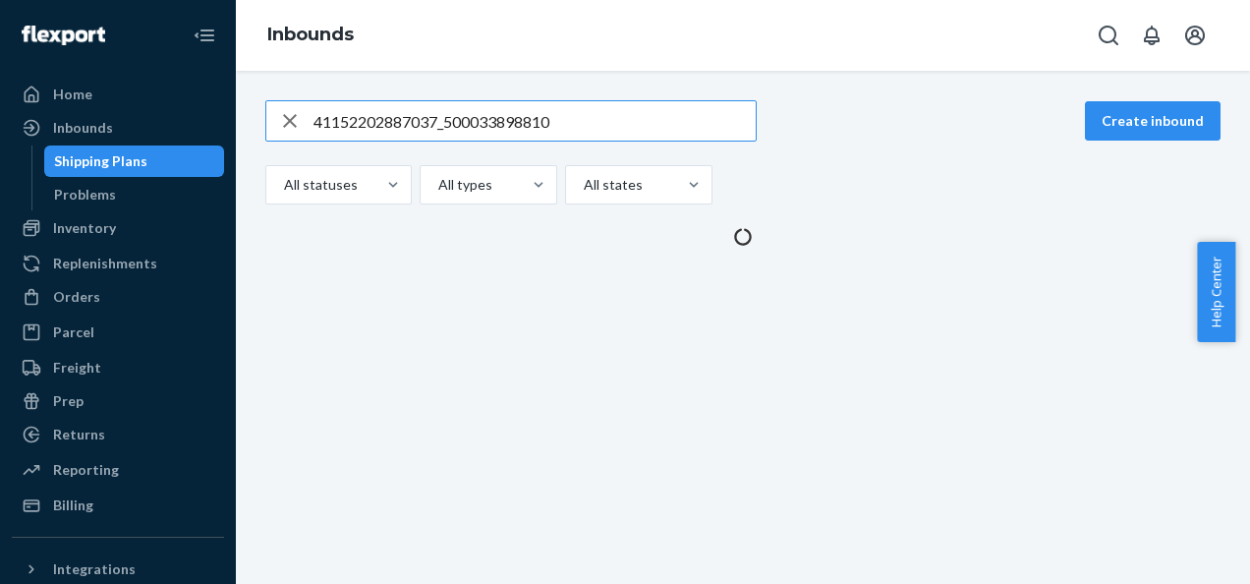
type input "41152202887037_500033898810"
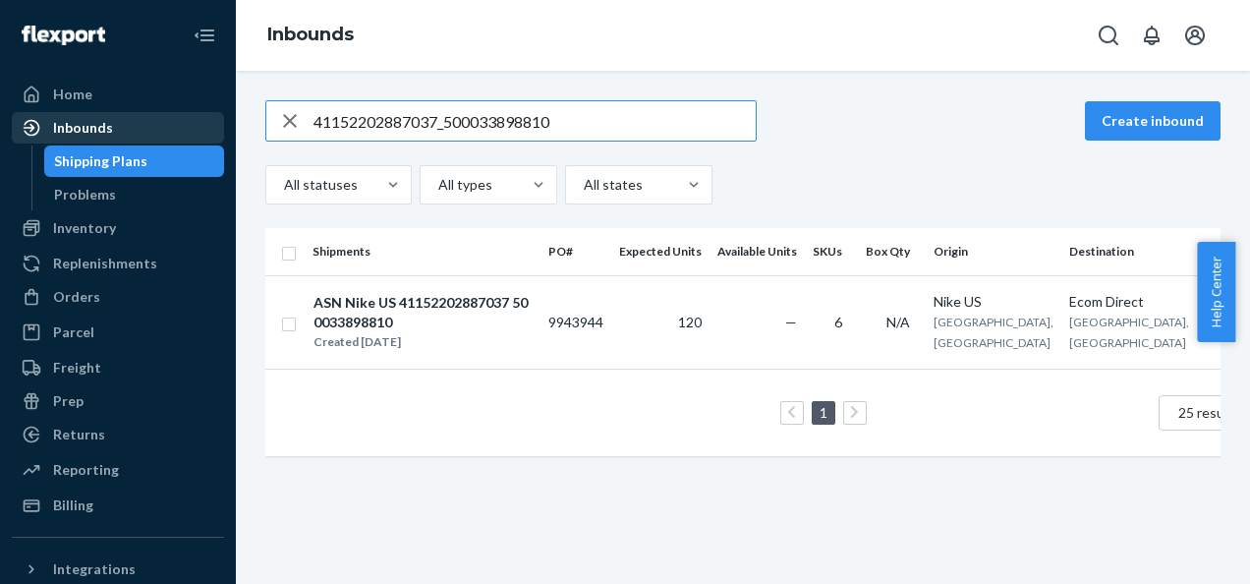
drag, startPoint x: 552, startPoint y: 124, endPoint x: 177, endPoint y: 129, distance: 375.5
click at [181, 129] on div "Home Inbounds Shipping Plans Problems Inventory Products Branded Packaging Repl…" at bounding box center [625, 292] width 1250 height 584
paste input "41152202887040_500033898816"
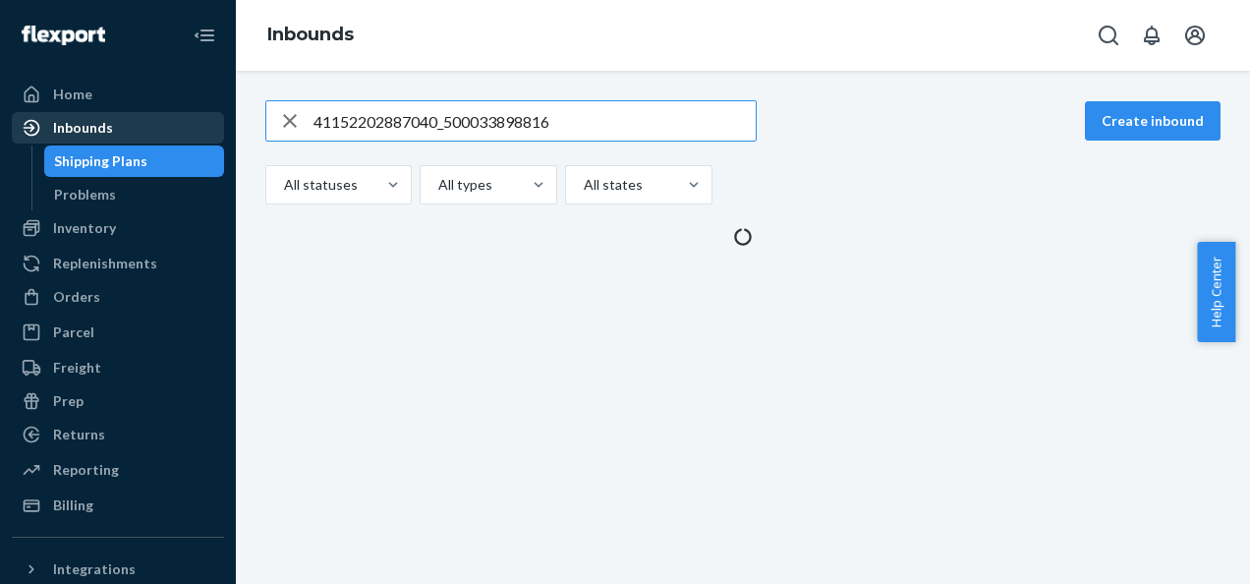
type input "41152202887040_500033898816"
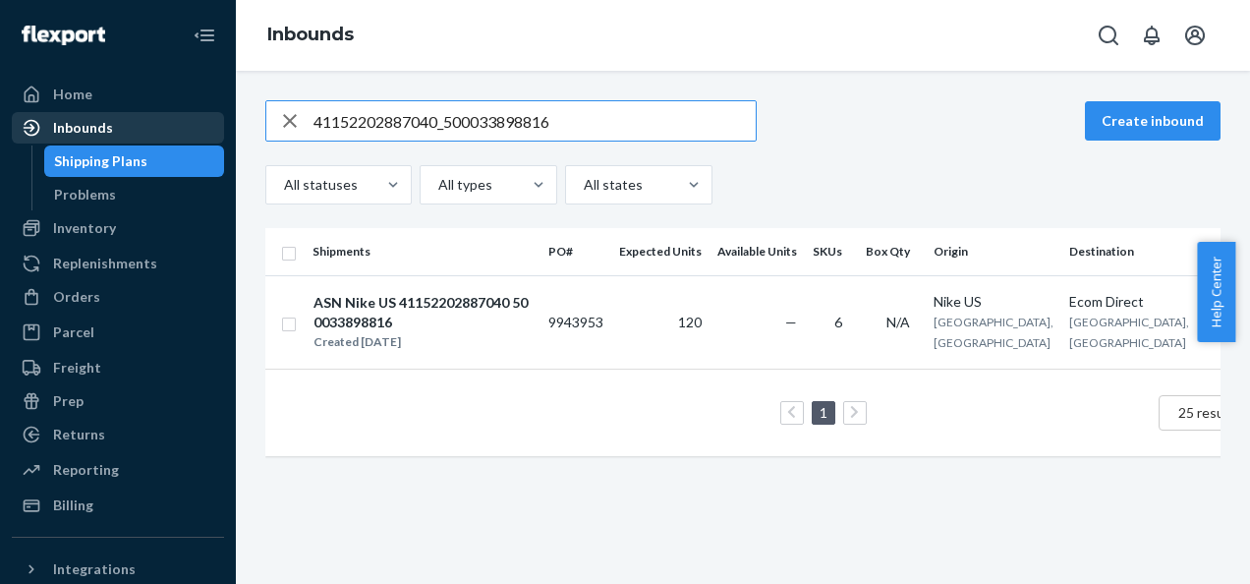
drag, startPoint x: 571, startPoint y: 132, endPoint x: 190, endPoint y: 123, distance: 381.4
click at [190, 123] on div "Home Inbounds Shipping Plans Problems Inventory Products Branded Packaging Repl…" at bounding box center [625, 292] width 1250 height 584
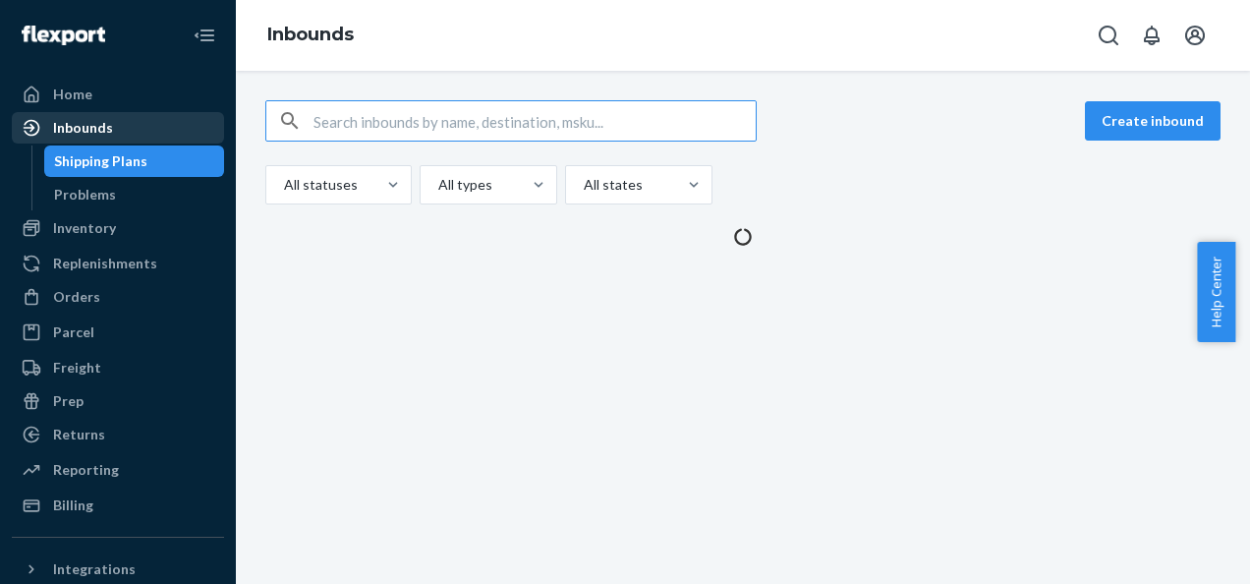
paste input "41152202887027_500033898830"
type input "41152202887027_500033898830"
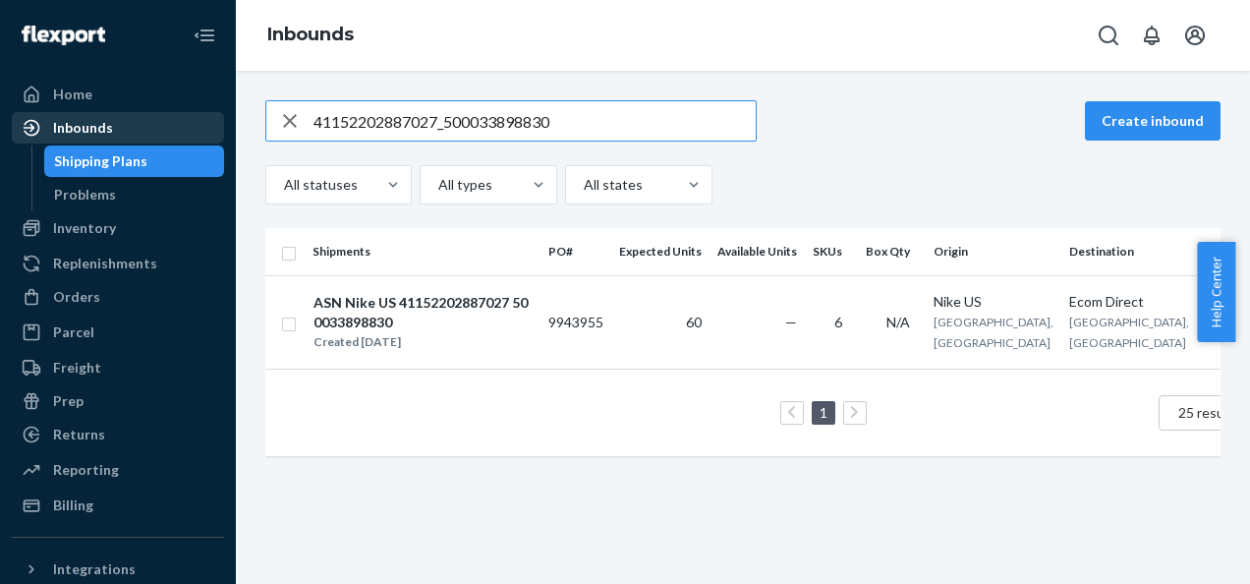
drag, startPoint x: 570, startPoint y: 124, endPoint x: 61, endPoint y: 124, distance: 509.1
click at [62, 124] on div "Home Inbounds Shipping Plans Problems Inventory Products Branded Packaging Repl…" at bounding box center [625, 292] width 1250 height 584
paste input "41152202887034_500033898833"
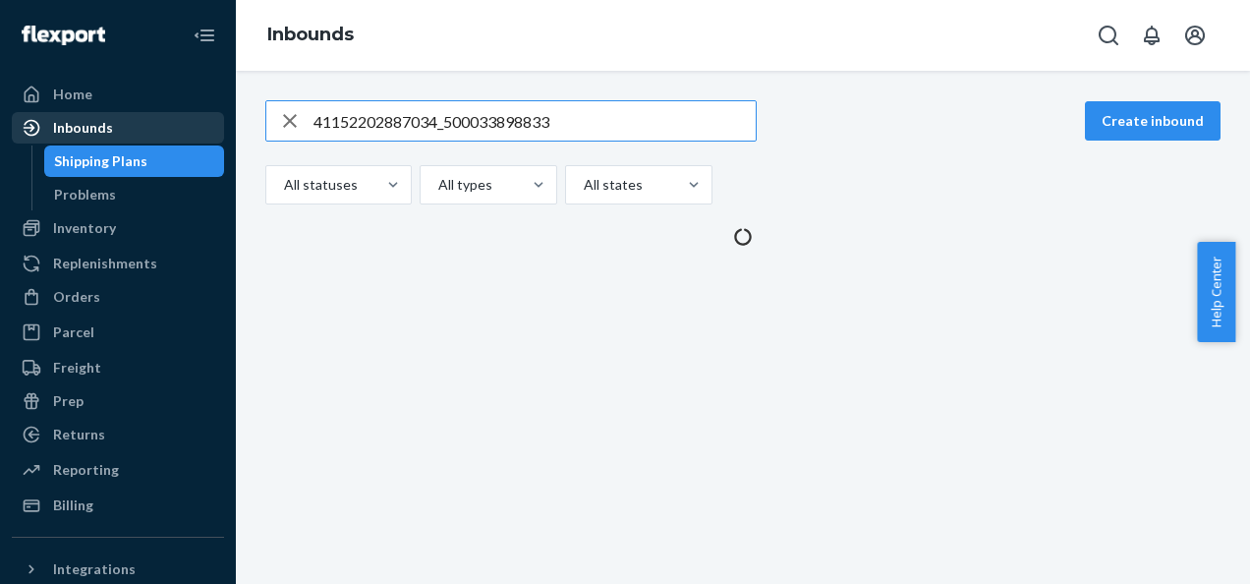
type input "41152202887034_500033898833"
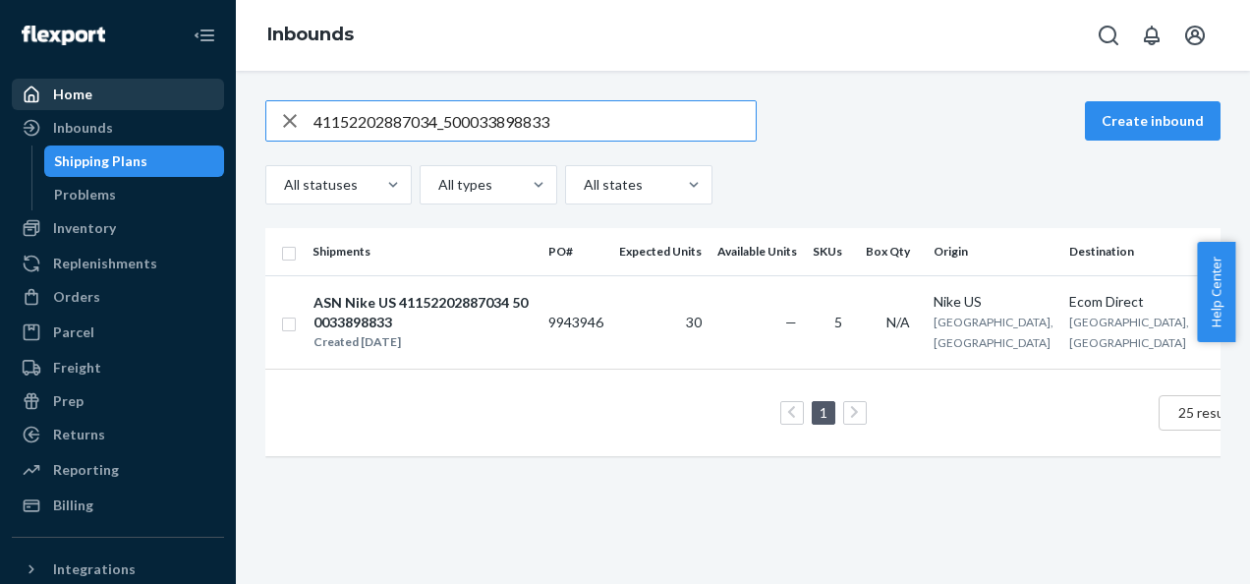
drag, startPoint x: 557, startPoint y: 132, endPoint x: 197, endPoint y: 105, distance: 361.7
click at [234, 120] on div "Home Inbounds Shipping Plans Problems Inventory Products Branded Packaging Repl…" at bounding box center [625, 292] width 1250 height 584
paste input "41152202887045_500033898836"
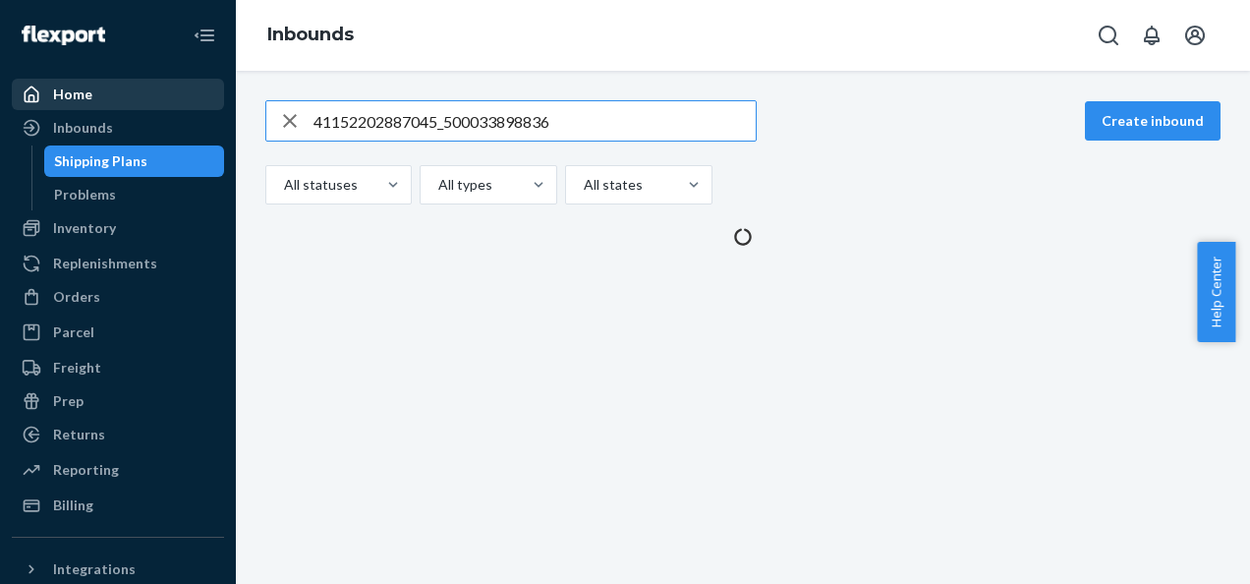
type input "41152202887045_500033898836"
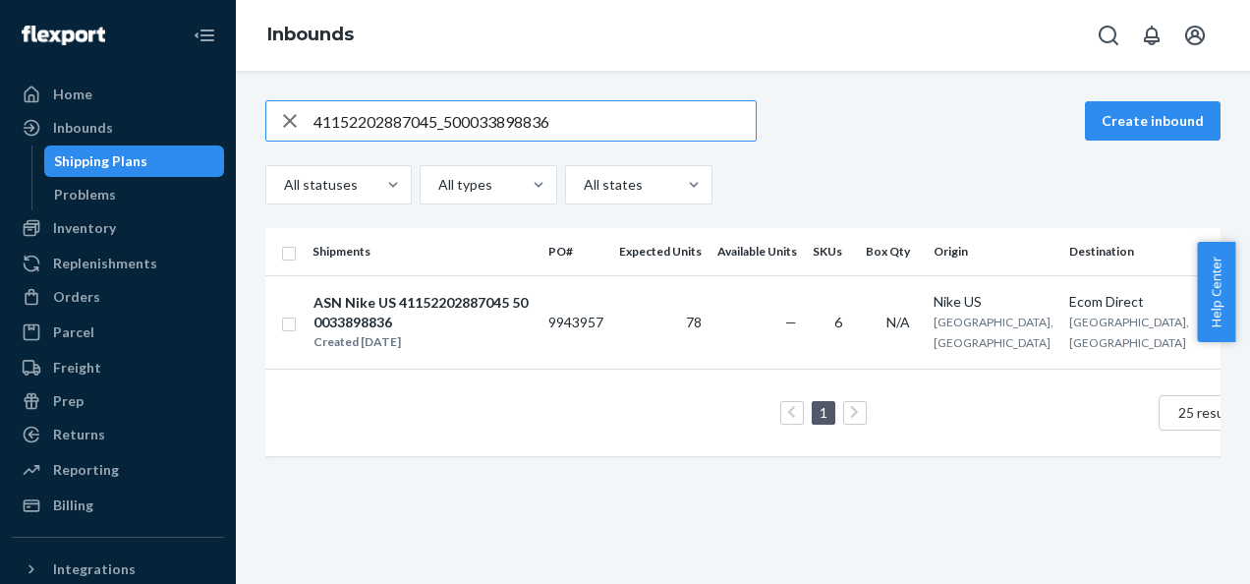
drag, startPoint x: 583, startPoint y: 126, endPoint x: 22, endPoint y: 127, distance: 561.2
click at [22, 127] on div "Home Inbounds Shipping Plans Problems Inventory Products Branded Packaging Repl…" at bounding box center [625, 292] width 1250 height 584
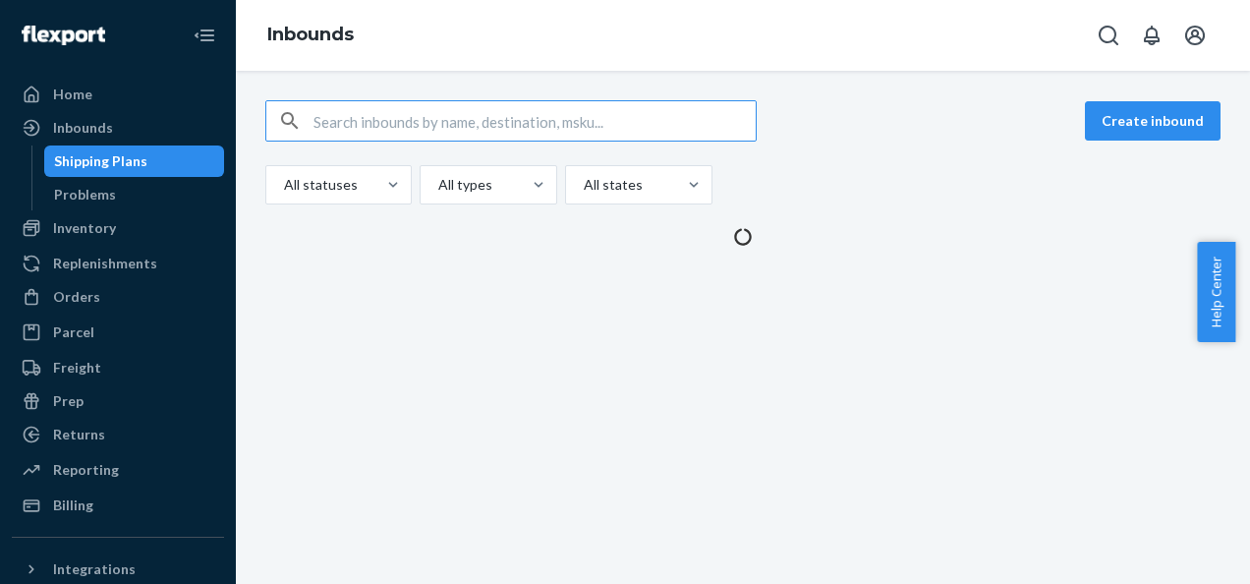
paste input "41152202887046_500033898841"
type input "41152202887046_500033898841"
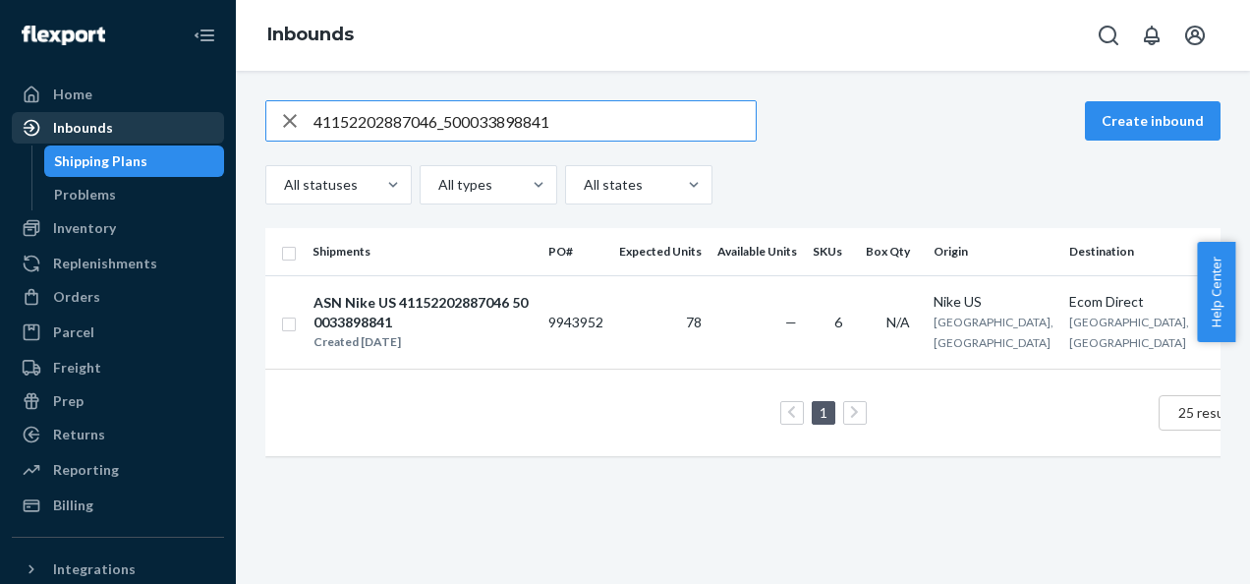
drag, startPoint x: 588, startPoint y: 118, endPoint x: 124, endPoint y: 124, distance: 463.9
click at [131, 124] on div "Home Inbounds Shipping Plans Problems Inventory Products Branded Packaging Repl…" at bounding box center [625, 292] width 1250 height 584
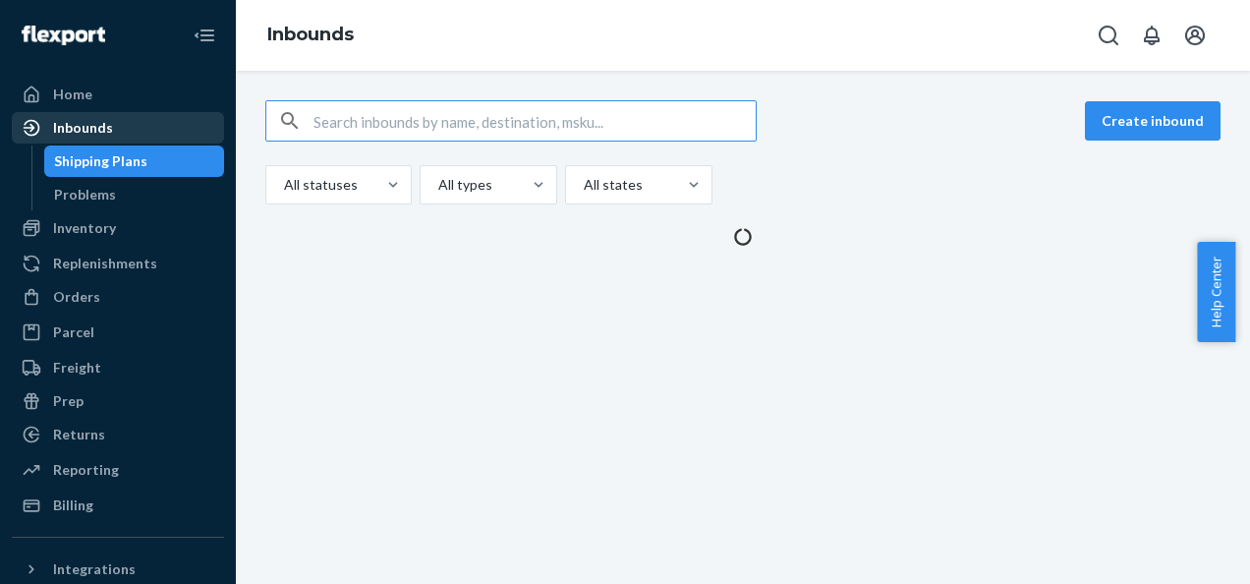
paste input "41152202887042_500033898847"
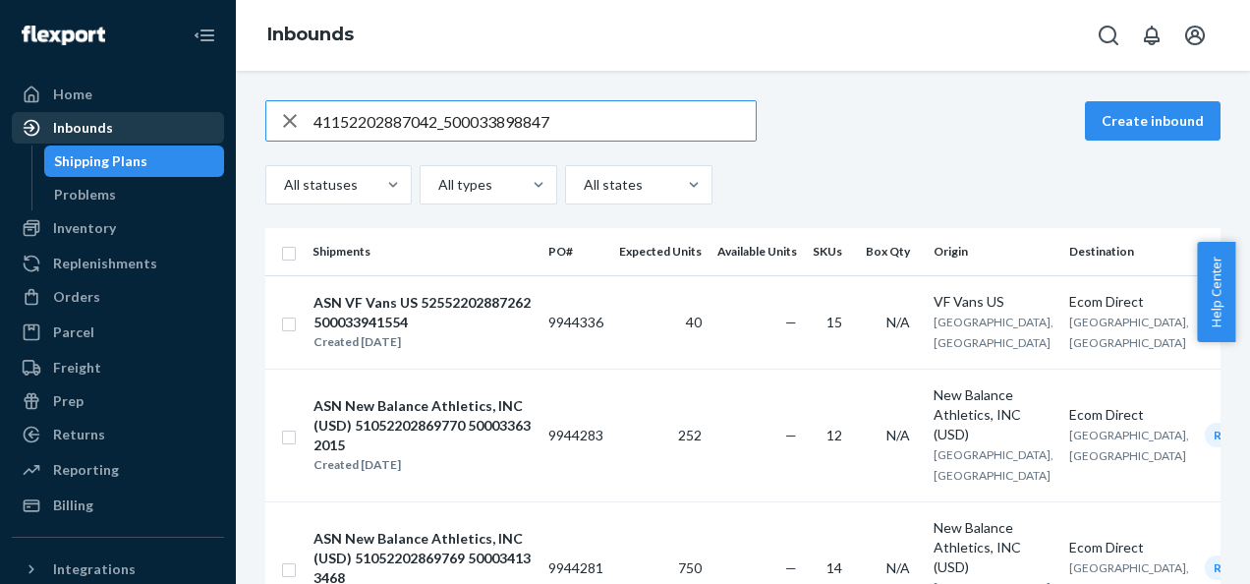
type input "41152202887042_500033898847"
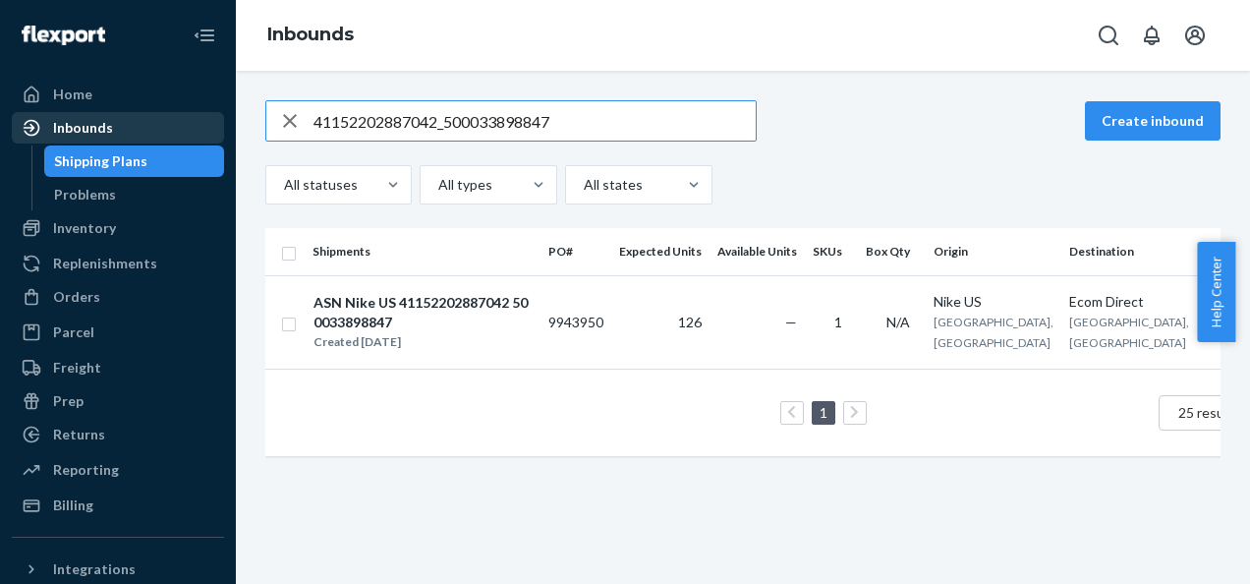
drag, startPoint x: 562, startPoint y: 123, endPoint x: 112, endPoint y: 132, distance: 450.2
click at [118, 132] on div "Home Inbounds Shipping Plans Problems Inventory Products Branded Packaging Repl…" at bounding box center [625, 292] width 1250 height 584
paste input "41152202887038_500033898849"
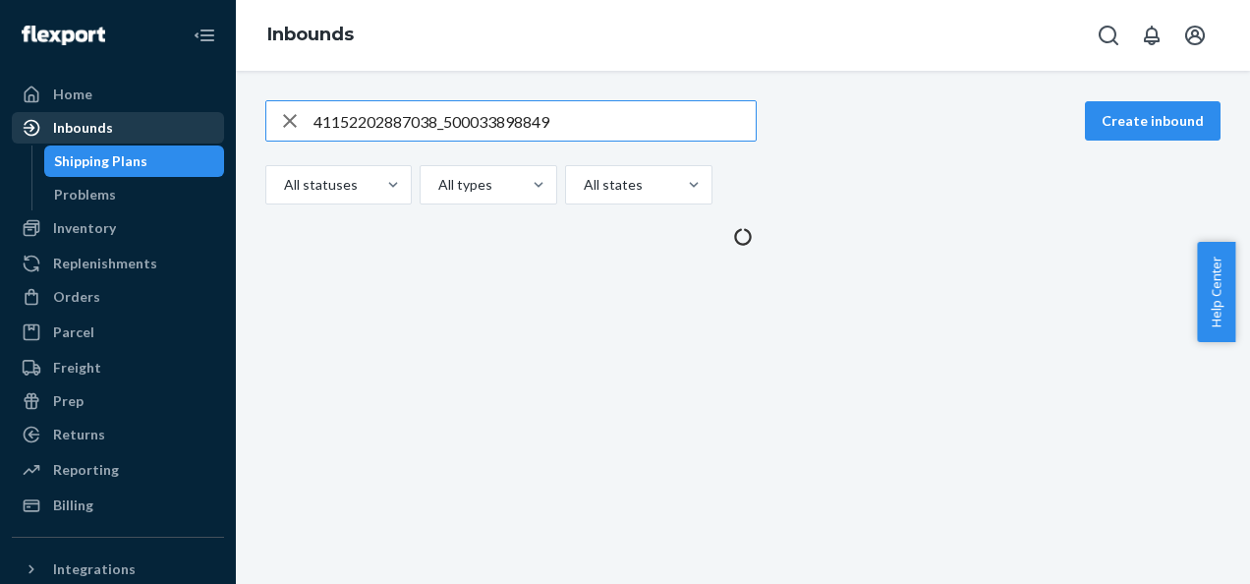
type input "41152202887038_500033898849"
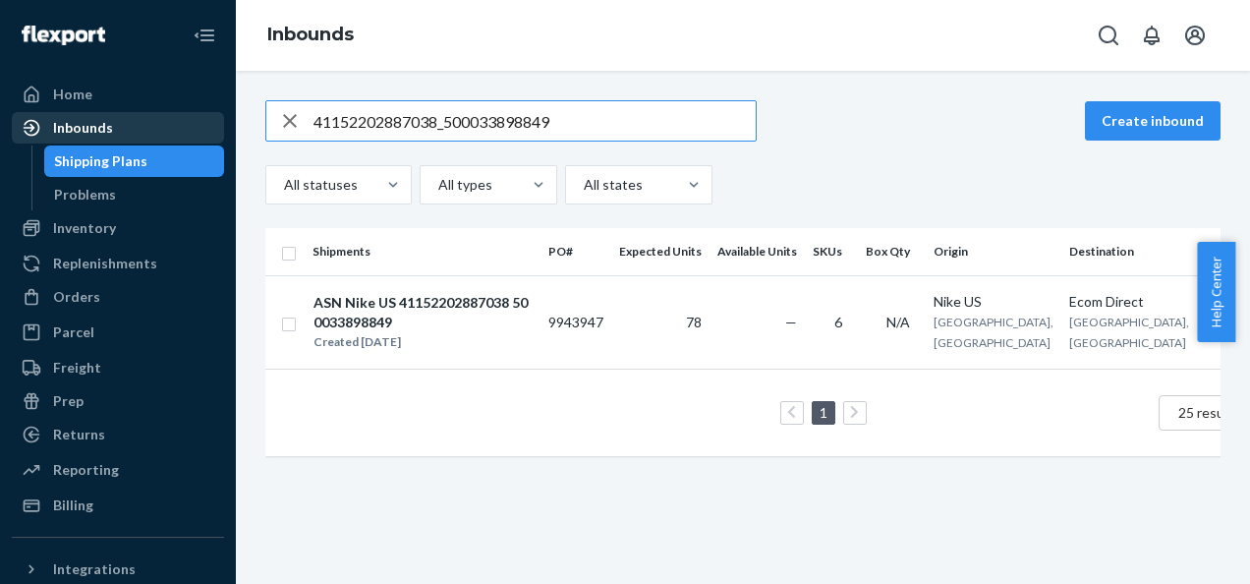
drag, startPoint x: 512, startPoint y: 114, endPoint x: 21, endPoint y: 117, distance: 491.4
click at [24, 117] on div "Home Inbounds Shipping Plans Problems Inventory Products Branded Packaging Repl…" at bounding box center [625, 292] width 1250 height 584
paste input "41152202887028_500033898852"
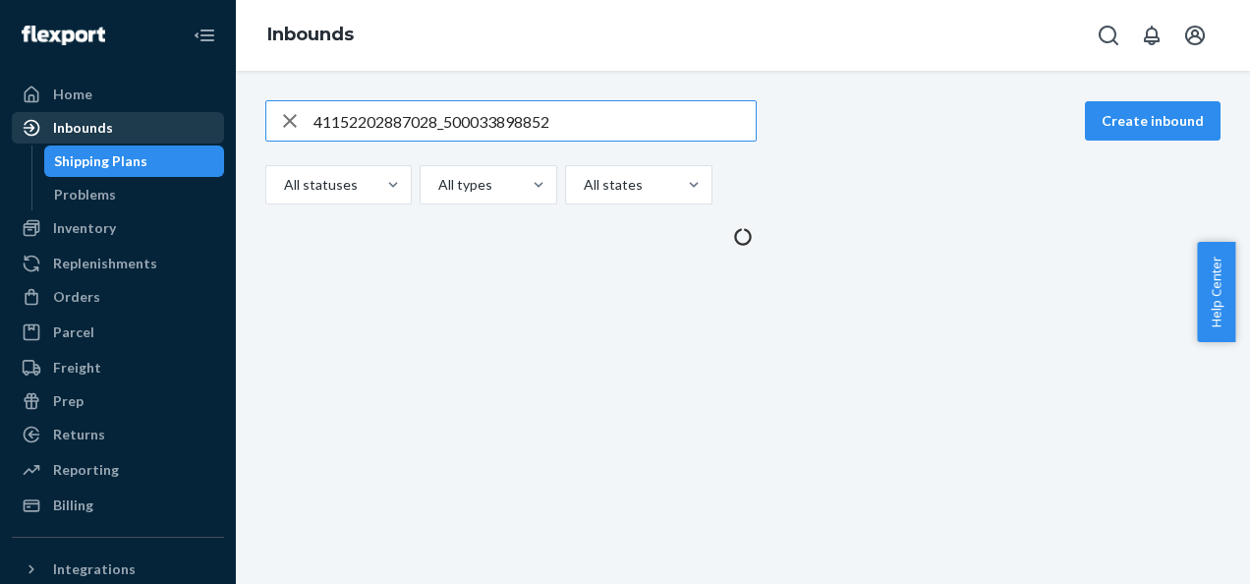
type input "41152202887028_500033898852"
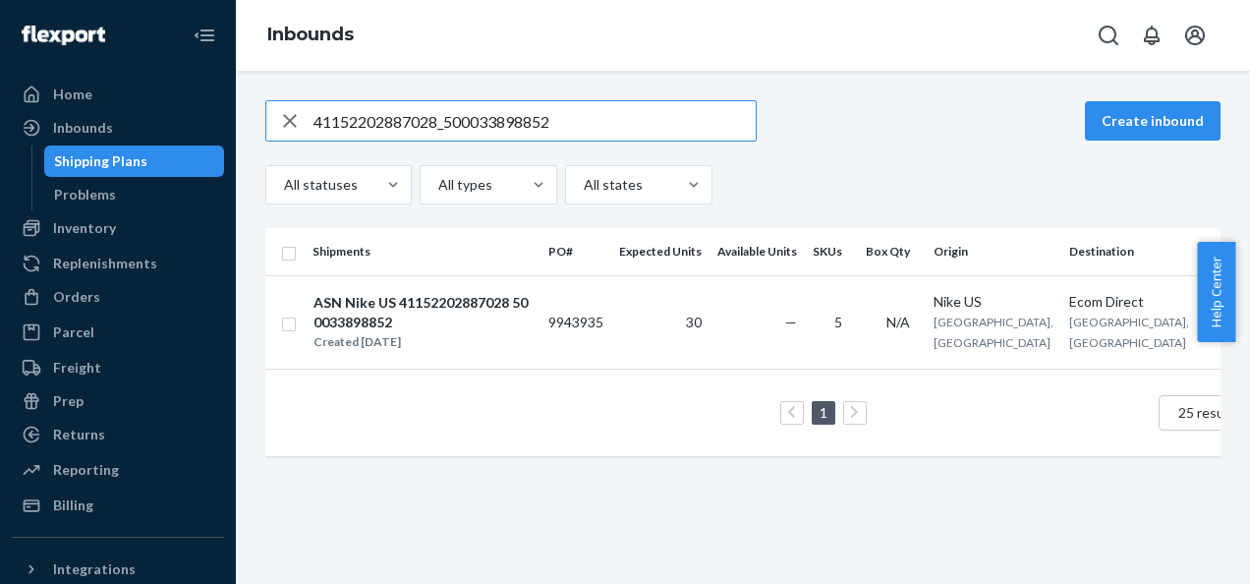
drag, startPoint x: 562, startPoint y: 122, endPoint x: 0, endPoint y: 102, distance: 562.5
click at [0, 108] on html "Home Inbounds Shipping Plans Problems Inventory Products Branded Packaging Repl…" at bounding box center [625, 292] width 1250 height 584
paste input "41152202887030_500033912172"
drag, startPoint x: 519, startPoint y: 112, endPoint x: 0, endPoint y: 114, distance: 518.9
click at [54, 114] on div "Home Inbounds Shipping Plans Problems Inventory Products Branded Packaging Repl…" at bounding box center [625, 292] width 1250 height 584
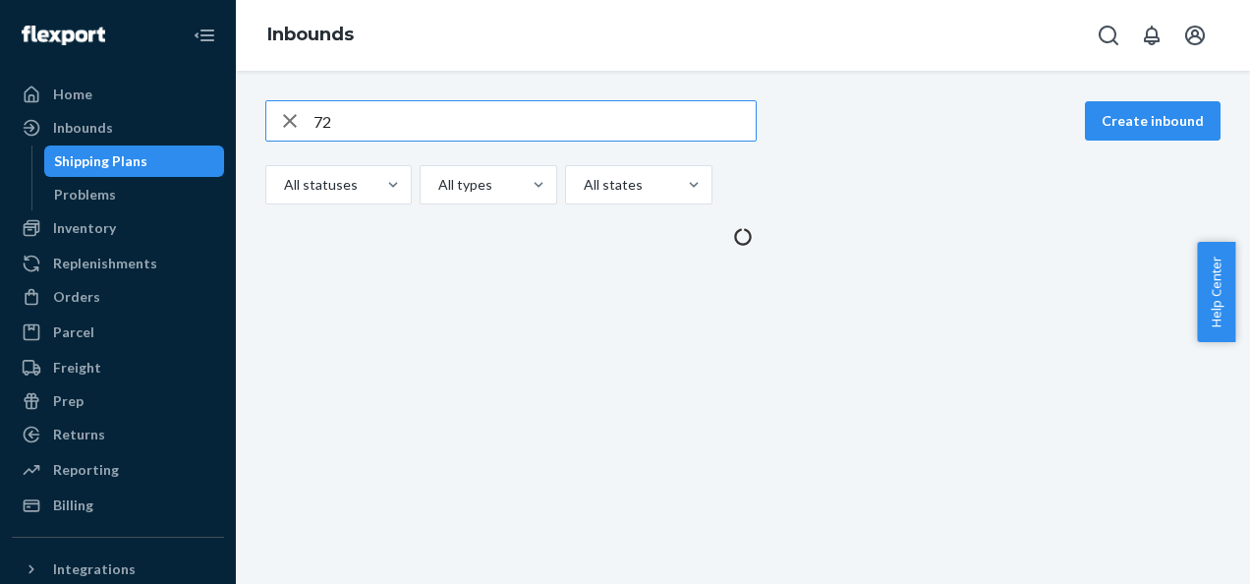
type input "2"
paste input "41152202887047_500033912246"
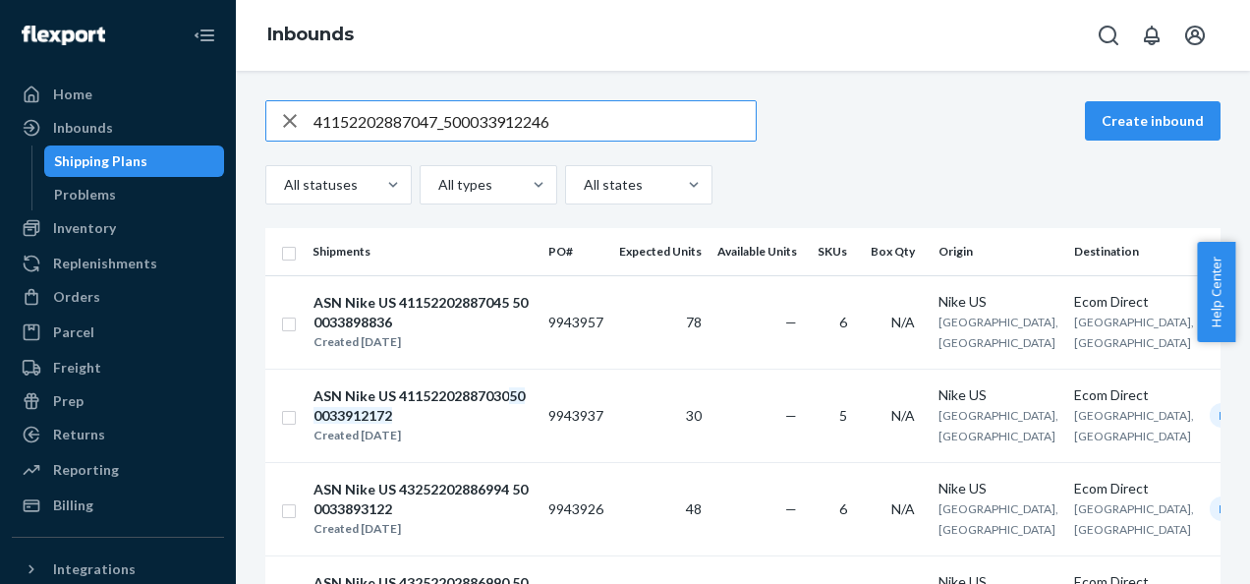
drag, startPoint x: 226, startPoint y: 122, endPoint x: 0, endPoint y: 123, distance: 226.1
click at [0, 124] on html "Home Inbounds Shipping Plans Problems Inventory Products Branded Packaging Repl…" at bounding box center [625, 292] width 1250 height 584
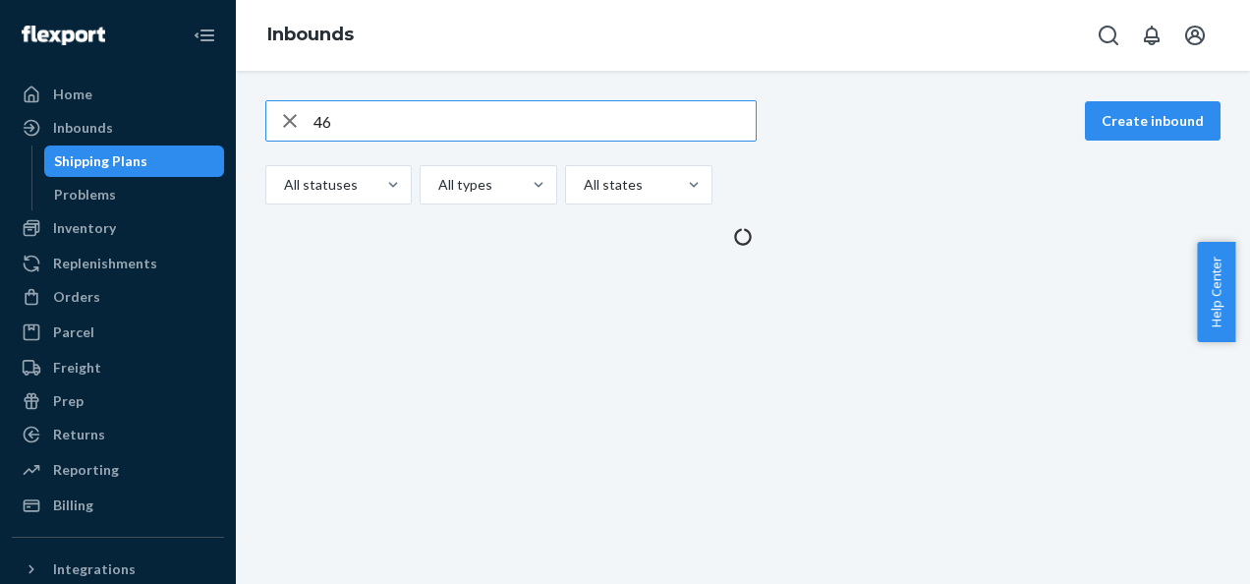
type input "6"
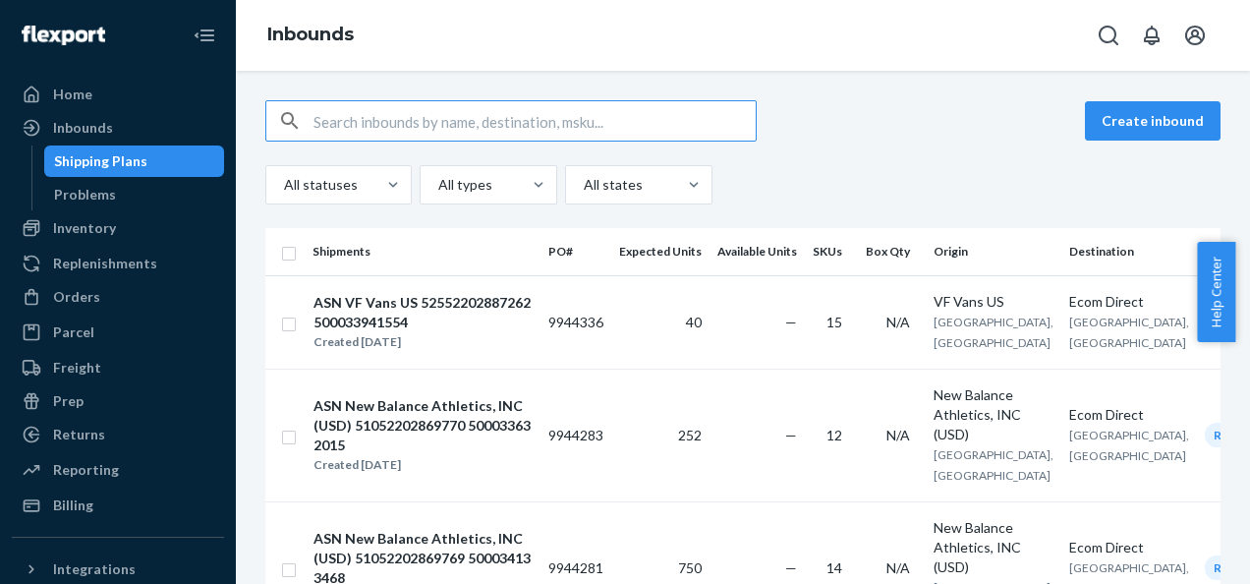
paste input "41152202887031_500033912259"
type input "41152202887031_500033912259"
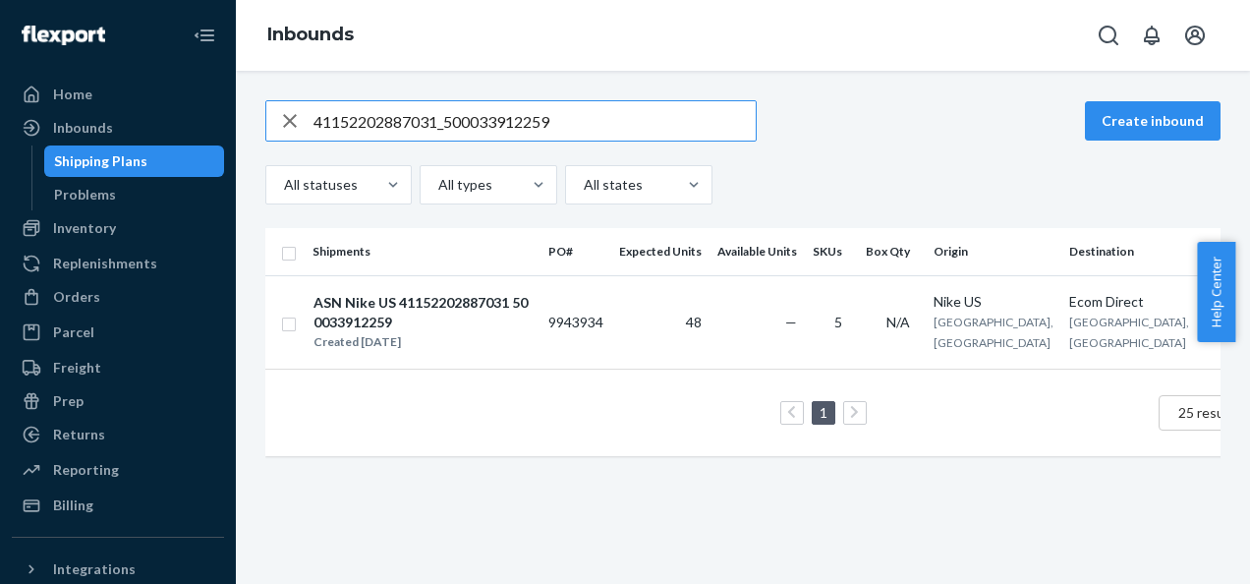
drag, startPoint x: 429, startPoint y: 132, endPoint x: 109, endPoint y: 152, distance: 321.1
click at [109, 152] on div "Home Inbounds Shipping Plans Problems Inventory Products Branded Packaging Repl…" at bounding box center [625, 292] width 1250 height 584
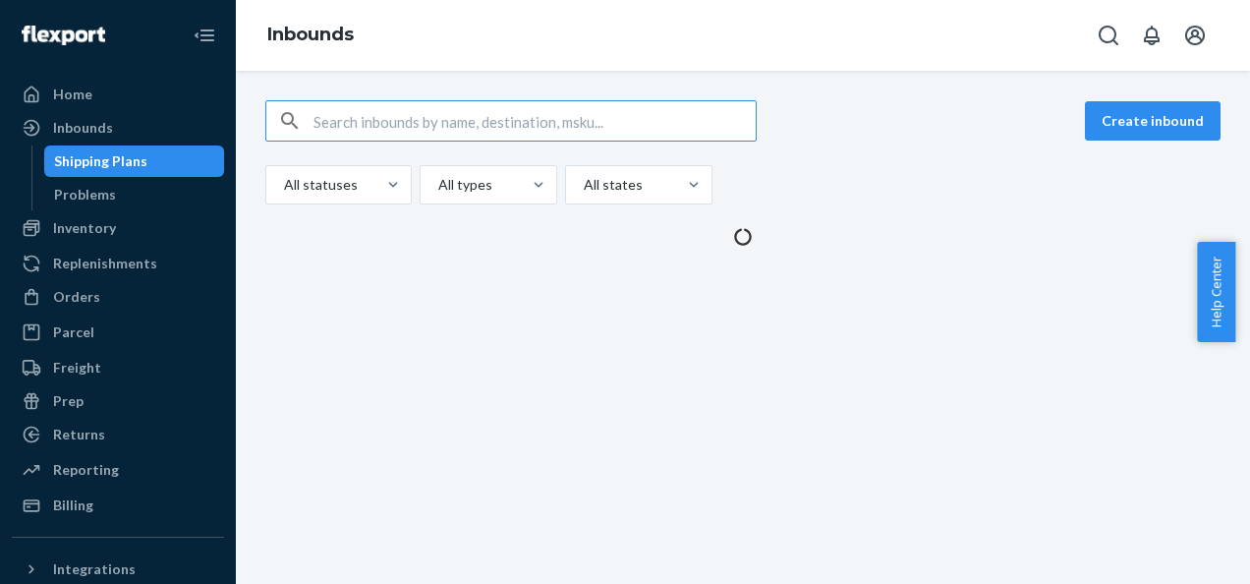
paste input "41152202887044_500033912330"
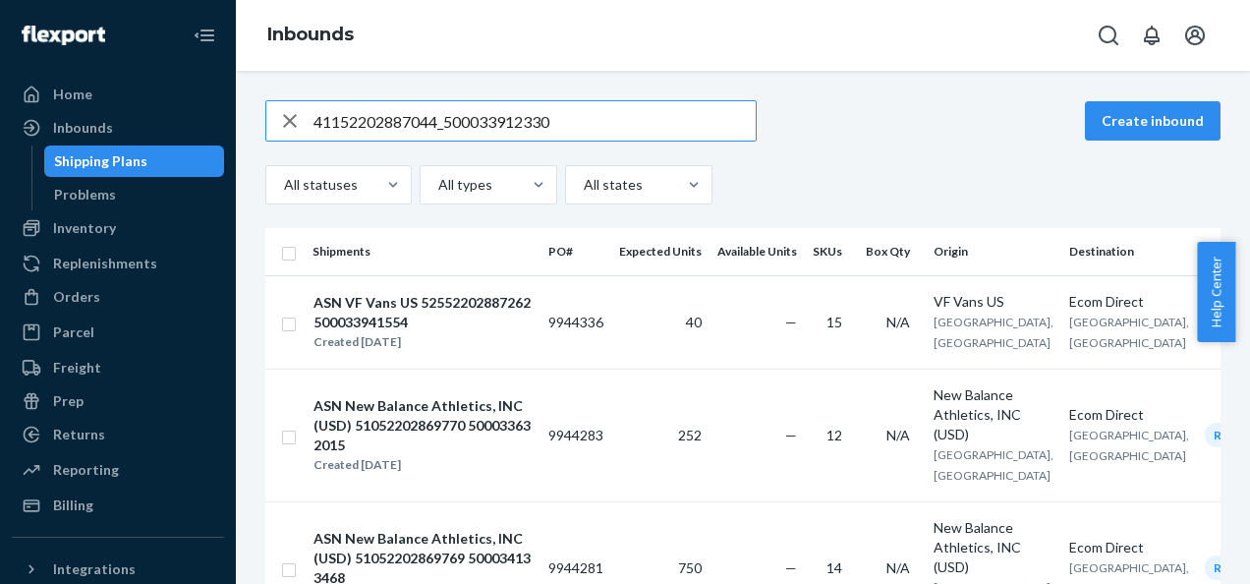
type input "41152202887044_500033912330"
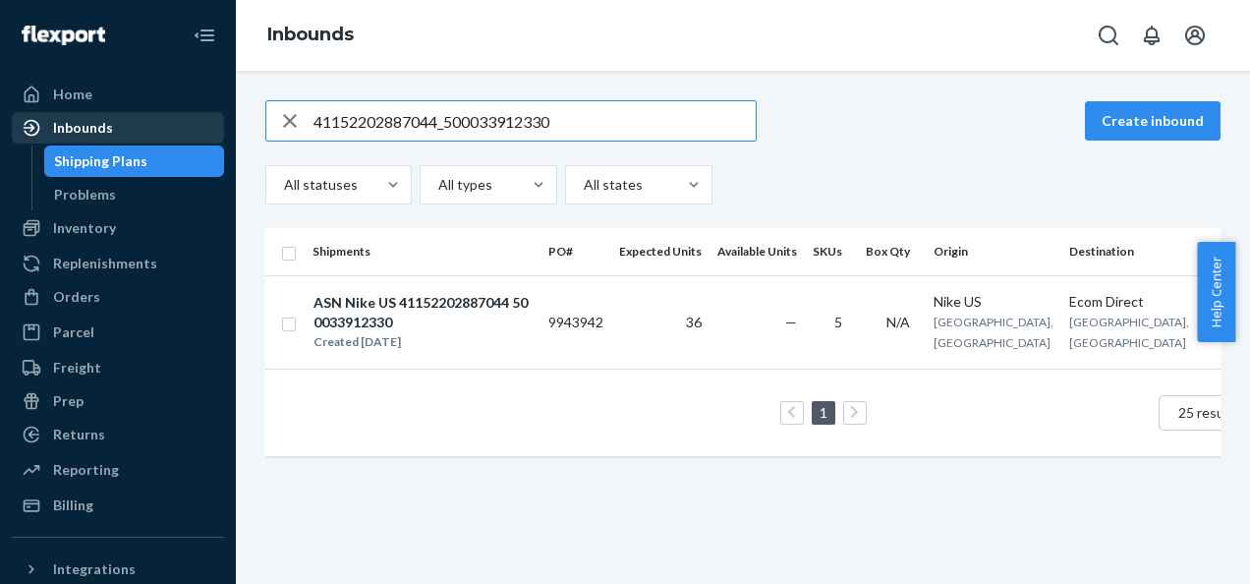
drag, startPoint x: 560, startPoint y: 120, endPoint x: 16, endPoint y: 117, distance: 544.5
click at [45, 124] on div "Home Inbounds Shipping Plans Problems Inventory Products Branded Packaging Repl…" at bounding box center [625, 292] width 1250 height 584
paste input "41152202887043_500033912349"
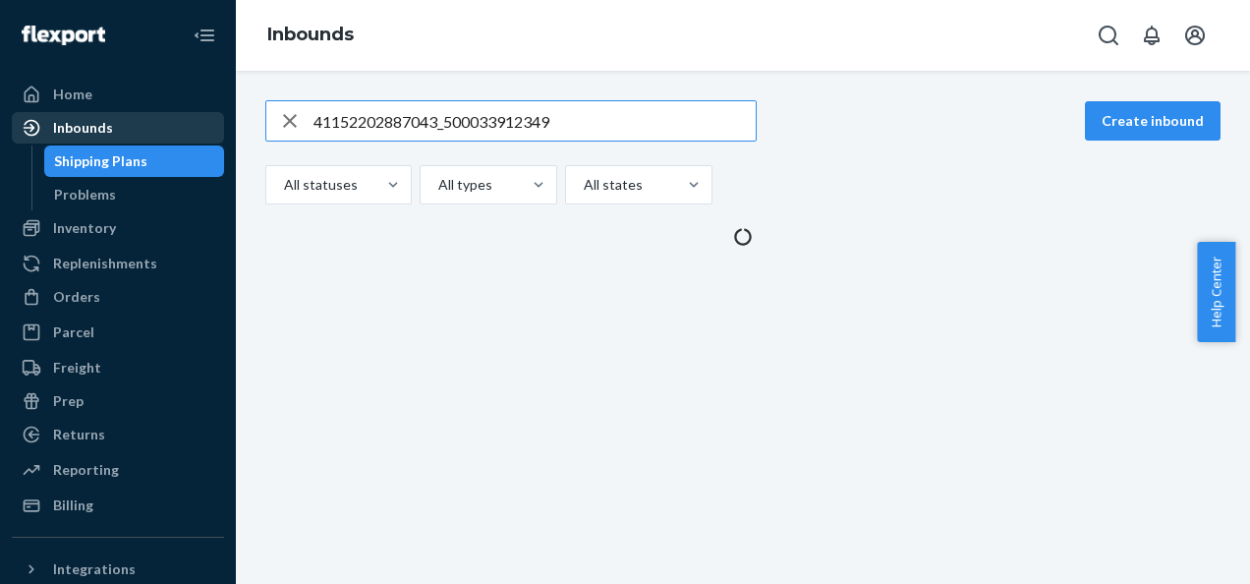
type input "41152202887043_500033912349"
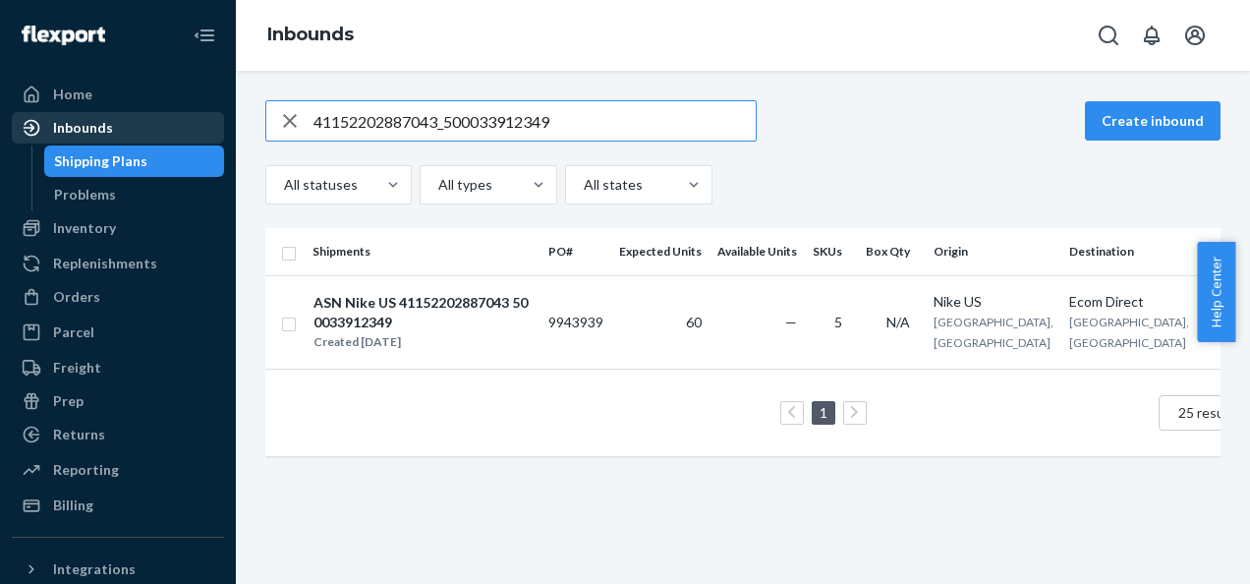
drag, startPoint x: 563, startPoint y: 124, endPoint x: 45, endPoint y: 114, distance: 518.0
click at [45, 114] on div "Home Inbounds Shipping Plans Problems Inventory Products Branded Packaging Repl…" at bounding box center [625, 292] width 1250 height 584
paste input "41152202887048_500033912355"
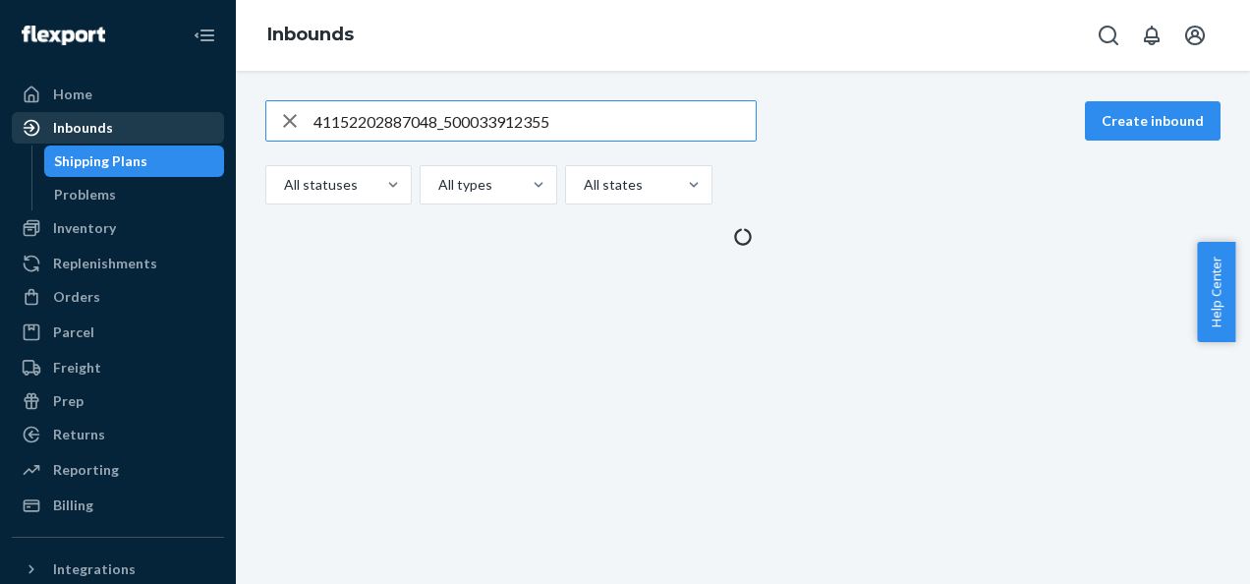
type input "41152202887048_500033912355"
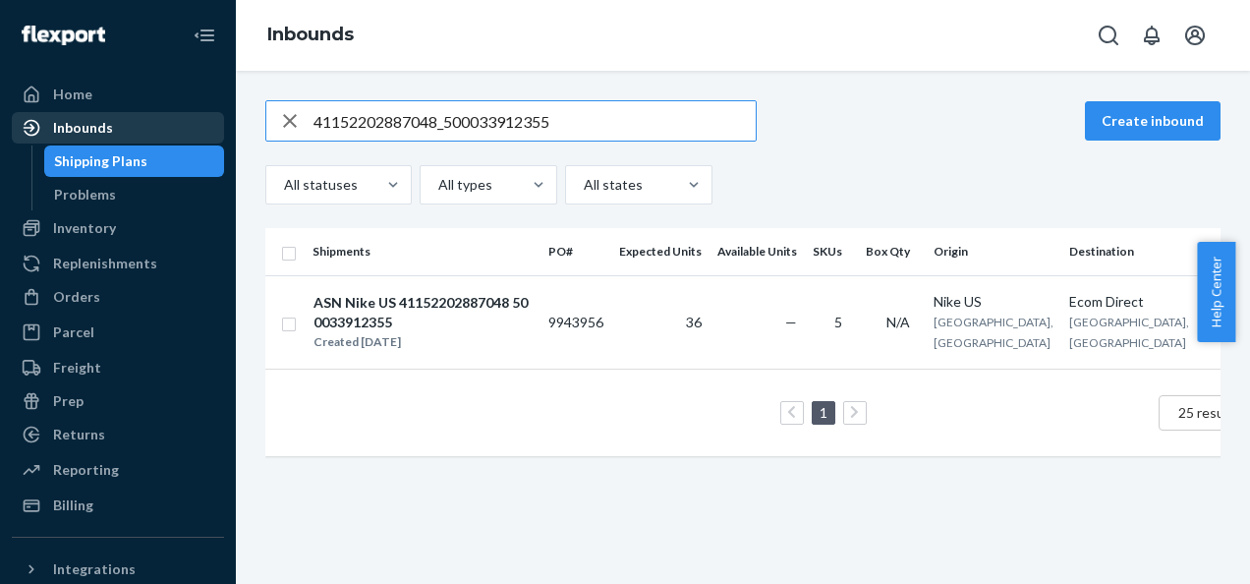
drag, startPoint x: 569, startPoint y: 118, endPoint x: 104, endPoint y: 119, distance: 464.9
click at [104, 119] on div "Home Inbounds Shipping Plans Problems Inventory Products Branded Packaging Repl…" at bounding box center [625, 292] width 1250 height 584
paste input "41152202887032_500033912381"
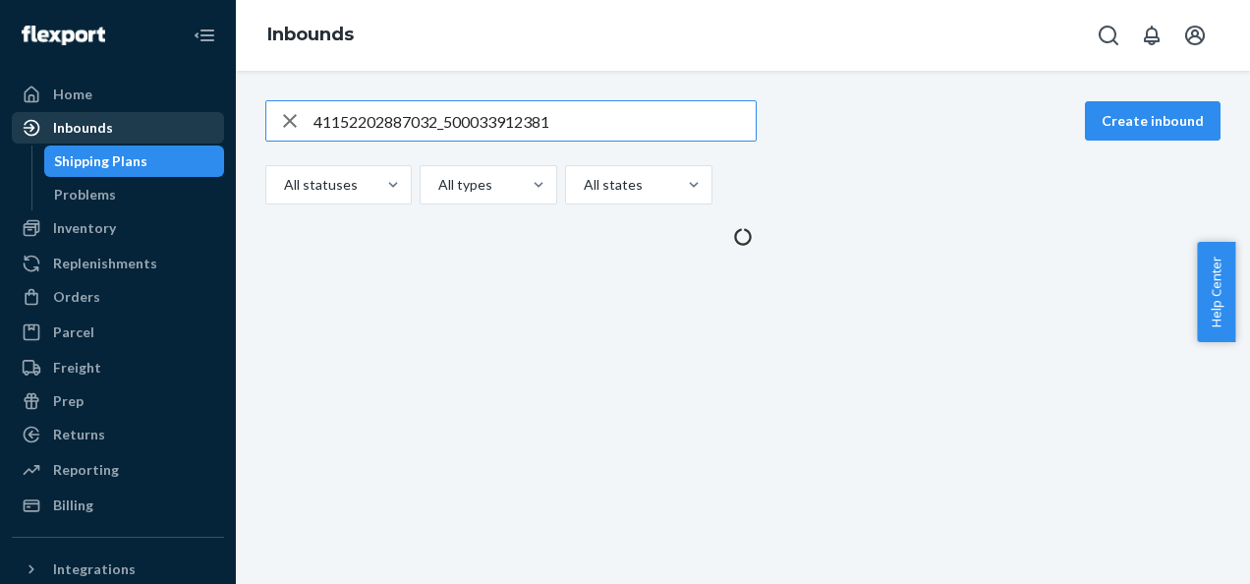
type input "41152202887032_500033912381"
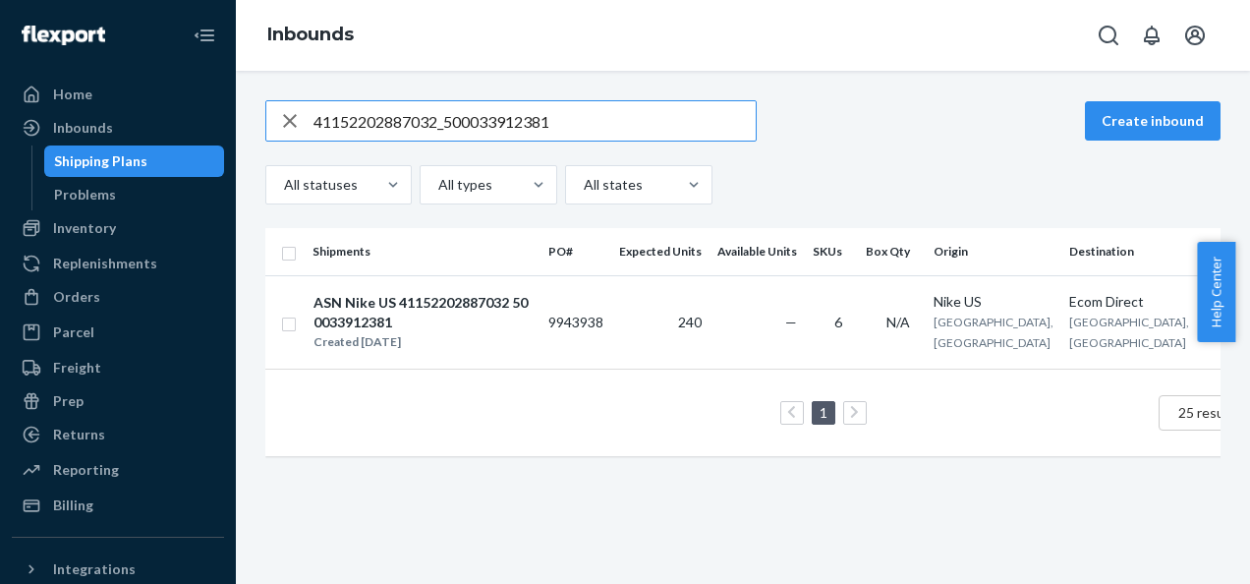
drag, startPoint x: 560, startPoint y: 130, endPoint x: 0, endPoint y: 122, distance: 560.3
click at [0, 122] on html "Home Inbounds Shipping Plans Problems Inventory Products Branded Packaging Repl…" at bounding box center [625, 292] width 1250 height 584
paste input "43252202887029_500033913714"
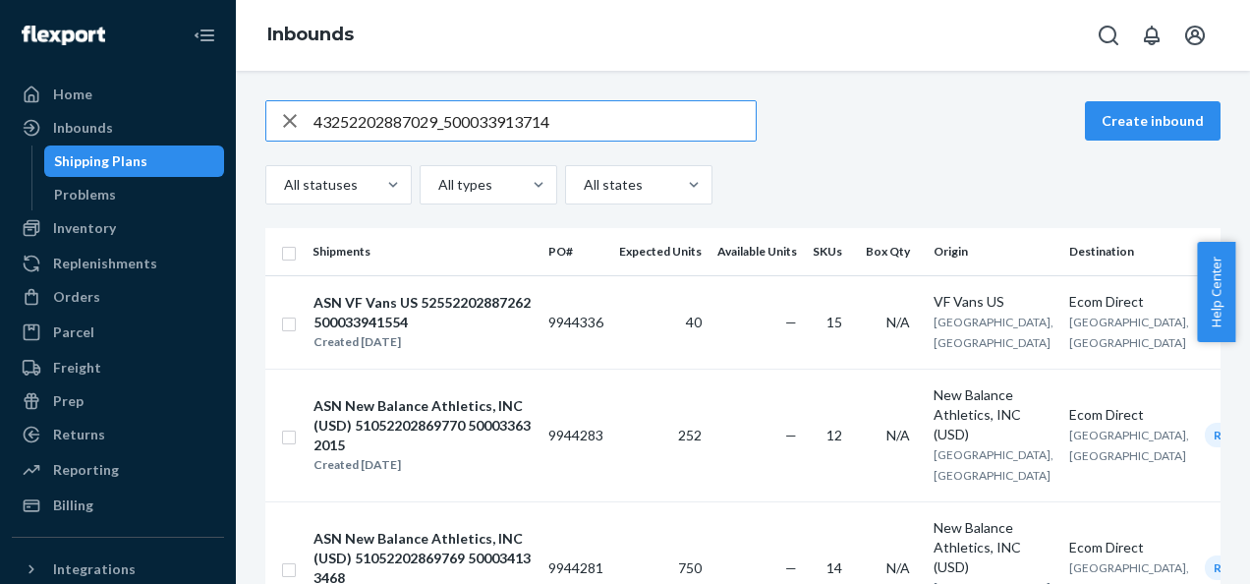
type input "43252202887029_500033913714"
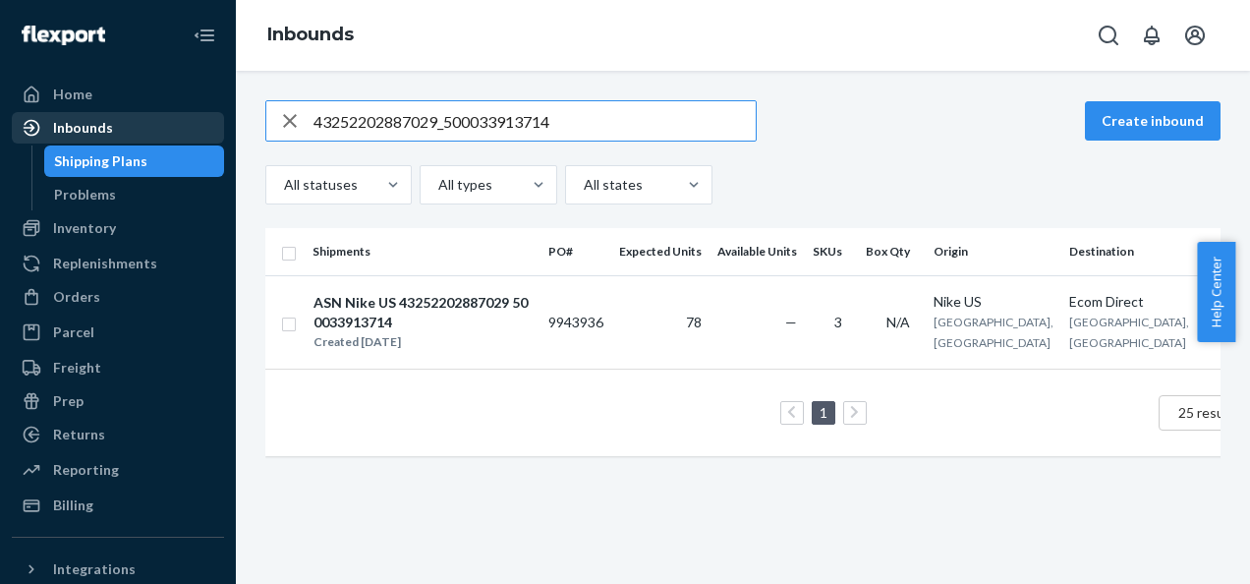
drag, startPoint x: 578, startPoint y: 132, endPoint x: 26, endPoint y: 116, distance: 552.6
click at [29, 116] on div "Home Inbounds Shipping Plans Problems Inventory Products Branded Packaging Repl…" at bounding box center [625, 292] width 1250 height 584
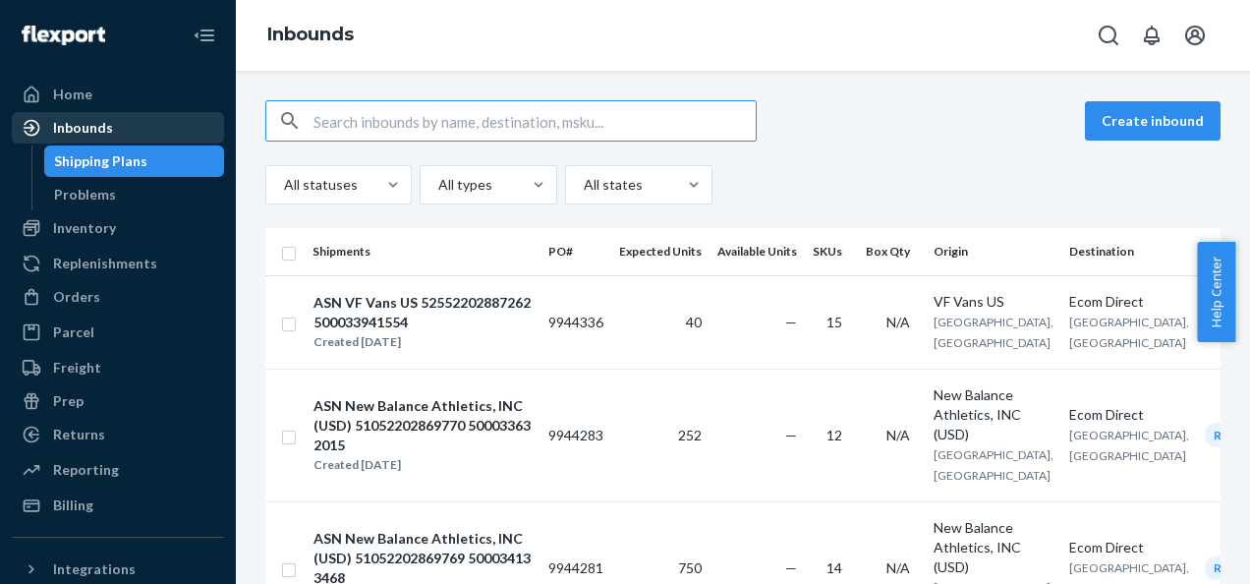
paste input "510522028183 58"
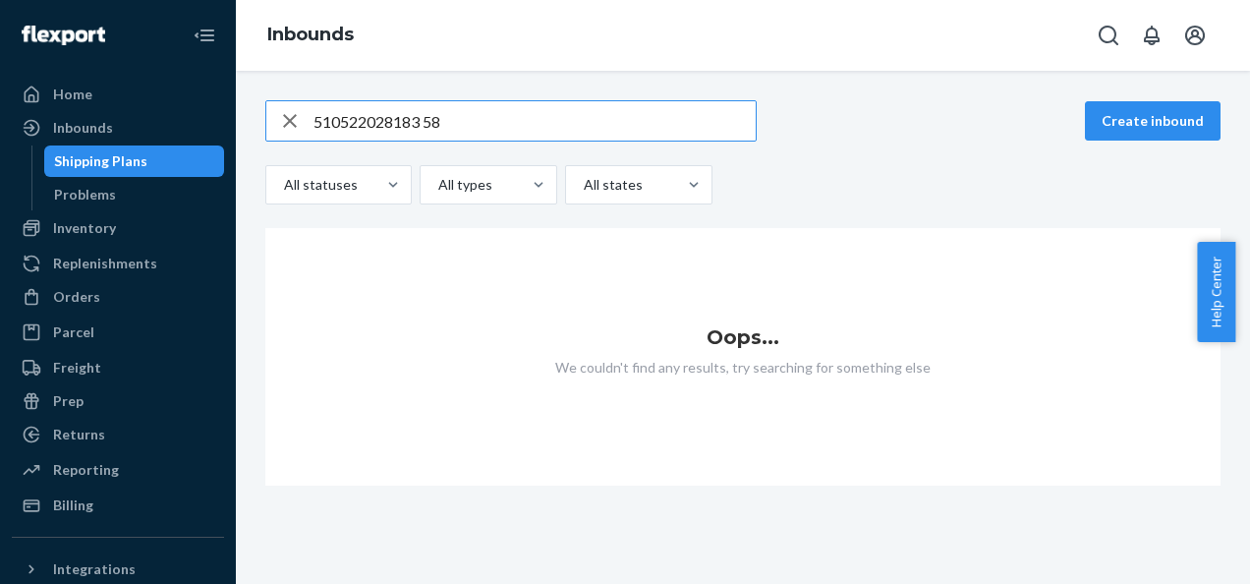
click at [428, 120] on input "510522028183 58" at bounding box center [535, 120] width 442 height 39
type input "51052202818358"
click at [313, 122] on div "button" at bounding box center [289, 120] width 47 height 39
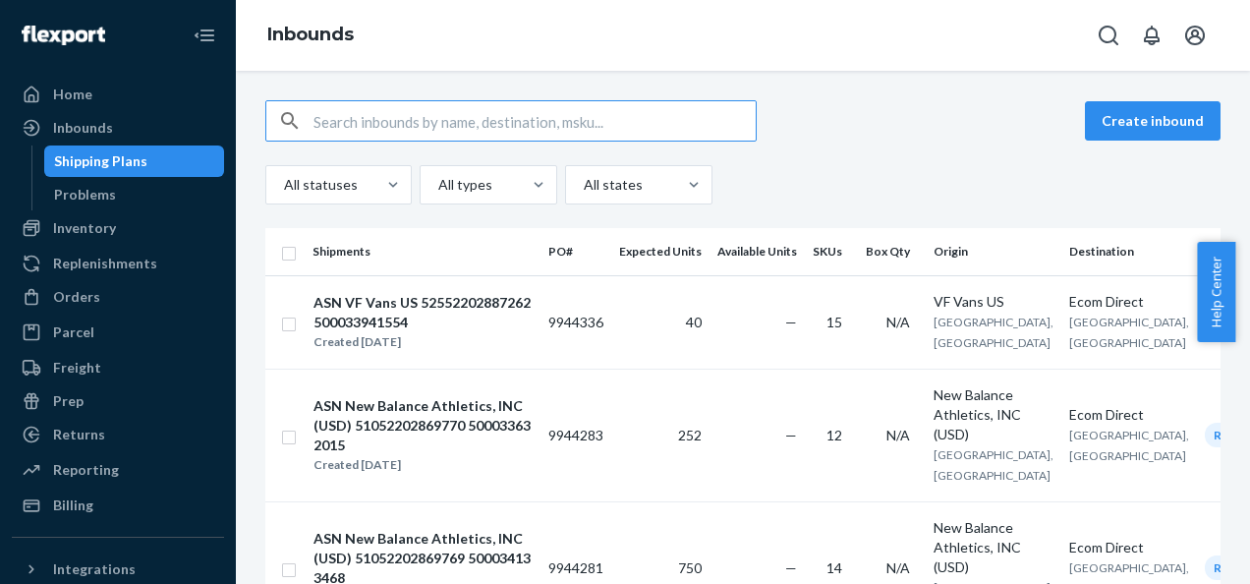
click at [382, 116] on input "text" at bounding box center [535, 120] width 442 height 39
type input """
paste
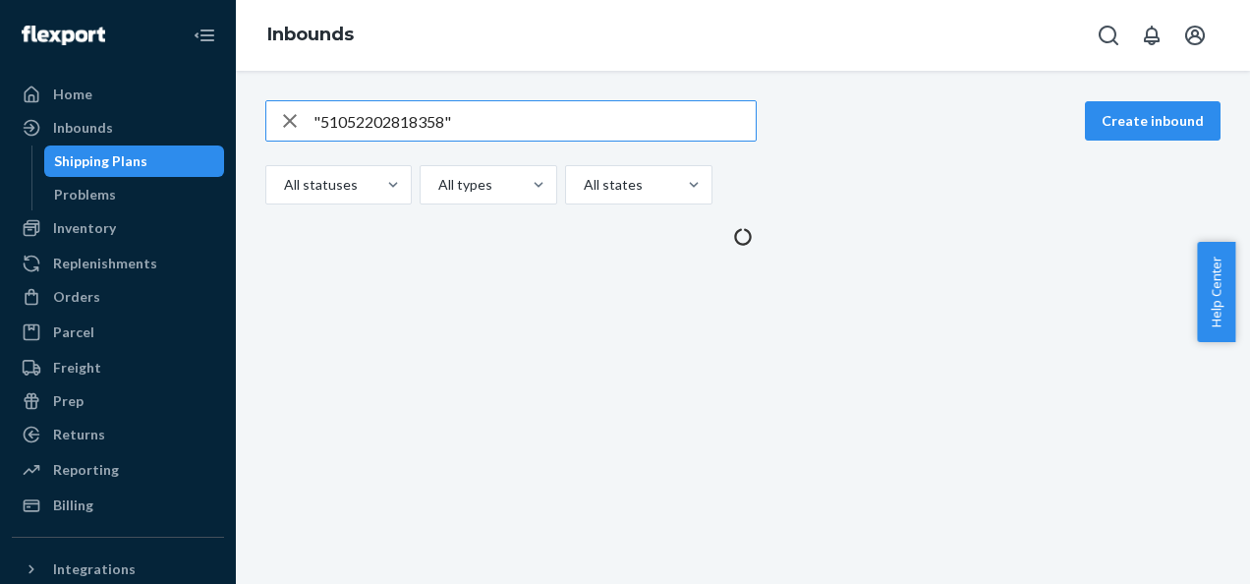
type input ""51052202818358""
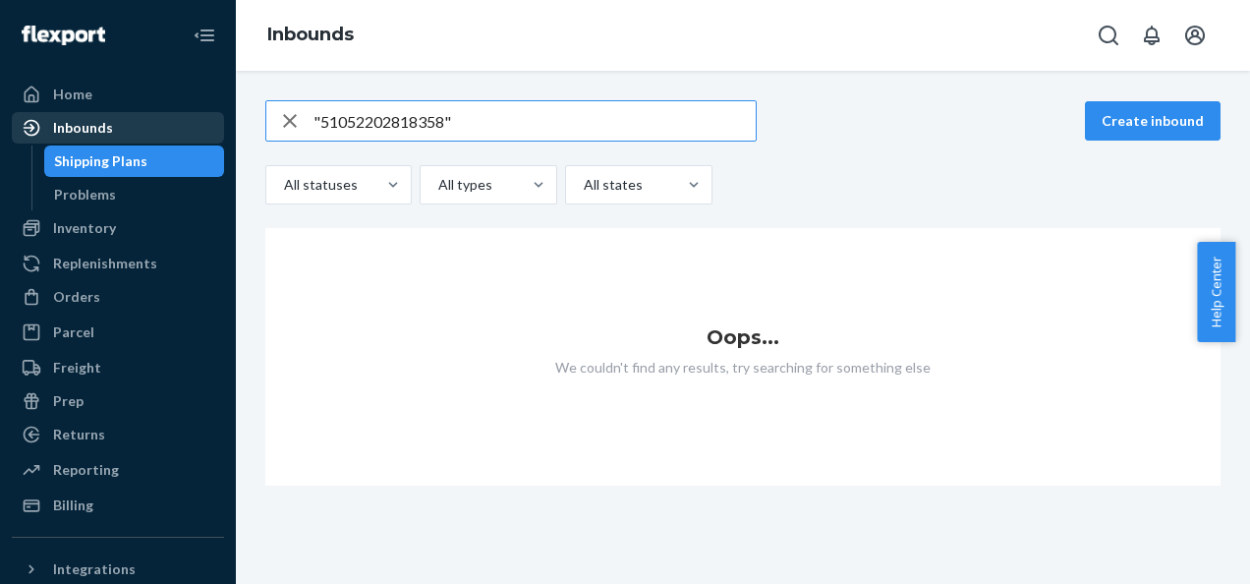
drag, startPoint x: 409, startPoint y: 123, endPoint x: 58, endPoint y: 132, distance: 351.0
click at [61, 132] on div "Home Inbounds Shipping Plans Problems Inventory Products Branded Packaging Repl…" at bounding box center [625, 292] width 1250 height 584
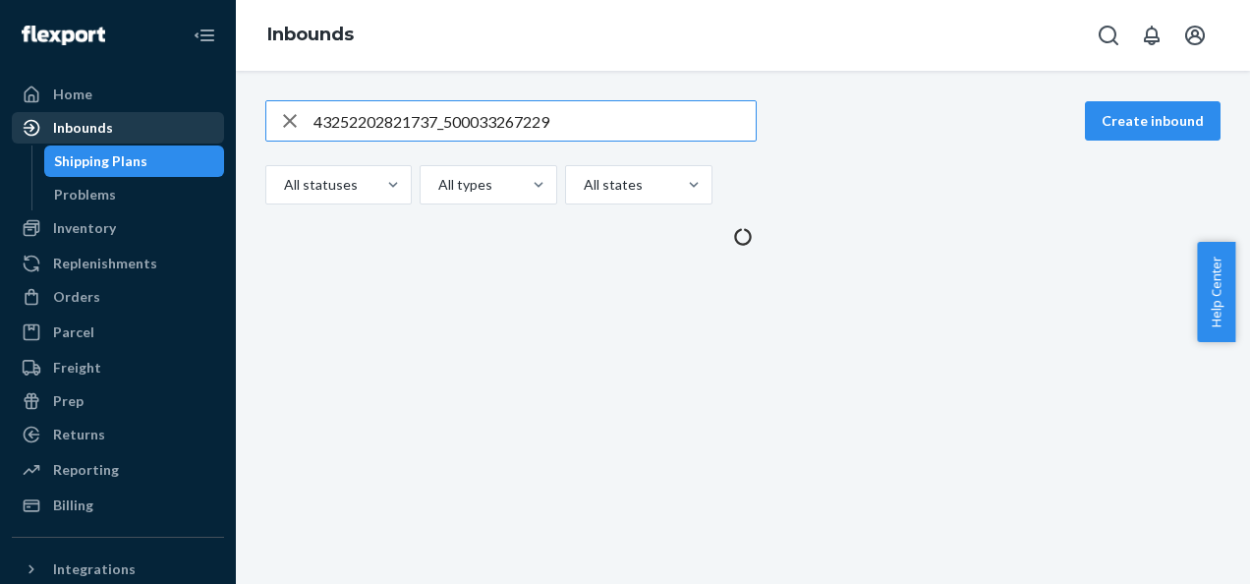
type input "43252202821737_500033267229"
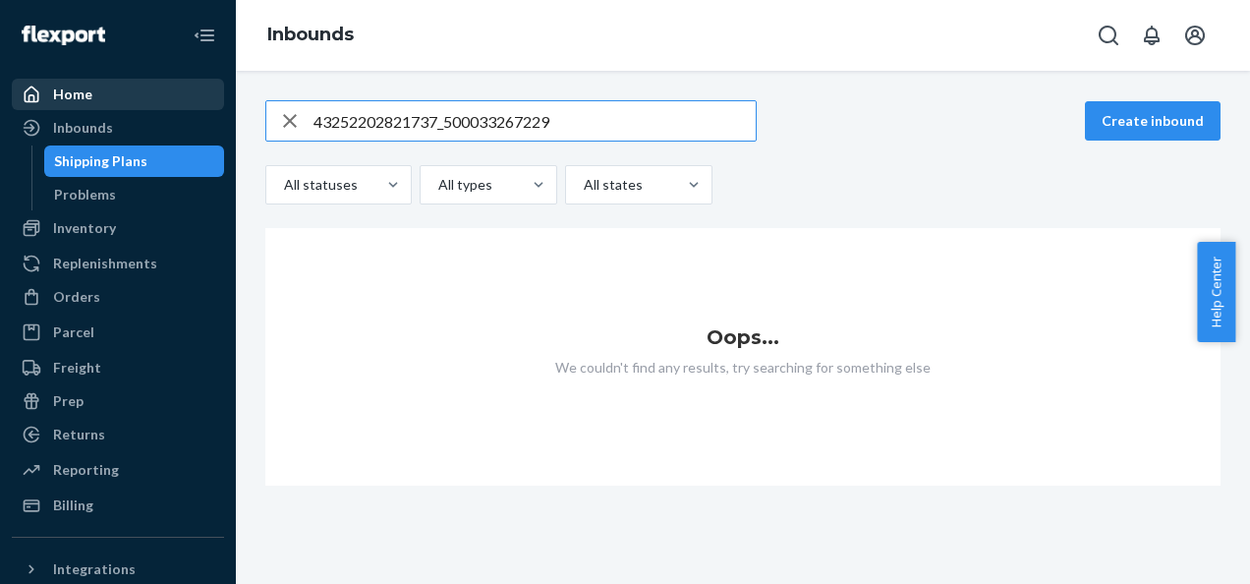
drag, startPoint x: 608, startPoint y: 124, endPoint x: 90, endPoint y: 106, distance: 518.3
click at [90, 106] on div "Home Inbounds Shipping Plans Problems Inventory Products Branded Packaging Repl…" at bounding box center [625, 292] width 1250 height 584
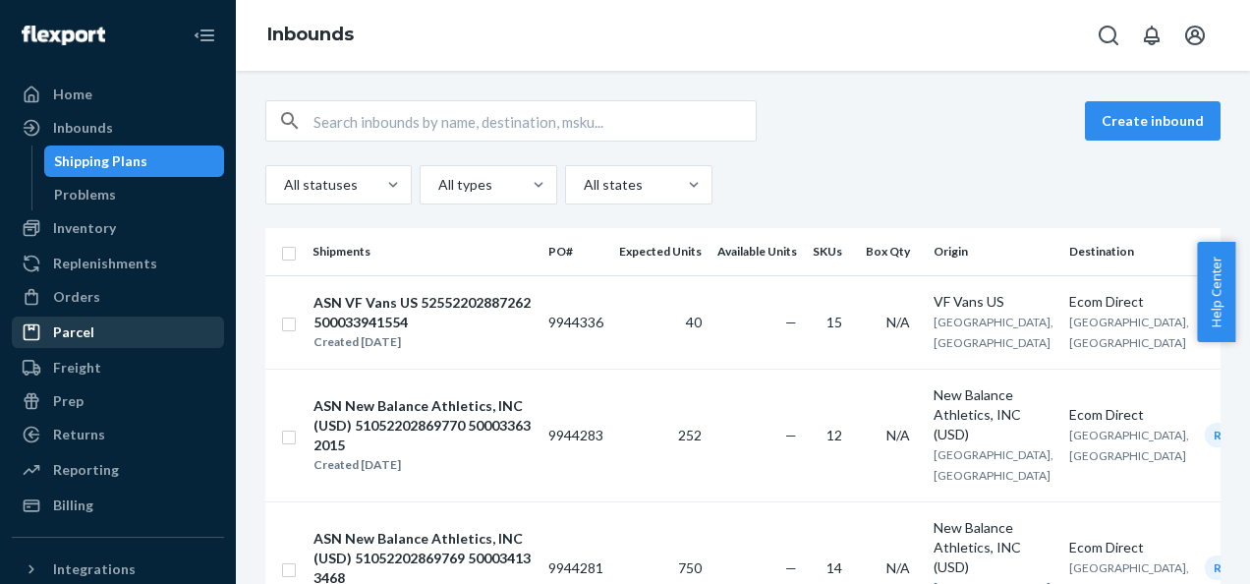
click at [176, 332] on div "Parcel" at bounding box center [118, 332] width 208 height 28
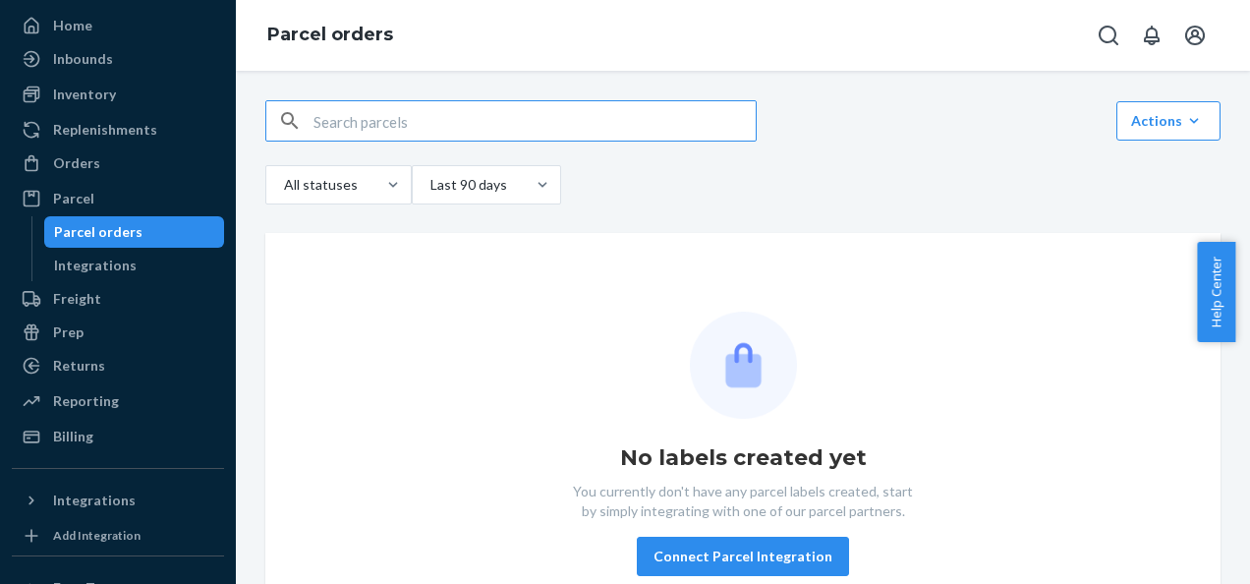
scroll to position [98, 0]
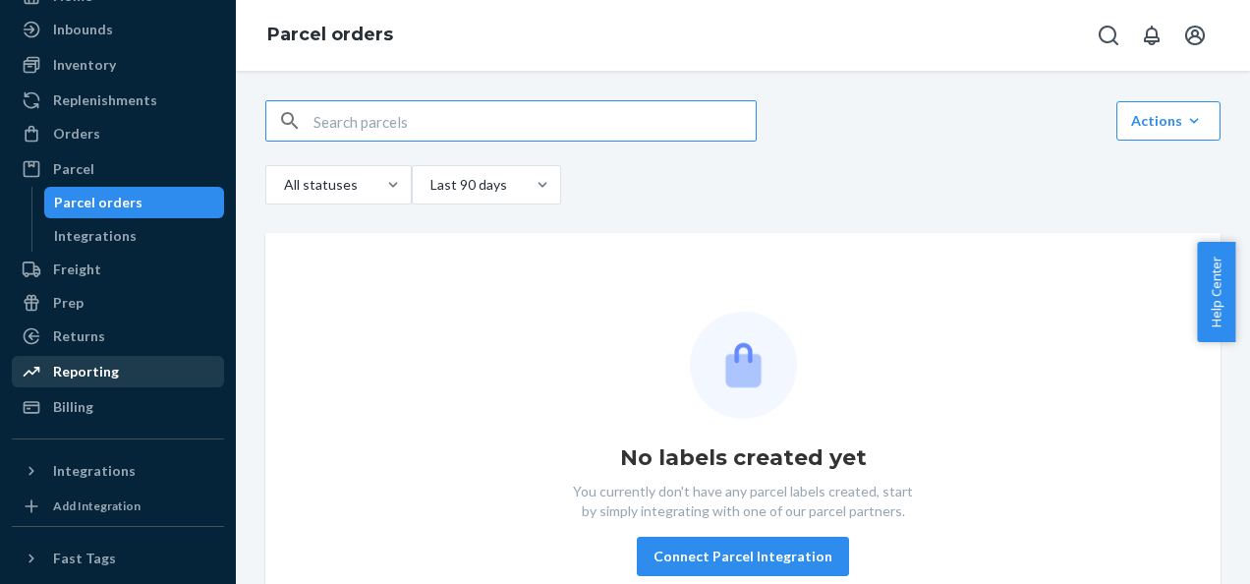
click at [102, 377] on div "Reporting" at bounding box center [86, 372] width 66 height 20
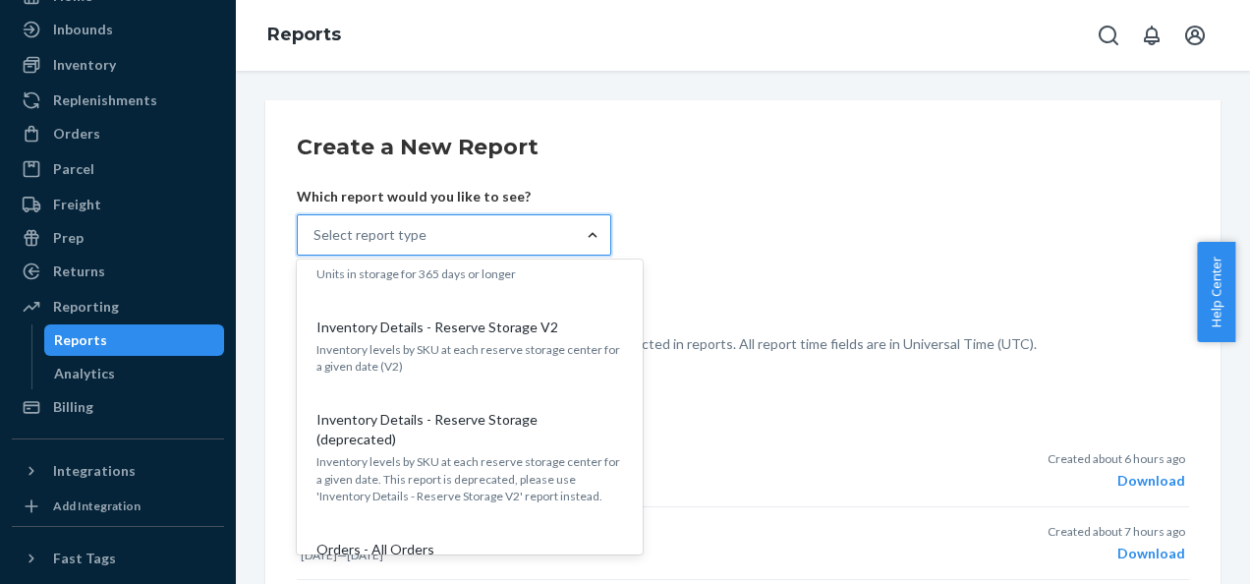
scroll to position [983, 0]
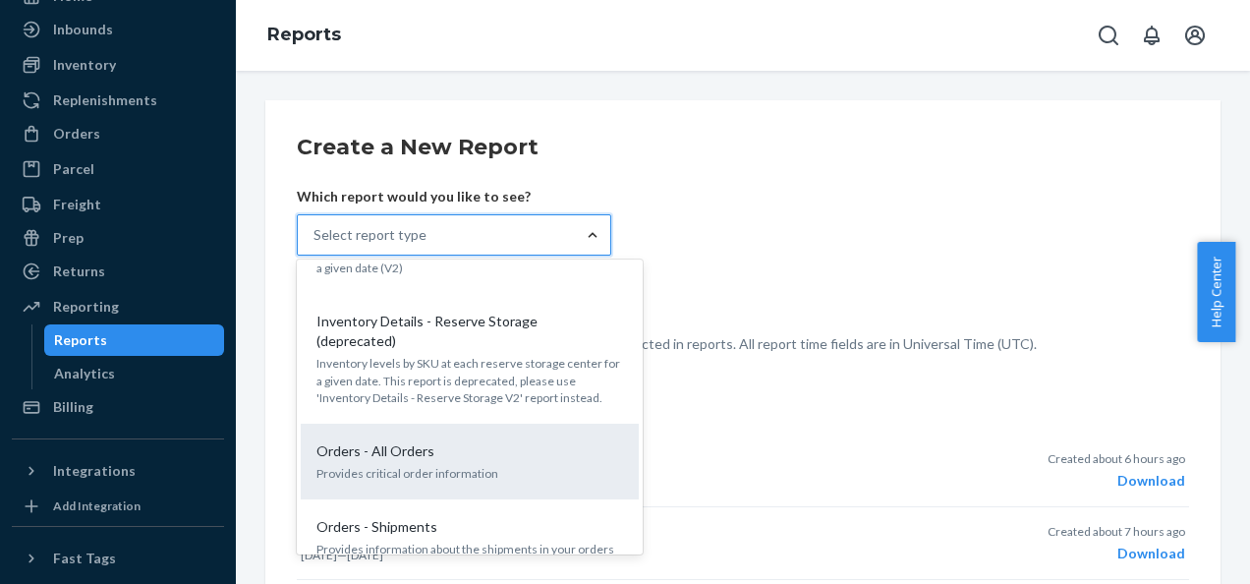
click at [421, 441] on p "Orders - All Orders" at bounding box center [375, 451] width 118 height 20
click at [315, 245] on input "option Orders - All Orders focused, 14 of 26. 26 results available. Use Up and …" at bounding box center [315, 235] width 2 height 20
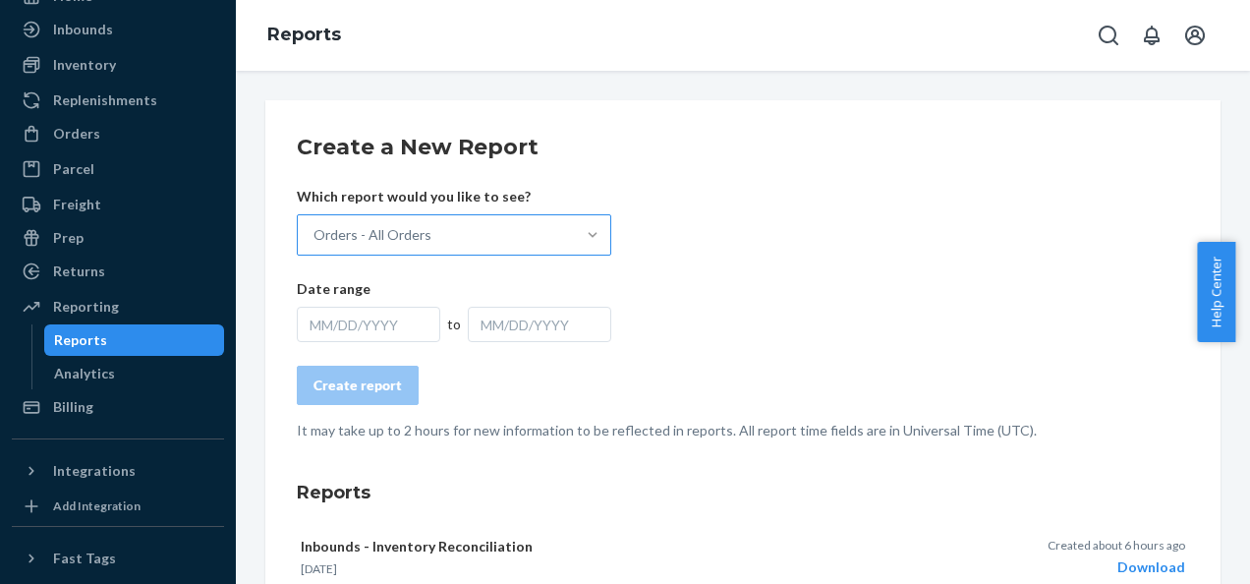
click at [368, 322] on div "MM/DD/YYYY" at bounding box center [368, 324] width 143 height 35
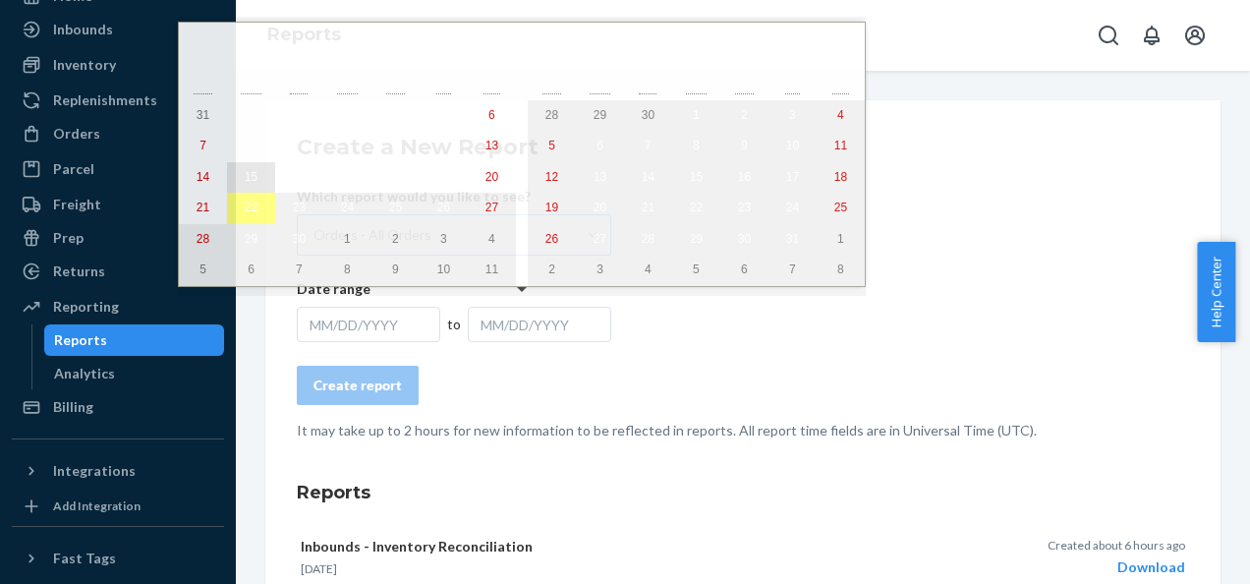
click at [245, 179] on abbr "15" at bounding box center [251, 177] width 13 height 14
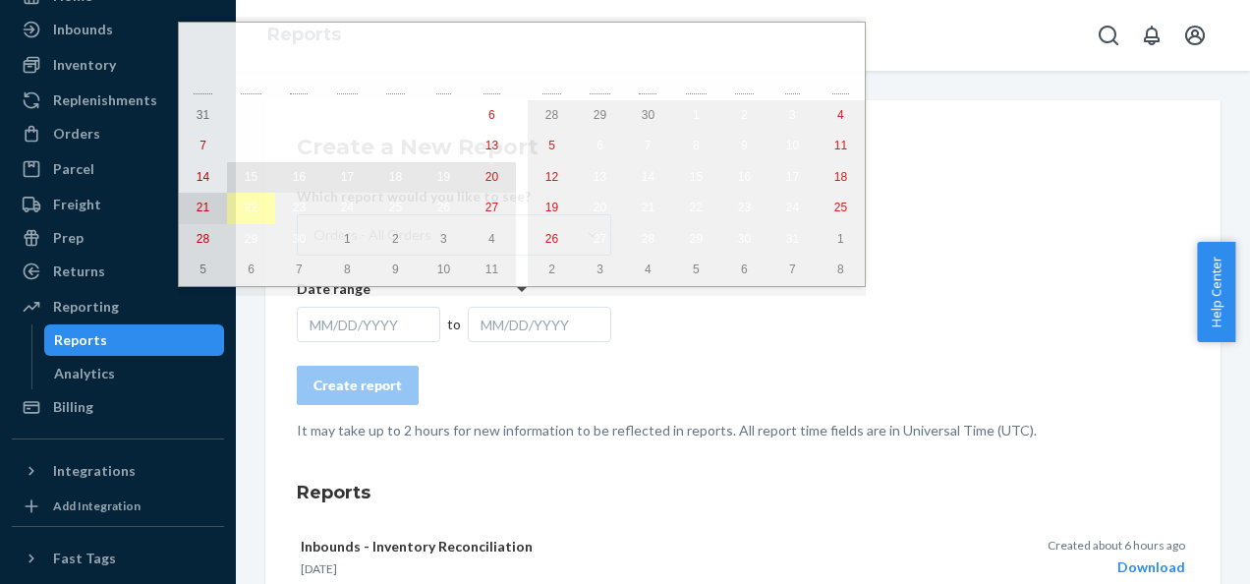
click at [252, 209] on button "22" at bounding box center [251, 208] width 48 height 31
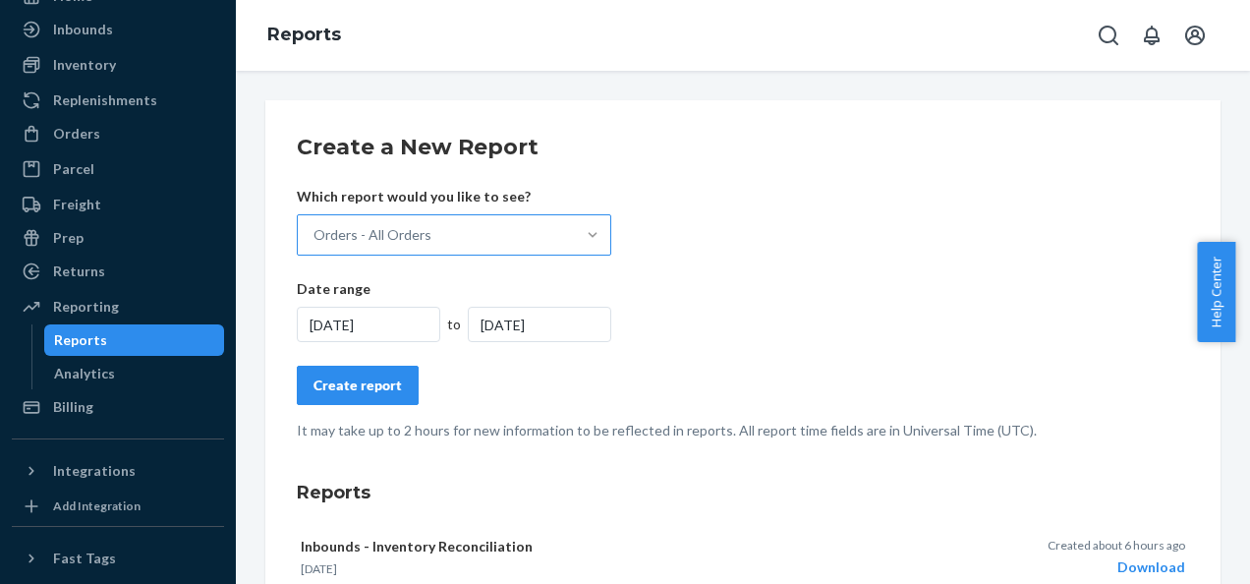
click at [359, 375] on div "Create report" at bounding box center [358, 385] width 88 height 20
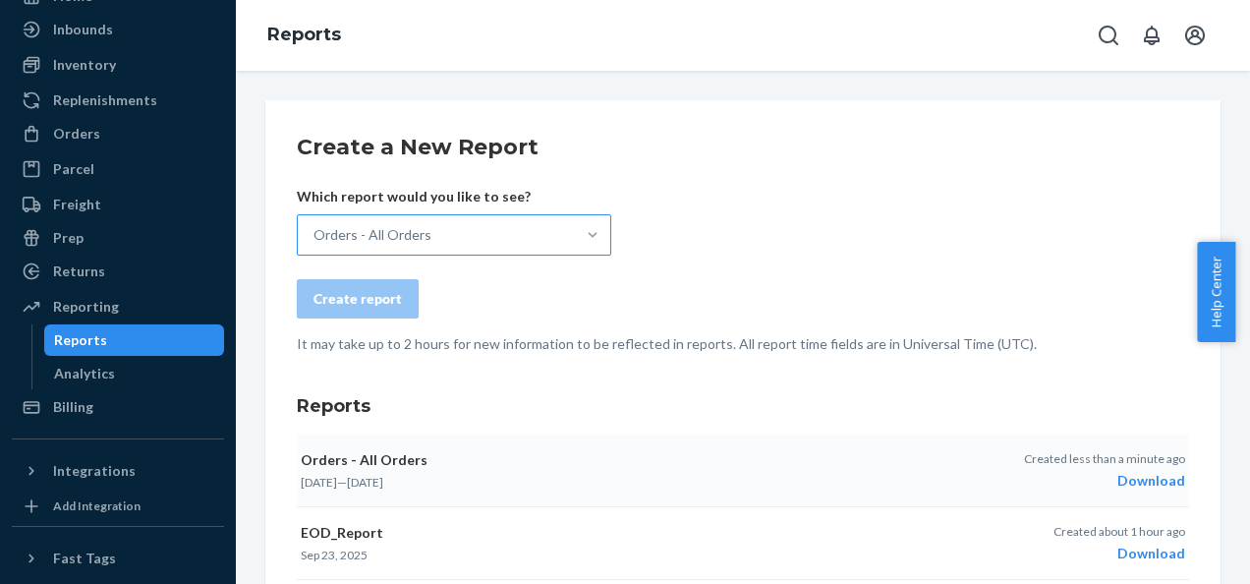
click at [1122, 480] on div "Download" at bounding box center [1104, 481] width 161 height 20
drag, startPoint x: 84, startPoint y: 134, endPoint x: 164, endPoint y: 143, distance: 81.2
click at [84, 134] on div "Orders" at bounding box center [76, 134] width 47 height 20
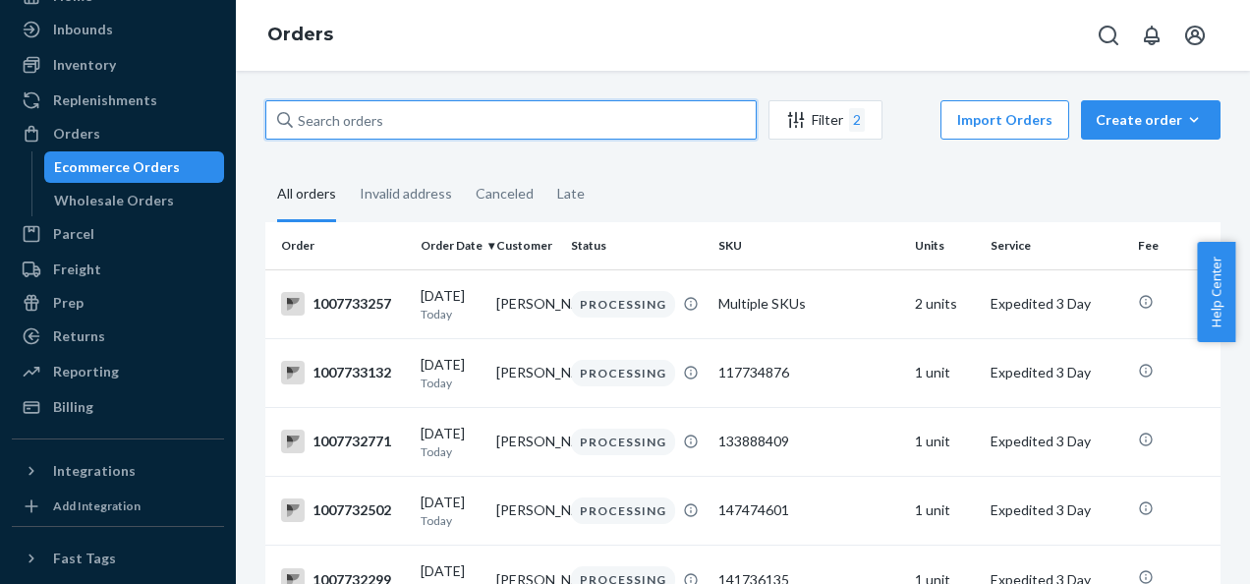
click at [432, 123] on input "text" at bounding box center [510, 119] width 491 height 39
type input "1007652629"
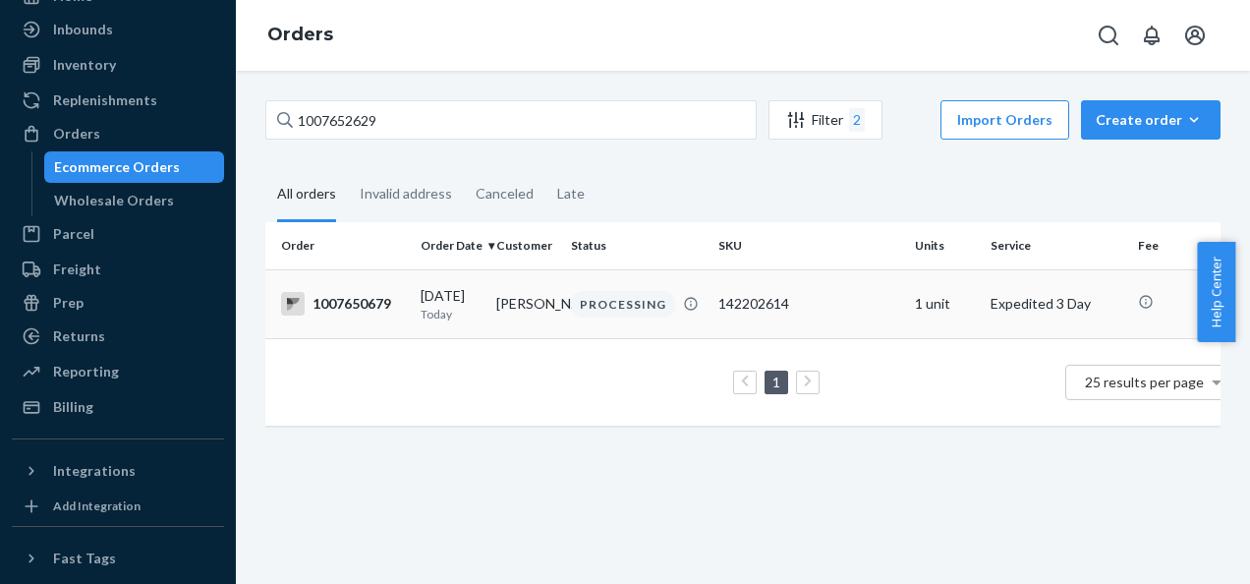
click at [406, 287] on td "1007650679" at bounding box center [338, 303] width 147 height 69
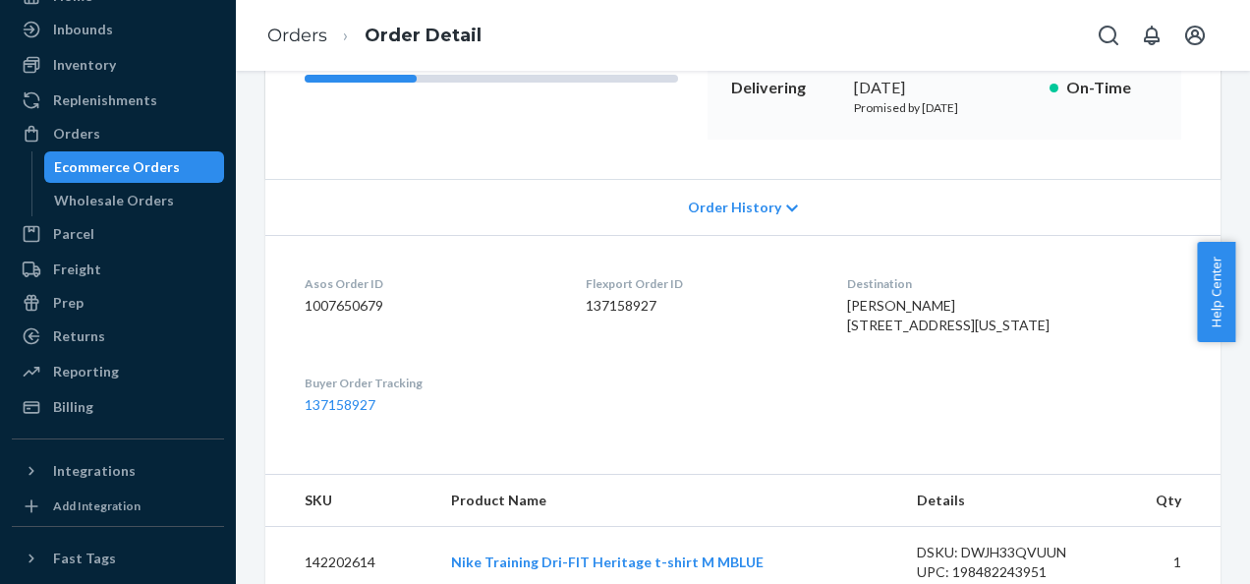
scroll to position [197, 0]
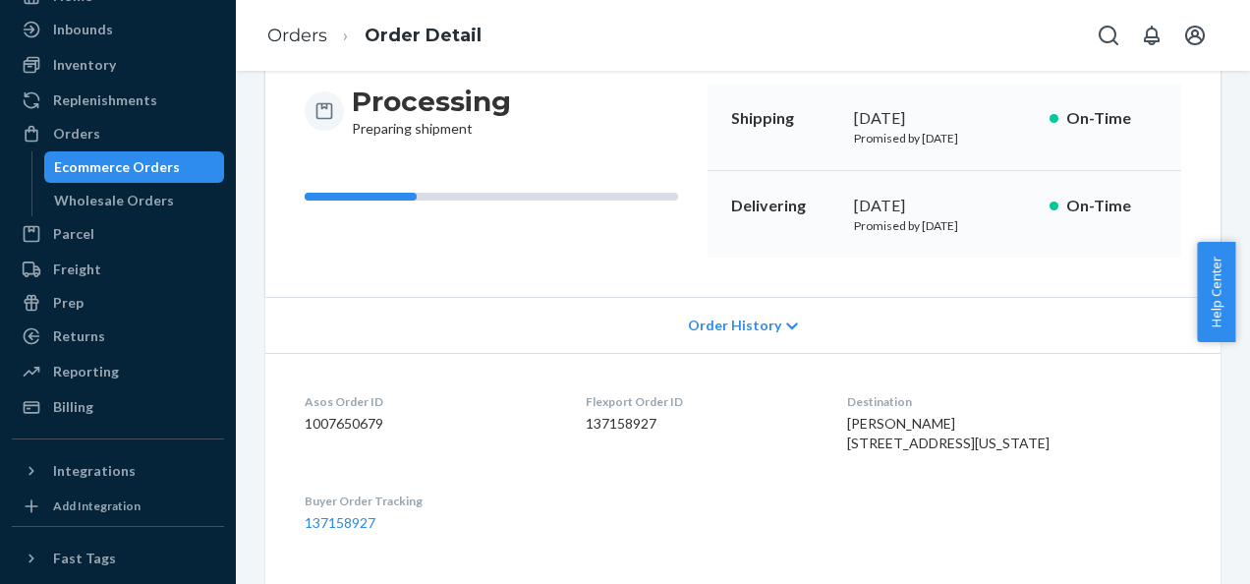
click at [717, 320] on span "Order History" at bounding box center [734, 325] width 93 height 20
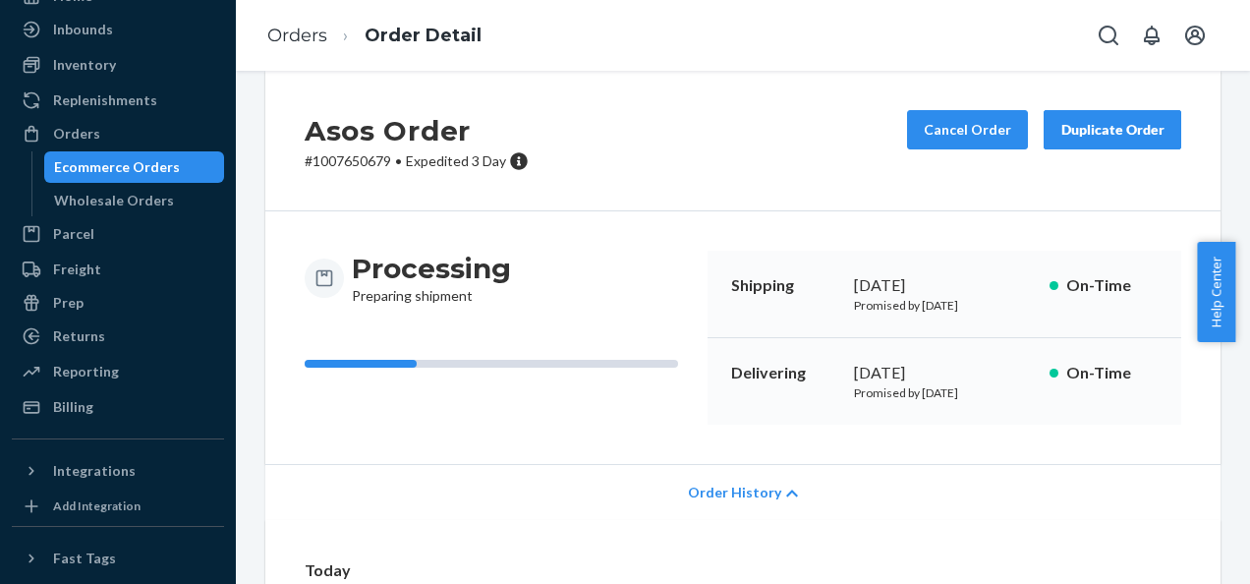
scroll to position [0, 0]
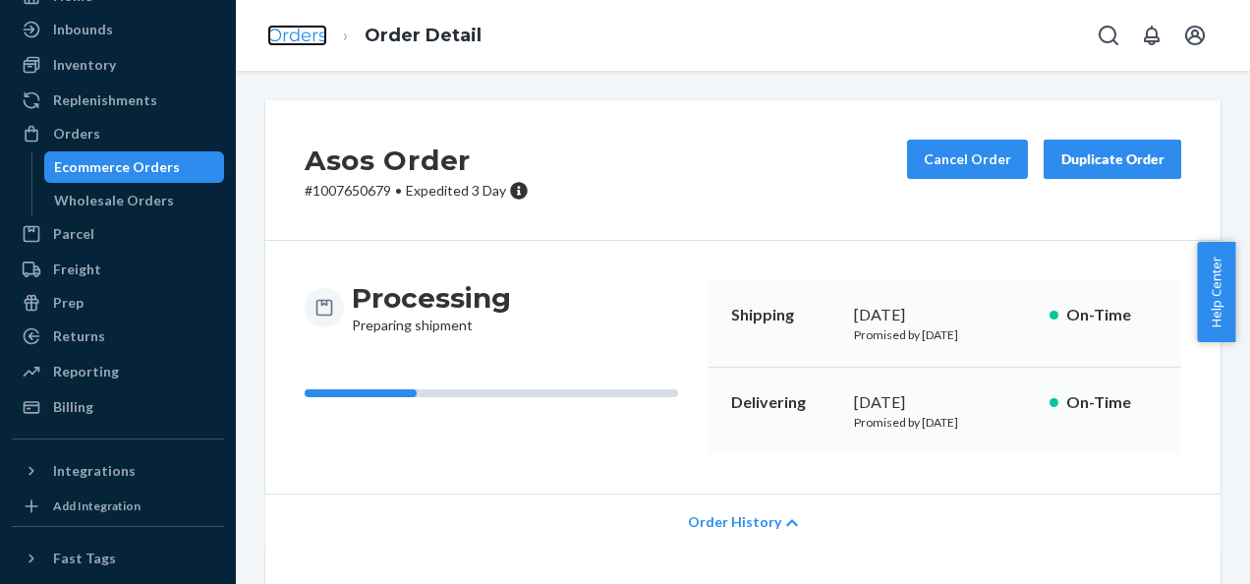
click at [287, 34] on link "Orders" at bounding box center [297, 36] width 60 height 22
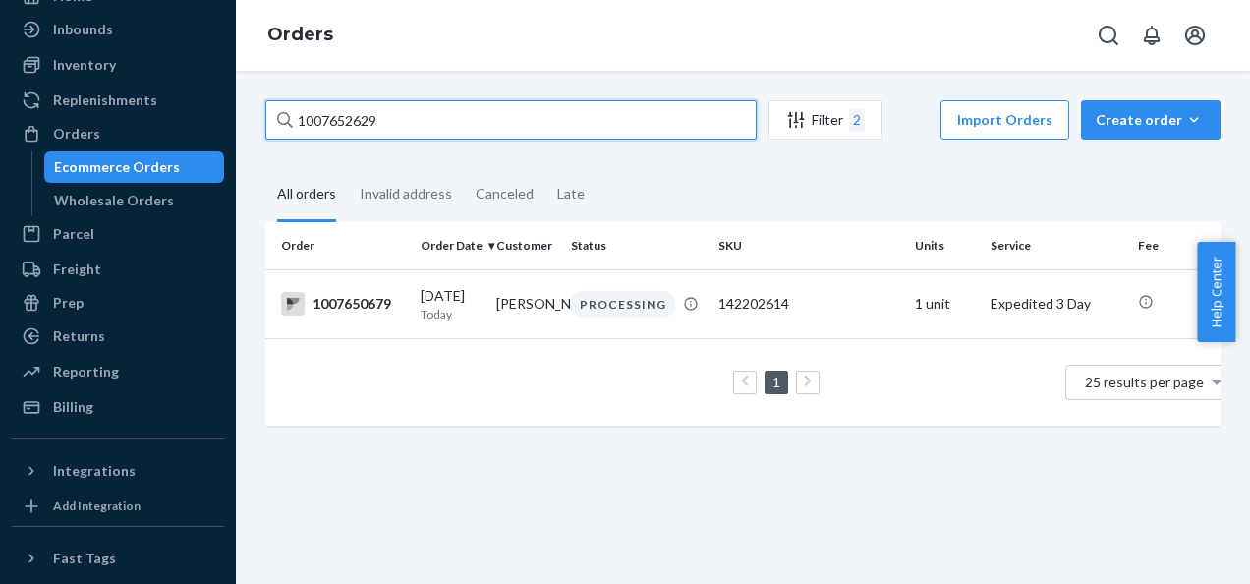
drag, startPoint x: 202, startPoint y: 120, endPoint x: 146, endPoint y: 116, distance: 56.2
click at [147, 116] on div "Home Inbounds Shipping Plans Problems Inventory Products Branded Packaging Repl…" at bounding box center [625, 292] width 1250 height 584
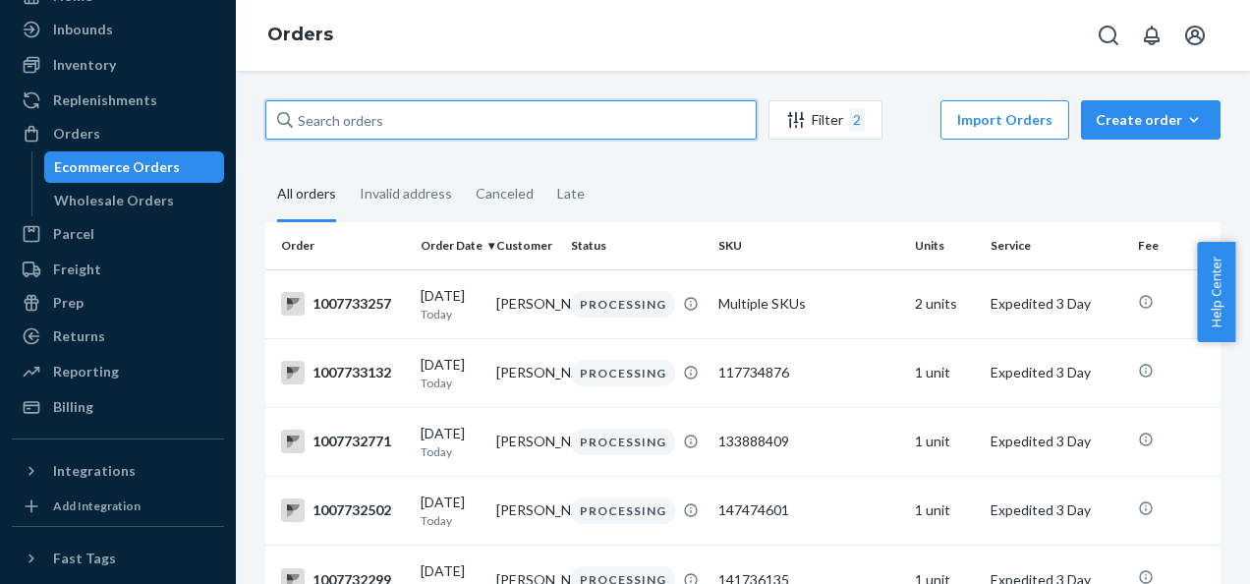
type input "1007652629"
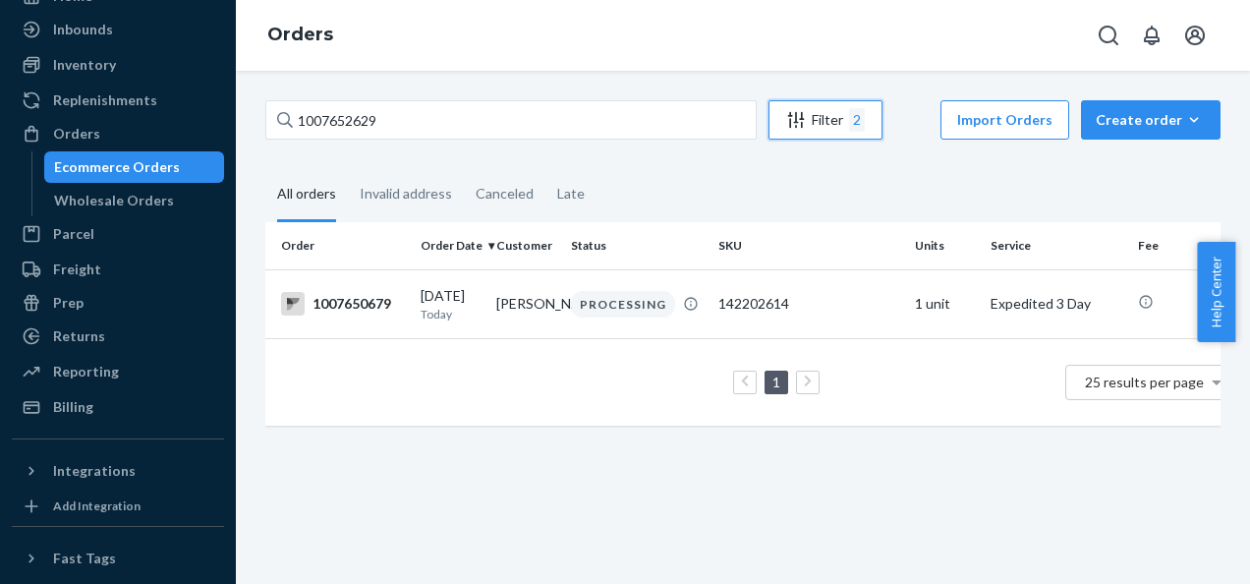
click at [817, 128] on div "Filter 2" at bounding box center [826, 120] width 112 height 24
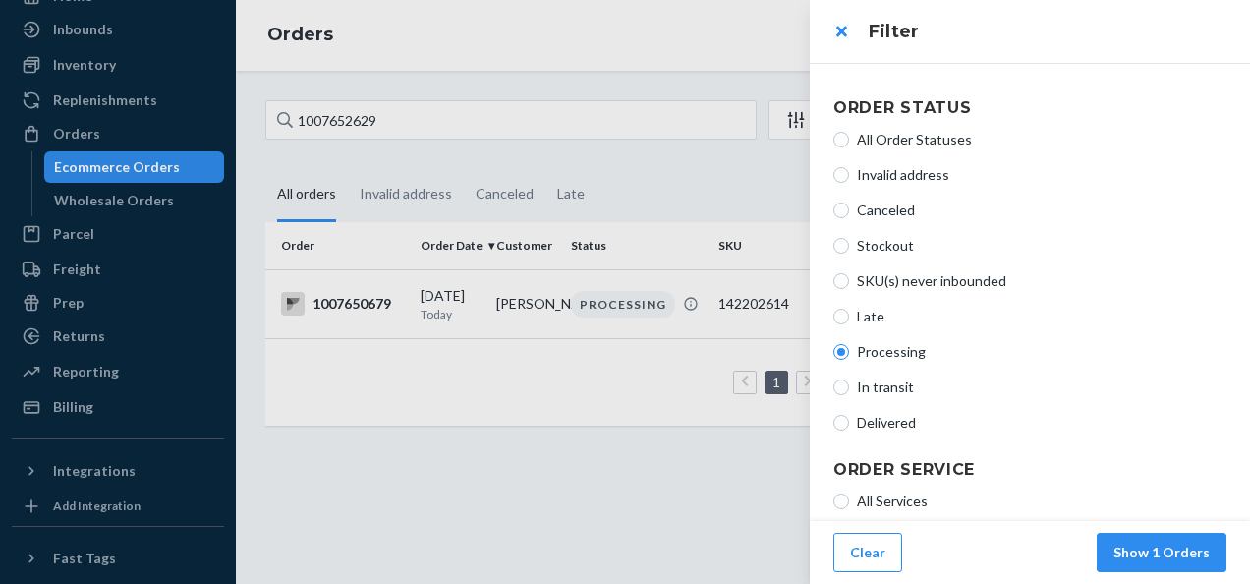
click at [849, 140] on label "All Order Statuses" at bounding box center [1029, 140] width 393 height 20
click at [849, 140] on input "All Order Statuses" at bounding box center [841, 140] width 16 height 16
radio input "true"
radio input "false"
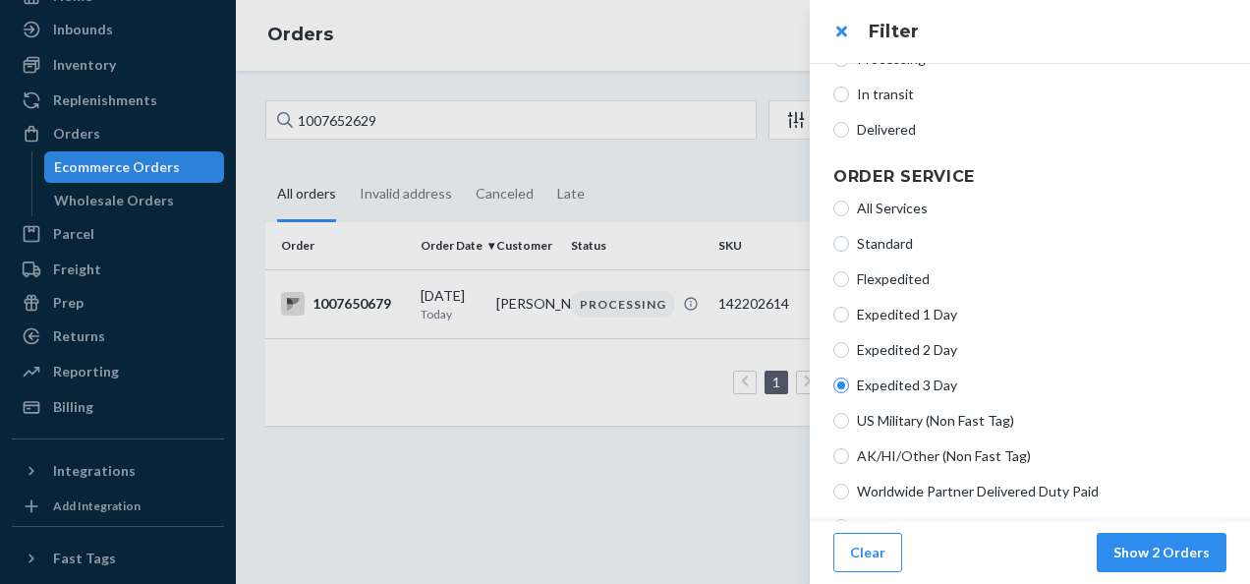
scroll to position [295, 0]
click at [837, 211] on input "All Services" at bounding box center [841, 207] width 16 height 16
radio input "true"
radio input "false"
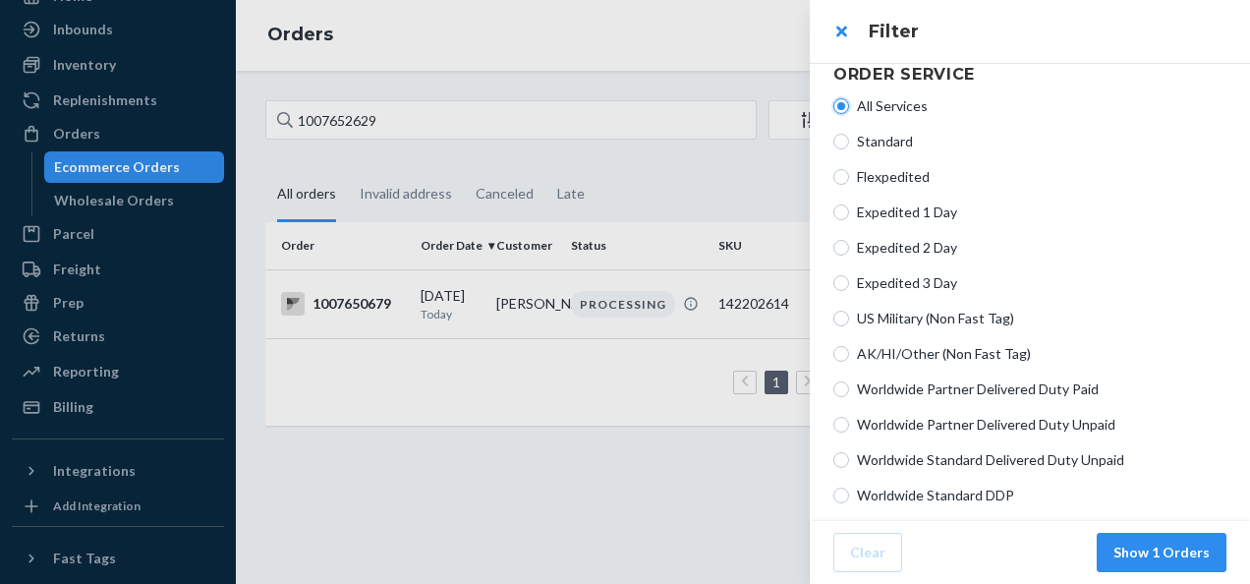
scroll to position [491, 0]
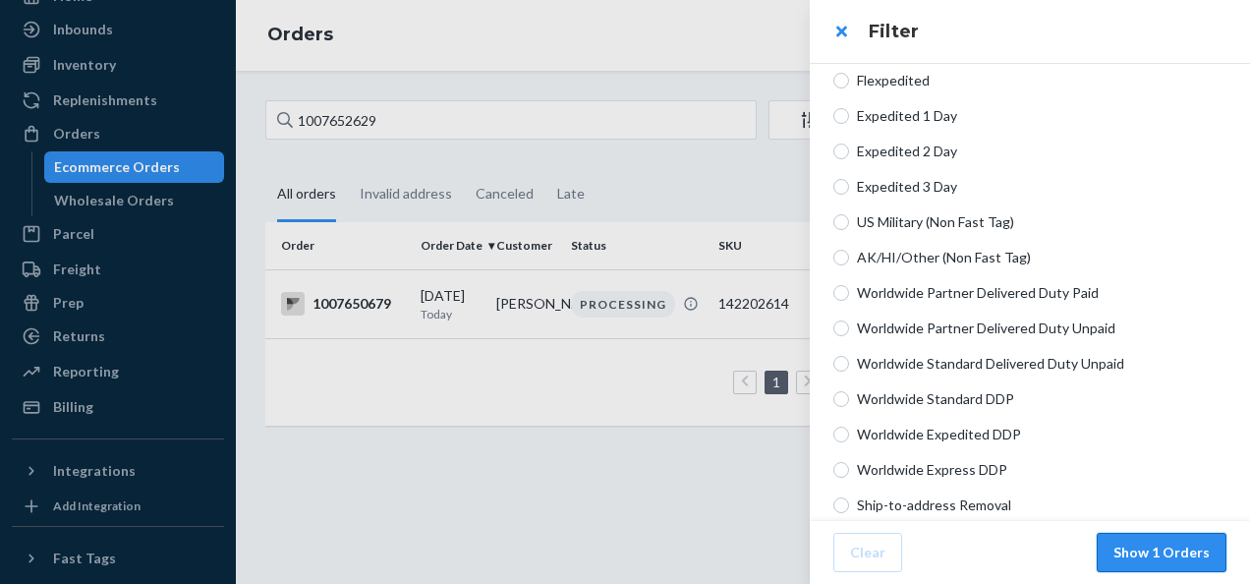
click at [1165, 543] on button "Show 1 Orders" at bounding box center [1162, 552] width 130 height 39
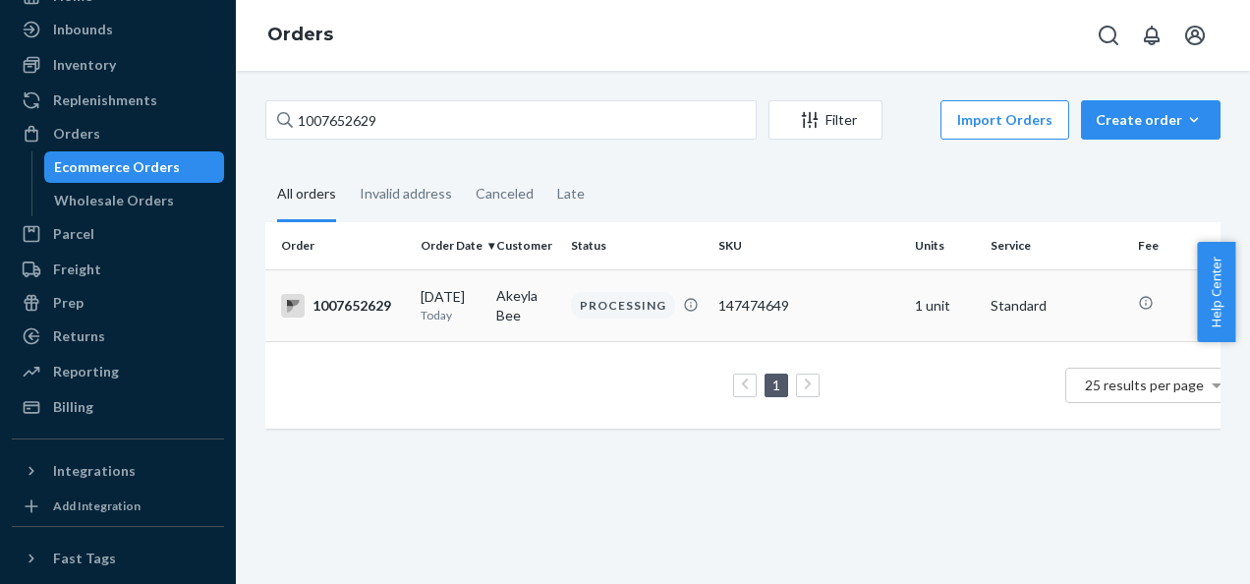
click at [390, 294] on div "1007652629" at bounding box center [343, 306] width 124 height 24
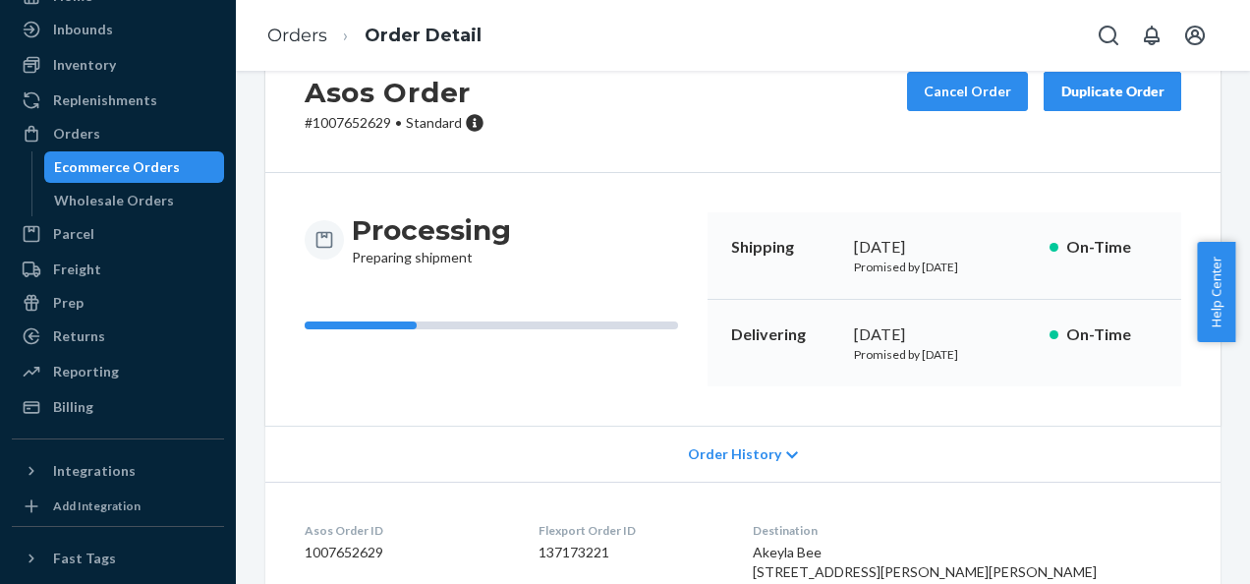
scroll to position [98, 0]
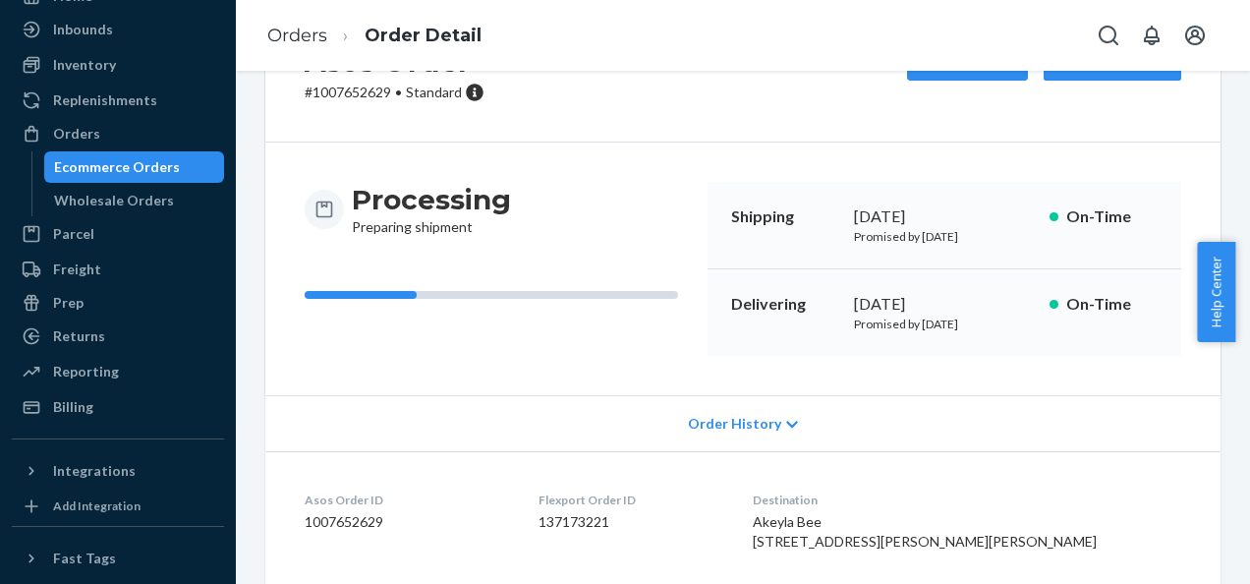
click at [747, 428] on span "Order History" at bounding box center [734, 424] width 93 height 20
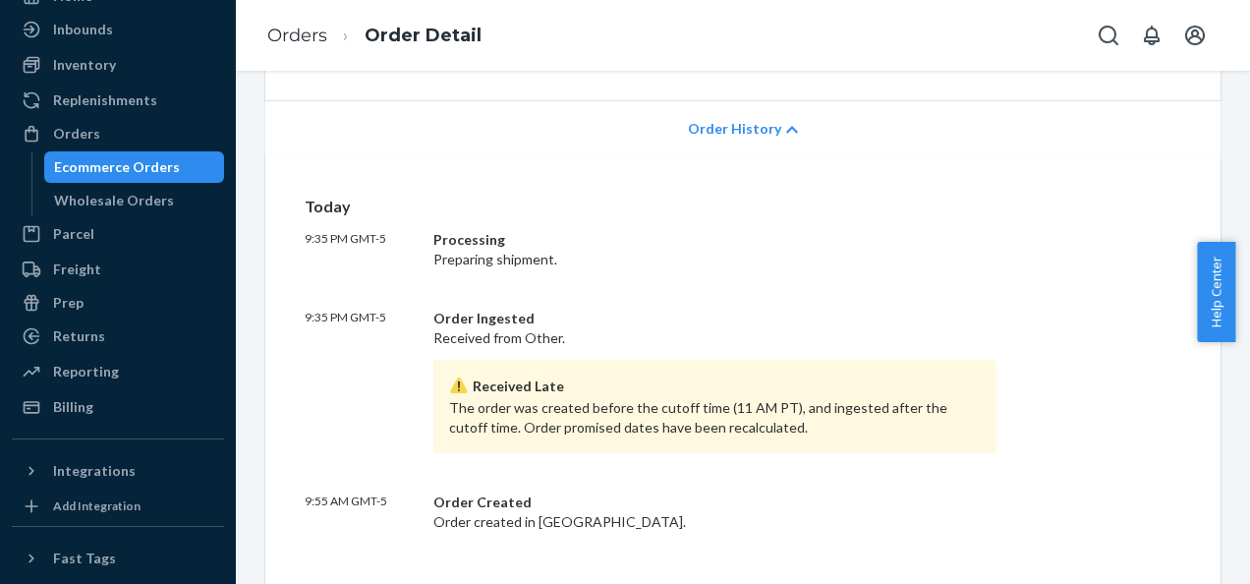
scroll to position [491, 0]
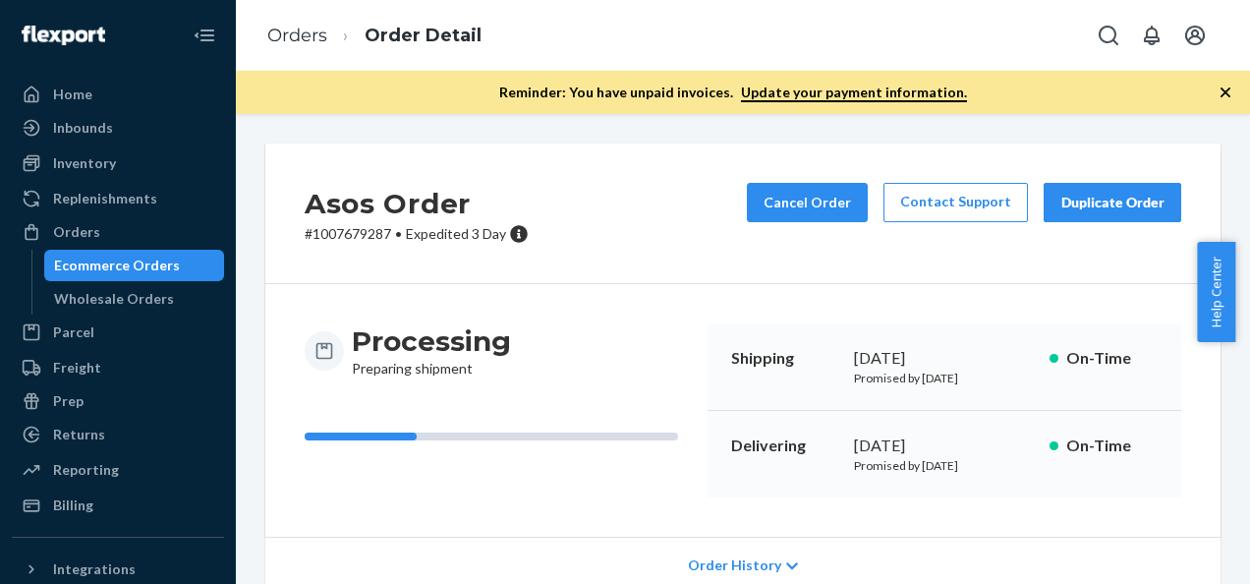
drag, startPoint x: 1230, startPoint y: 88, endPoint x: 1081, endPoint y: 124, distance: 152.6
click at [1229, 88] on icon "button" at bounding box center [1226, 92] width 10 height 10
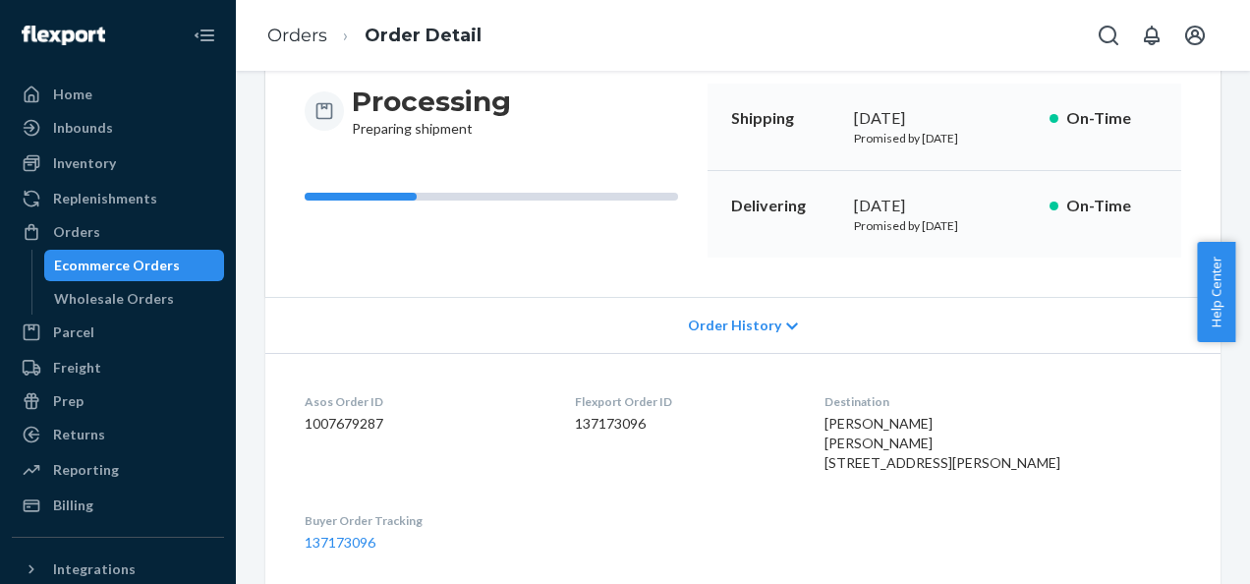
click at [904, 422] on span "Petr Sharapov Petr Sharapov 300 Cornell Dr Ste A3 Wilmington, DE 19801-5768 US" at bounding box center [943, 443] width 236 height 56
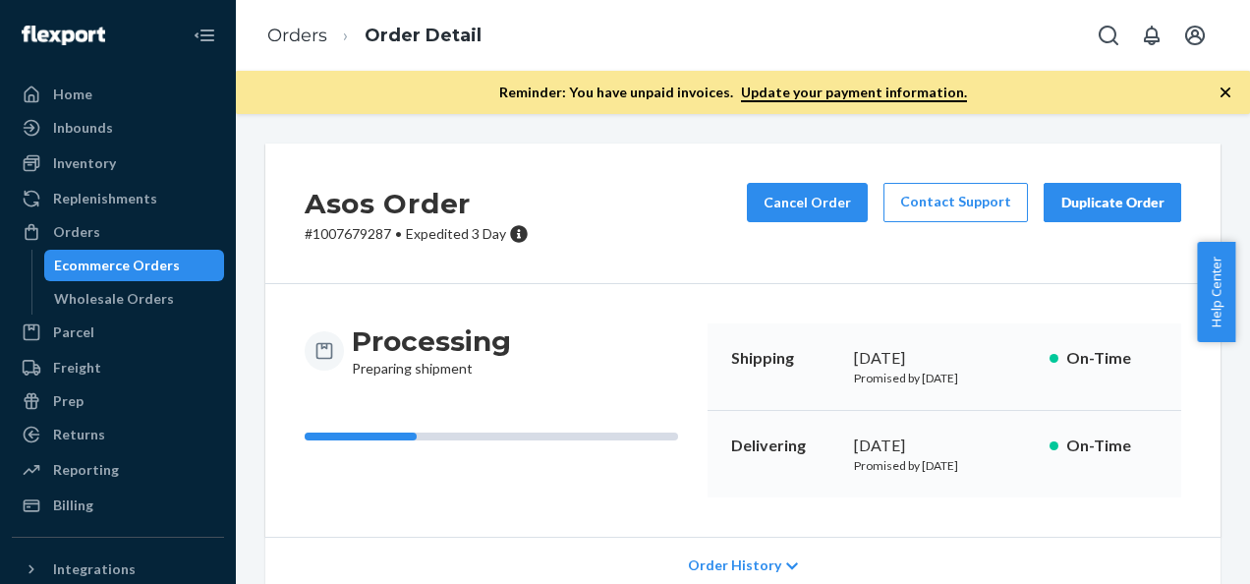
click at [1223, 94] on icon "button" at bounding box center [1226, 92] width 10 height 10
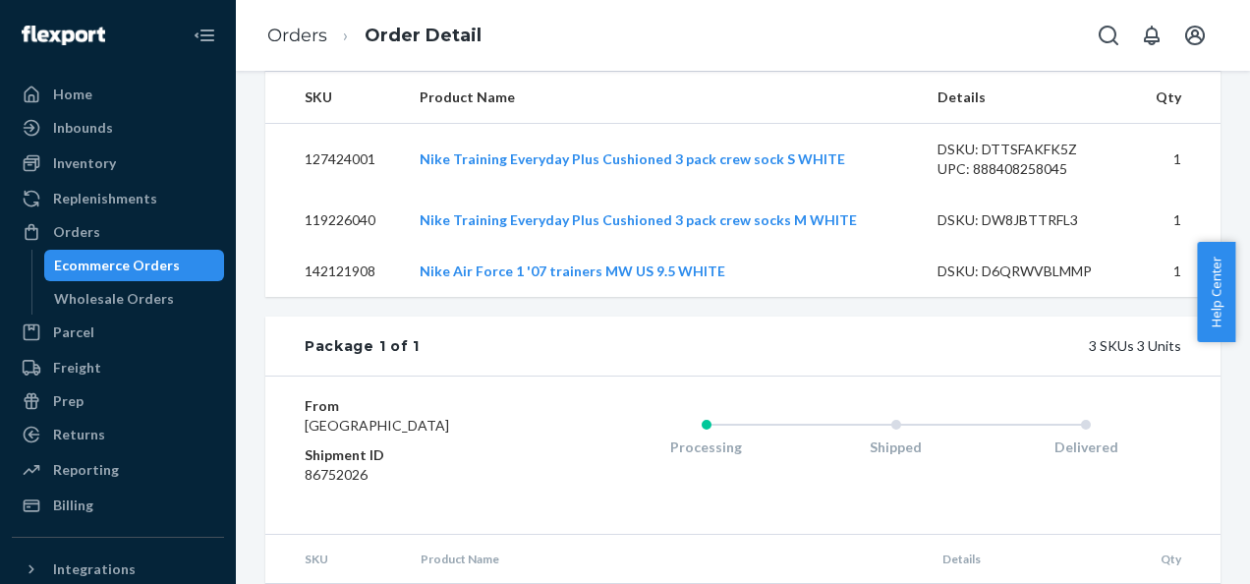
scroll to position [597, 0]
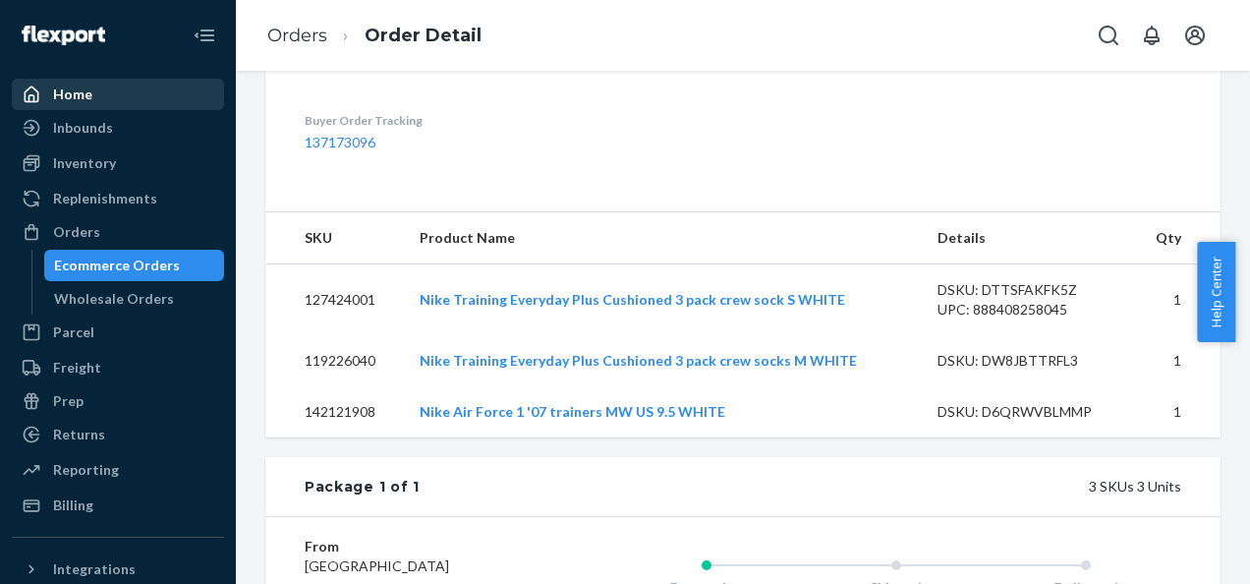
click at [92, 88] on div "Home" at bounding box center [118, 95] width 208 height 28
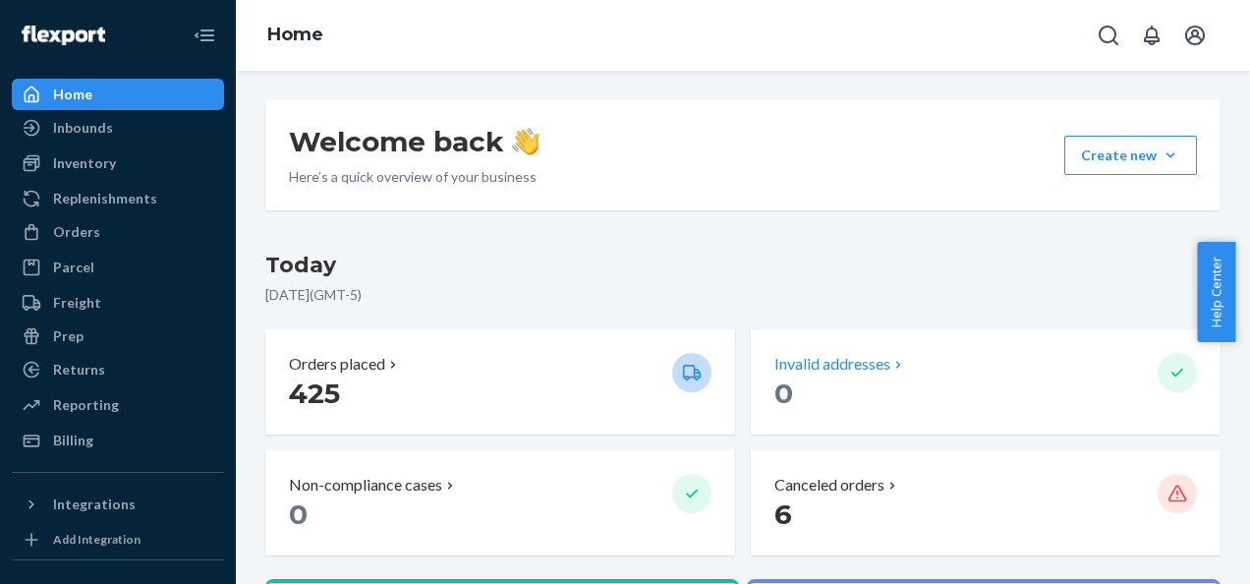
click at [826, 374] on p "Invalid addresses" at bounding box center [832, 364] width 116 height 23
